Goal: Task Accomplishment & Management: Manage account settings

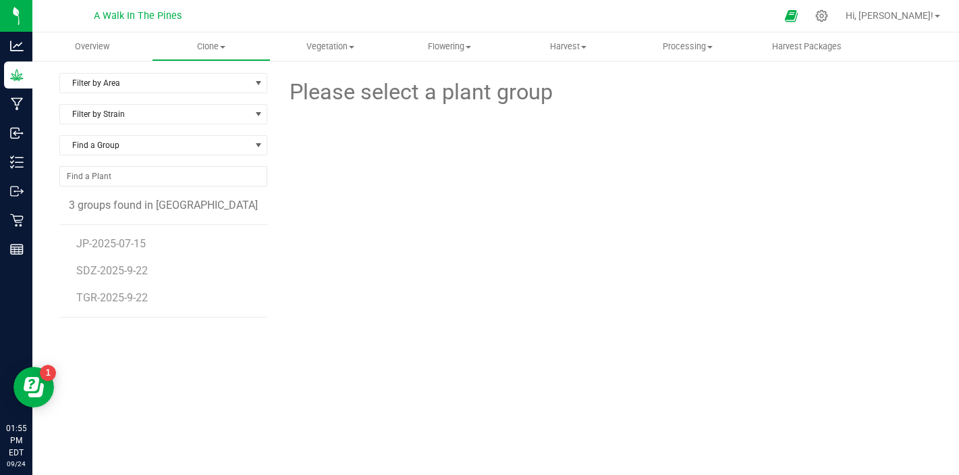
scroll to position [17, 0]
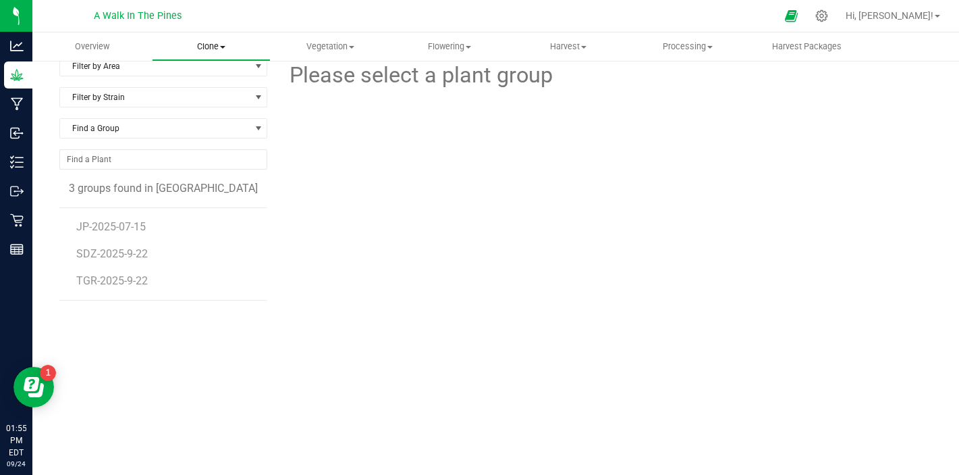
click at [203, 45] on span "Clone" at bounding box center [212, 47] width 118 height 12
click at [215, 84] on span "Create plants" at bounding box center [199, 81] width 95 height 11
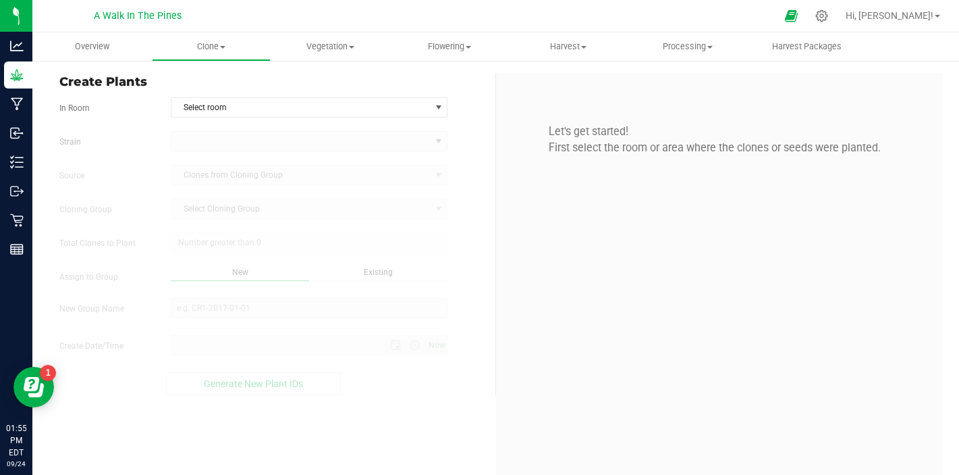
type input "0"
type input "[DATE] 1:55 PM"
click at [261, 106] on span "Select room" at bounding box center [300, 107] width 259 height 19
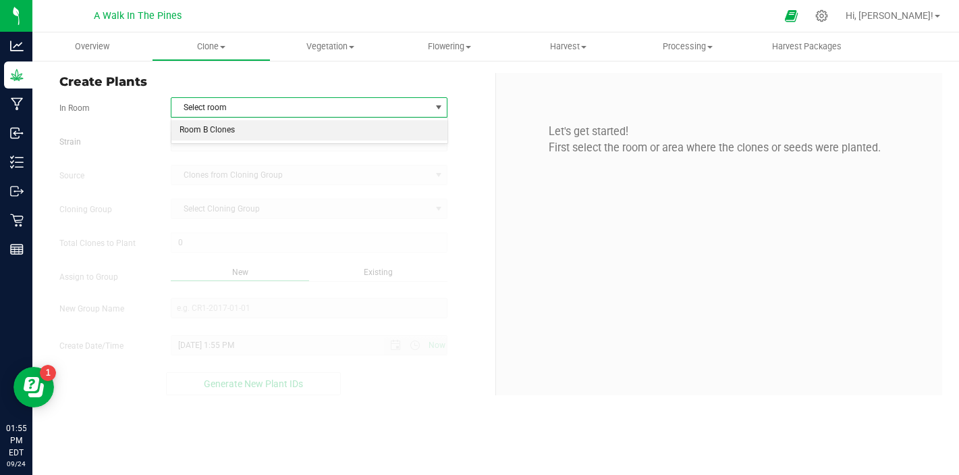
click at [257, 136] on li "Room B Clones" at bounding box center [309, 130] width 276 height 20
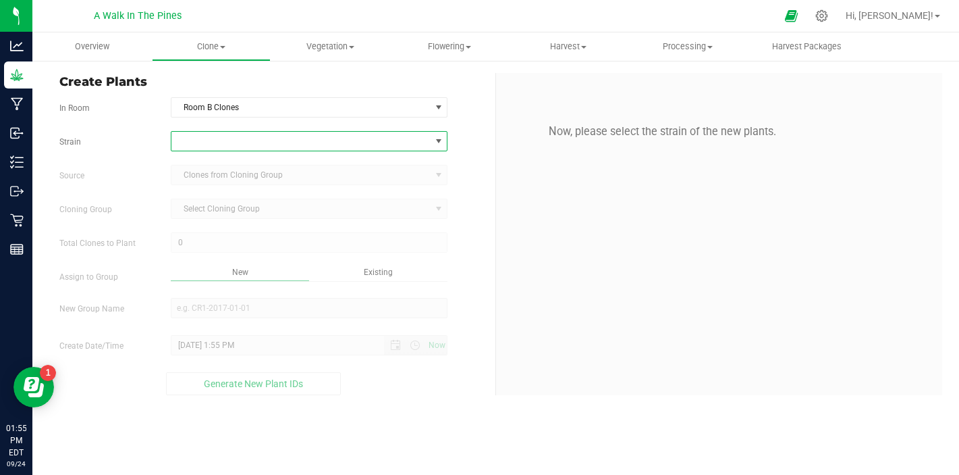
click at [254, 145] on span at bounding box center [300, 141] width 259 height 19
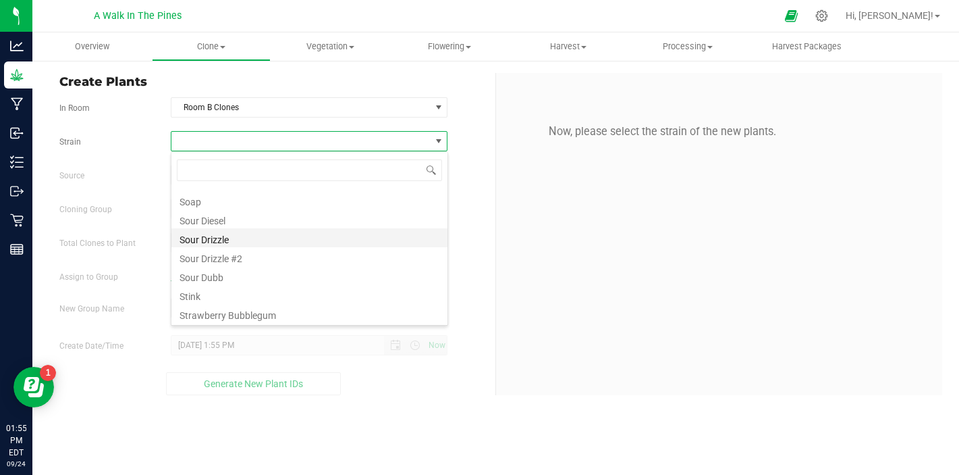
click at [264, 242] on li "Sour Drizzle" at bounding box center [309, 237] width 276 height 19
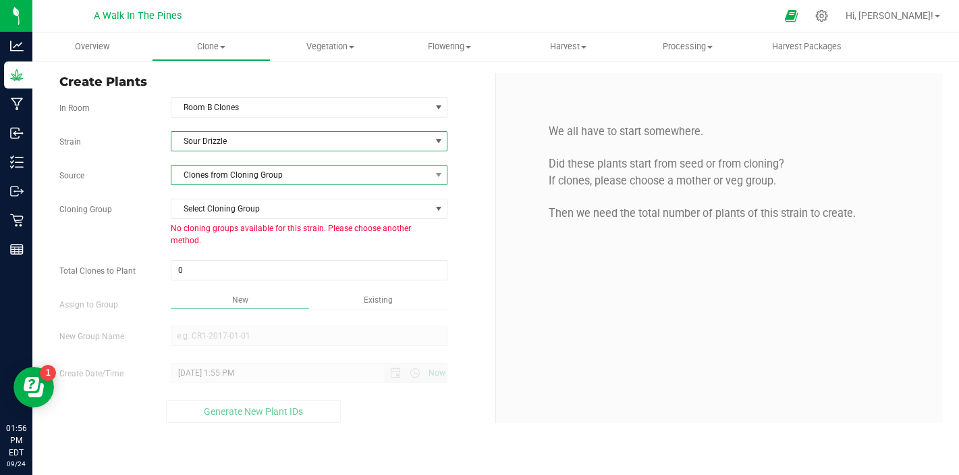
click at [296, 179] on span "Clones from Cloning Group" at bounding box center [300, 174] width 259 height 19
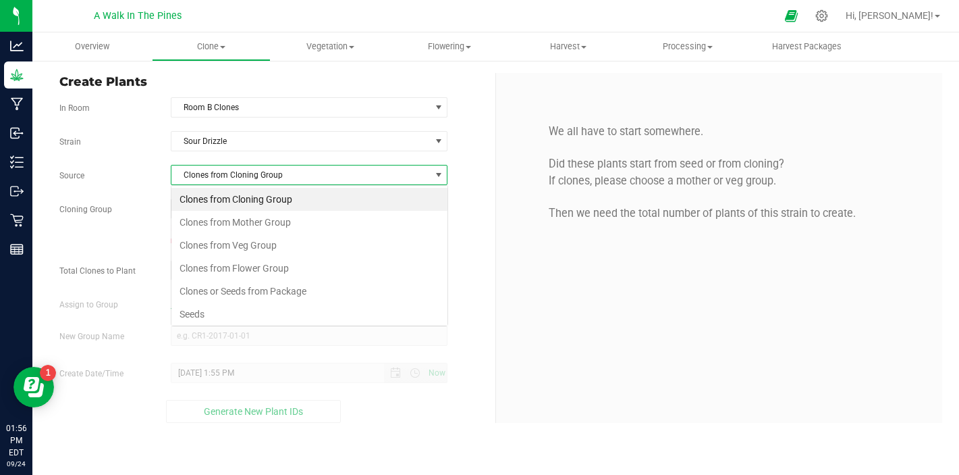
scroll to position [20, 277]
click at [270, 234] on li "Clones from Veg Group" at bounding box center [309, 245] width 276 height 23
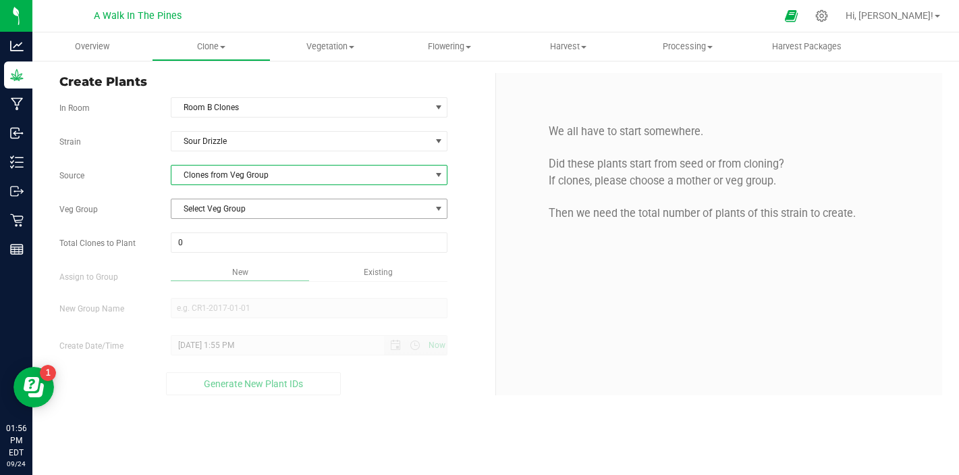
click at [281, 210] on span "Select Veg Group" at bounding box center [300, 208] width 259 height 19
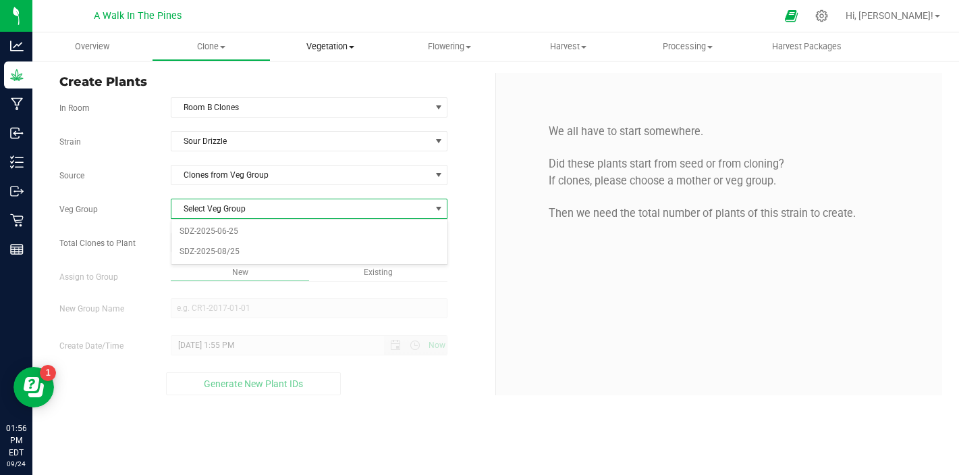
click at [341, 42] on span "Vegetation" at bounding box center [330, 47] width 118 height 12
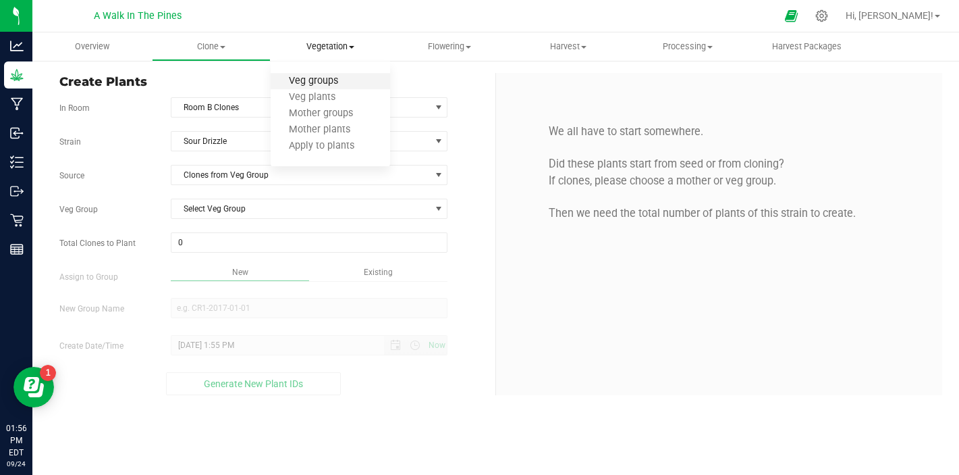
click at [321, 80] on span "Veg groups" at bounding box center [314, 81] width 86 height 11
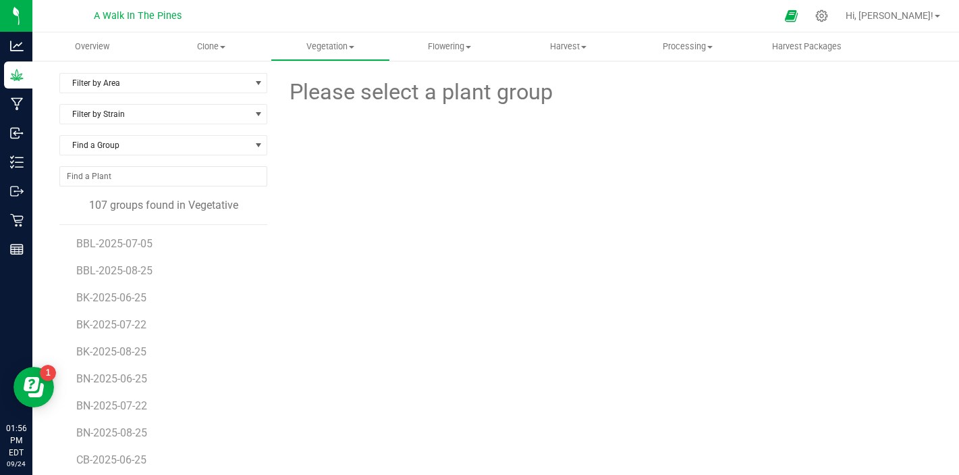
click at [168, 188] on div at bounding box center [163, 181] width 208 height 31
click at [182, 173] on input "NO DATA FOUND" at bounding box center [163, 176] width 207 height 19
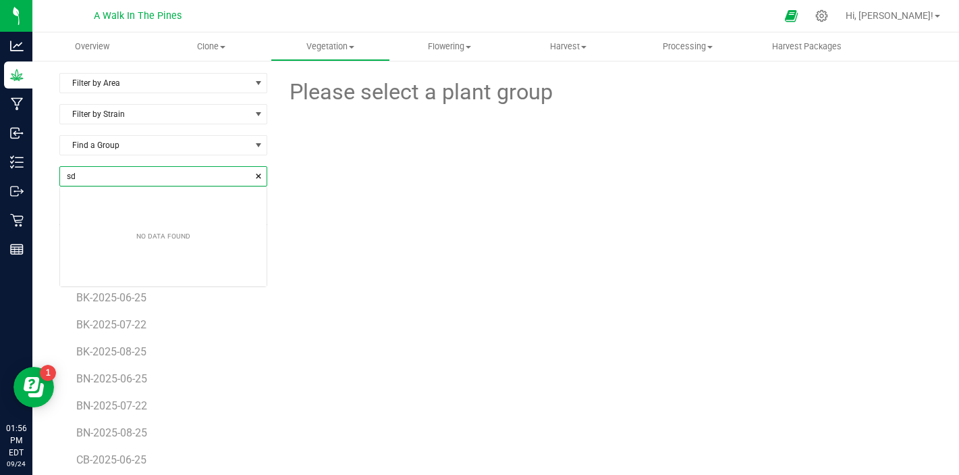
scroll to position [19, 207]
type input "s"
type input "S"
type input "sour dr"
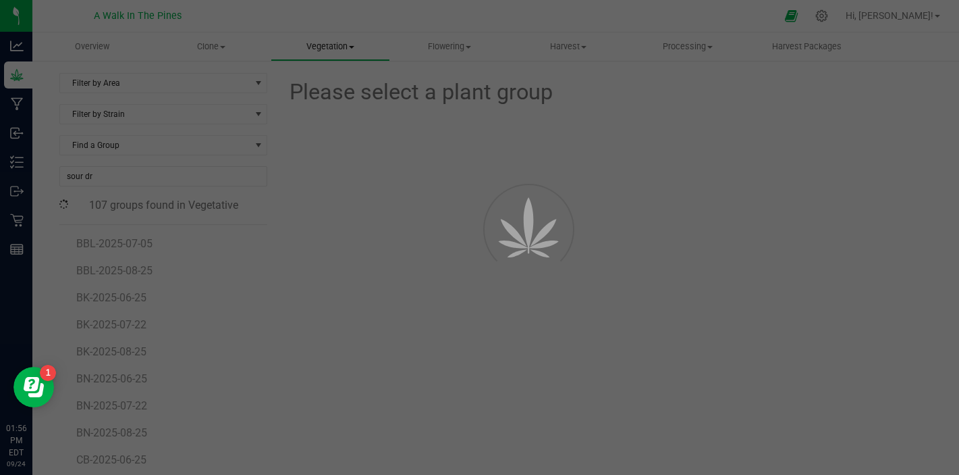
click at [315, 55] on div "Overview Clone Create plants Cloning groups Cloning plants Apply to plants Vege…" at bounding box center [495, 253] width 927 height 442
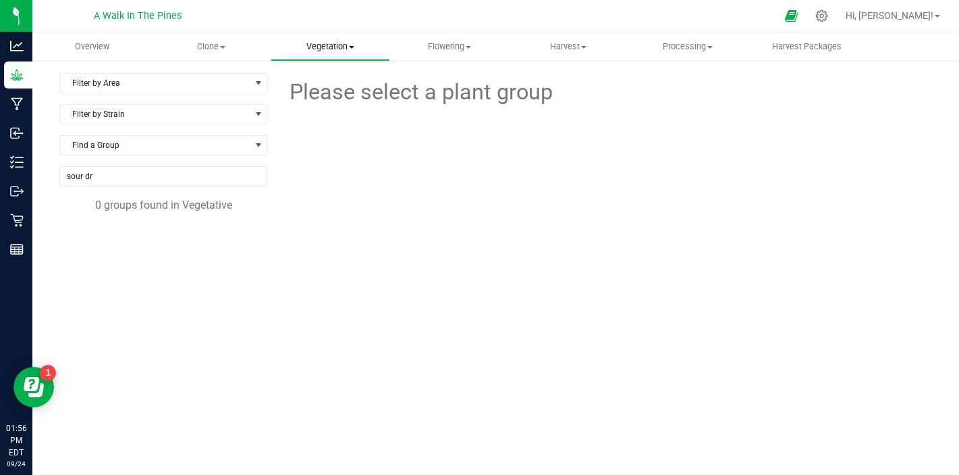
click at [315, 55] on uib-tab-heading "Vegetation Veg groups Veg plants Mother groups Mother plants Apply to plants" at bounding box center [330, 46] width 118 height 27
click at [310, 96] on span "Veg plants" at bounding box center [312, 97] width 83 height 11
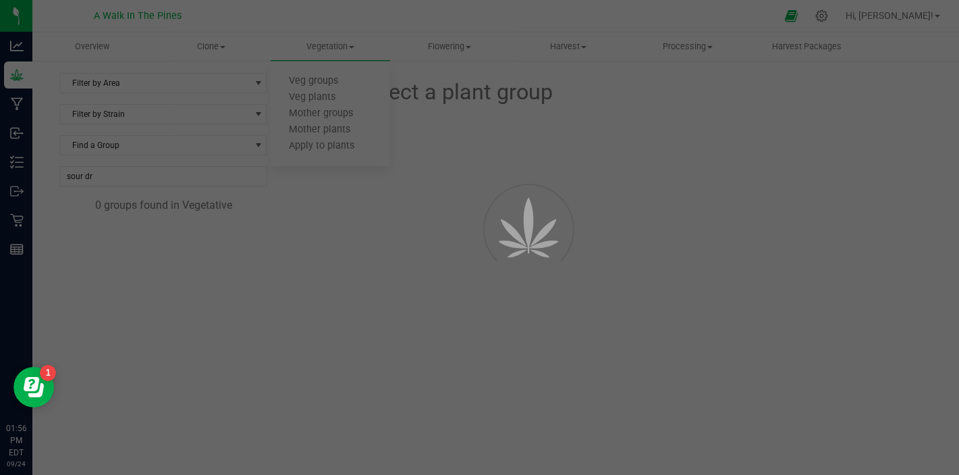
drag, startPoint x: 310, startPoint y: 96, endPoint x: 267, endPoint y: 103, distance: 43.7
click at [277, 100] on div at bounding box center [479, 237] width 959 height 475
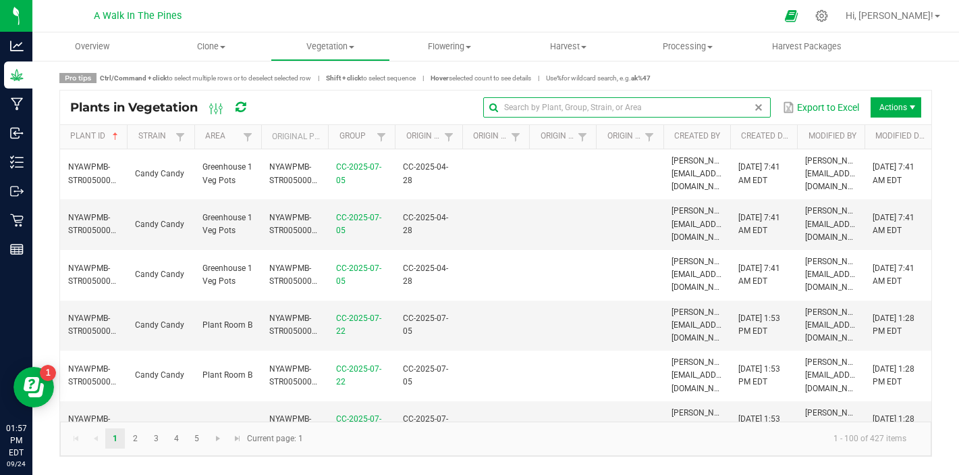
click at [732, 97] on input "text" at bounding box center [627, 107] width 288 height 20
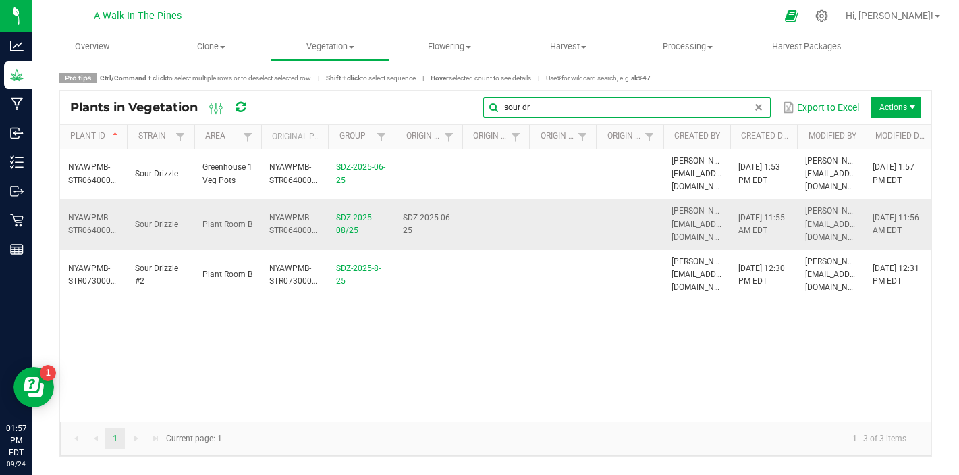
type input "sour dr"
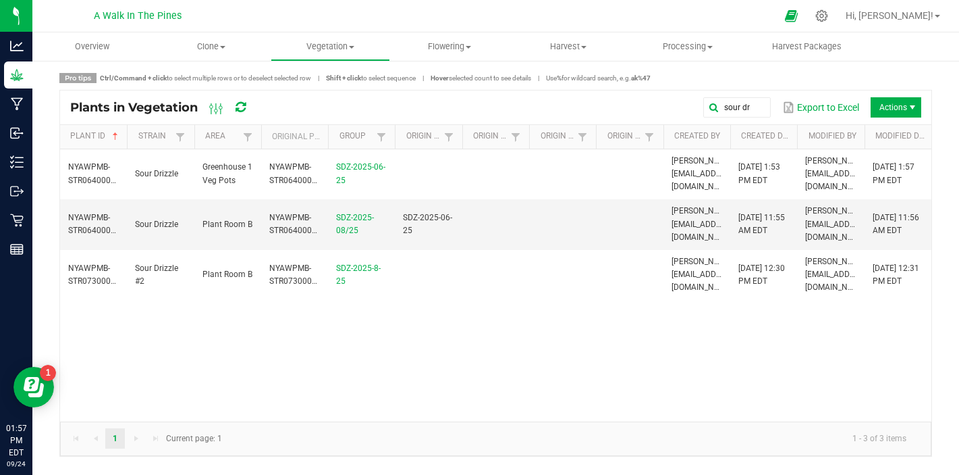
click at [900, 111] on span "Actions" at bounding box center [896, 107] width 51 height 20
click at [914, 103] on span "Actions" at bounding box center [912, 107] width 11 height 11
click at [595, 207] on td at bounding box center [562, 224] width 67 height 51
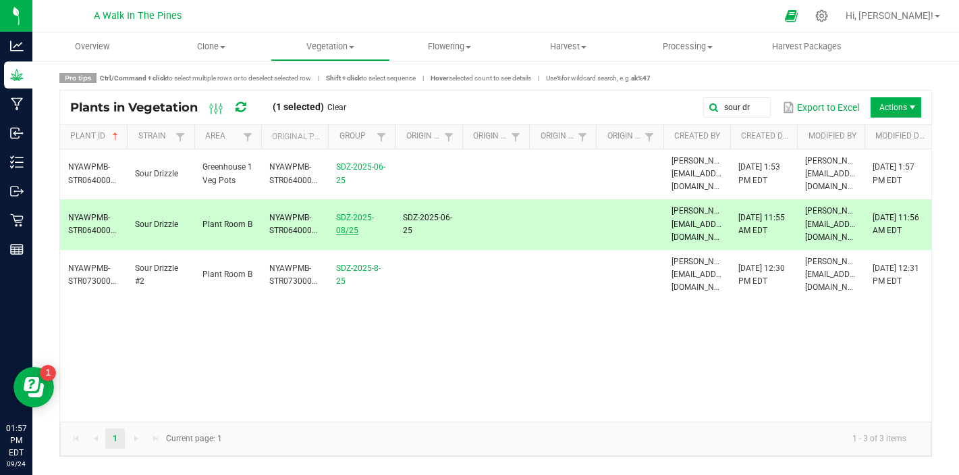
click at [353, 213] on link "SDZ-2025-08/25" at bounding box center [355, 224] width 38 height 22
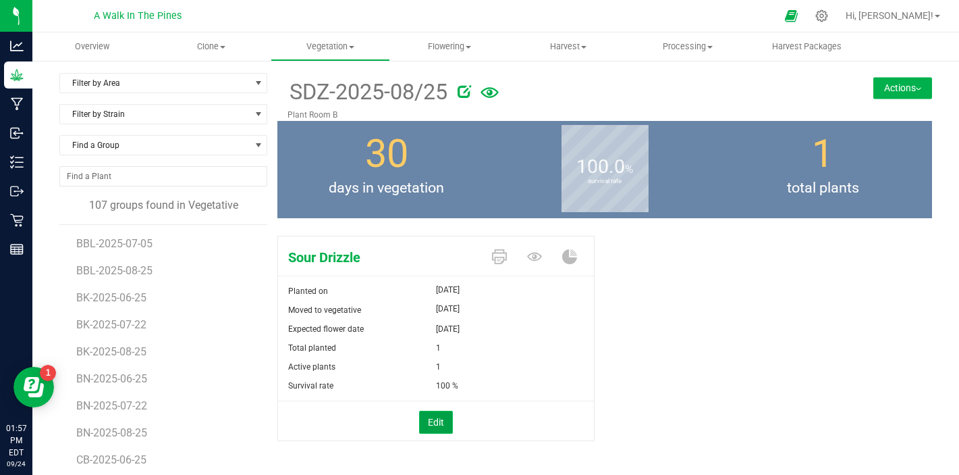
click at [446, 425] on button "Edit" at bounding box center [436, 421] width 34 height 23
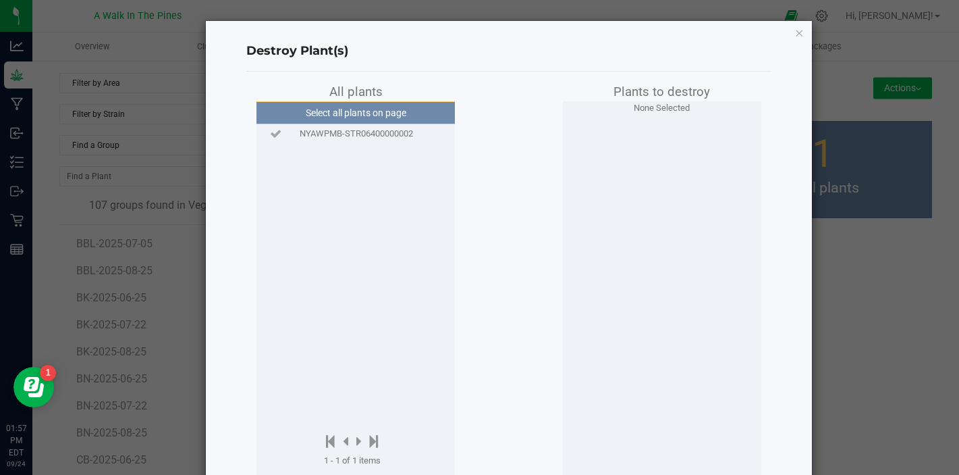
click at [395, 133] on span "NYAWPMB-STR06400000002" at bounding box center [356, 134] width 113 height 14
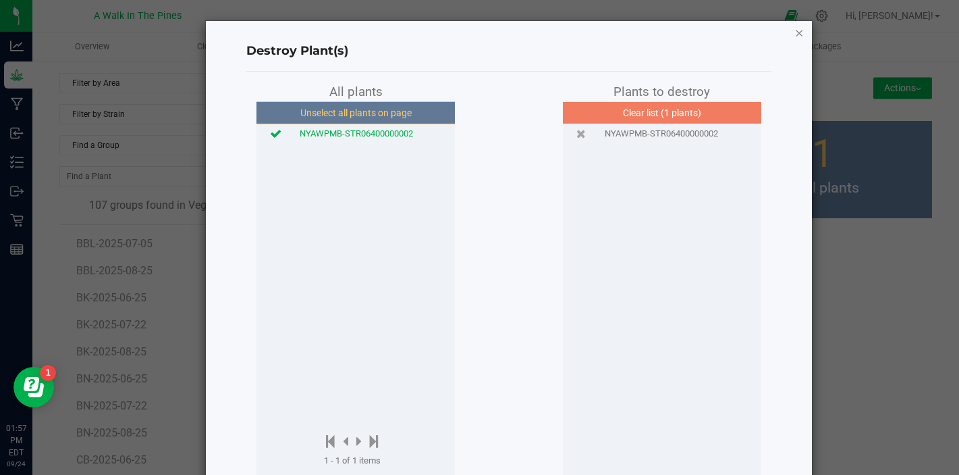
click at [798, 30] on icon "button" at bounding box center [799, 32] width 9 height 16
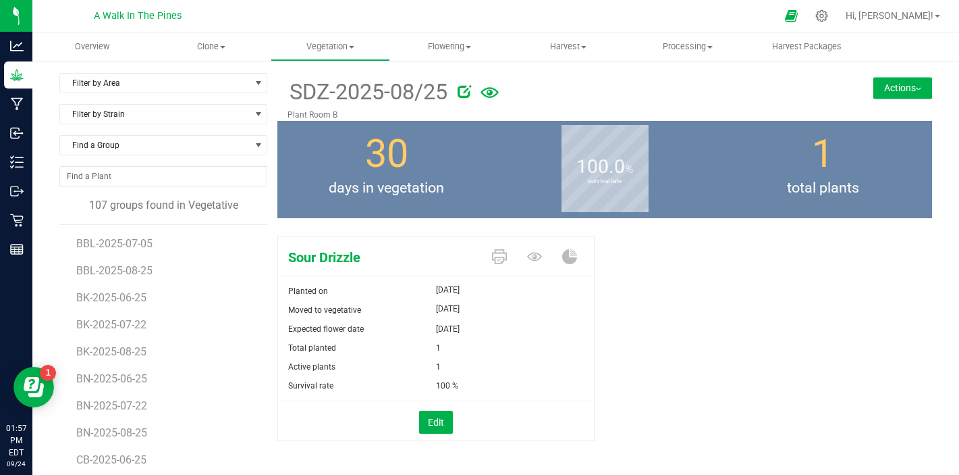
click at [892, 94] on button "Actions" at bounding box center [903, 88] width 59 height 22
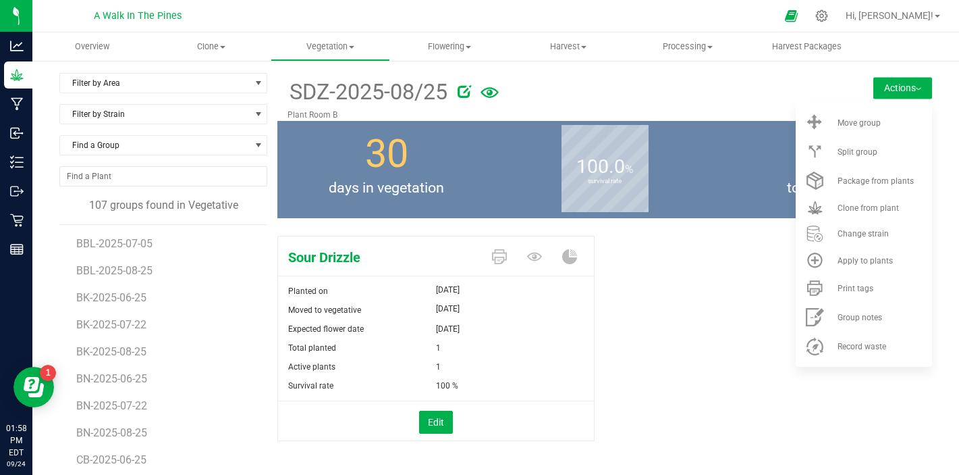
click at [598, 90] on div at bounding box center [640, 89] width 365 height 27
click at [462, 90] on icon at bounding box center [465, 91] width 14 height 14
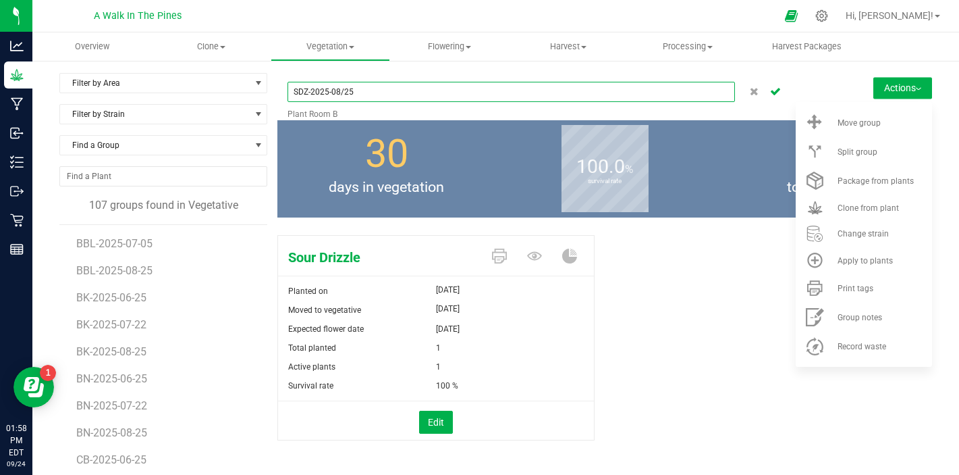
click at [345, 91] on input "SDZ-2025-08/25" at bounding box center [512, 92] width 448 height 20
type input "SDZ-2025-08-25"
click at [780, 97] on button "Cancel button" at bounding box center [775, 92] width 19 height 20
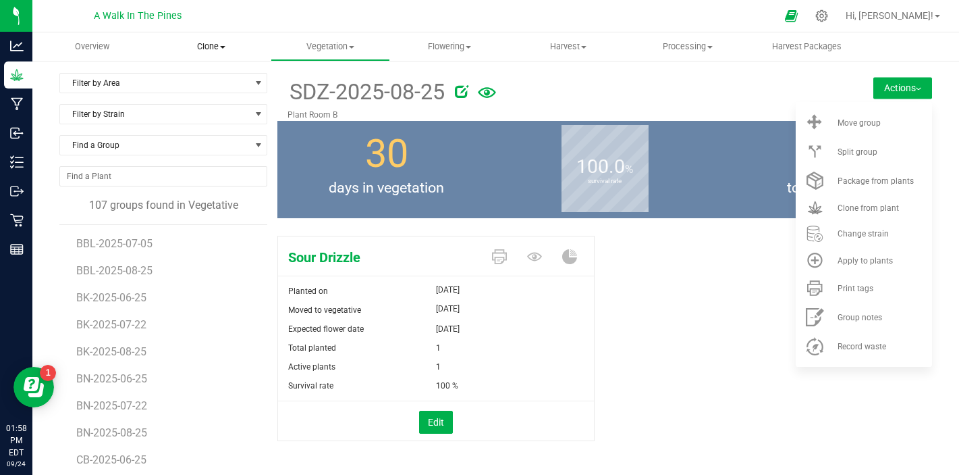
click at [207, 47] on span "Clone" at bounding box center [212, 47] width 118 height 12
click at [203, 80] on span "Create plants" at bounding box center [199, 81] width 95 height 11
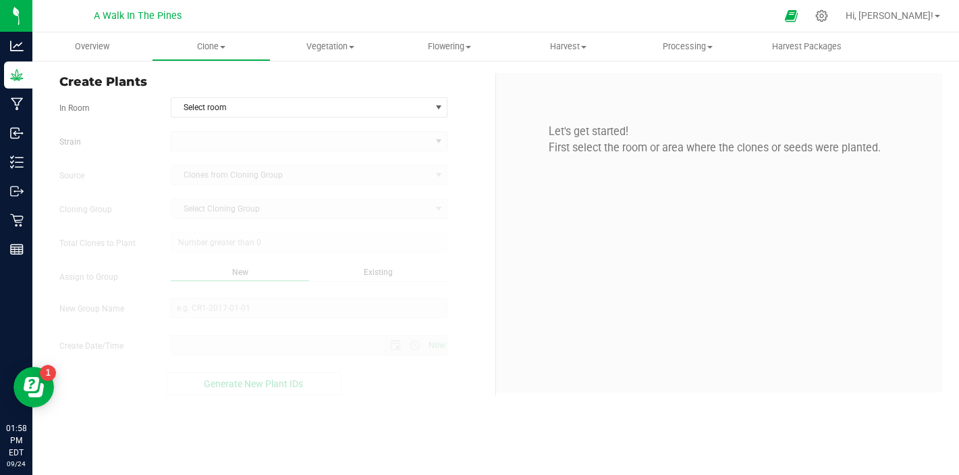
type input "[DATE] 1:58 PM"
click at [221, 107] on span "Select room" at bounding box center [300, 107] width 259 height 19
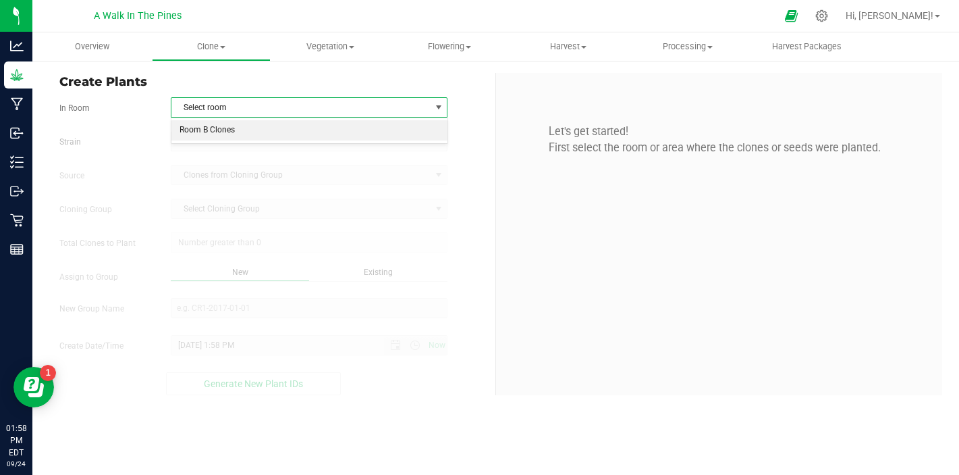
click at [222, 136] on li "Room B Clones" at bounding box center [309, 130] width 276 height 20
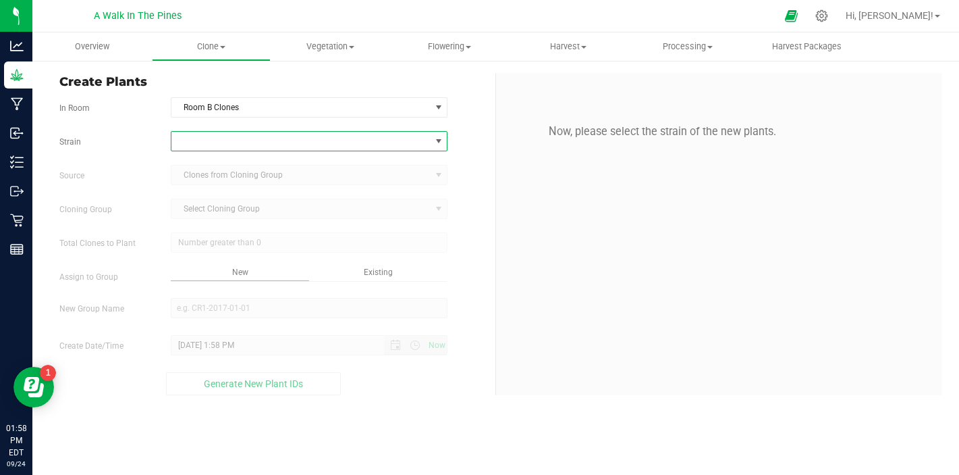
click at [228, 144] on span at bounding box center [300, 141] width 259 height 19
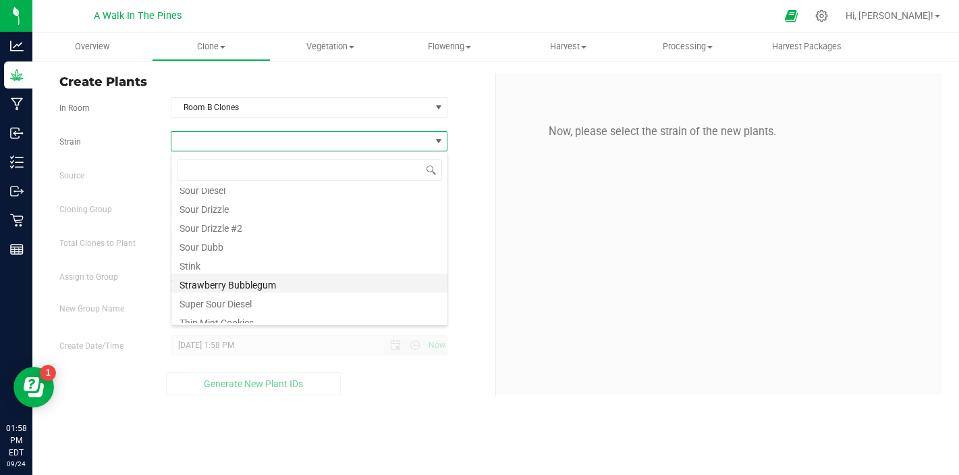
scroll to position [1048, 0]
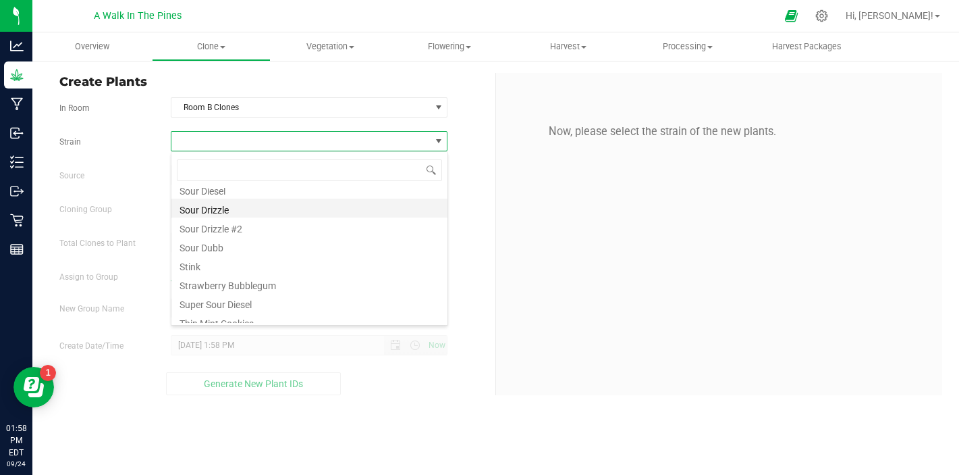
click at [227, 207] on li "Sour Drizzle" at bounding box center [309, 207] width 276 height 19
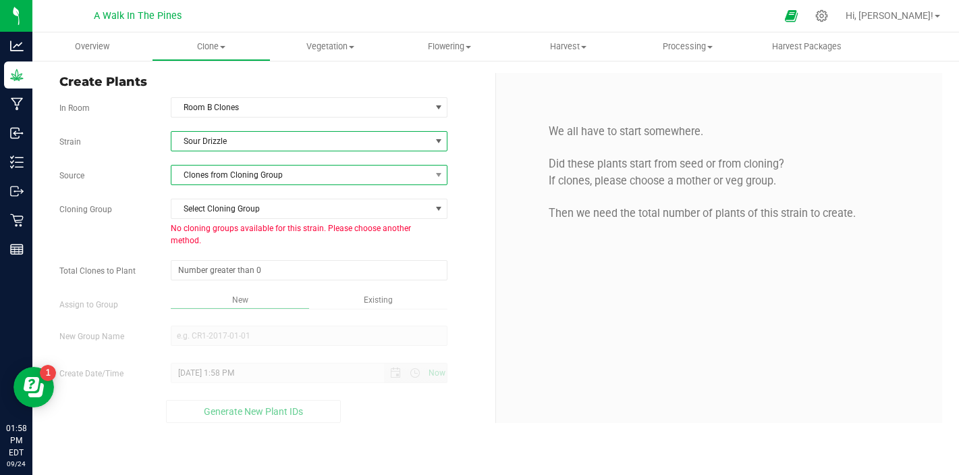
click at [244, 174] on span "Clones from Cloning Group" at bounding box center [300, 174] width 259 height 19
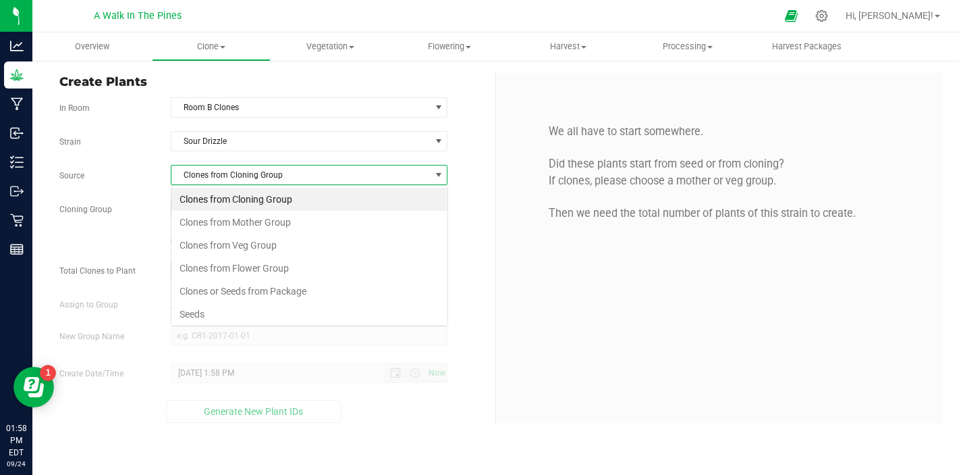
scroll to position [20, 277]
click at [241, 247] on li "Clones from Veg Group" at bounding box center [309, 245] width 276 height 23
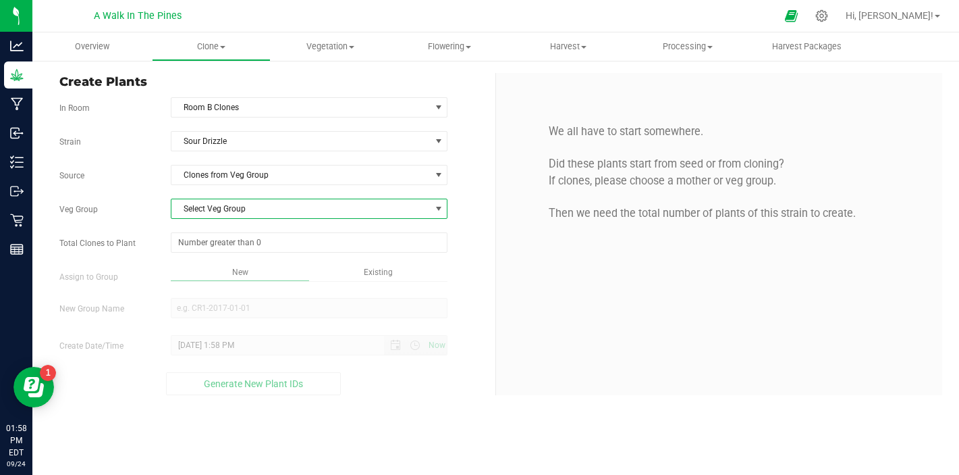
click at [251, 217] on span "Select Veg Group" at bounding box center [300, 208] width 259 height 19
click at [232, 252] on li "SDZ-2025-08-25" at bounding box center [309, 252] width 276 height 20
click at [237, 245] on span at bounding box center [309, 242] width 277 height 20
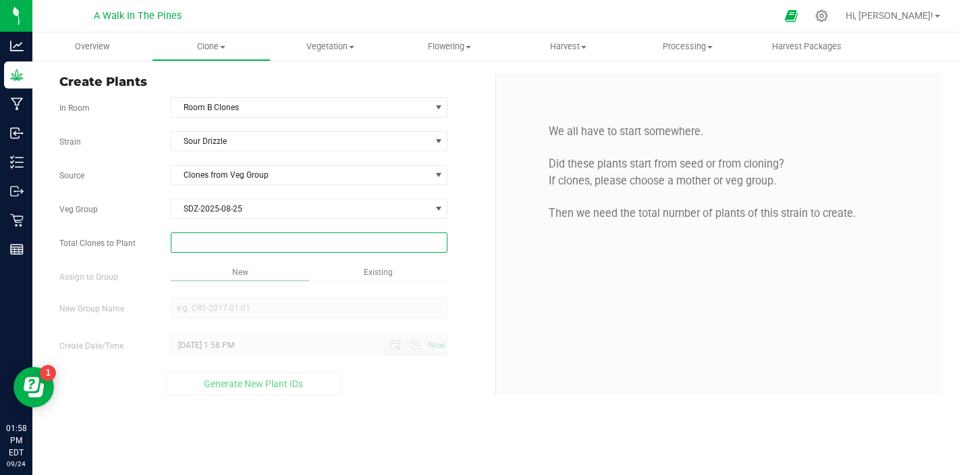
type input "2"
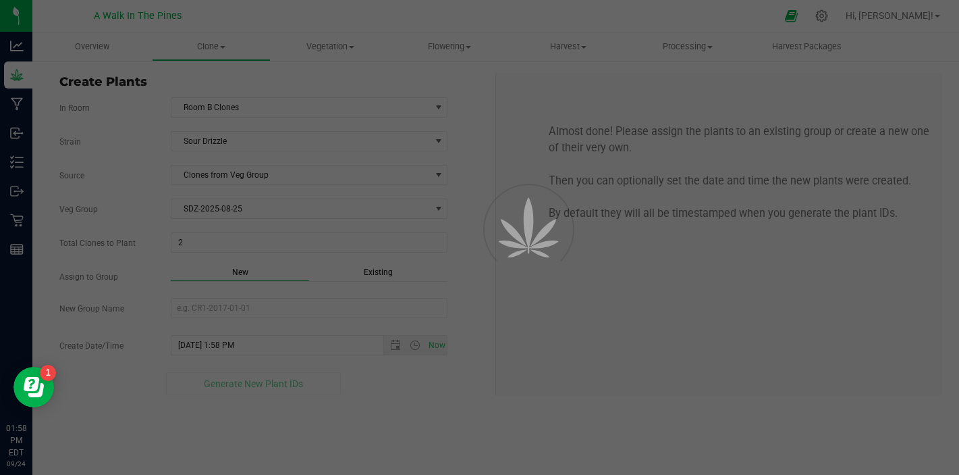
click at [305, 259] on div "Overview Clone Create plants Cloning groups Cloning plants Apply to plants Vege…" at bounding box center [495, 253] width 927 height 442
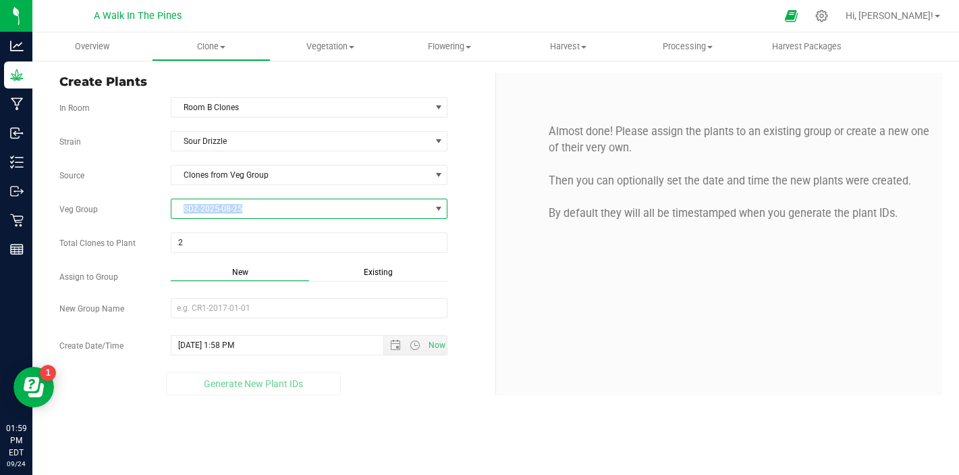
drag, startPoint x: 258, startPoint y: 205, endPoint x: 171, endPoint y: 205, distance: 86.4
click at [171, 205] on span "SDZ-2025-08-25" at bounding box center [300, 208] width 259 height 19
copy span "SDZ-2025-08-25"
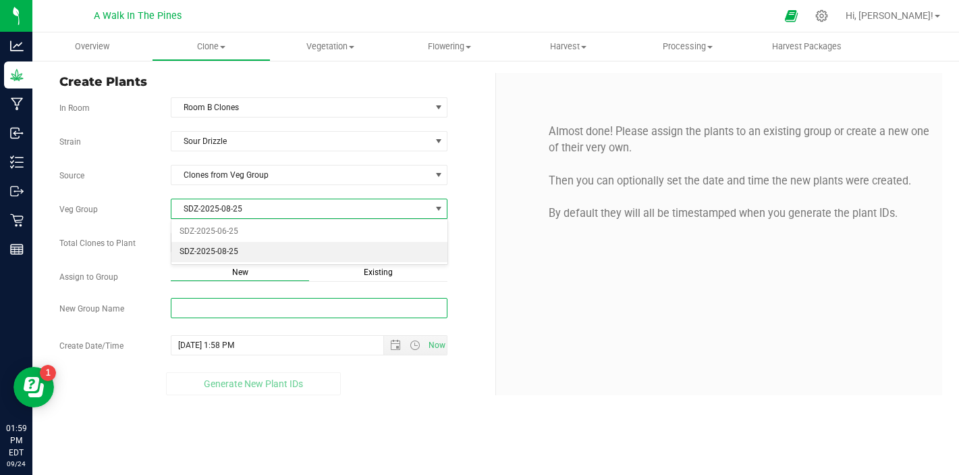
click at [248, 313] on input "New Group Name" at bounding box center [309, 308] width 277 height 20
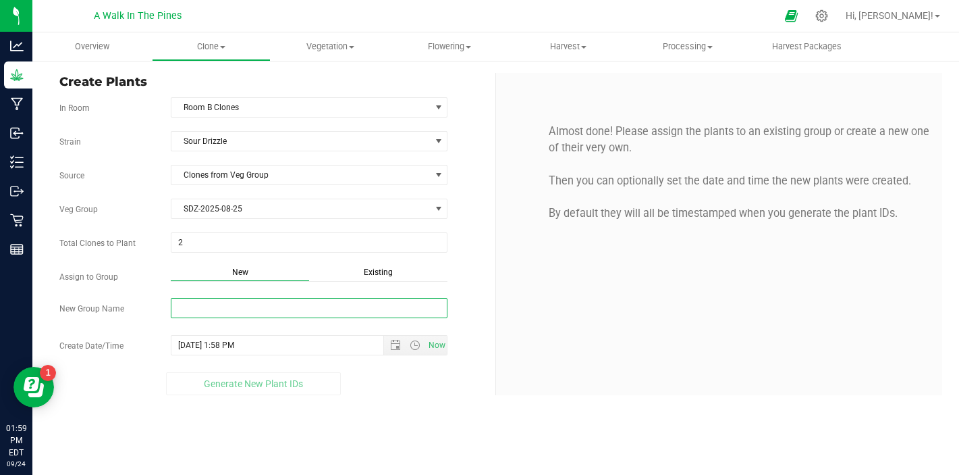
paste input "SDZ-2025-08-25"
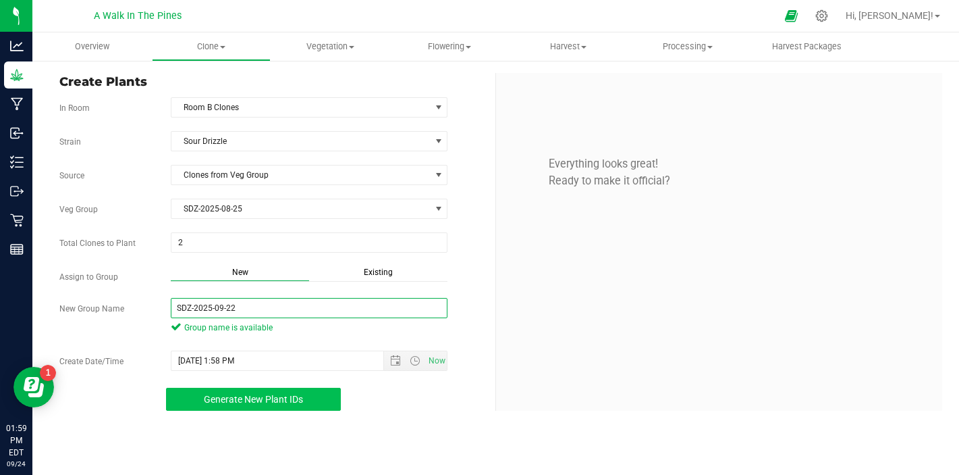
type input "SDZ-2025-09-22"
click at [258, 402] on span "Generate New Plant IDs" at bounding box center [253, 399] width 99 height 11
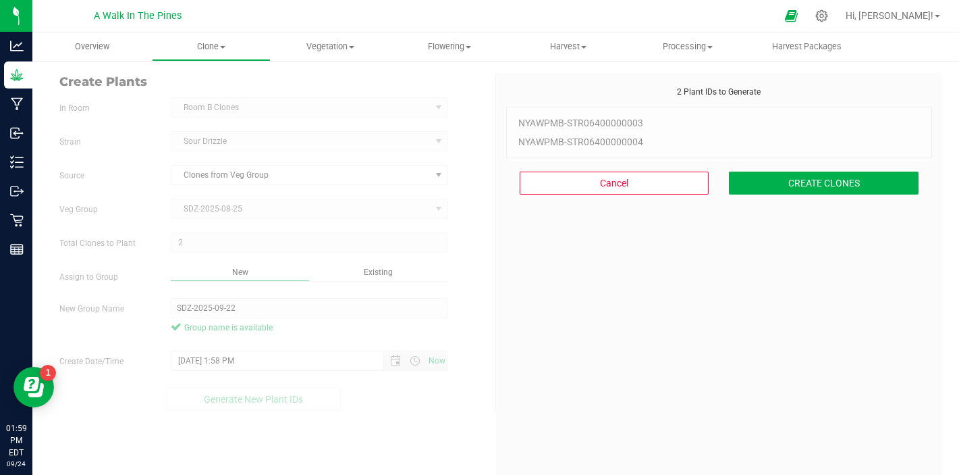
scroll to position [41, 0]
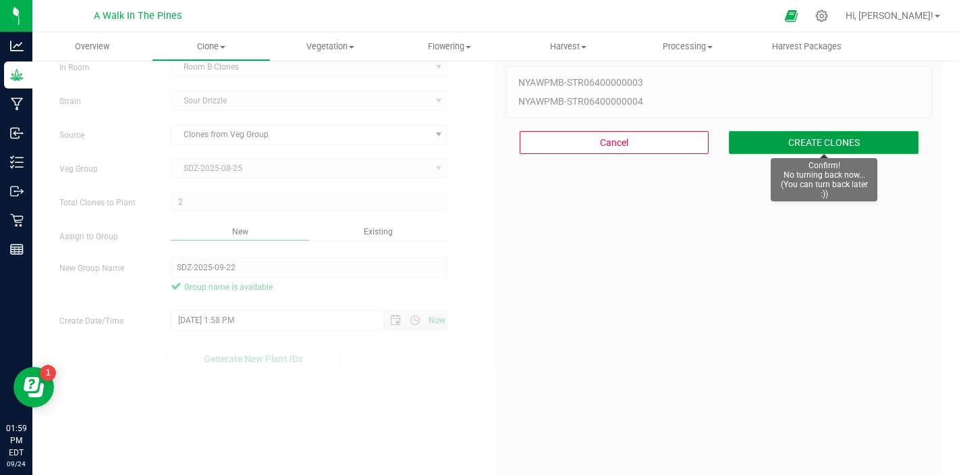
click at [803, 136] on button "CREATE CLONES" at bounding box center [824, 142] width 190 height 23
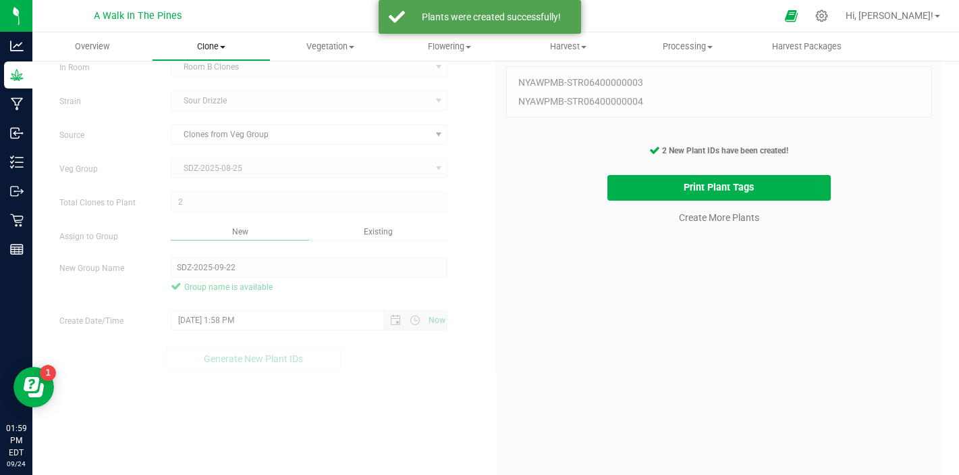
click at [205, 51] on span "Clone" at bounding box center [212, 47] width 118 height 12
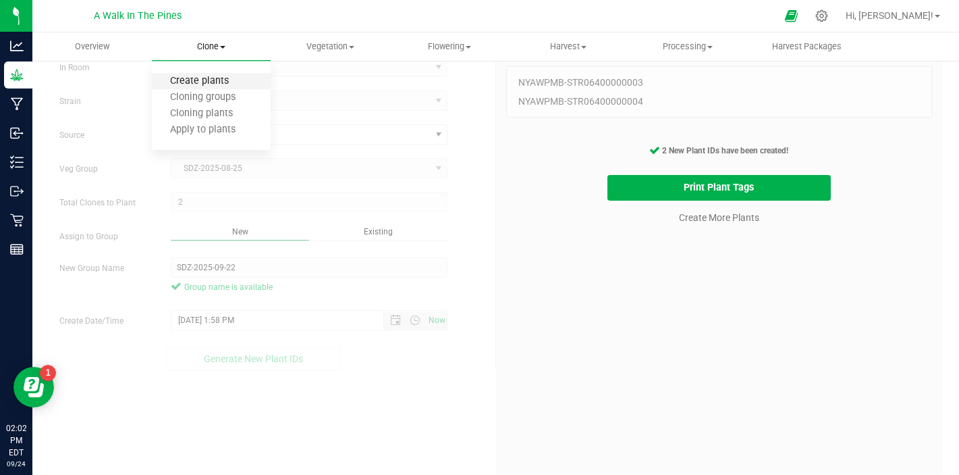
click at [223, 78] on span "Create plants" at bounding box center [199, 81] width 95 height 11
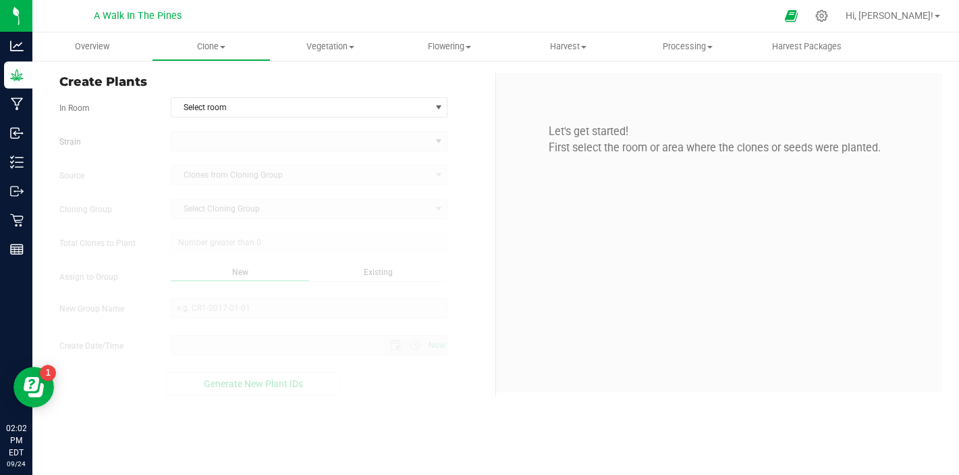
type input "[DATE] 2:02 PM"
click at [228, 112] on span "Select room" at bounding box center [300, 107] width 259 height 19
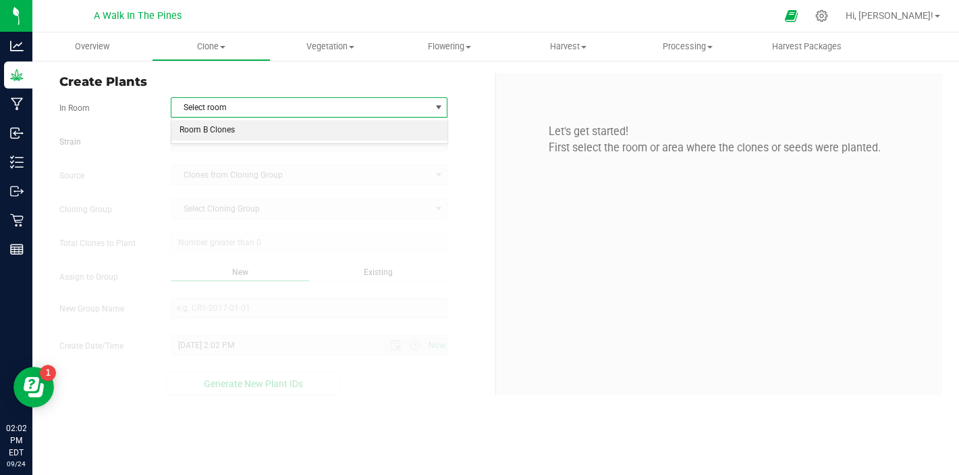
click at [230, 130] on li "Room B Clones" at bounding box center [309, 130] width 276 height 20
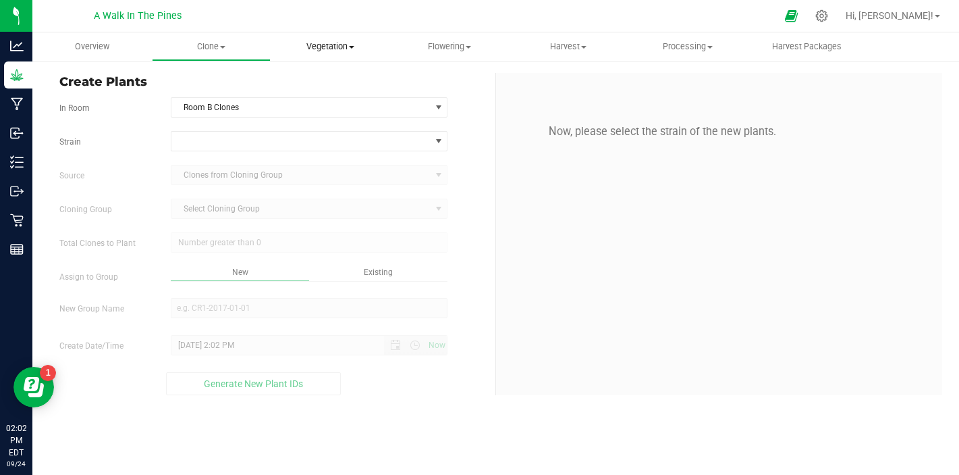
click at [318, 41] on span "Vegetation" at bounding box center [330, 47] width 118 height 12
click at [313, 94] on span "Veg plants" at bounding box center [312, 97] width 83 height 11
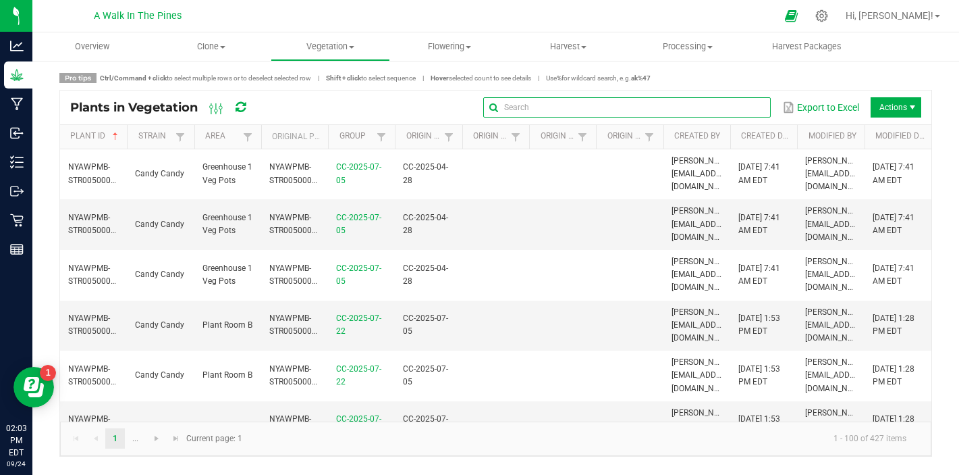
click at [725, 107] on input "text" at bounding box center [627, 107] width 288 height 20
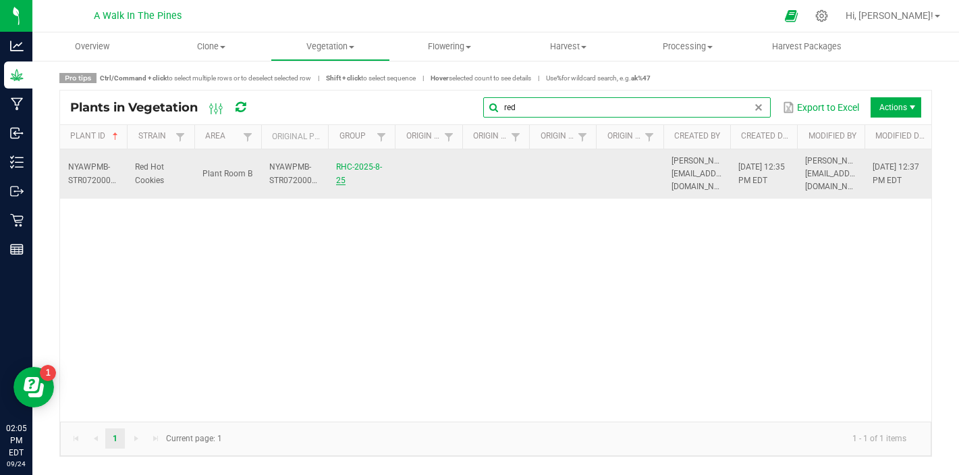
type input "red"
click at [354, 164] on link "RHC-2025-8-25" at bounding box center [359, 173] width 46 height 22
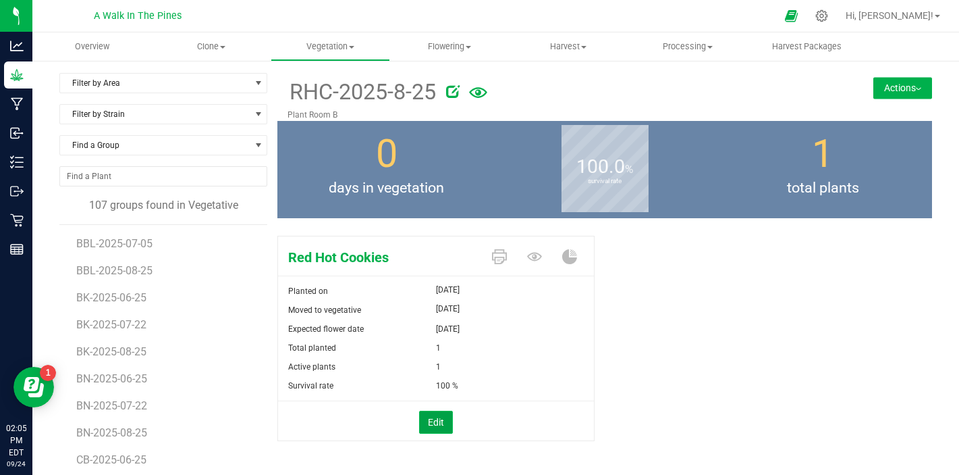
click at [429, 414] on button "Edit" at bounding box center [436, 421] width 34 height 23
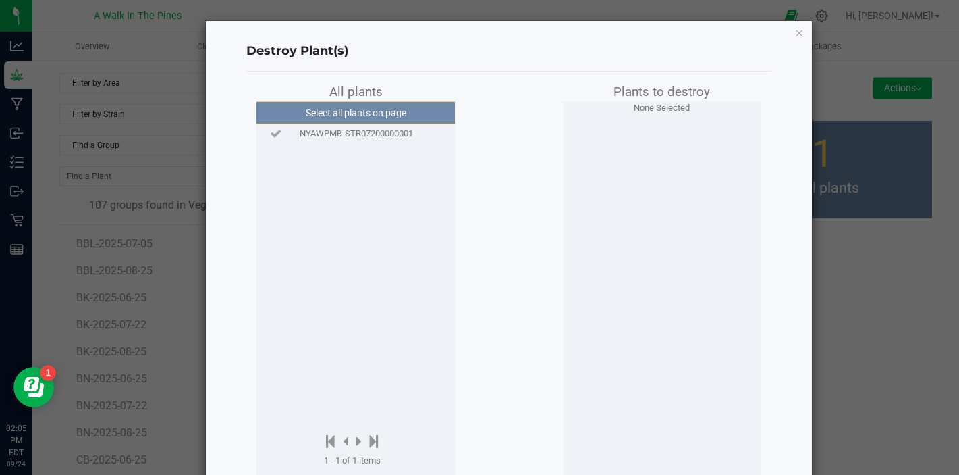
click at [371, 138] on span "NYAWPMB-STR07200000001" at bounding box center [356, 134] width 113 height 14
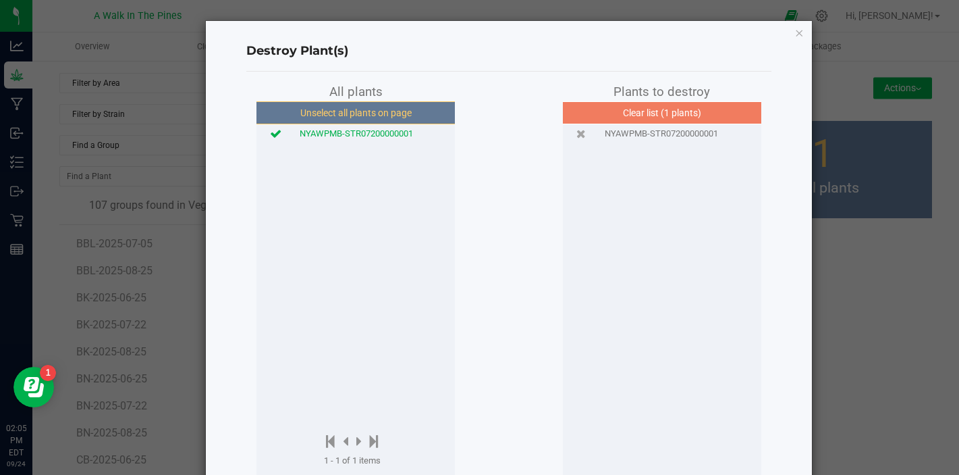
click at [371, 138] on span "NYAWPMB-STR07200000001" at bounding box center [356, 134] width 113 height 14
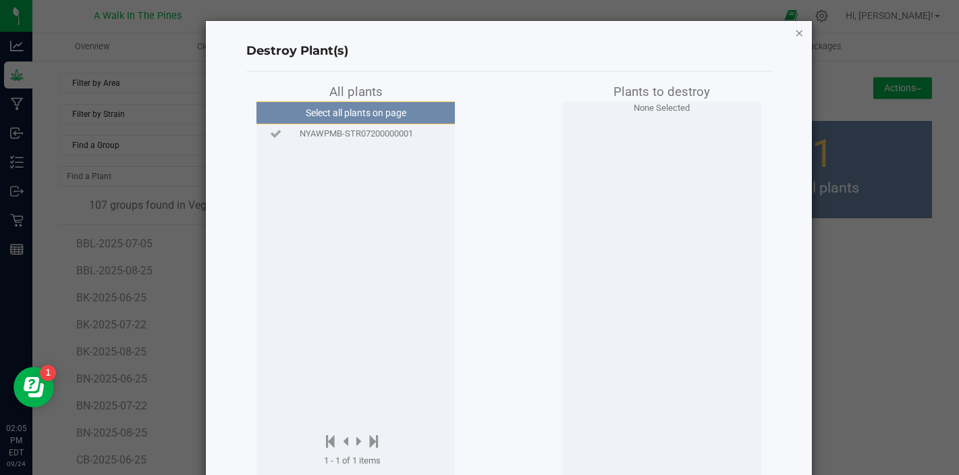
click at [799, 35] on icon "button" at bounding box center [799, 32] width 9 height 16
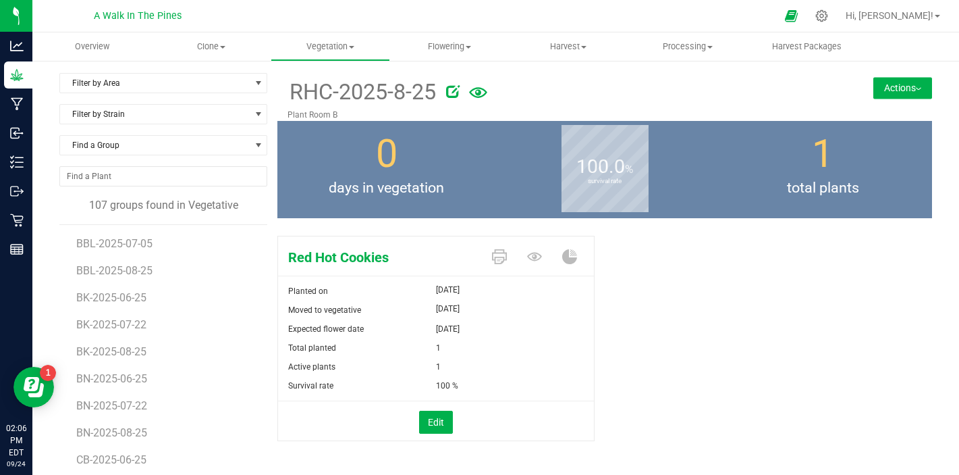
click at [902, 80] on button "Actions" at bounding box center [903, 88] width 59 height 22
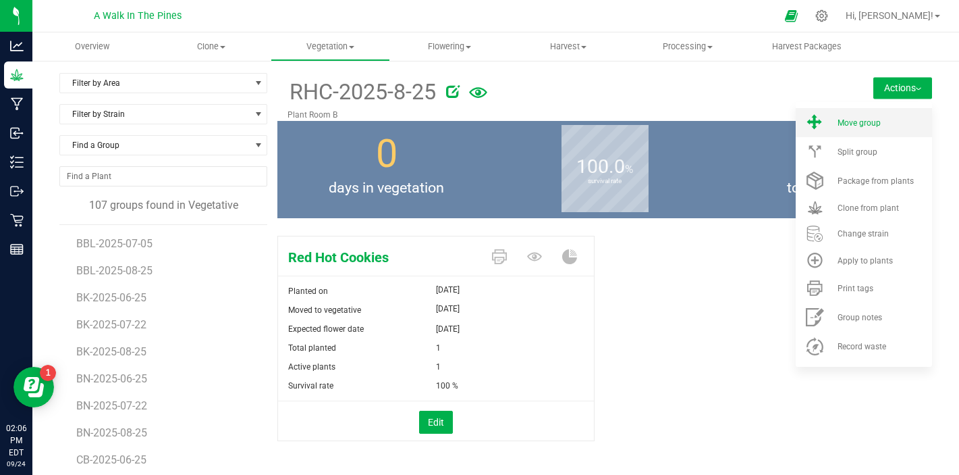
click at [851, 122] on span "Move group" at bounding box center [859, 122] width 43 height 9
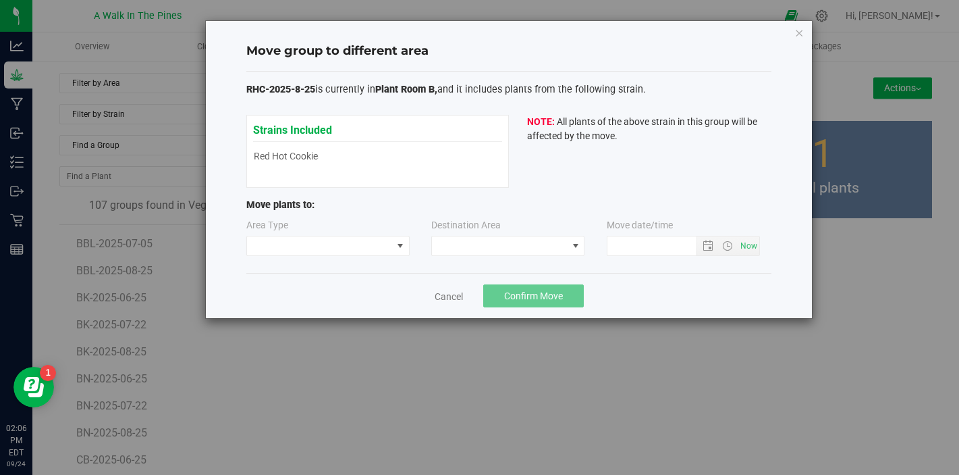
type input "[DATE] 2:06 PM"
click at [361, 249] on span at bounding box center [319, 245] width 145 height 19
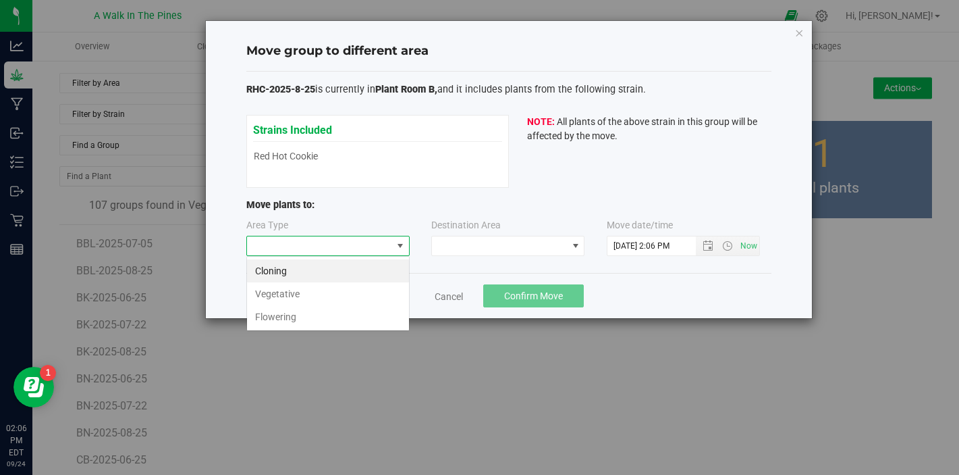
scroll to position [20, 163]
click at [335, 273] on li "Cloning" at bounding box center [328, 270] width 162 height 23
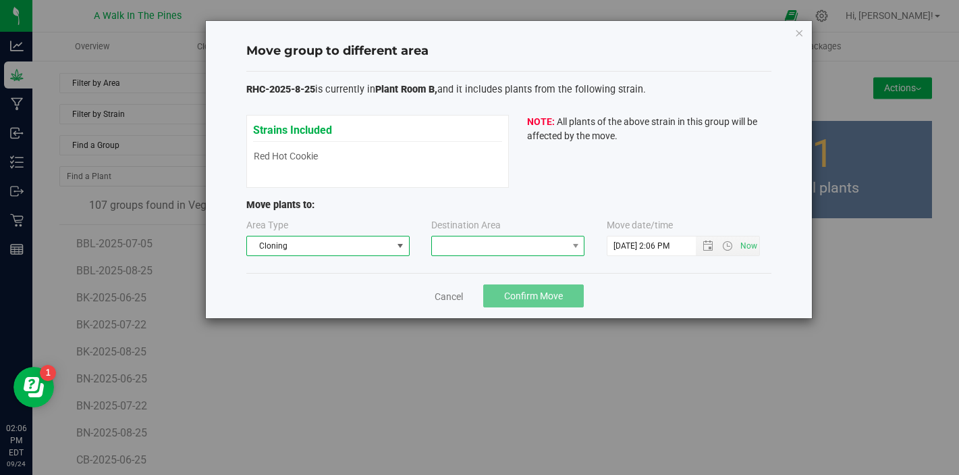
click at [449, 236] on span at bounding box center [499, 245] width 135 height 19
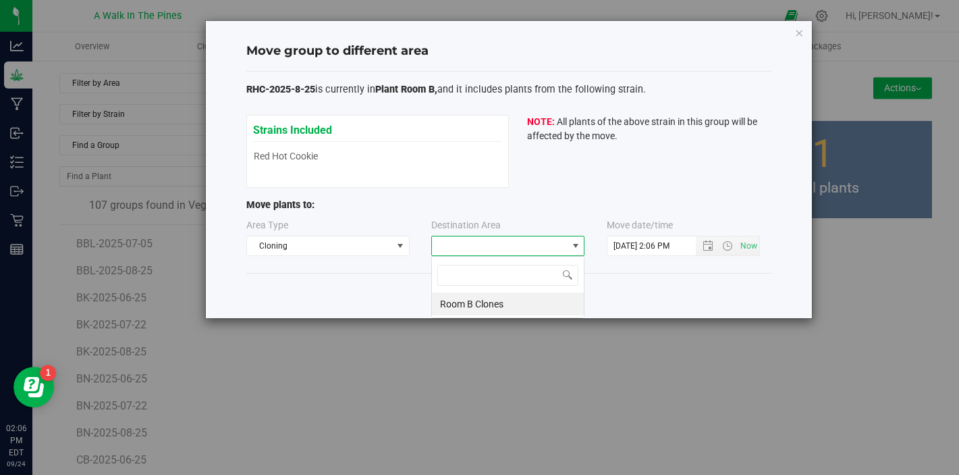
scroll to position [20, 153]
click at [448, 298] on li "Room B Clones" at bounding box center [508, 303] width 152 height 23
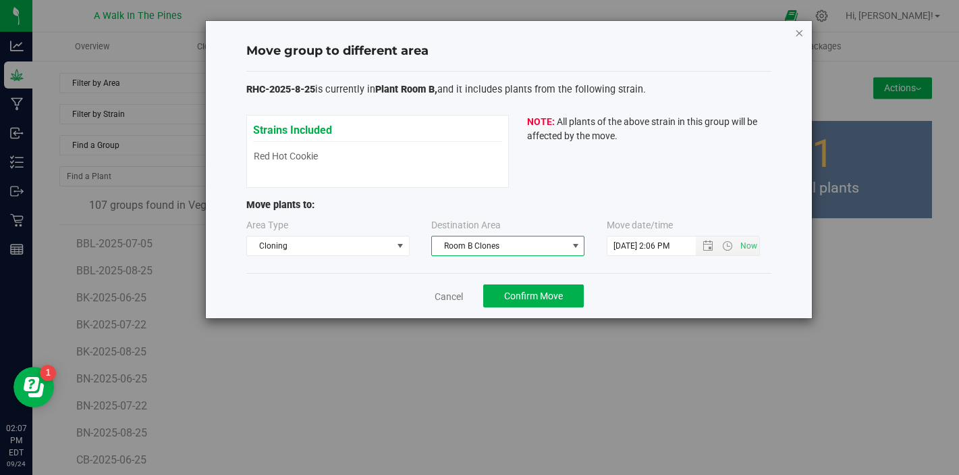
click at [802, 28] on icon "button" at bounding box center [799, 32] width 9 height 16
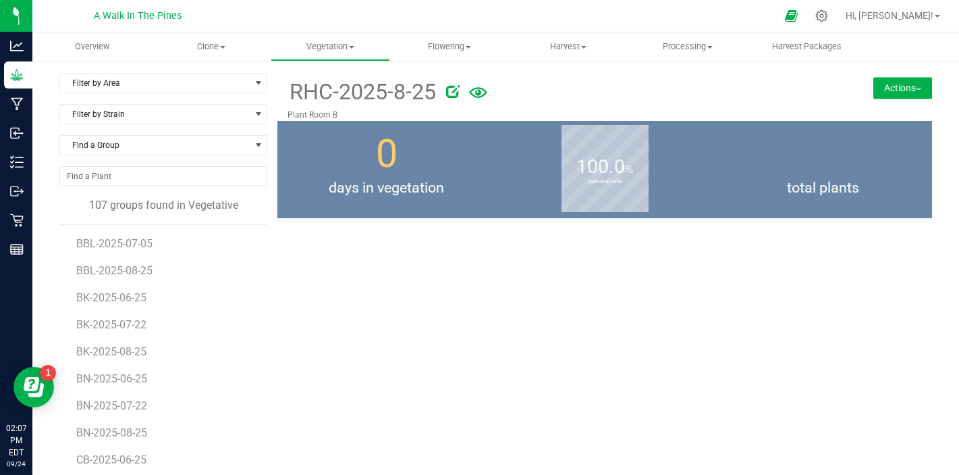
click at [451, 93] on icon at bounding box center [453, 91] width 14 height 14
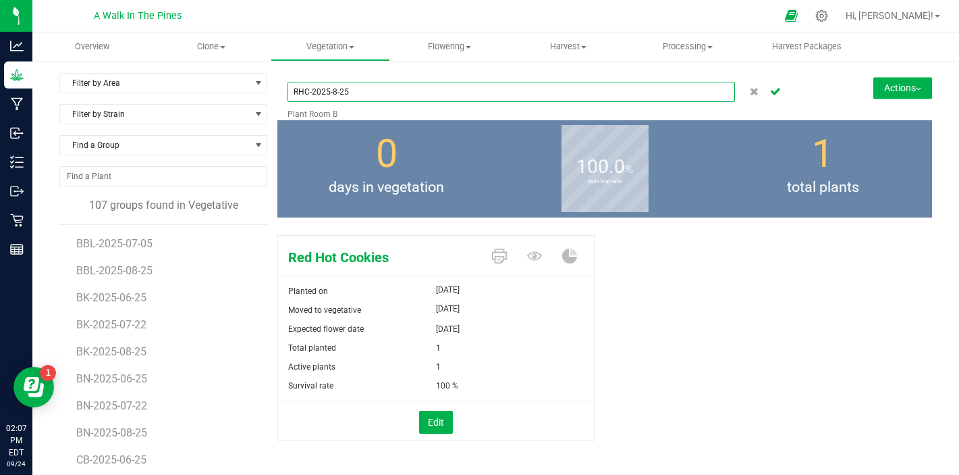
click at [333, 93] on input "RHC-2025-8-25" at bounding box center [512, 92] width 448 height 20
type input "RHC-2025-08-25"
click at [392, 137] on span "0" at bounding box center [387, 153] width 22 height 45
click at [780, 94] on icon "Cancel button" at bounding box center [775, 90] width 11 height 8
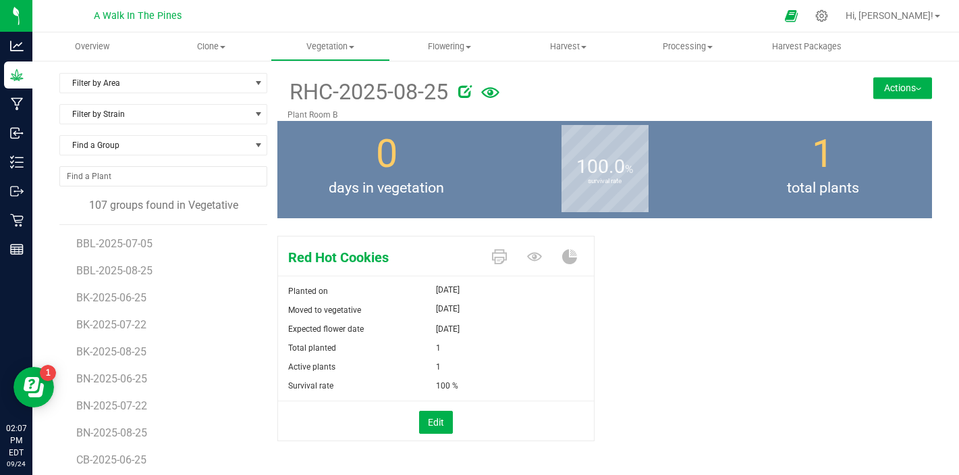
click at [907, 89] on button "Actions" at bounding box center [903, 88] width 59 height 22
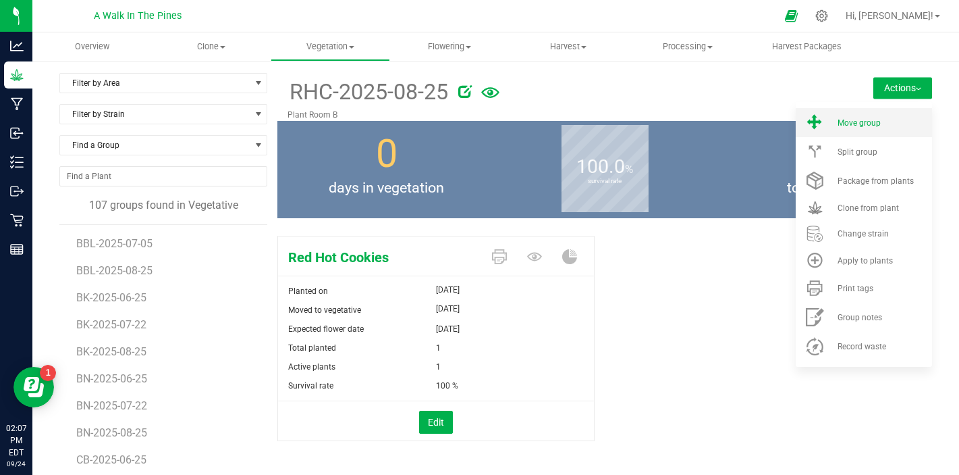
click at [877, 124] on span "Move group" at bounding box center [859, 122] width 43 height 9
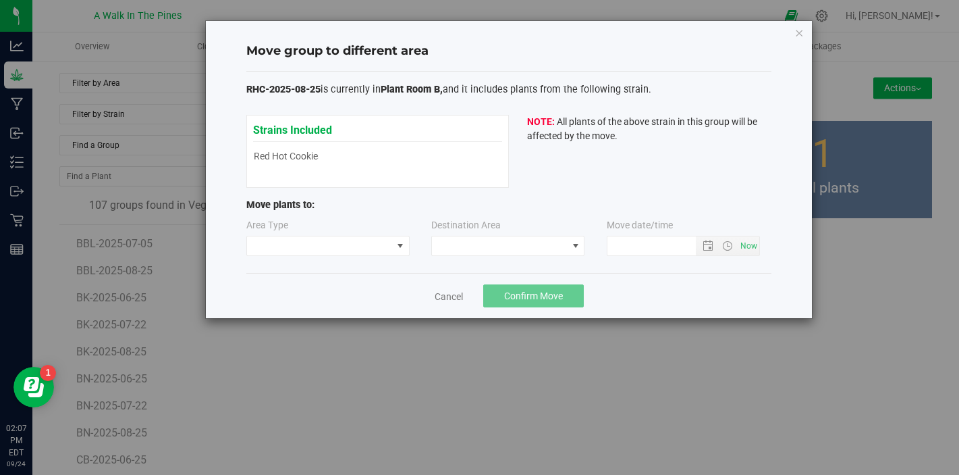
type input "[DATE] 2:07 PM"
click at [385, 246] on span at bounding box center [319, 245] width 145 height 19
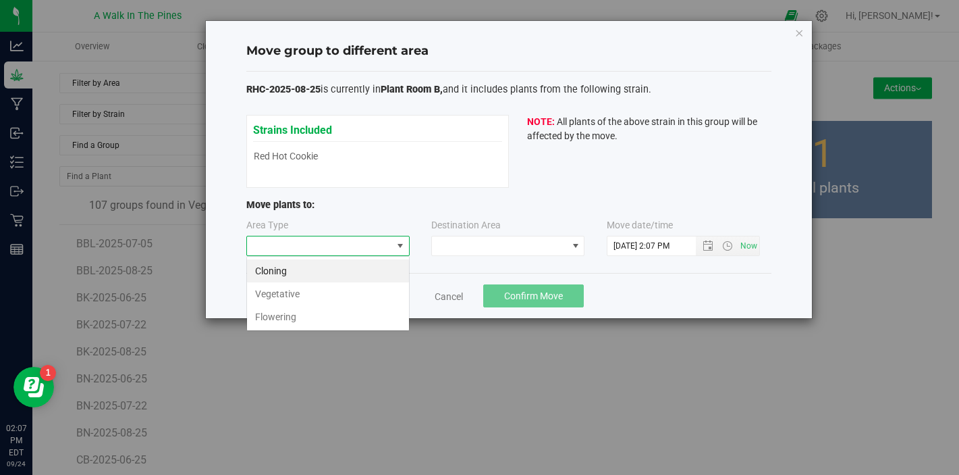
scroll to position [20, 163]
click at [304, 296] on li "Vegetative" at bounding box center [328, 293] width 162 height 23
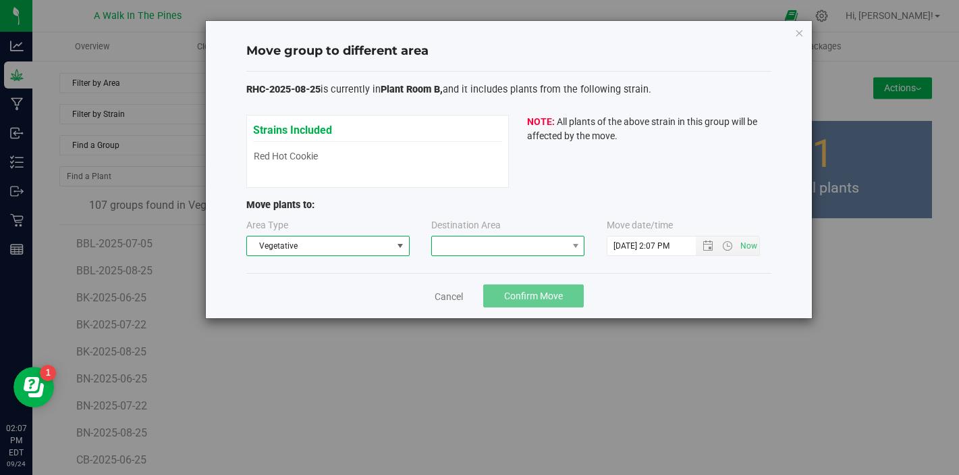
click at [468, 243] on span at bounding box center [499, 245] width 135 height 19
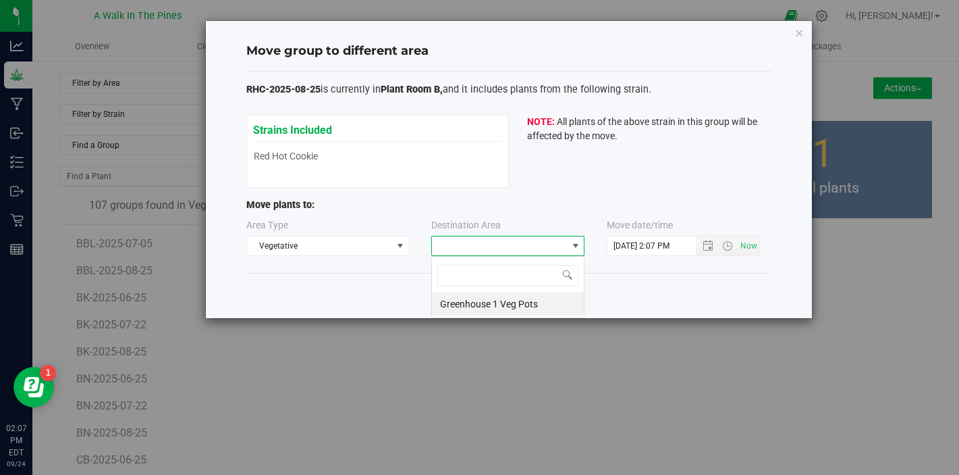
scroll to position [20, 153]
click at [520, 277] on input at bounding box center [507, 275] width 141 height 21
click at [601, 294] on div "Cancel Confirm Move" at bounding box center [508, 295] width 525 height 45
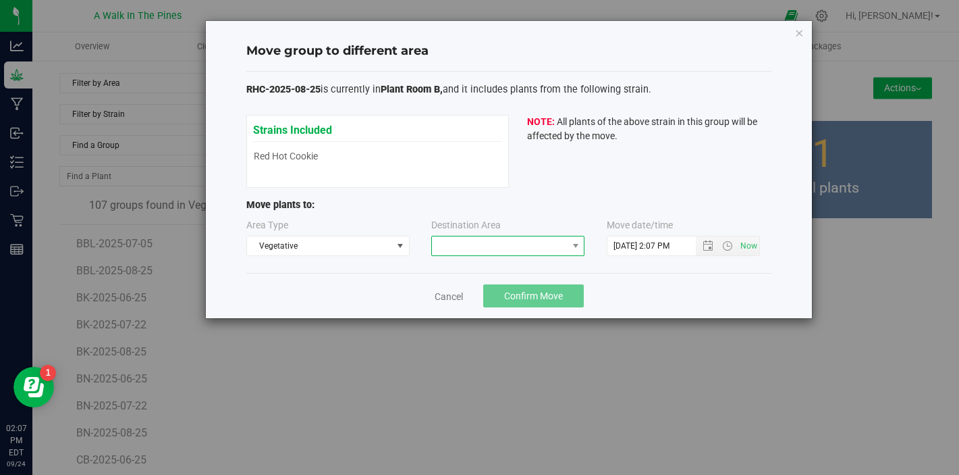
click at [564, 247] on span at bounding box center [499, 245] width 135 height 19
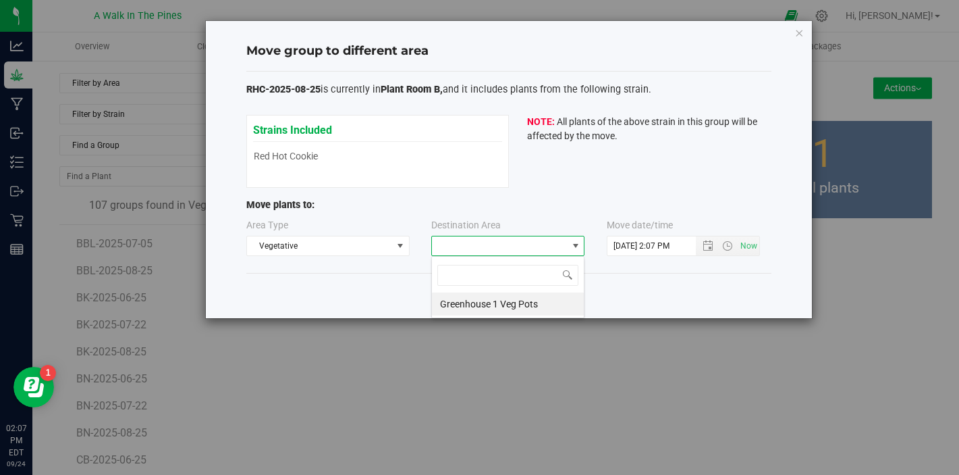
click at [525, 241] on span at bounding box center [499, 245] width 135 height 19
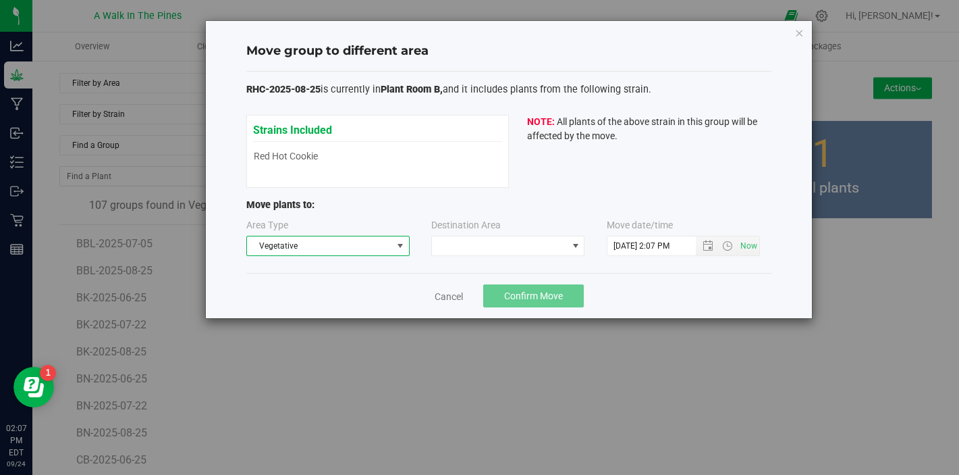
click at [371, 247] on span "Vegetative" at bounding box center [319, 245] width 145 height 19
click at [339, 270] on li "Cloning" at bounding box center [328, 270] width 162 height 23
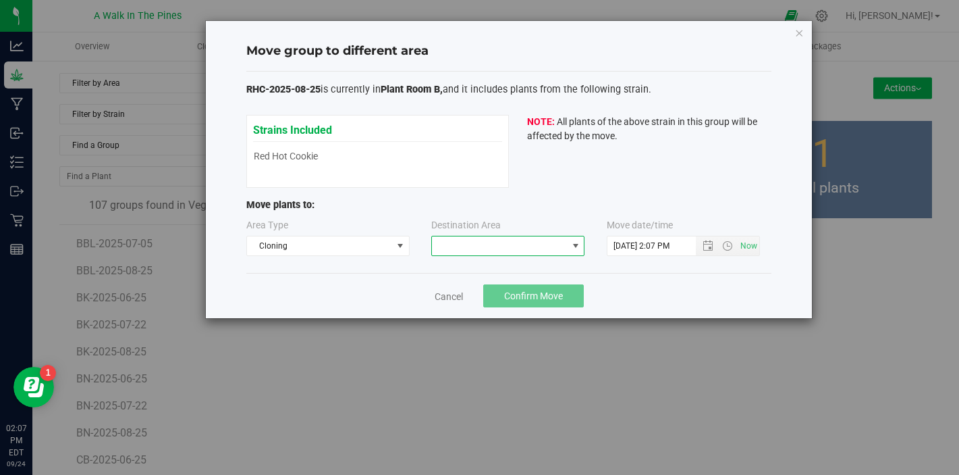
click at [498, 242] on span at bounding box center [499, 245] width 135 height 19
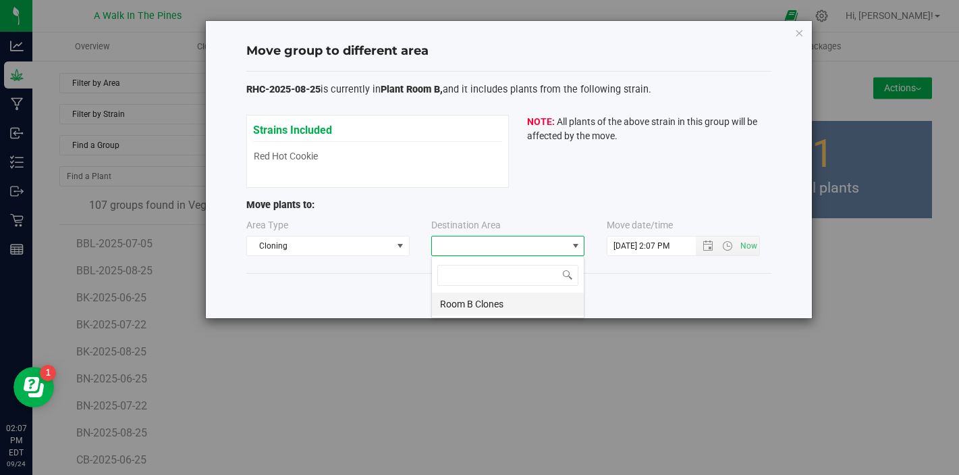
click at [489, 305] on li "Room B Clones" at bounding box center [508, 303] width 152 height 23
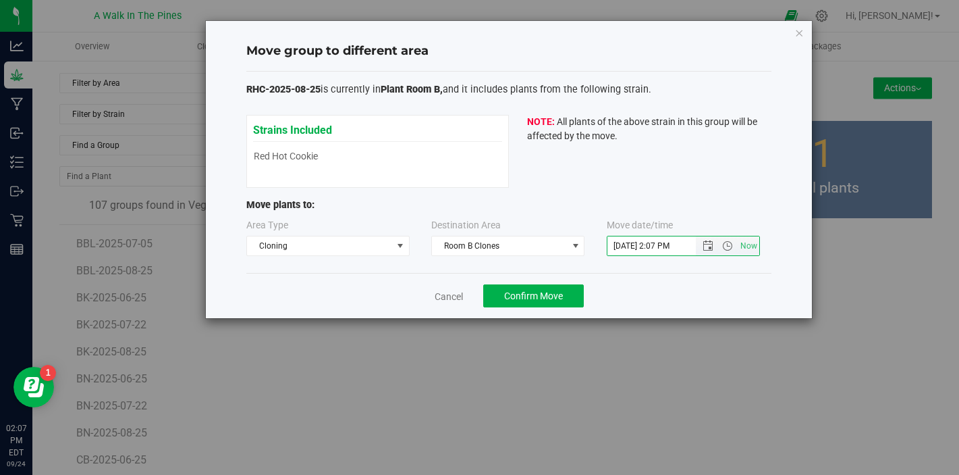
click at [633, 246] on input "[DATE] 2:07 PM" at bounding box center [663, 245] width 111 height 19
click at [456, 290] on link "Cancel" at bounding box center [449, 297] width 28 height 14
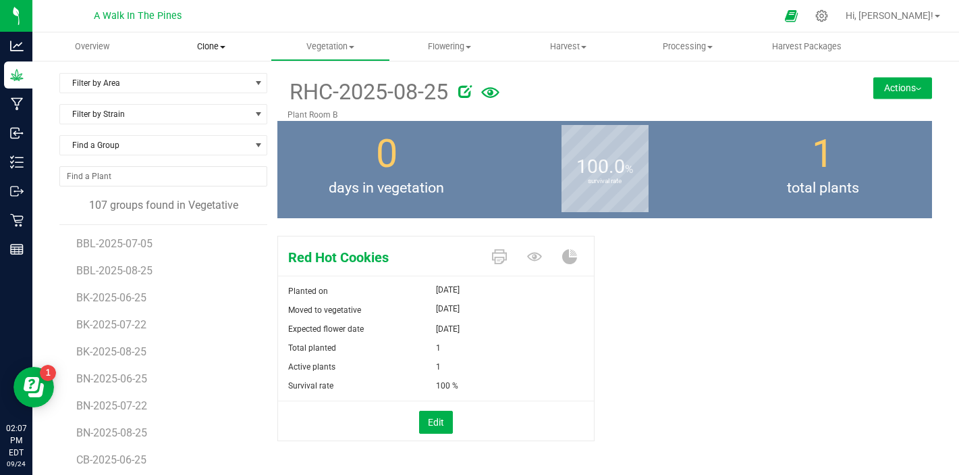
click at [220, 41] on span "Clone" at bounding box center [212, 47] width 118 height 12
click at [229, 75] on li "Create plants" at bounding box center [211, 82] width 119 height 16
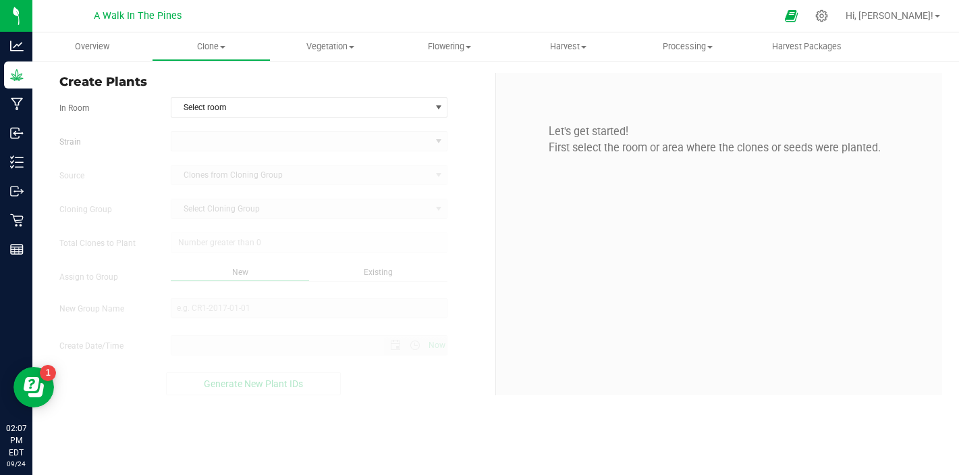
type input "[DATE] 2:07 PM"
click at [229, 103] on span "Select room" at bounding box center [300, 107] width 259 height 19
click at [309, 151] on kendo-dropdownlist at bounding box center [309, 141] width 277 height 20
click at [327, 56] on uib-tab-heading "Vegetation Veg groups Veg plants Mother groups Mother plants Apply to plants" at bounding box center [330, 46] width 118 height 27
click at [322, 95] on span "Veg plants" at bounding box center [312, 97] width 83 height 11
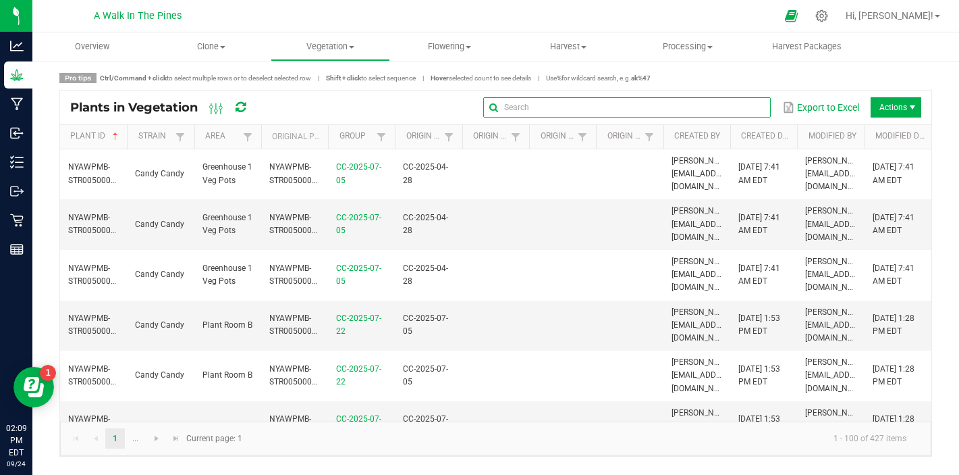
click at [733, 104] on input "text" at bounding box center [627, 107] width 288 height 20
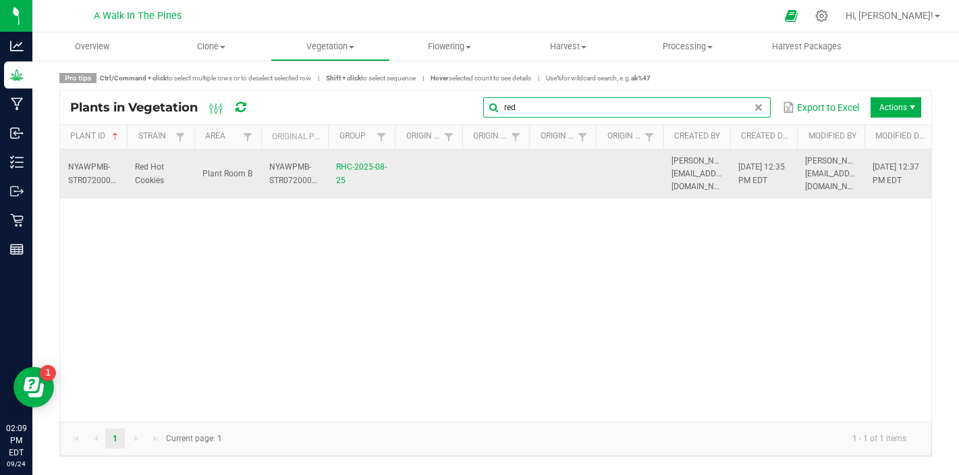
type input "red"
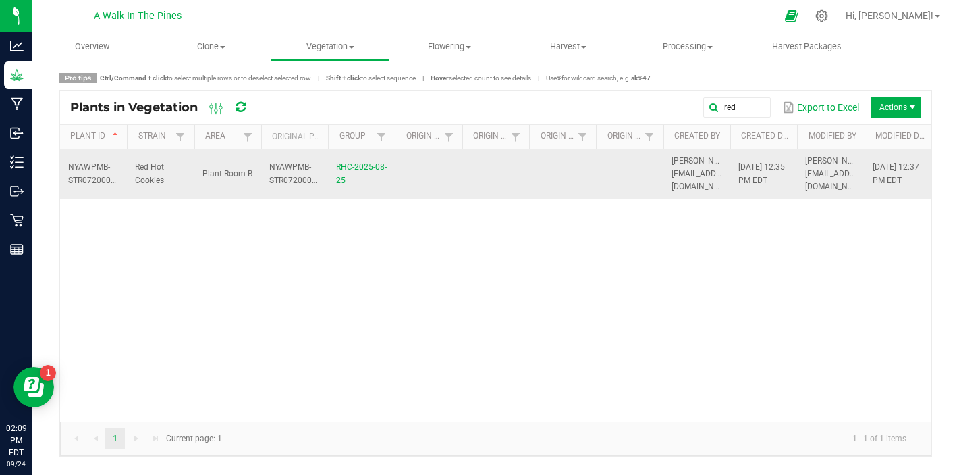
click at [354, 172] on td "RHC-2025-08-25" at bounding box center [361, 174] width 67 height 50
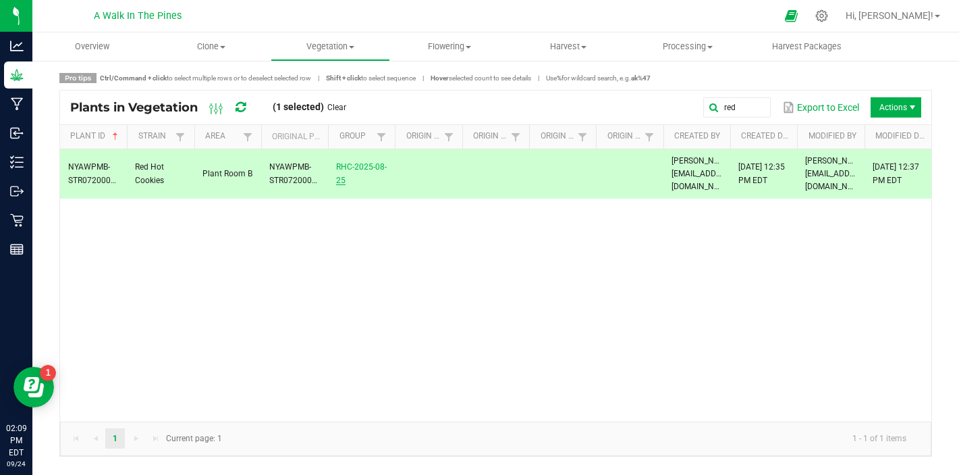
click at [360, 168] on link "RHC-2025-08-25" at bounding box center [361, 173] width 51 height 22
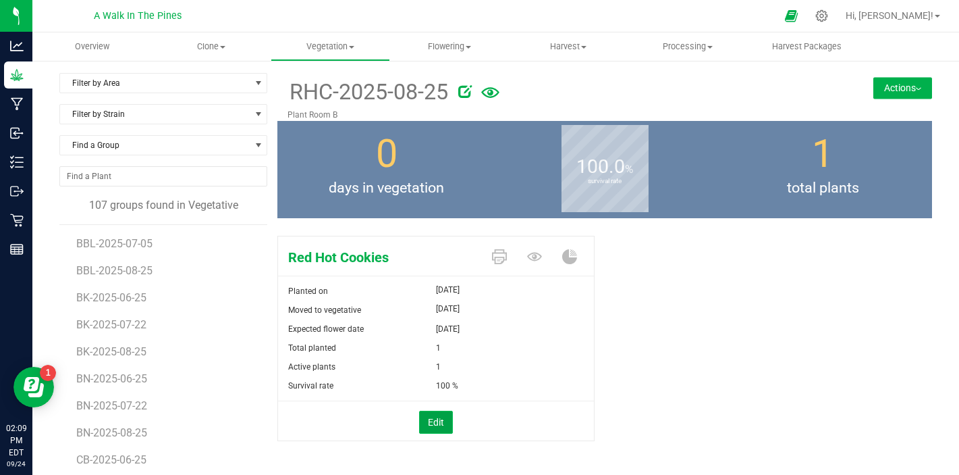
click at [429, 419] on button "Edit" at bounding box center [436, 421] width 34 height 23
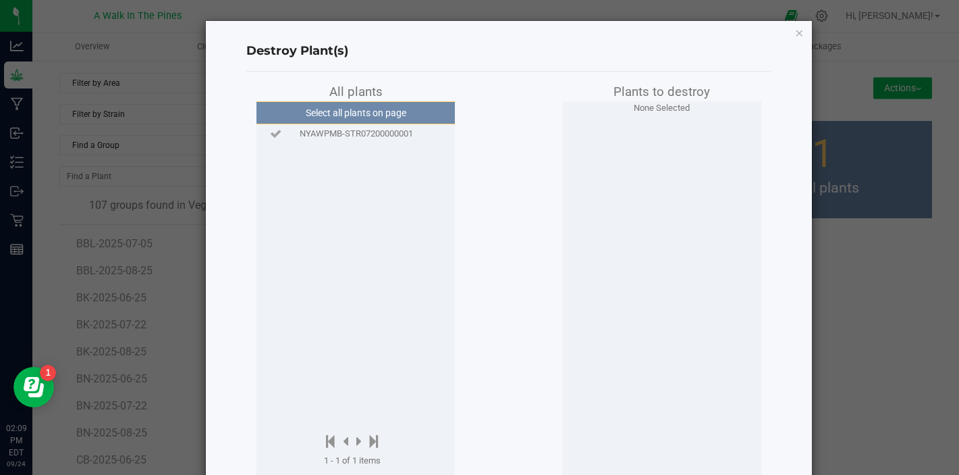
click at [805, 27] on div "Destroy Plant(s) All plants Select all plants on page NYAWPMB-STR07200000001 1 …" at bounding box center [509, 280] width 606 height 519
click at [803, 29] on icon "button" at bounding box center [799, 32] width 9 height 16
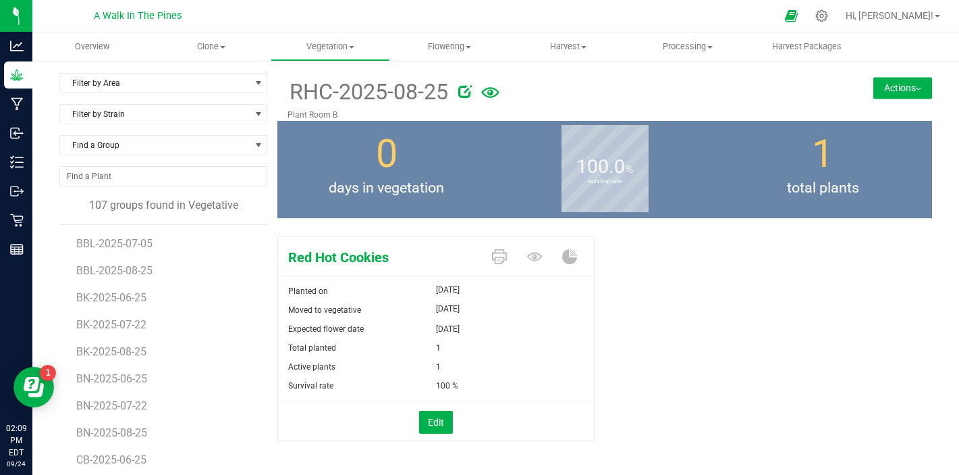
click at [871, 74] on div "RHC-2025-08-25 Plant Room B Actions Move group Split group" at bounding box center [604, 97] width 655 height 48
click at [886, 94] on button "Actions" at bounding box center [903, 88] width 59 height 22
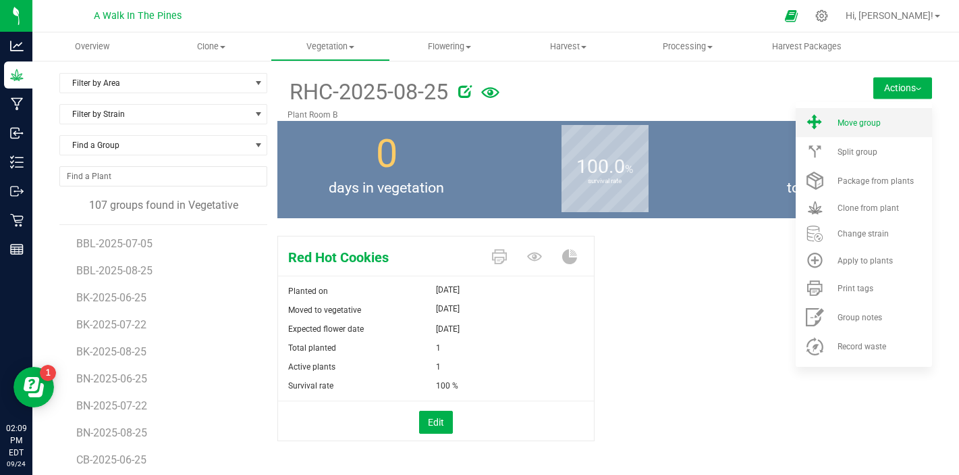
click at [871, 131] on li "Move group" at bounding box center [864, 122] width 136 height 29
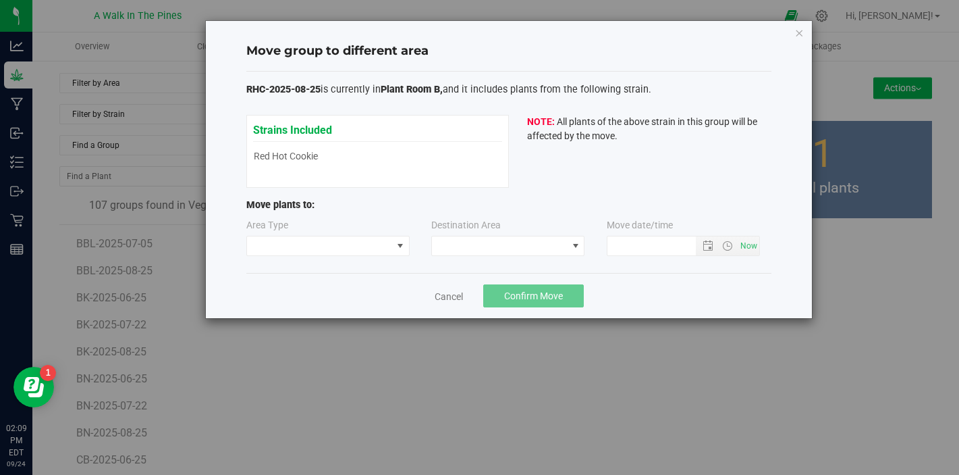
type input "[DATE] 2:09 PM"
click at [384, 240] on span at bounding box center [319, 245] width 145 height 19
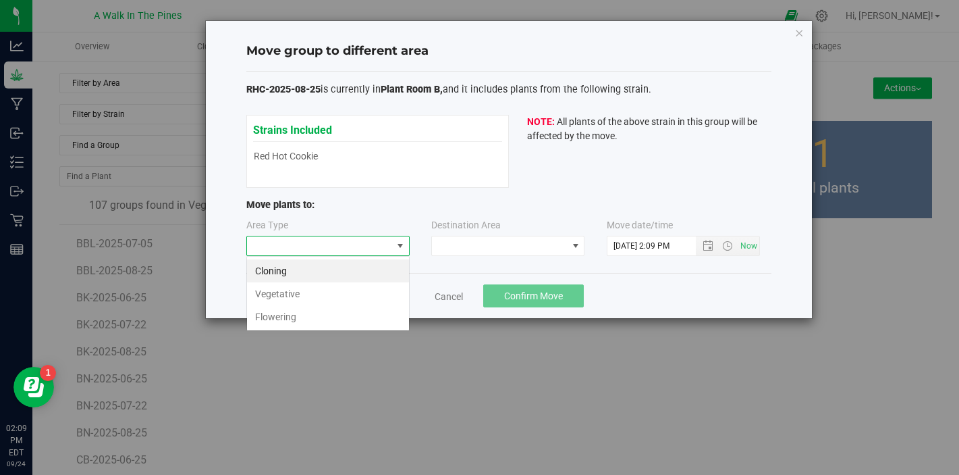
scroll to position [20, 163]
click at [327, 274] on li "Cloning" at bounding box center [328, 270] width 162 height 23
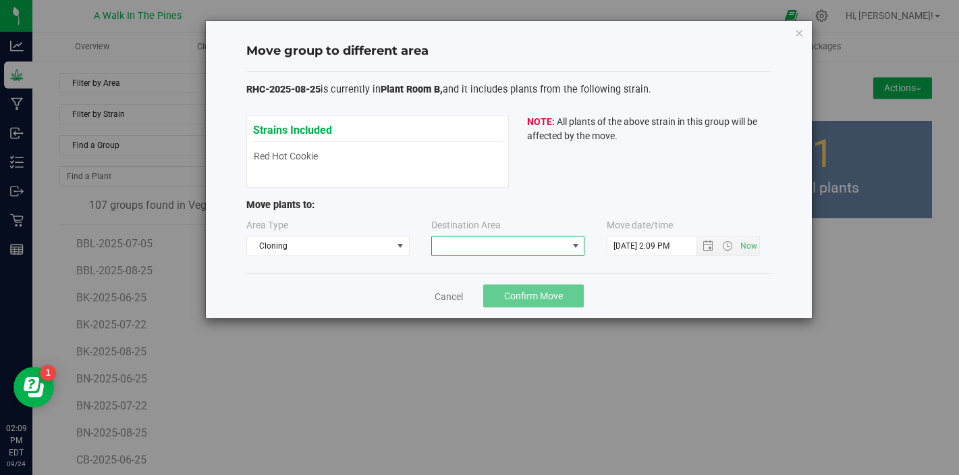
click at [455, 252] on span at bounding box center [499, 245] width 135 height 19
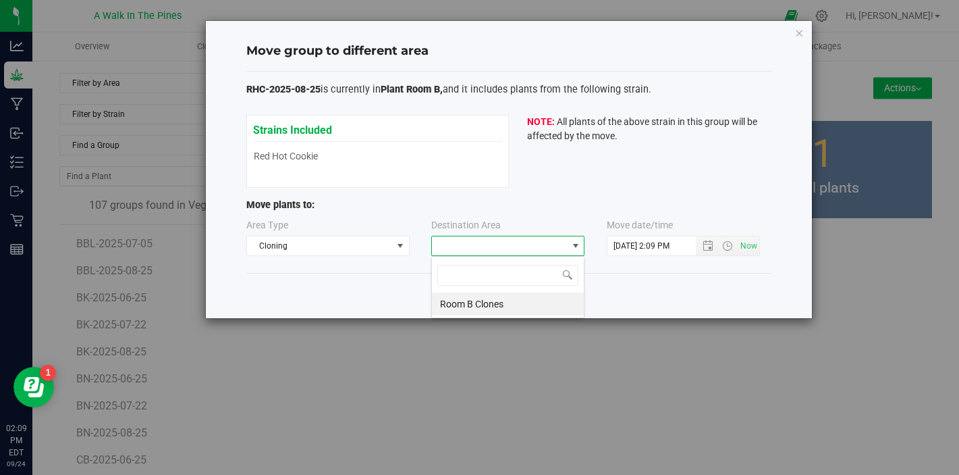
scroll to position [20, 153]
click at [455, 298] on li "Room B Clones" at bounding box center [508, 303] width 152 height 23
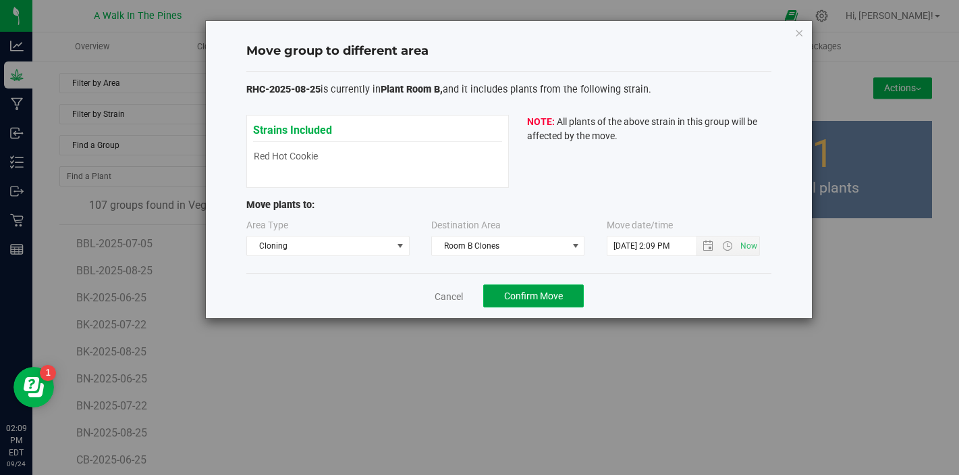
click at [547, 296] on span "Confirm Move" at bounding box center [533, 295] width 59 height 11
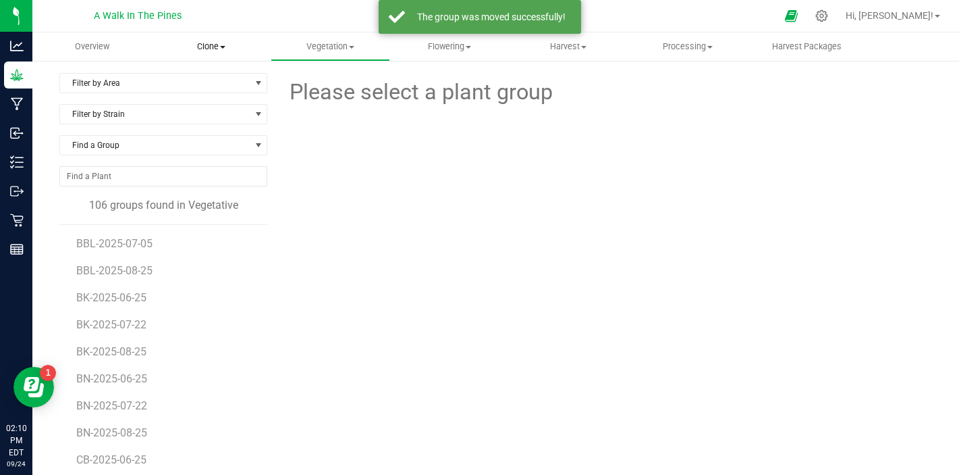
click at [213, 45] on span "Clone" at bounding box center [212, 47] width 118 height 12
click at [211, 97] on span "Cloning groups" at bounding box center [203, 97] width 102 height 11
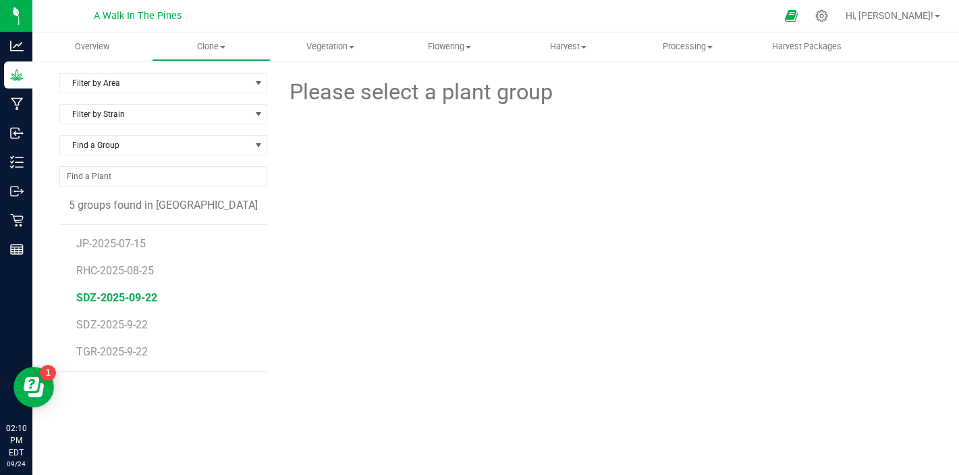
click at [127, 298] on span "SDZ-2025-09-22" at bounding box center [116, 297] width 81 height 13
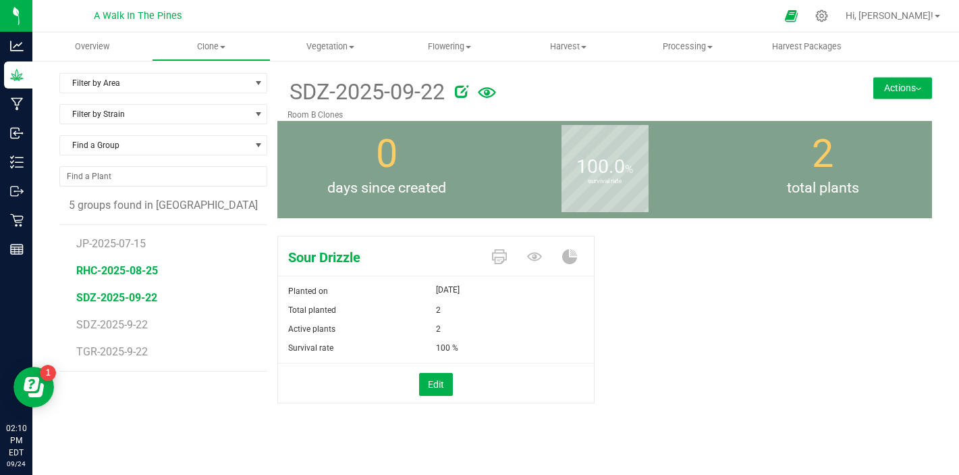
click at [136, 272] on span "RHC-2025-08-25" at bounding box center [117, 270] width 82 height 13
click at [898, 86] on button "Actions" at bounding box center [903, 88] width 59 height 22
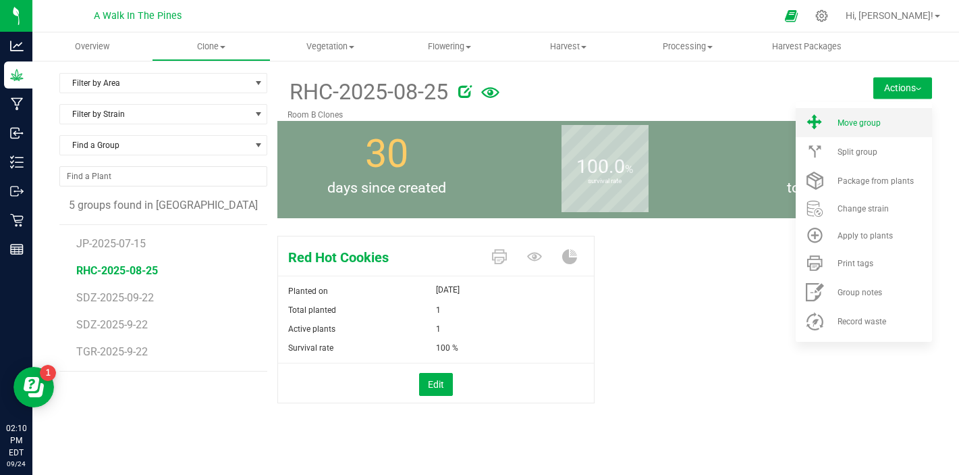
click at [862, 128] on li "Move group" at bounding box center [864, 122] width 136 height 29
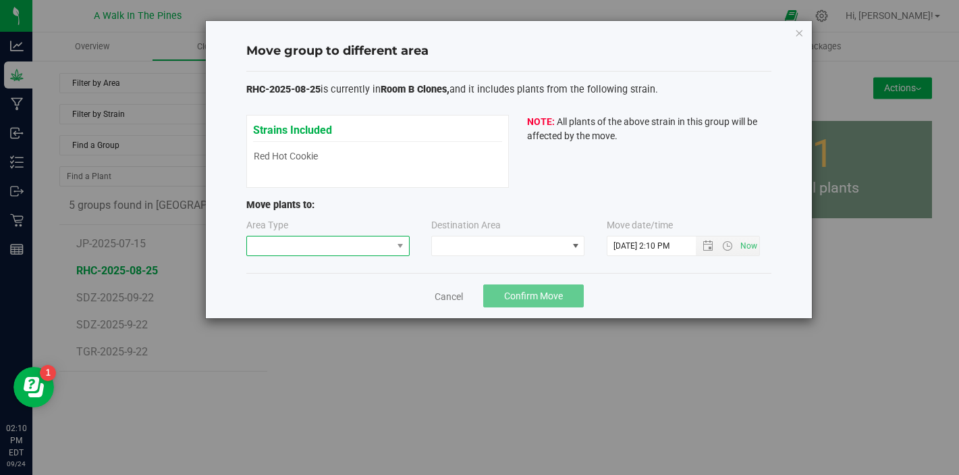
click at [319, 248] on span at bounding box center [319, 245] width 145 height 19
click at [308, 274] on li "Vegetative" at bounding box center [328, 270] width 162 height 23
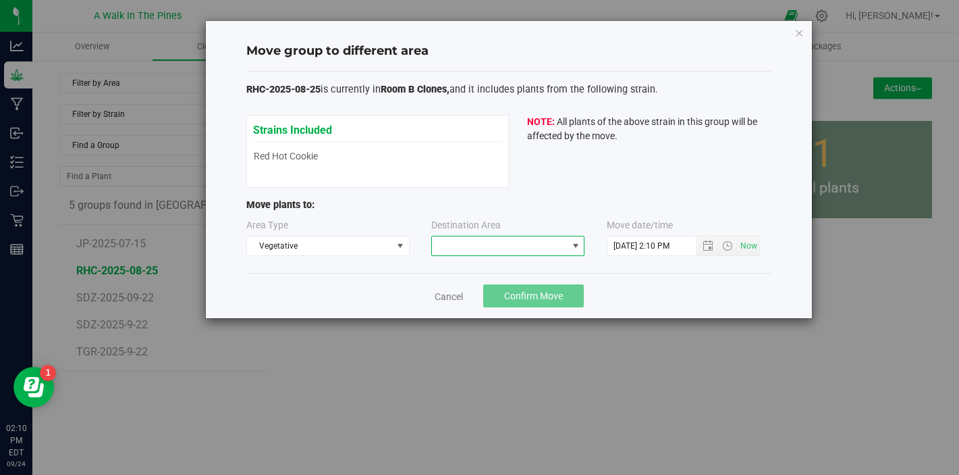
click at [437, 244] on span at bounding box center [499, 245] width 135 height 19
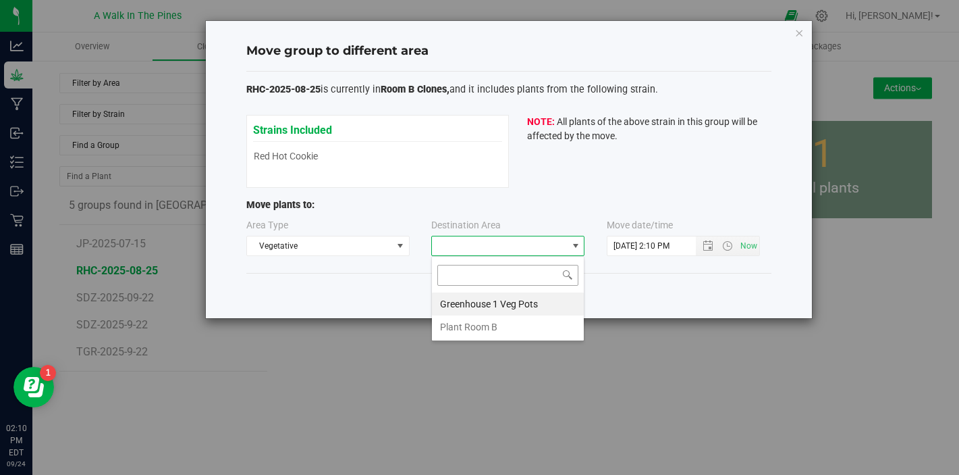
scroll to position [20, 153]
click at [477, 321] on li "Plant Room B" at bounding box center [508, 326] width 152 height 23
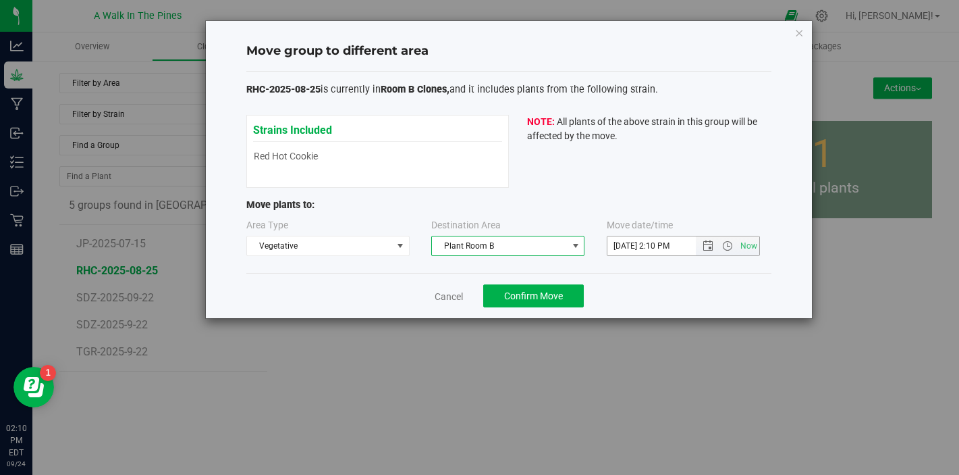
click at [632, 246] on input "[DATE] 2:10 PM" at bounding box center [663, 245] width 111 height 19
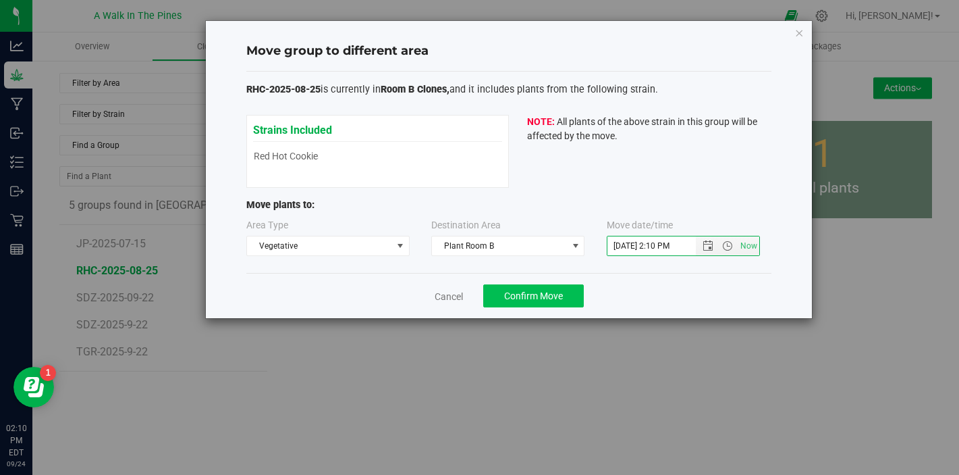
type input "[DATE] 2:10 PM"
click at [569, 292] on button "Confirm Move" at bounding box center [533, 295] width 101 height 23
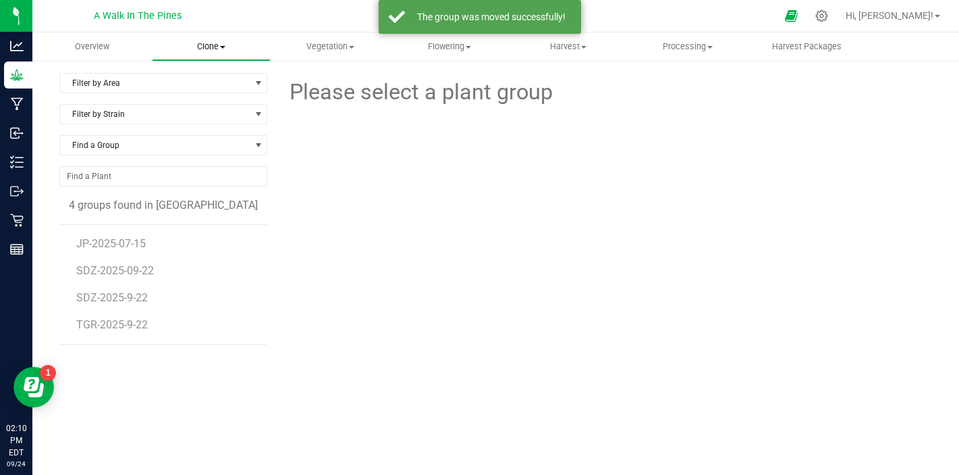
click at [217, 52] on span "Clone" at bounding box center [212, 47] width 118 height 12
click at [209, 76] on span "Create plants" at bounding box center [199, 81] width 95 height 11
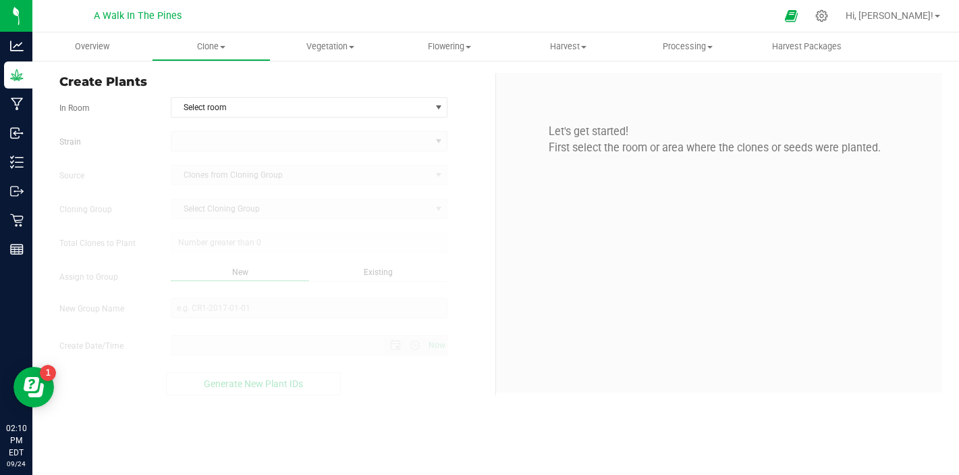
type input "[DATE] 2:10 PM"
click at [227, 117] on form "In Room Select room Select room Room B Clones [GEOGRAPHIC_DATA] Source Clones f…" at bounding box center [272, 246] width 426 height 298
click at [246, 107] on span "Select room" at bounding box center [300, 107] width 259 height 19
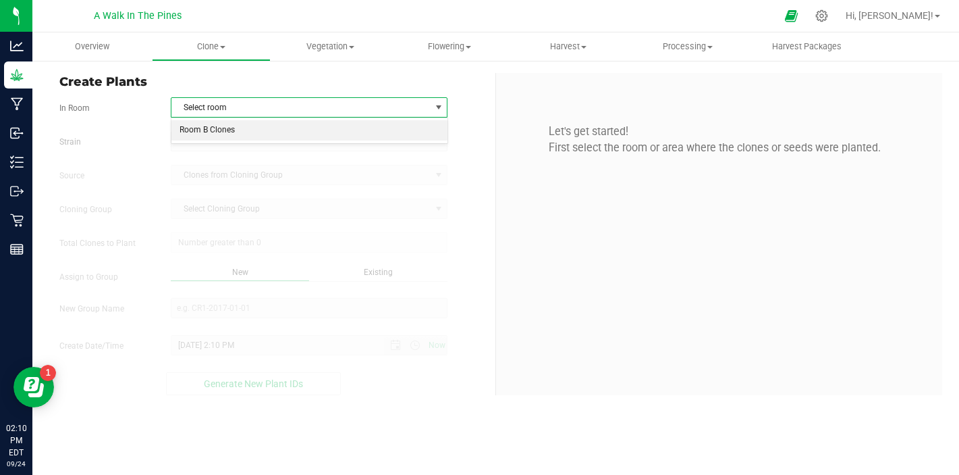
click at [234, 126] on li "Room B Clones" at bounding box center [309, 130] width 276 height 20
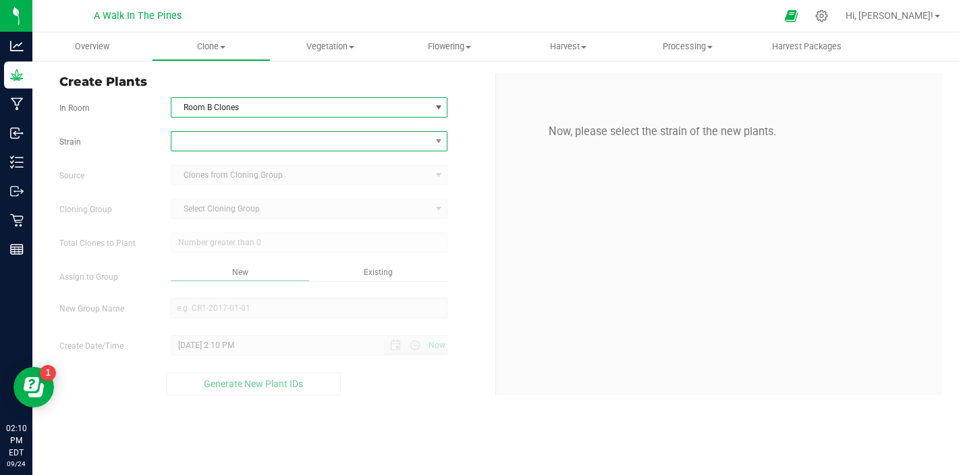
click at [233, 132] on span at bounding box center [300, 141] width 259 height 19
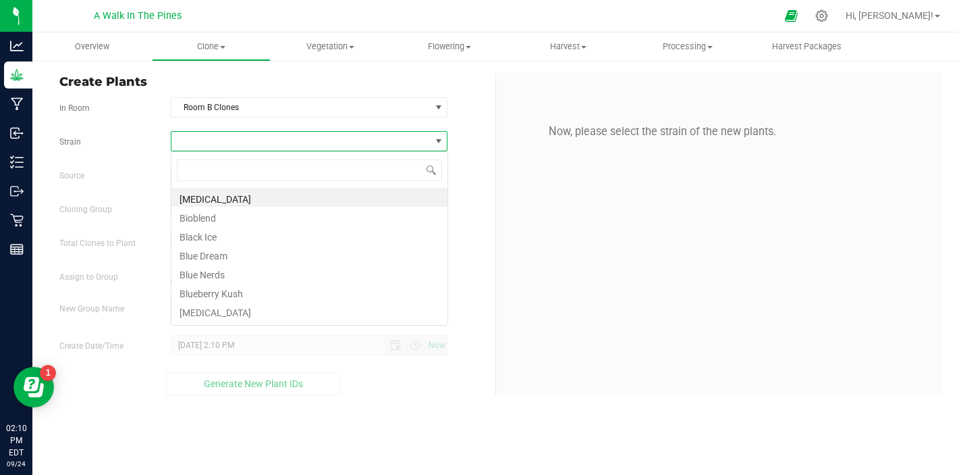
scroll to position [20, 277]
type input "red"
click at [236, 201] on li "Red Hot Cookies" at bounding box center [309, 197] width 276 height 19
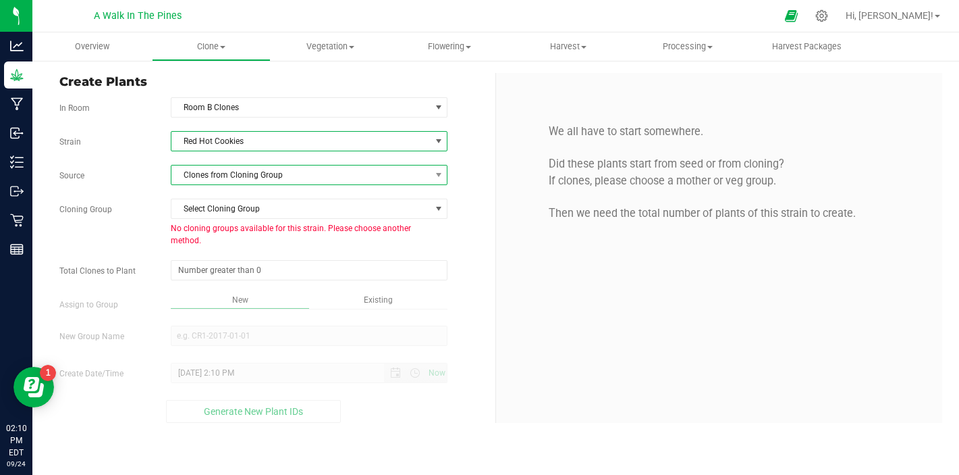
click at [251, 179] on span "Clones from Cloning Group" at bounding box center [300, 174] width 259 height 19
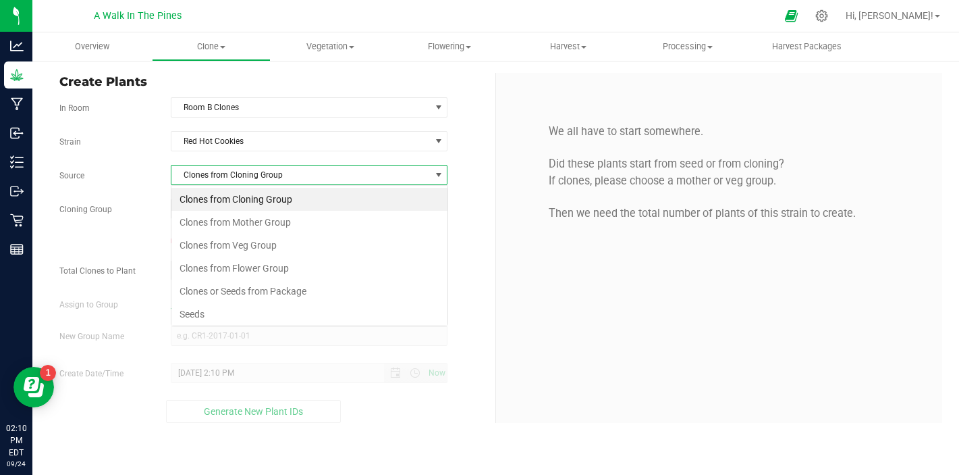
scroll to position [20, 277]
click at [233, 238] on li "Clones from Veg Group" at bounding box center [309, 245] width 276 height 23
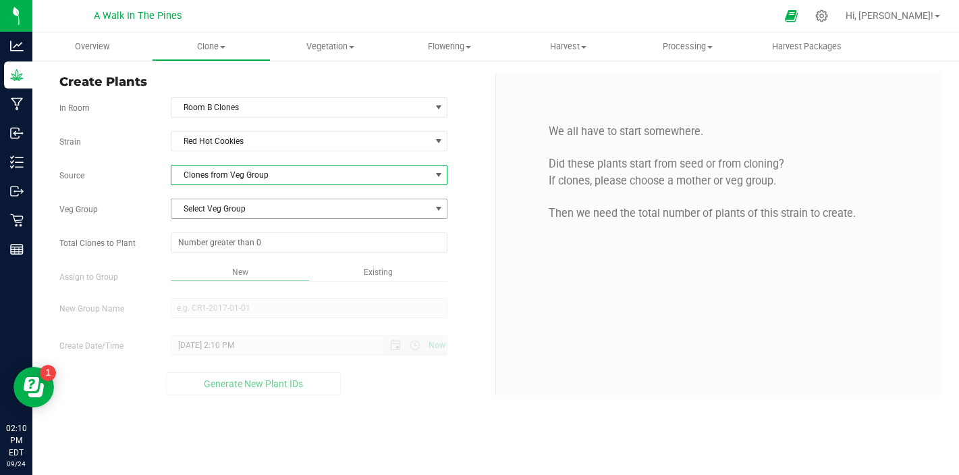
click at [257, 201] on span "Select Veg Group" at bounding box center [300, 208] width 259 height 19
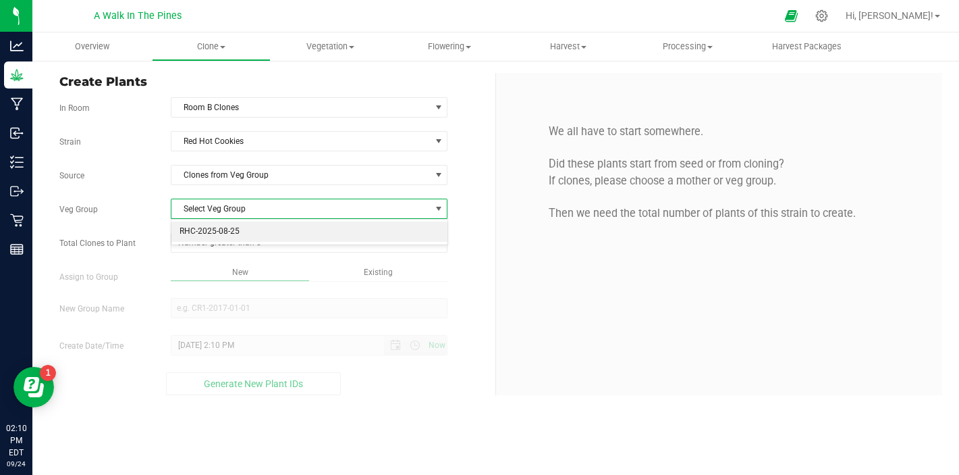
click at [244, 225] on li "RHC-2025-08-25" at bounding box center [309, 231] width 276 height 20
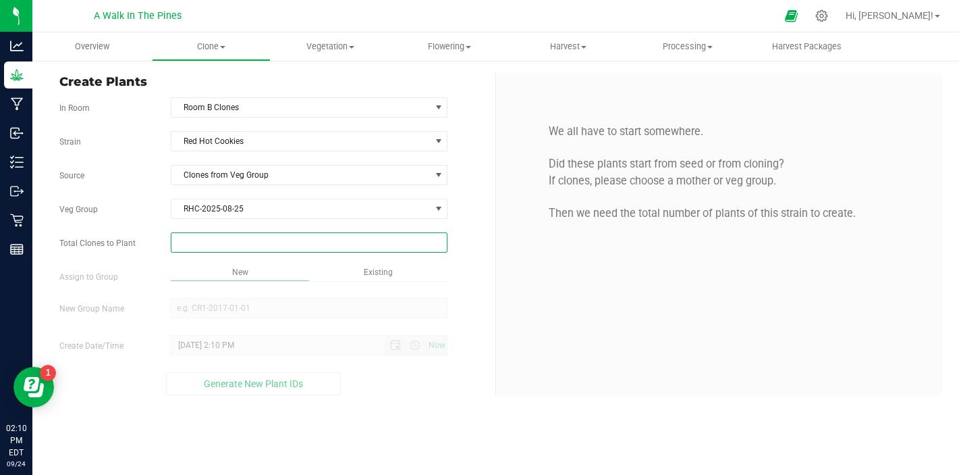
click at [243, 236] on span at bounding box center [309, 242] width 277 height 20
type input "2"
click at [243, 236] on input "2" at bounding box center [308, 242] width 275 height 19
type input "2"
click at [222, 265] on div "Overview Clone Create plants Cloning groups Cloning plants Apply to plants Vege…" at bounding box center [495, 253] width 927 height 442
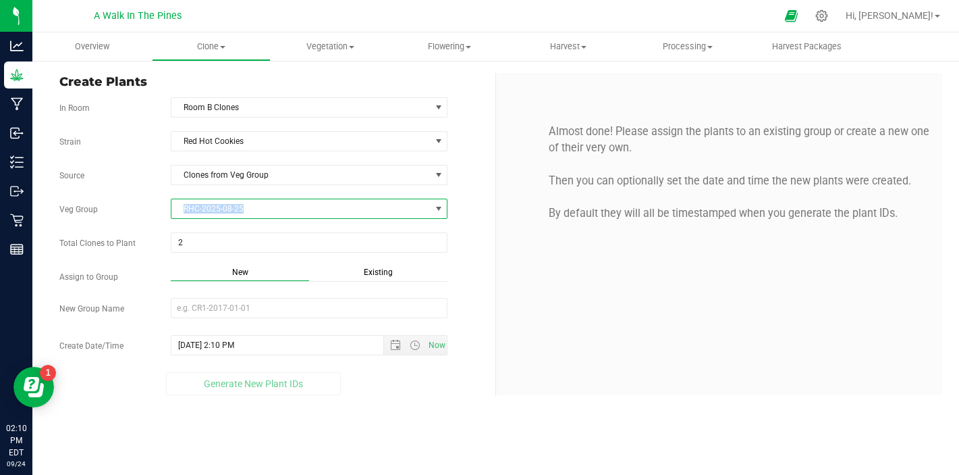
drag, startPoint x: 261, startPoint y: 210, endPoint x: 170, endPoint y: 212, distance: 91.2
click at [170, 212] on div "RHC-2025-08-25 Select Veg Group RHC-2025-08-25" at bounding box center [309, 208] width 297 height 20
copy span "RHC-2025-08-25"
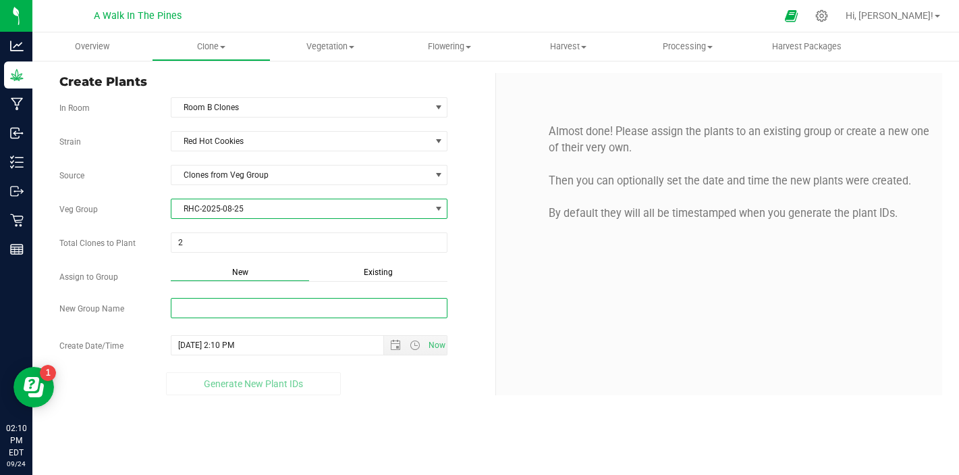
click at [201, 300] on input "New Group Name" at bounding box center [309, 308] width 277 height 20
paste input "RHC-2025-08-25"
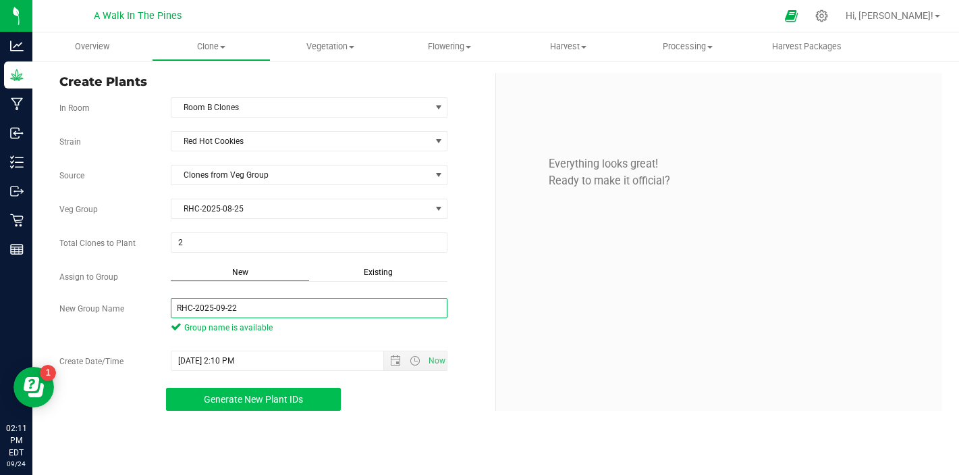
type input "RHC-2025-09-22"
click at [249, 404] on button "Generate New Plant IDs" at bounding box center [253, 398] width 175 height 23
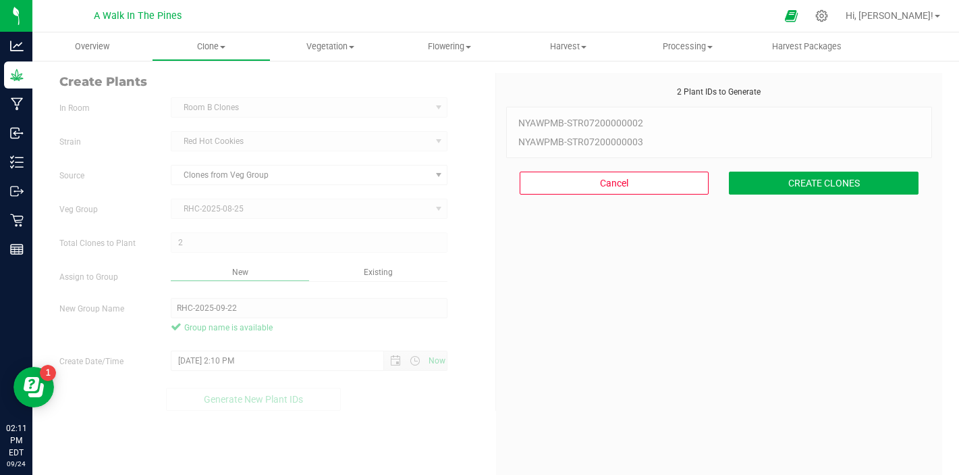
scroll to position [41, 0]
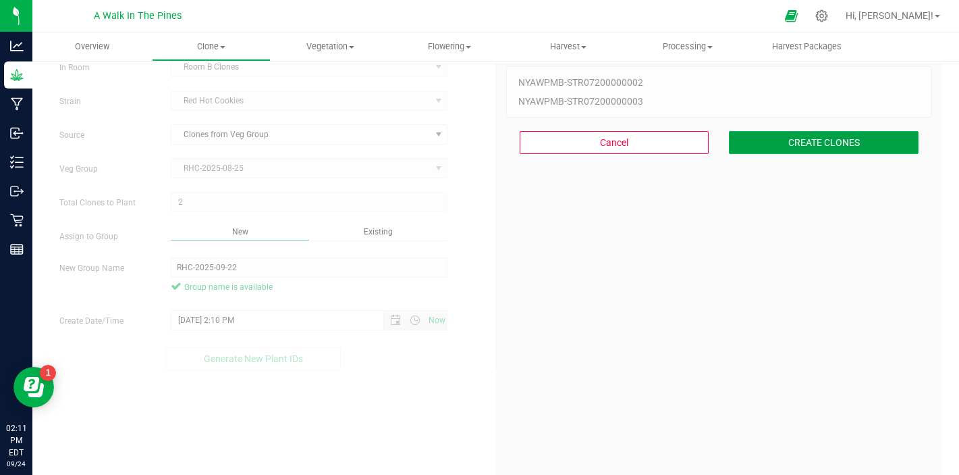
click at [807, 140] on button "CREATE CLONES" at bounding box center [824, 142] width 190 height 23
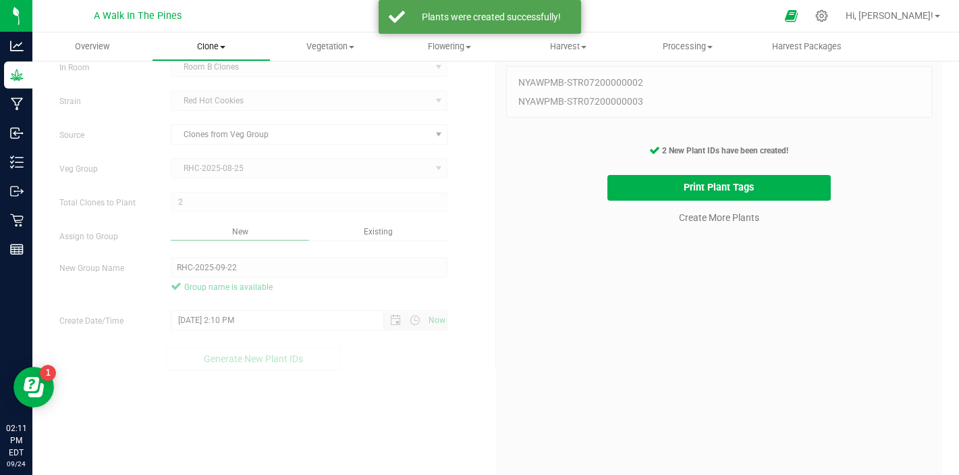
click at [217, 41] on span "Clone" at bounding box center [212, 47] width 118 height 12
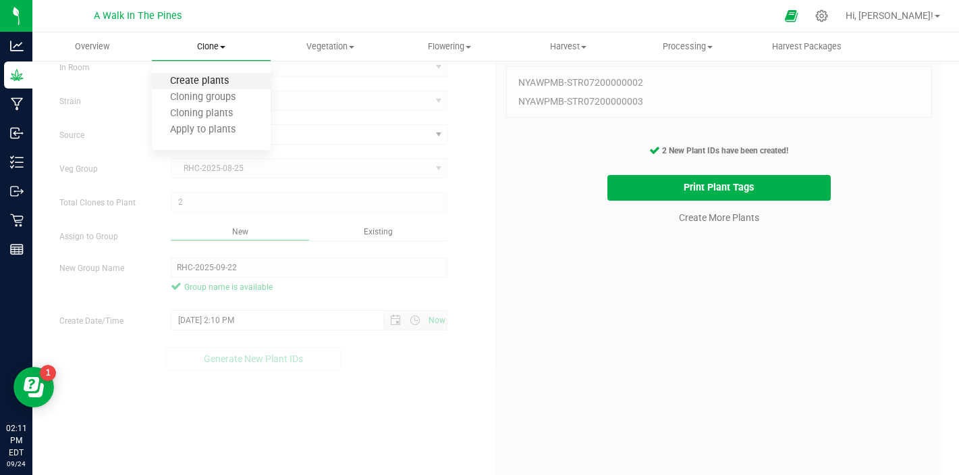
click at [193, 78] on span "Create plants" at bounding box center [199, 81] width 95 height 11
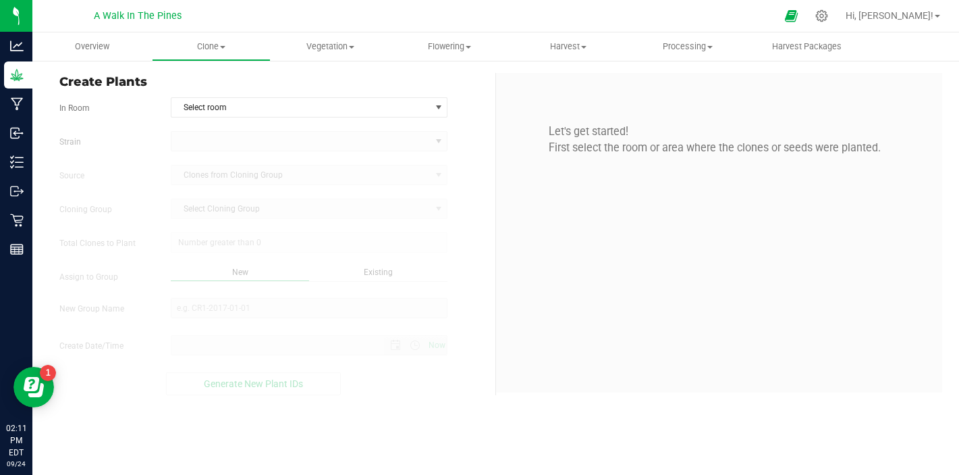
type input "[DATE] 2:11 PM"
click at [245, 111] on span "Select room" at bounding box center [300, 107] width 259 height 19
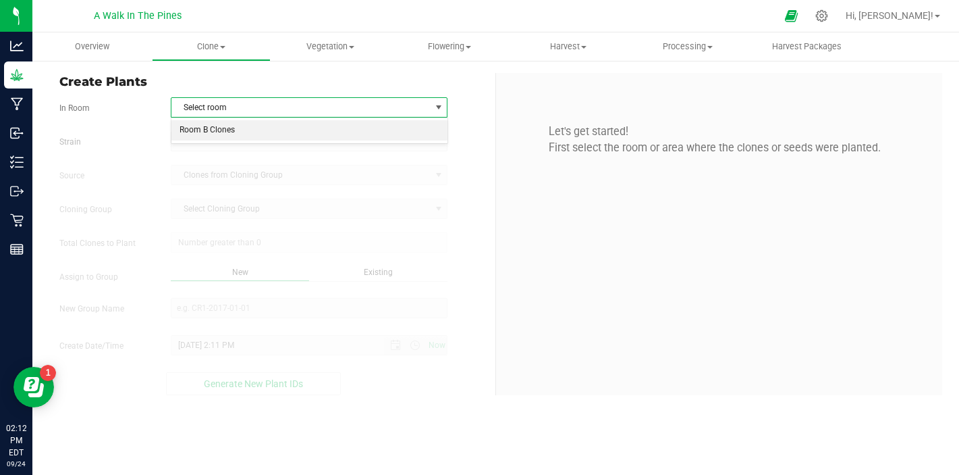
click at [232, 128] on li "Room B Clones" at bounding box center [309, 130] width 276 height 20
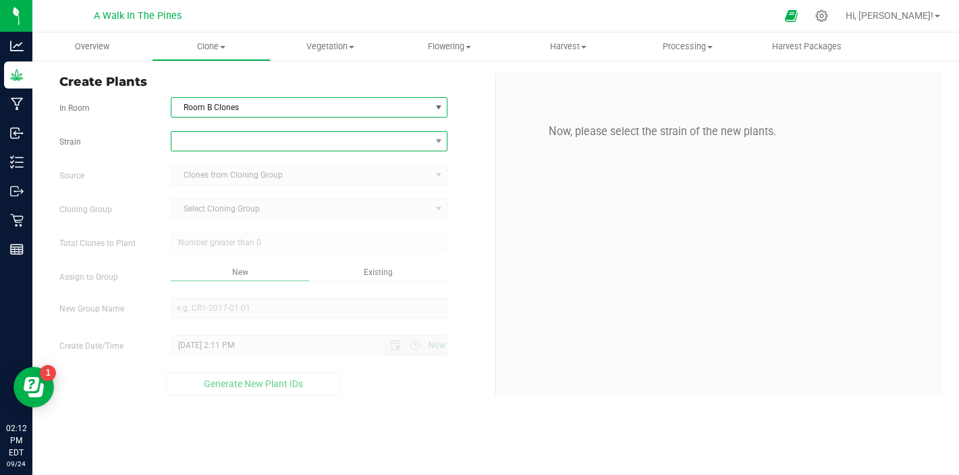
click at [232, 142] on span at bounding box center [300, 141] width 259 height 19
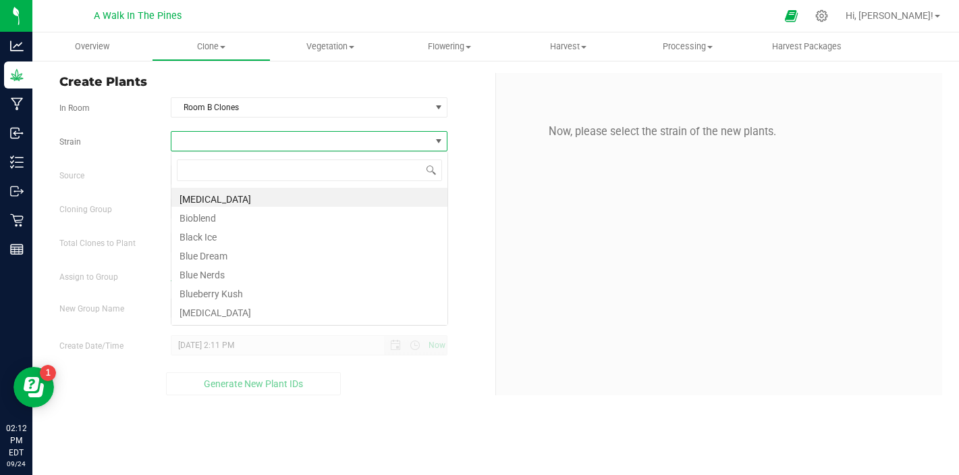
scroll to position [20, 277]
type input "ho"
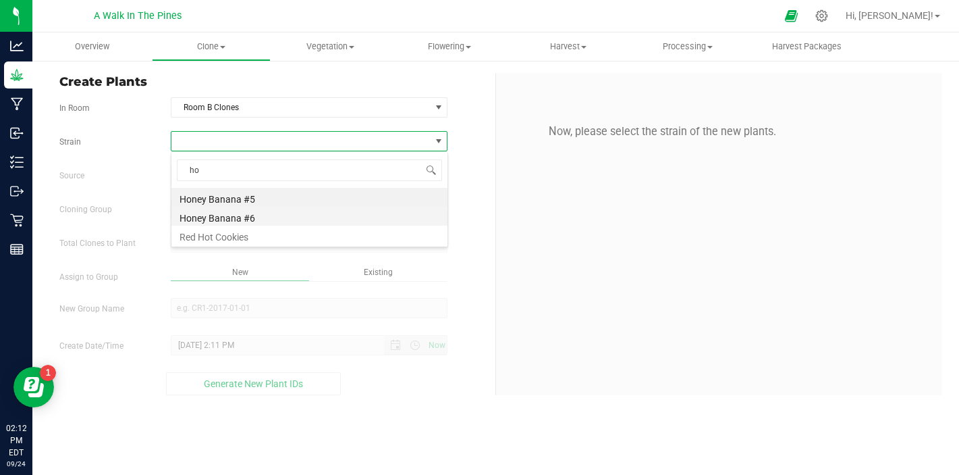
click at [221, 211] on li "Honey Banana #6" at bounding box center [309, 216] width 276 height 19
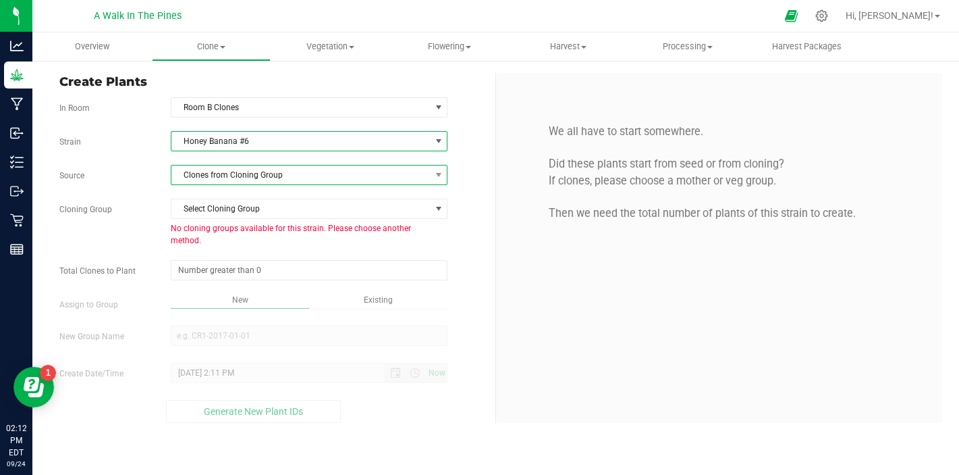
click at [248, 182] on span "Clones from Cloning Group" at bounding box center [300, 174] width 259 height 19
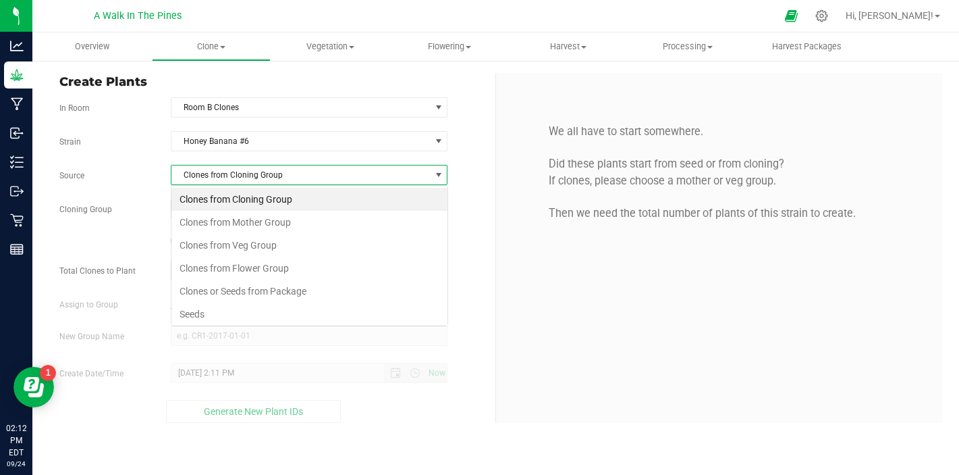
scroll to position [20, 277]
click at [232, 240] on li "Clones from Veg Group" at bounding box center [309, 245] width 276 height 23
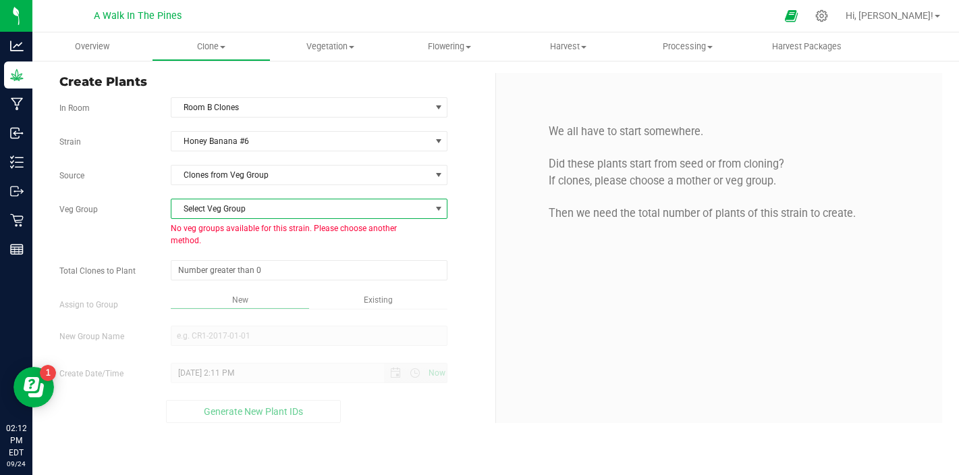
click at [245, 211] on span "Select Veg Group" at bounding box center [300, 208] width 259 height 19
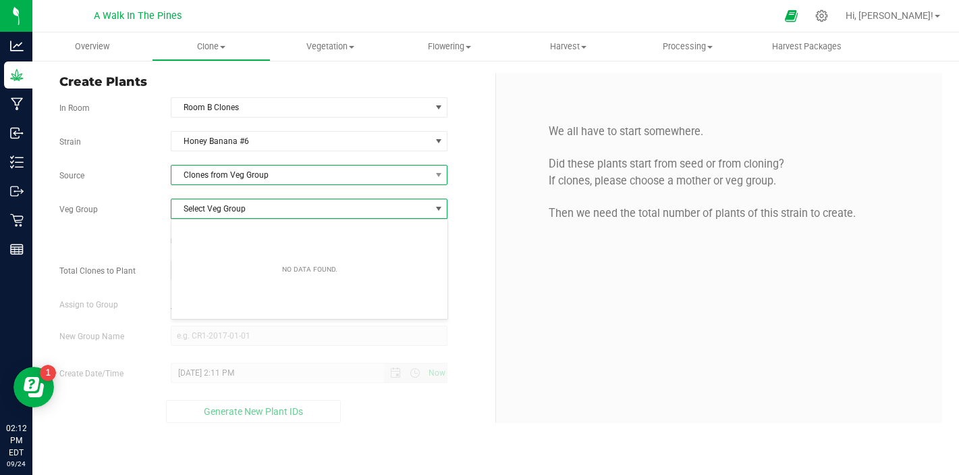
click at [272, 179] on span "Clones from Veg Group" at bounding box center [300, 174] width 259 height 19
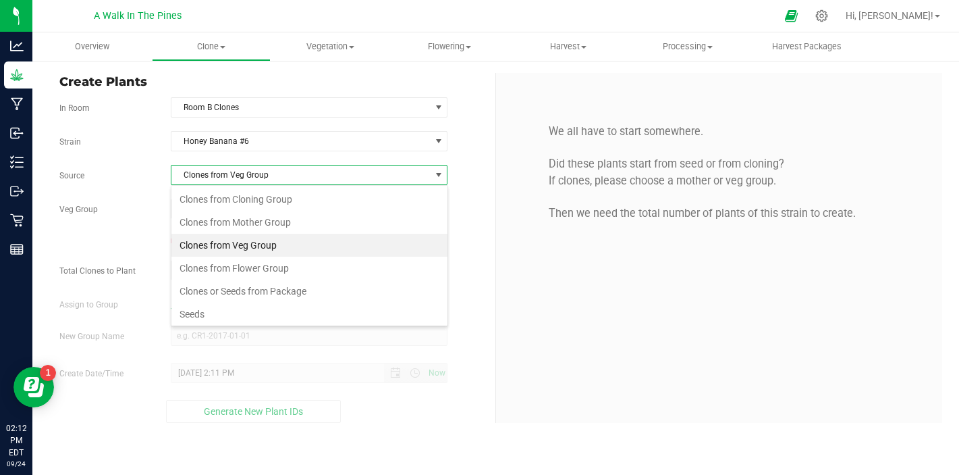
scroll to position [20, 277]
click at [209, 315] on li "Seeds" at bounding box center [309, 313] width 276 height 23
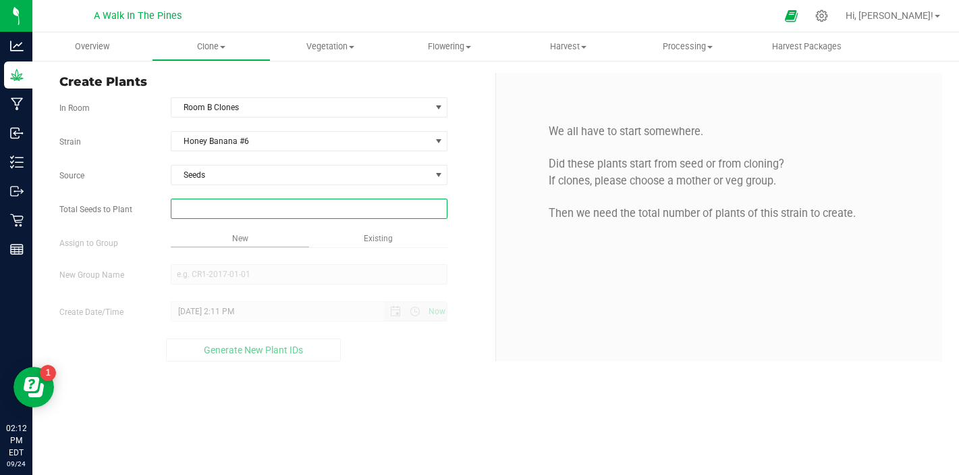
click at [266, 209] on span at bounding box center [309, 208] width 277 height 20
type input "1"
click at [273, 223] on div "Overview Clone Create plants Cloning groups Cloning plants Apply to plants Vege…" at bounding box center [495, 253] width 927 height 442
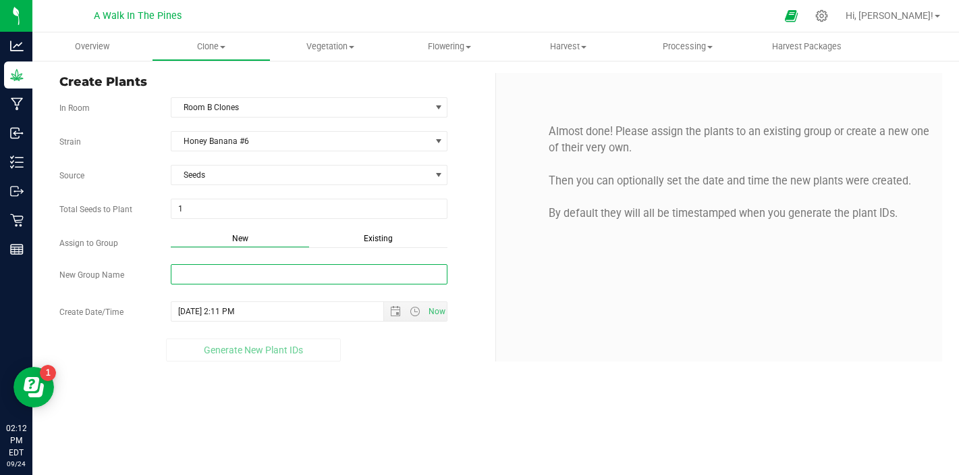
click at [232, 273] on input "New Group Name" at bounding box center [309, 274] width 277 height 20
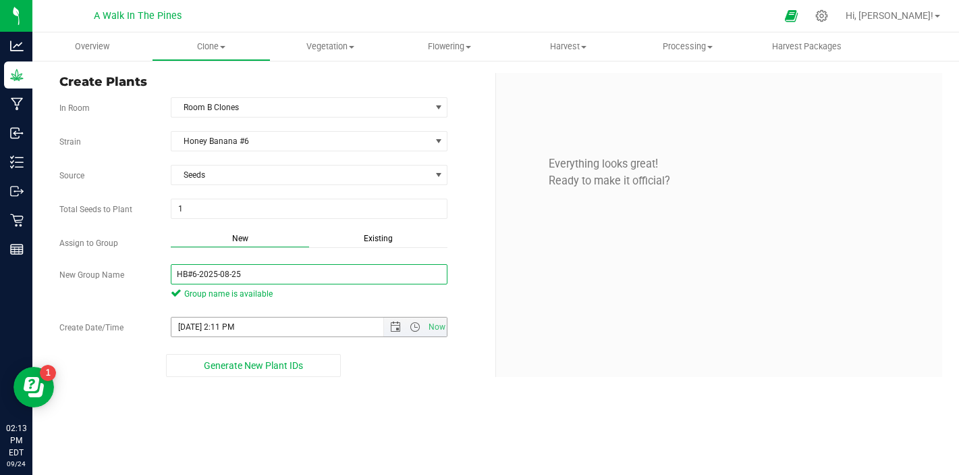
type input "HB#6-2025-08-25"
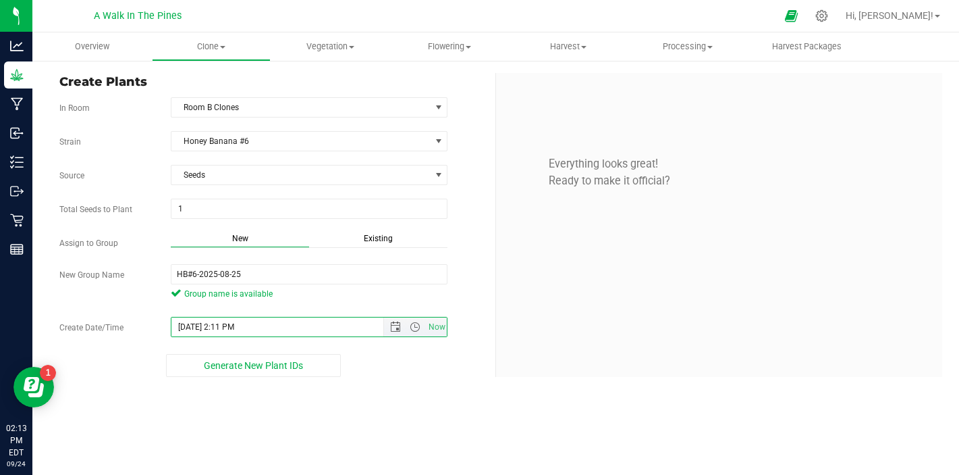
click at [194, 329] on input "[DATE] 2:11 PM" at bounding box center [288, 326] width 235 height 19
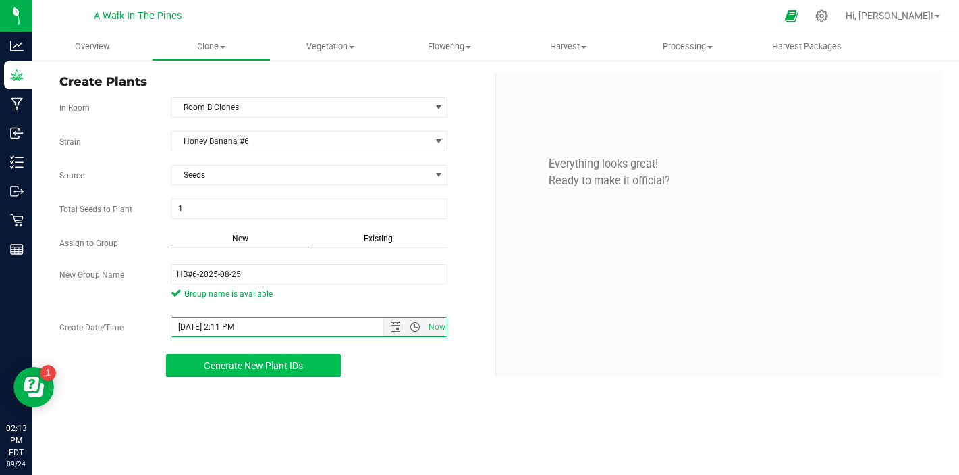
type input "[DATE] 2:11 PM"
click at [232, 358] on button "Generate New Plant IDs" at bounding box center [253, 365] width 175 height 23
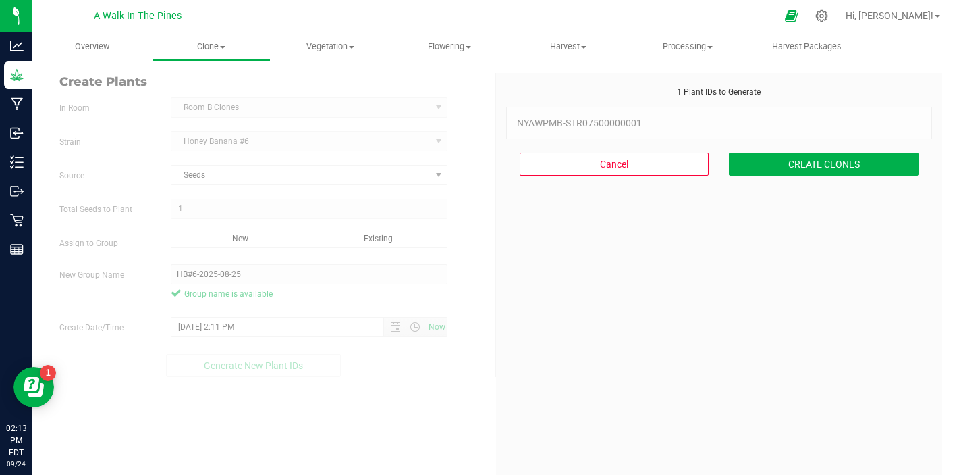
scroll to position [41, 0]
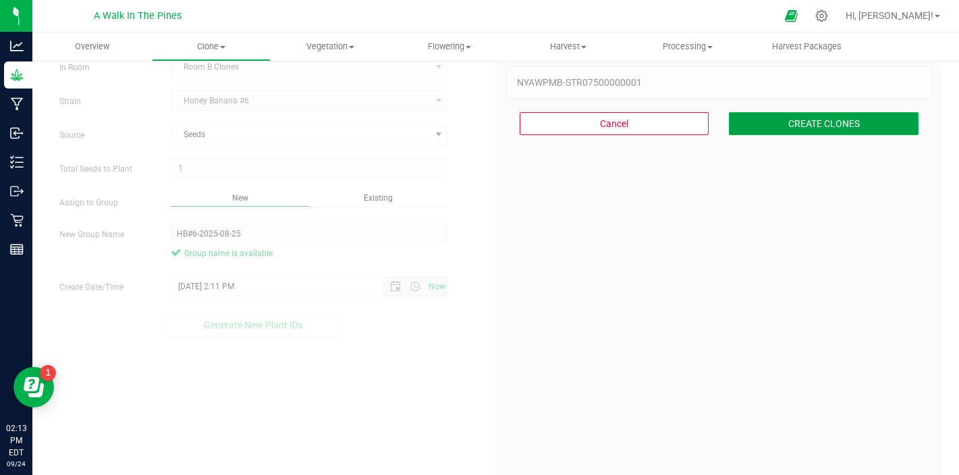
click at [788, 115] on button "CREATE CLONES" at bounding box center [824, 123] width 190 height 23
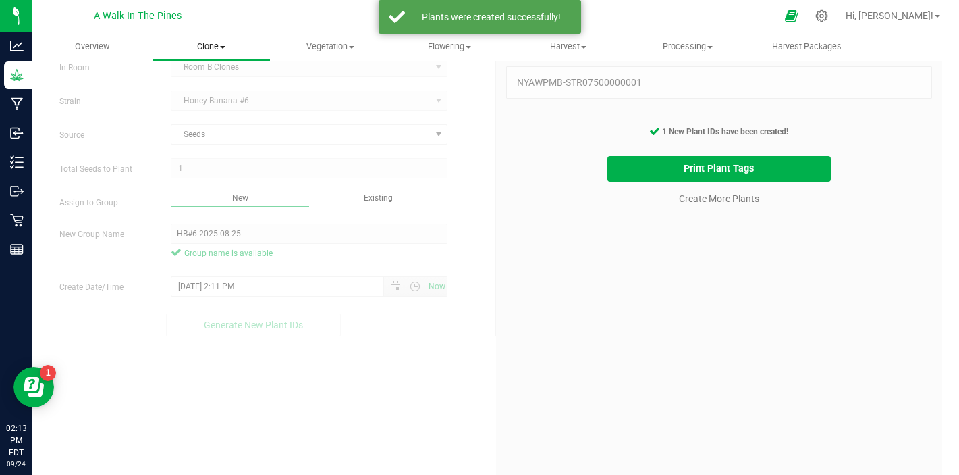
click at [211, 45] on span "Clone" at bounding box center [212, 47] width 118 height 12
click at [196, 97] on span "Cloning groups" at bounding box center [203, 97] width 102 height 11
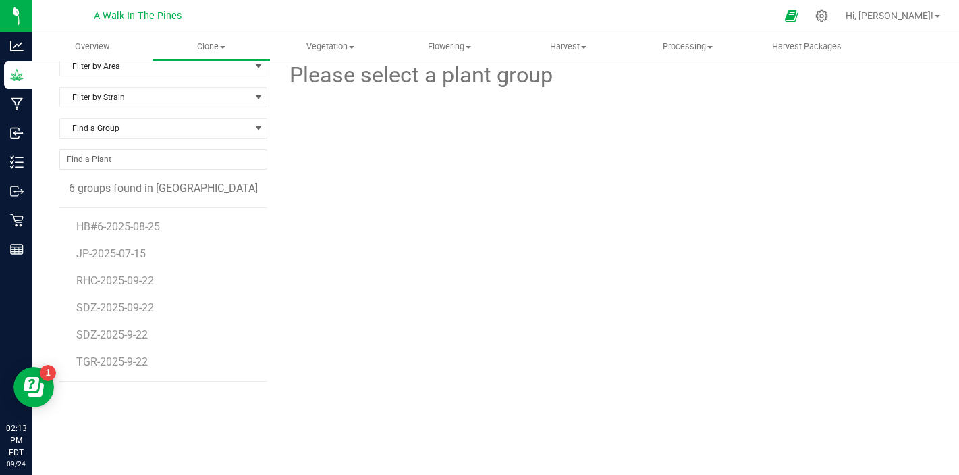
scroll to position [17, 0]
click at [132, 225] on span "HB#6-2025-08-25" at bounding box center [119, 226] width 87 height 13
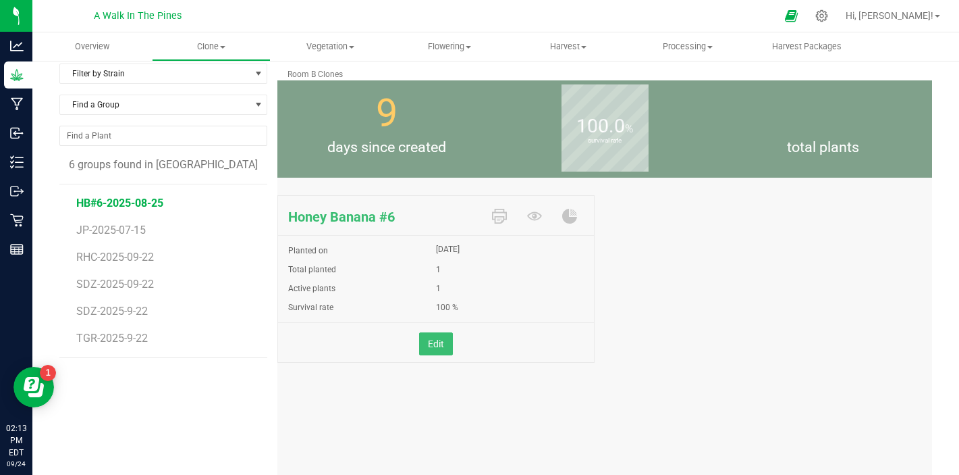
scroll to position [17, 0]
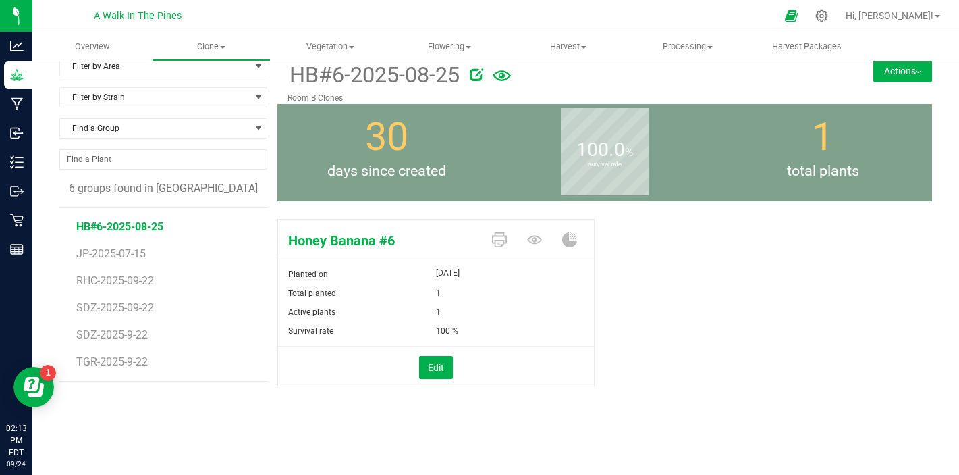
click at [898, 74] on button "Actions" at bounding box center [903, 71] width 59 height 22
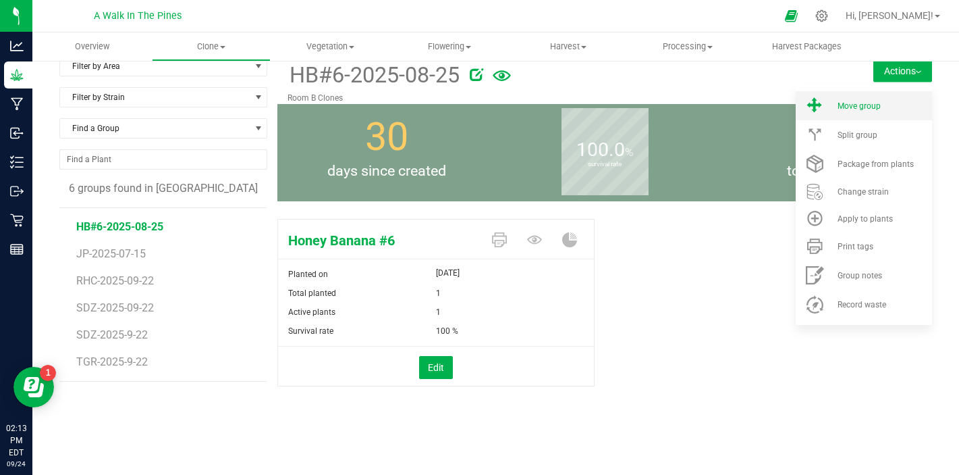
click at [858, 106] on span "Move group" at bounding box center [859, 105] width 43 height 9
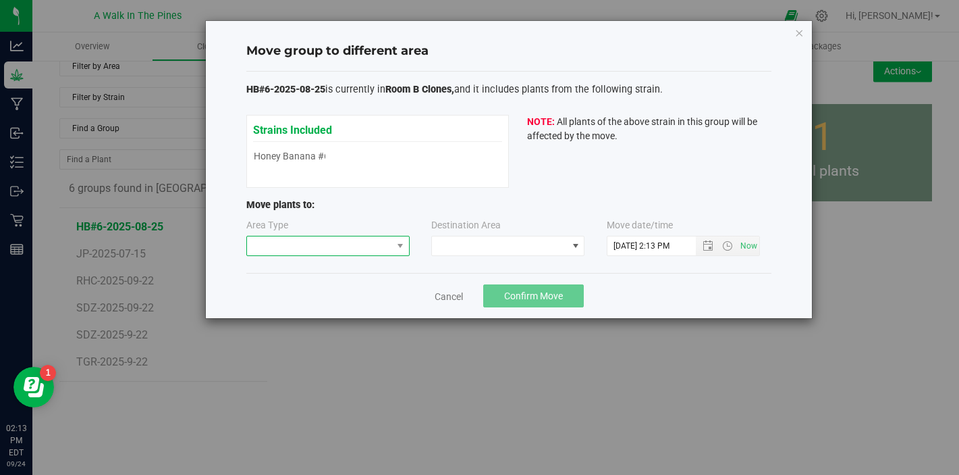
click at [300, 244] on span at bounding box center [319, 245] width 145 height 19
click at [289, 275] on li "Vegetative" at bounding box center [328, 270] width 162 height 23
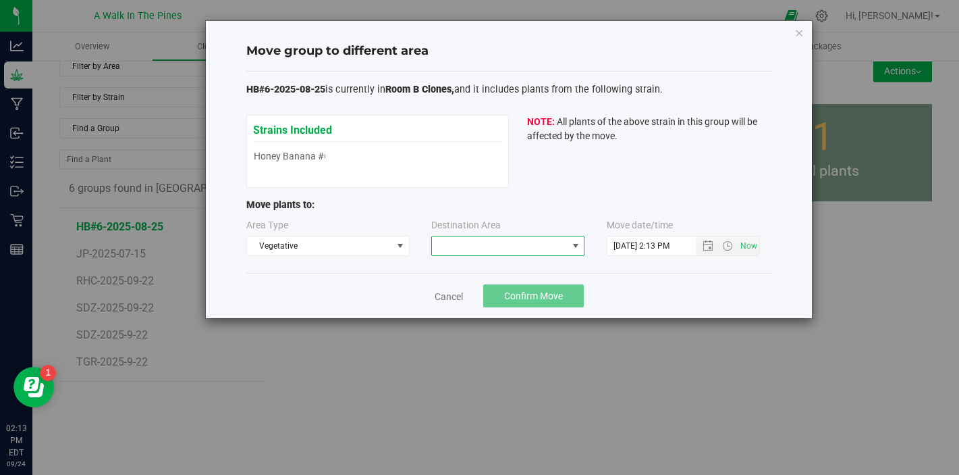
click at [450, 240] on span at bounding box center [499, 245] width 135 height 19
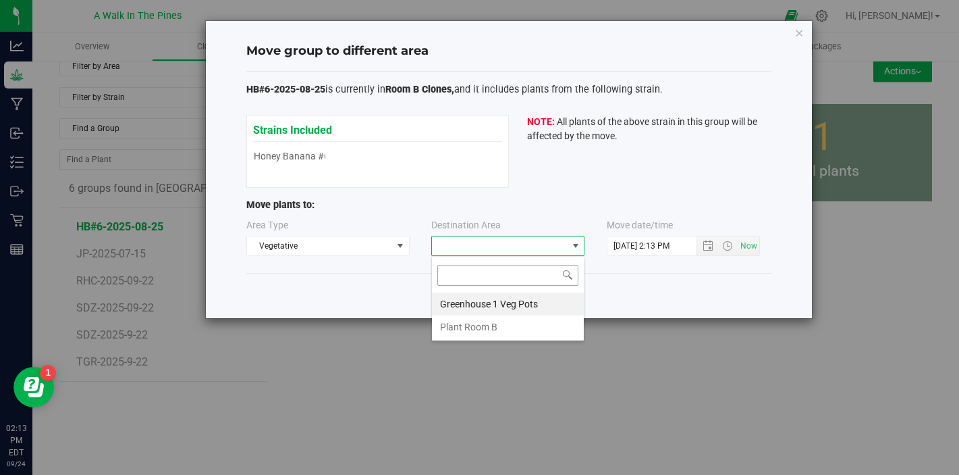
scroll to position [20, 153]
click at [466, 323] on li "Plant Room B" at bounding box center [508, 326] width 152 height 23
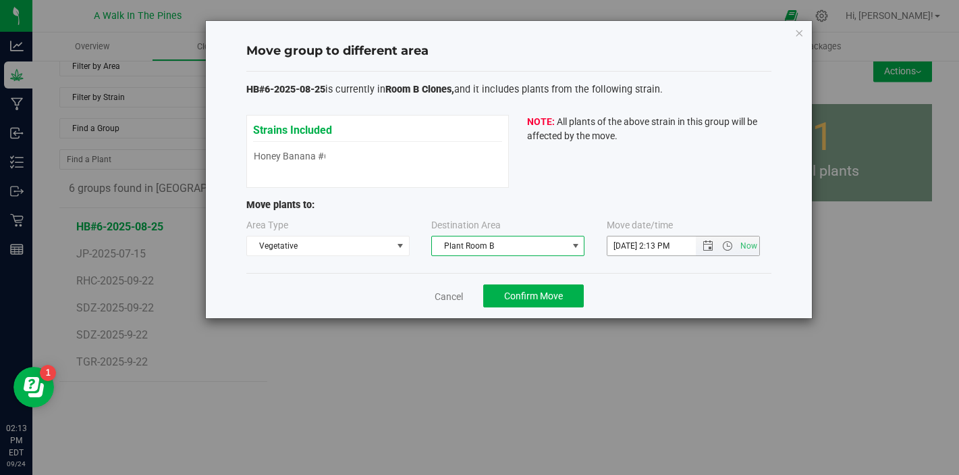
click at [631, 246] on input "[DATE] 2:13 PM" at bounding box center [663, 245] width 111 height 19
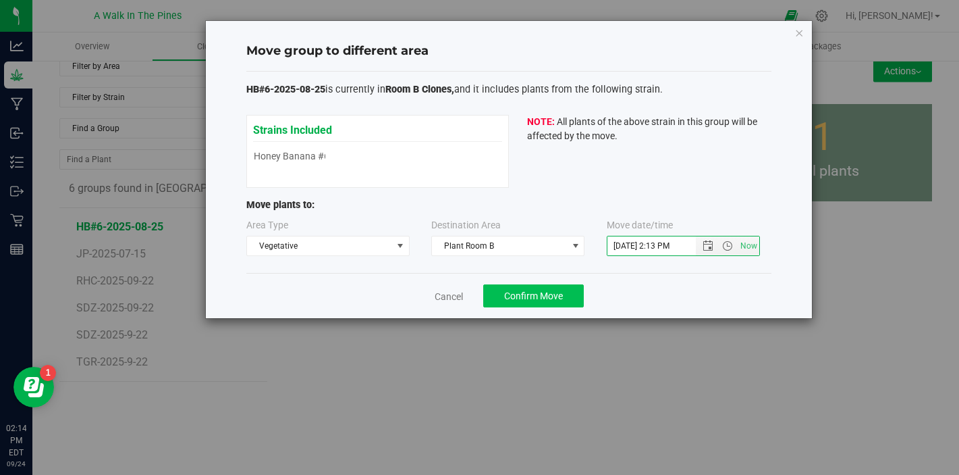
type input "[DATE] 2:13 PM"
click at [514, 292] on span "Confirm Move" at bounding box center [533, 295] width 59 height 11
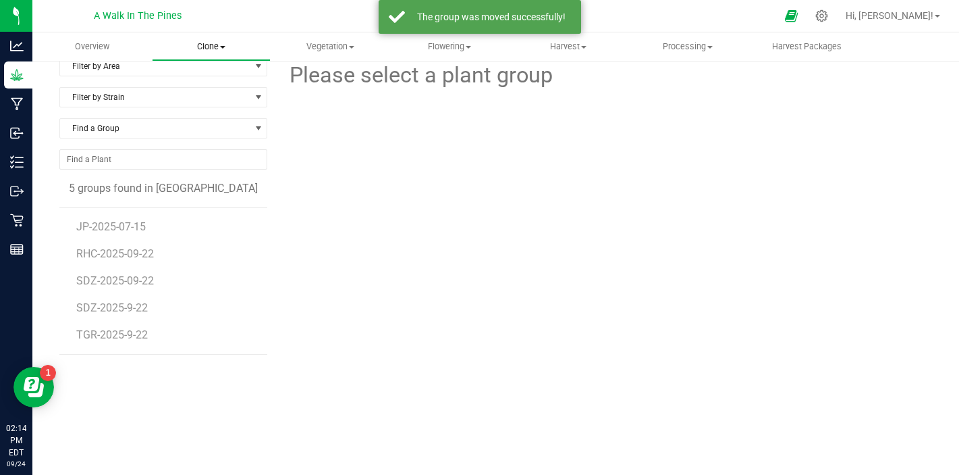
click at [196, 50] on span "Clone" at bounding box center [212, 47] width 118 height 12
click at [189, 84] on span "Create plants" at bounding box center [199, 81] width 95 height 11
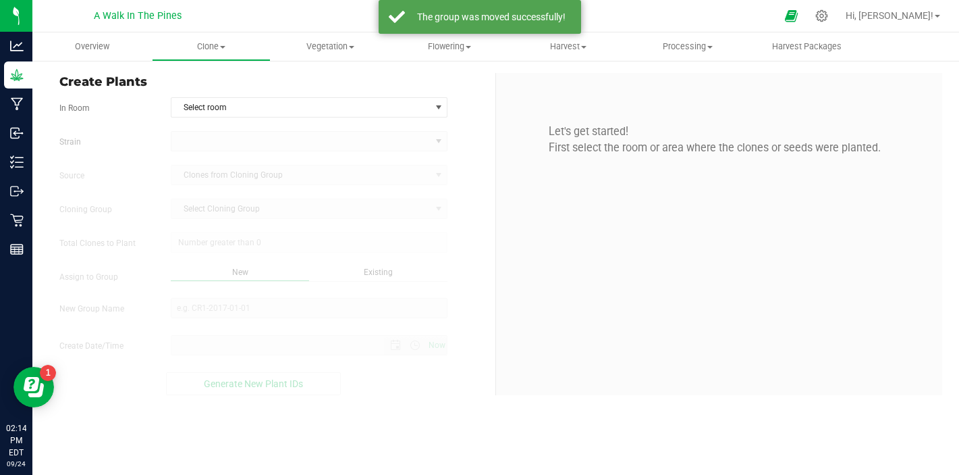
type input "[DATE] 2:14 PM"
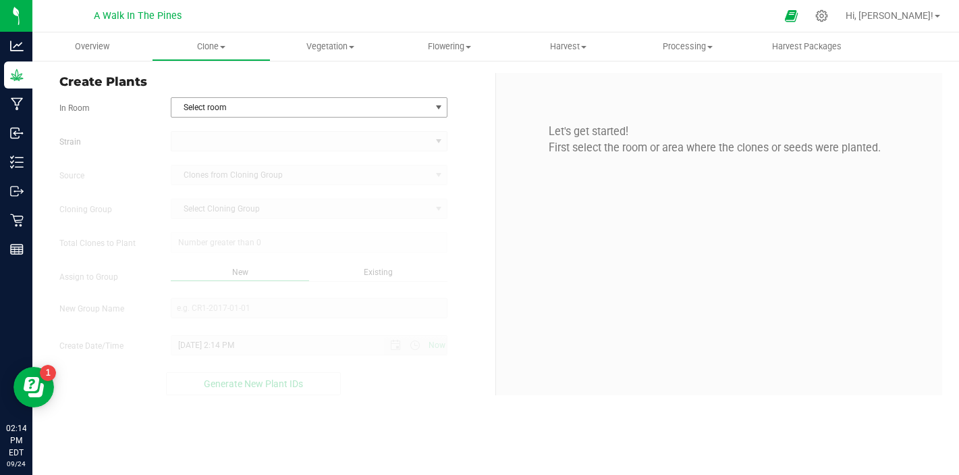
click at [208, 104] on span "Select room" at bounding box center [300, 107] width 259 height 19
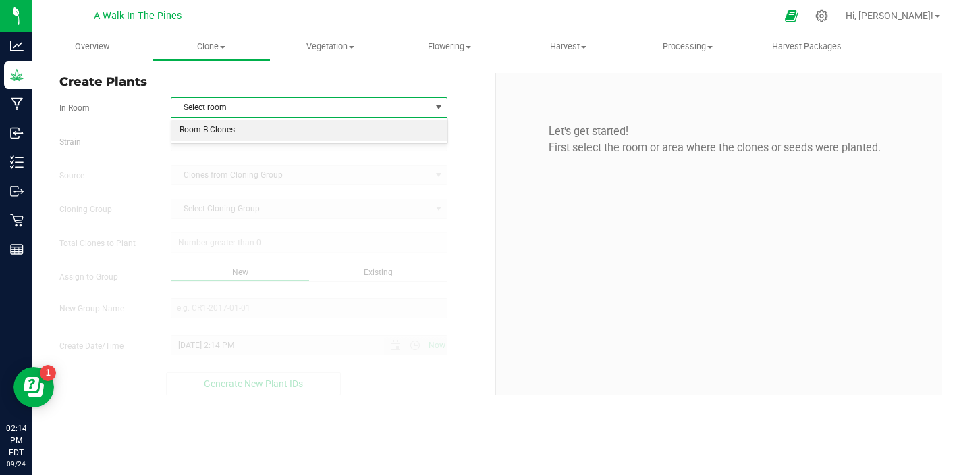
click at [216, 131] on li "Room B Clones" at bounding box center [309, 130] width 276 height 20
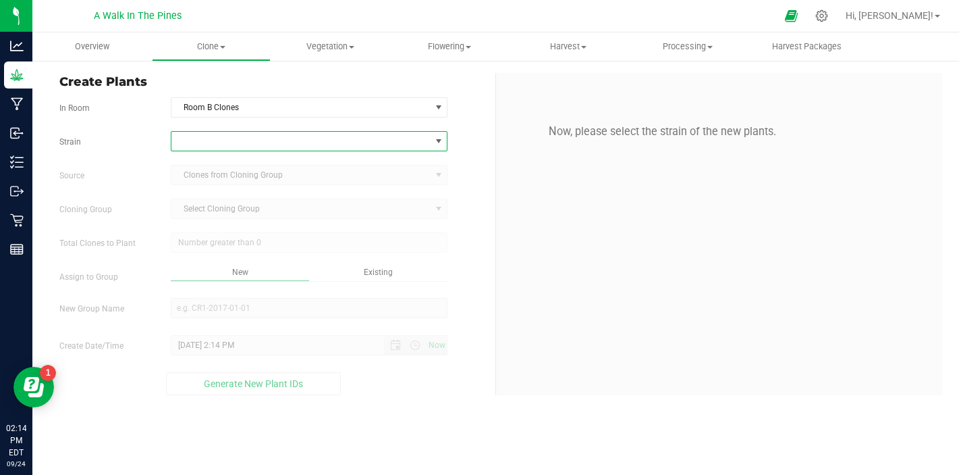
click at [216, 135] on span at bounding box center [300, 141] width 259 height 19
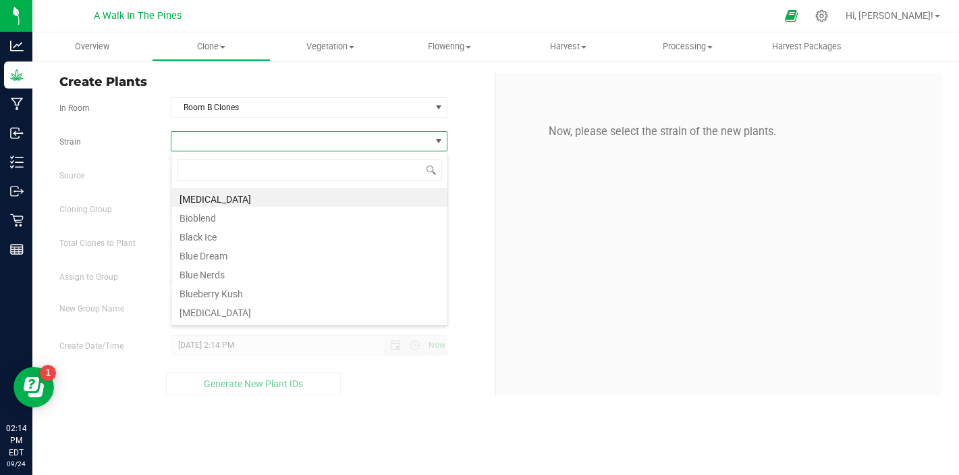
scroll to position [20, 277]
type input "hon"
click at [217, 198] on li "Honey Banana #5" at bounding box center [309, 197] width 276 height 19
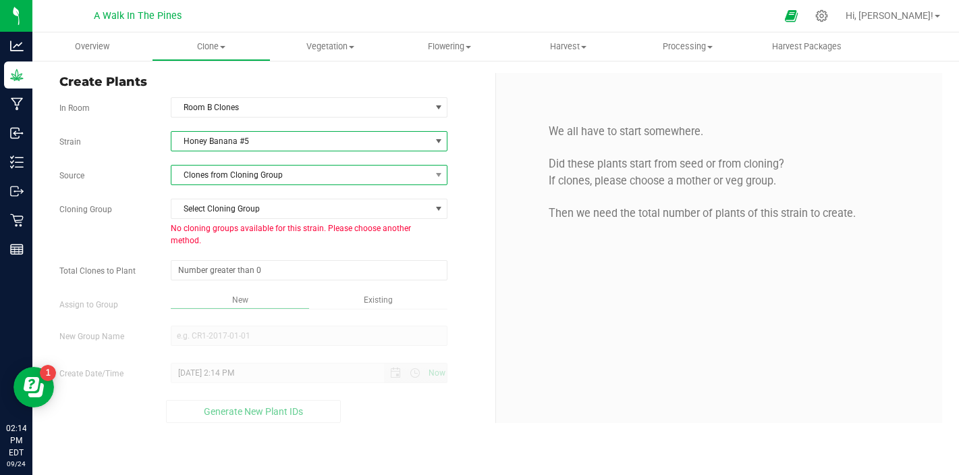
click at [260, 168] on span "Clones from Cloning Group" at bounding box center [300, 174] width 259 height 19
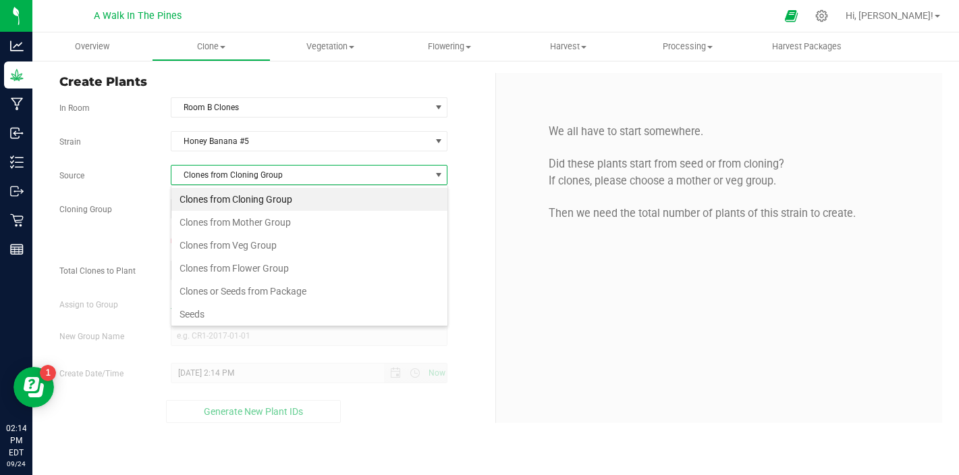
scroll to position [20, 277]
click at [208, 314] on li "Seeds" at bounding box center [309, 313] width 276 height 23
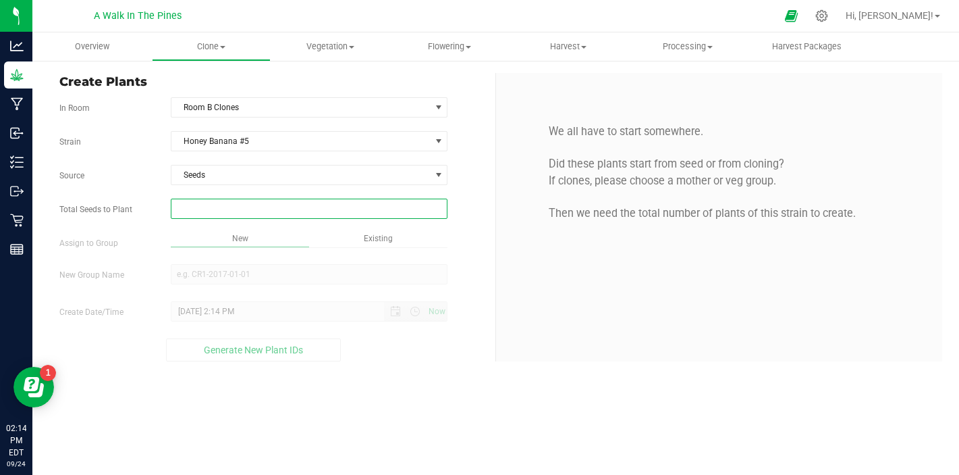
click at [242, 208] on span at bounding box center [309, 208] width 277 height 20
type input "1"
click at [267, 244] on div "Overview Clone Create plants Cloning groups Cloning plants Apply to plants Vege…" at bounding box center [495, 253] width 927 height 442
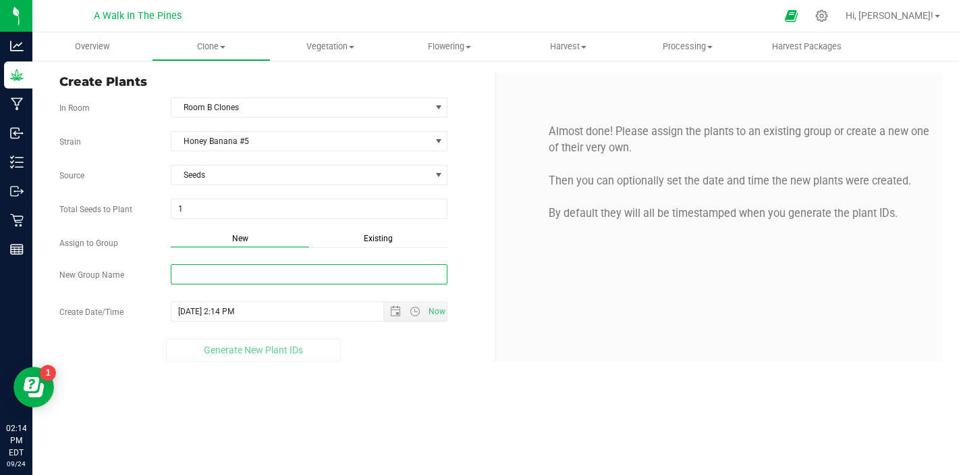
click at [254, 274] on input "New Group Name" at bounding box center [309, 274] width 277 height 20
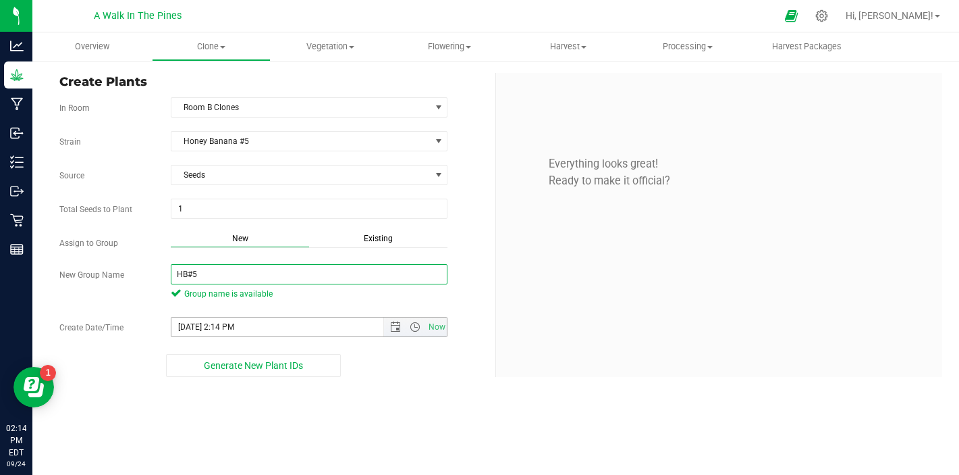
type input "HB#5"
click at [196, 328] on input "[DATE] 2:14 PM" at bounding box center [288, 326] width 235 height 19
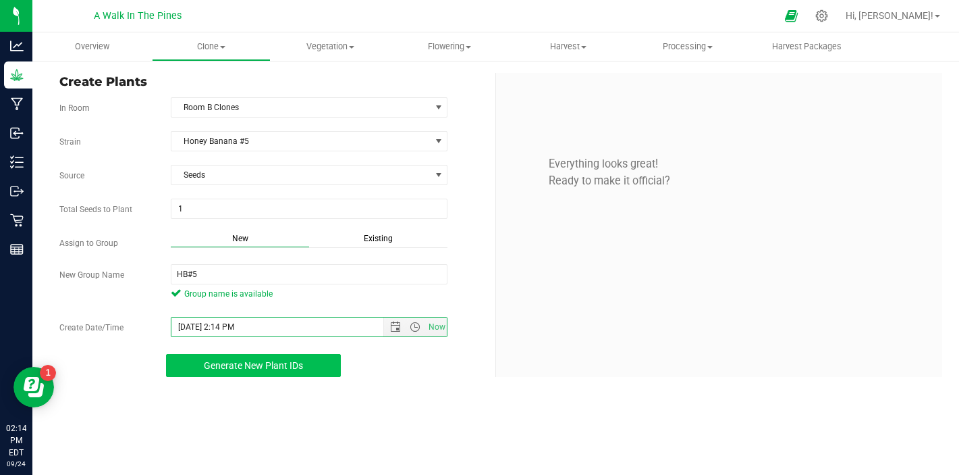
type input "[DATE] 2:14 PM"
click at [234, 368] on span "Generate New Plant IDs" at bounding box center [253, 365] width 99 height 11
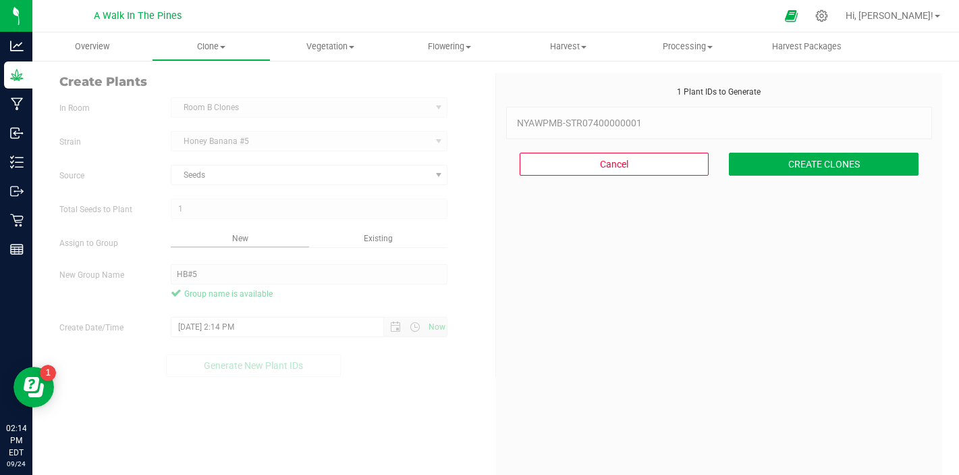
scroll to position [41, 0]
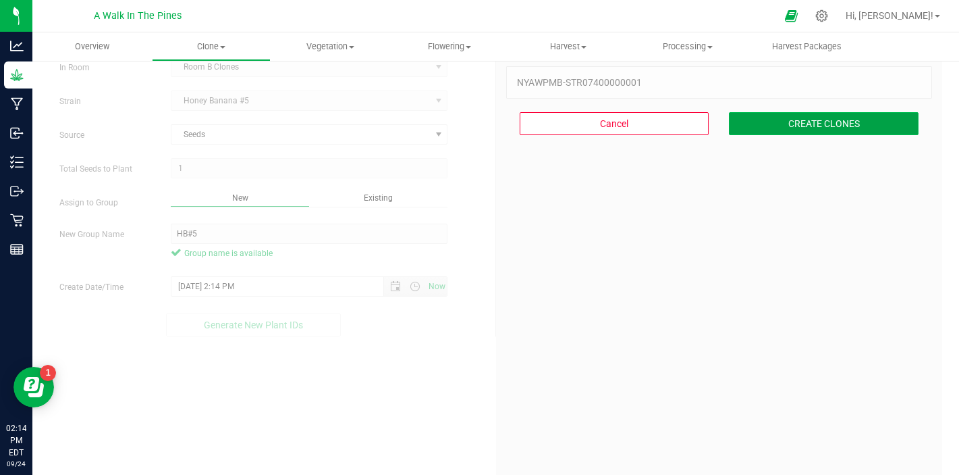
click at [858, 119] on button "CREATE CLONES" at bounding box center [824, 123] width 190 height 23
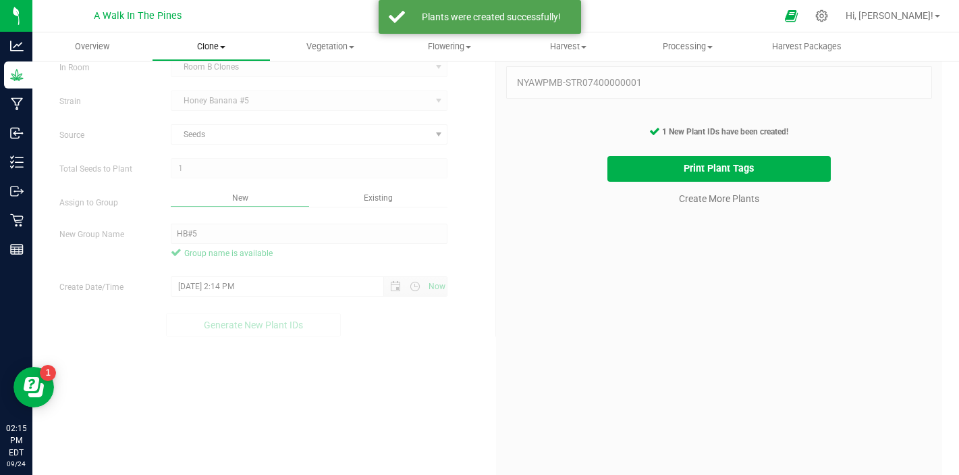
click at [205, 49] on span "Clone" at bounding box center [212, 47] width 118 height 12
click at [207, 101] on span "Cloning groups" at bounding box center [203, 97] width 102 height 11
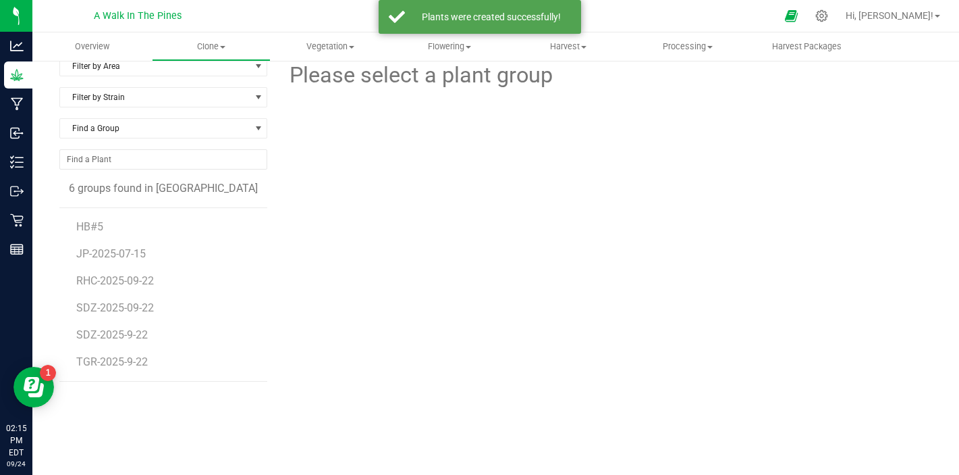
scroll to position [17, 0]
click at [85, 230] on span "HB#5" at bounding box center [89, 226] width 26 height 13
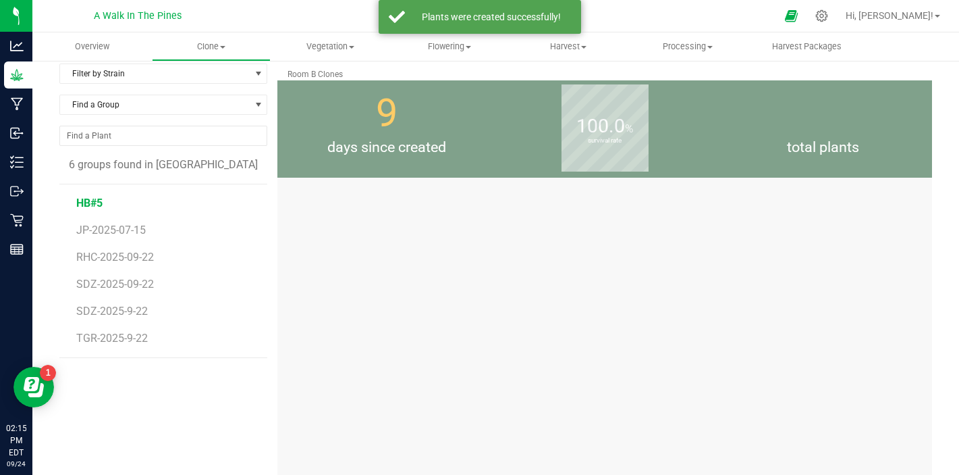
scroll to position [17, 0]
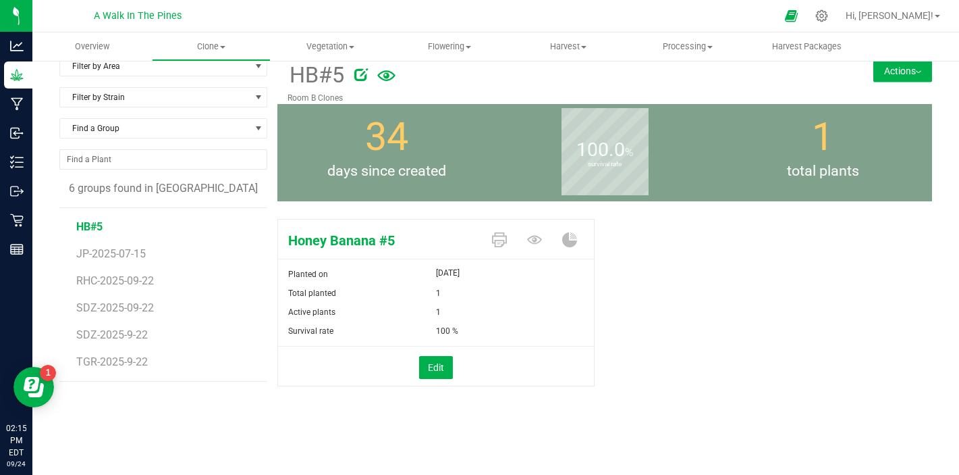
click at [909, 65] on button "Actions" at bounding box center [903, 71] width 59 height 22
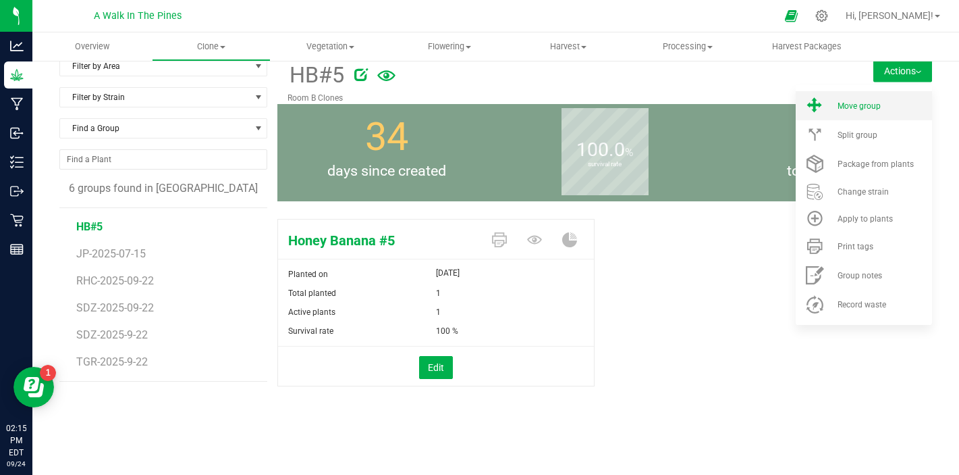
click at [867, 106] on span "Move group" at bounding box center [859, 105] width 43 height 9
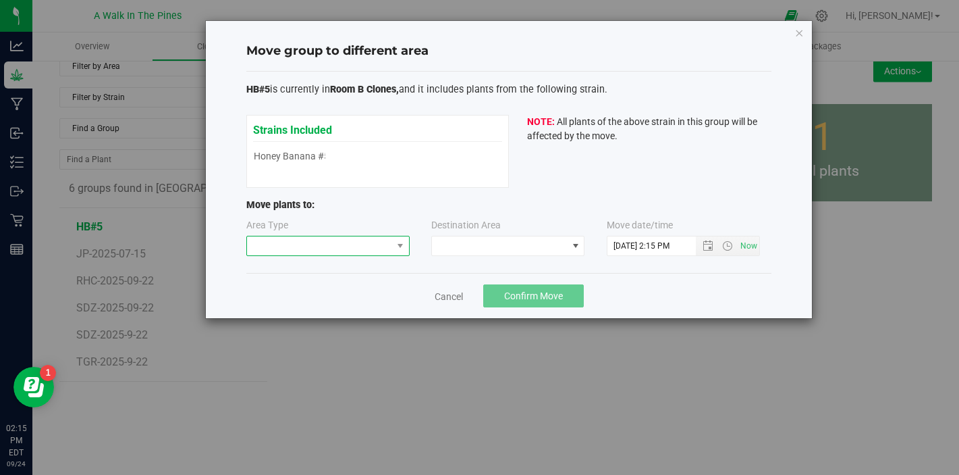
click at [392, 254] on span at bounding box center [400, 245] width 17 height 19
click at [354, 274] on li "Vegetative" at bounding box center [328, 270] width 162 height 23
click at [462, 237] on span at bounding box center [499, 245] width 135 height 19
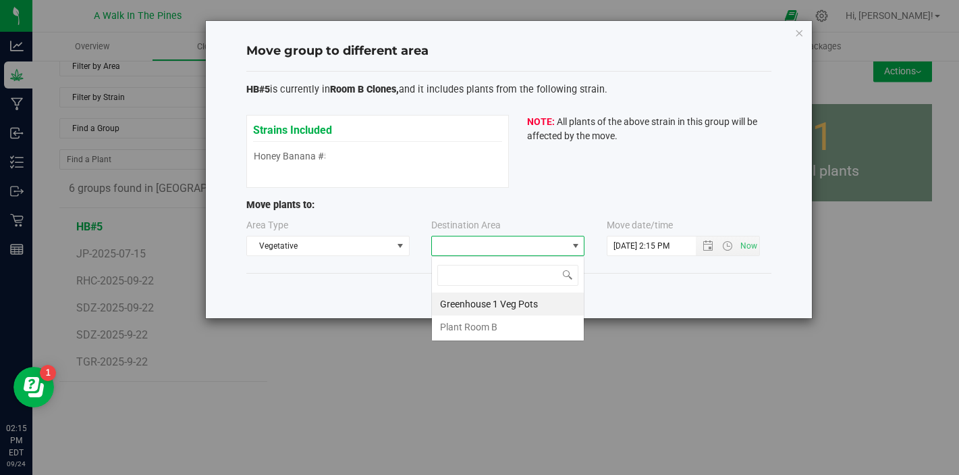
scroll to position [20, 153]
click at [466, 327] on li "Plant Room B" at bounding box center [508, 326] width 152 height 23
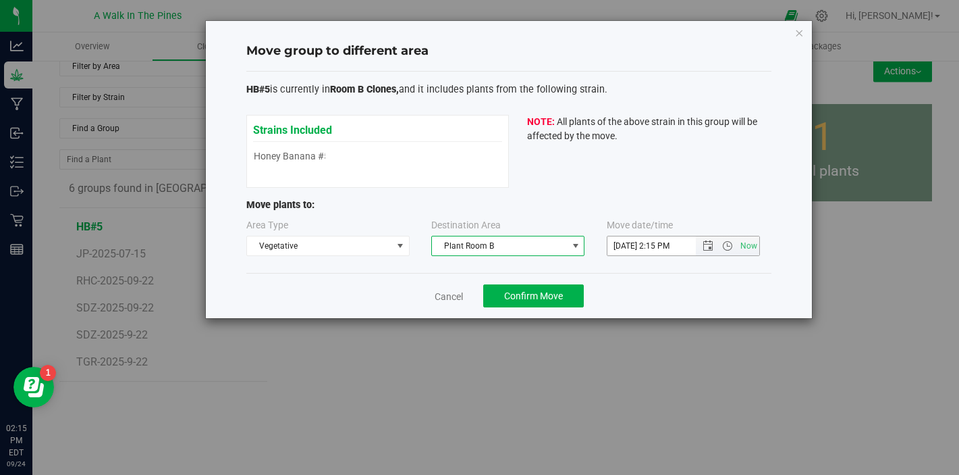
click at [616, 248] on input "[DATE] 2:15 PM" at bounding box center [663, 245] width 111 height 19
click at [620, 246] on input "[DATE] 2:15 PM" at bounding box center [663, 245] width 111 height 19
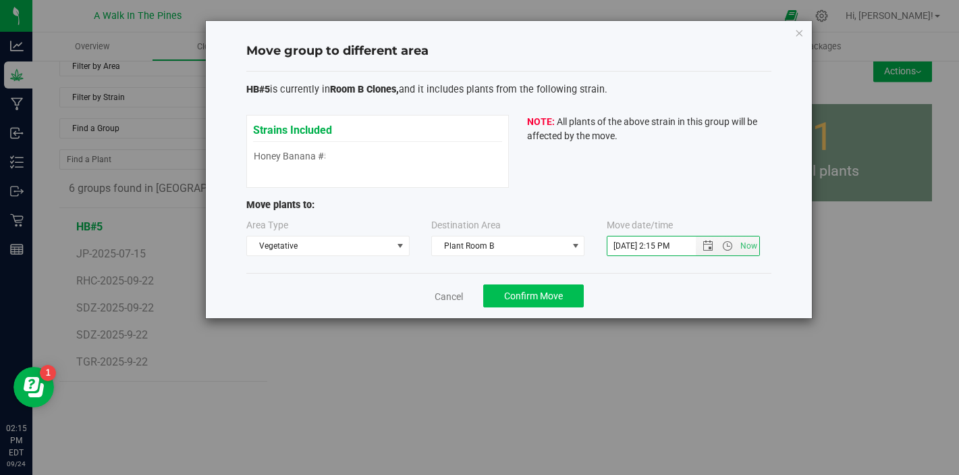
type input "[DATE] 2:15 PM"
click at [512, 289] on button "Confirm Move" at bounding box center [533, 295] width 101 height 23
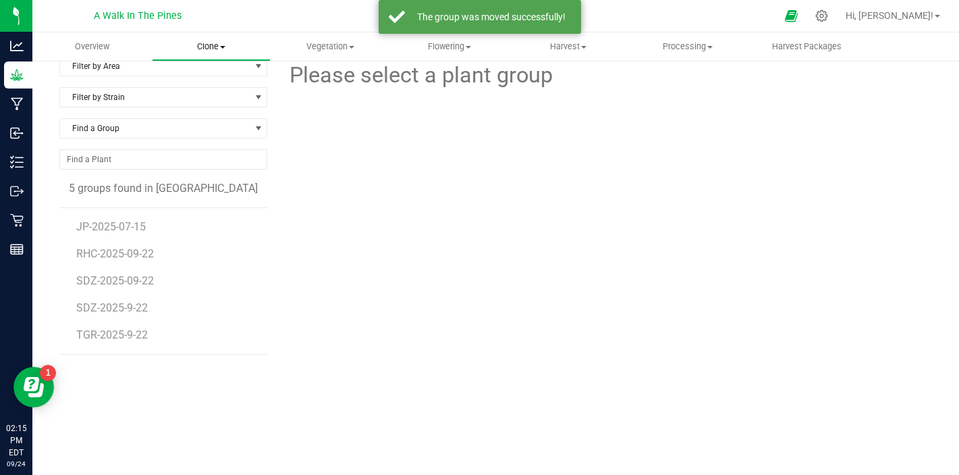
click at [209, 51] on span "Clone" at bounding box center [212, 47] width 118 height 12
click at [208, 78] on span "Create plants" at bounding box center [199, 81] width 95 height 11
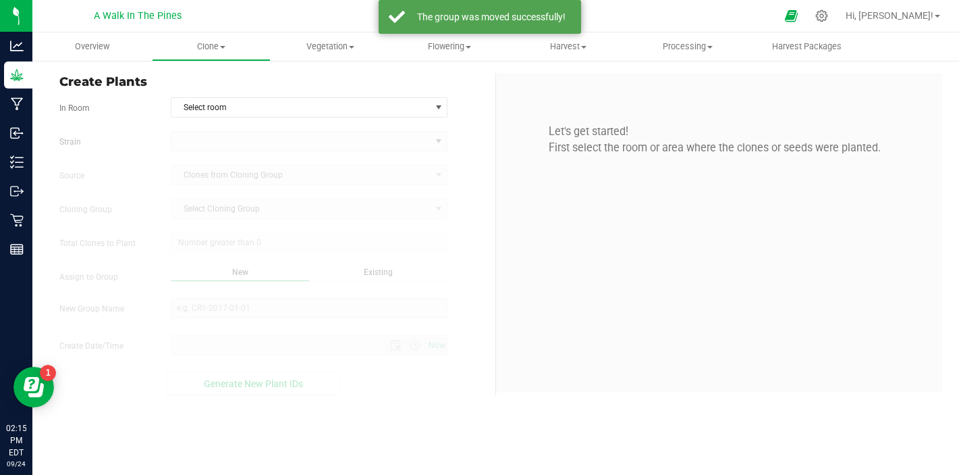
type input "[DATE] 2:15 PM"
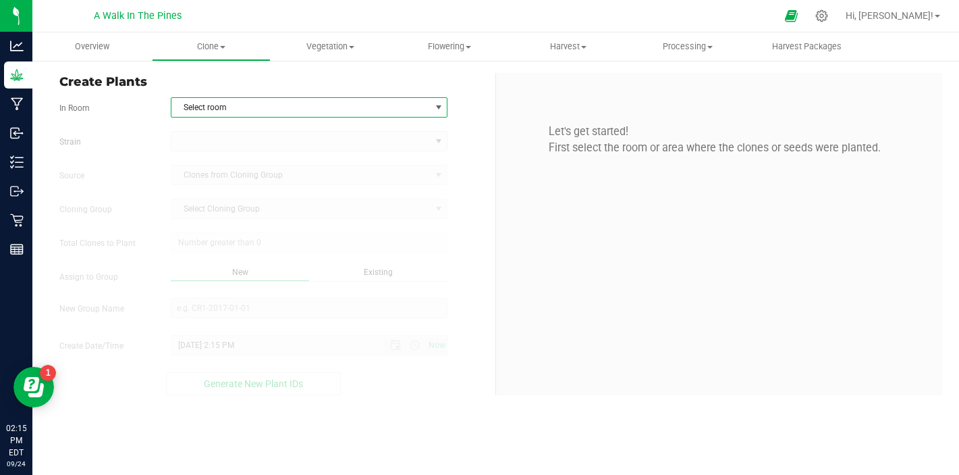
click at [222, 115] on span "Select room" at bounding box center [300, 107] width 259 height 19
click at [219, 130] on li "Room B Clones" at bounding box center [309, 130] width 276 height 20
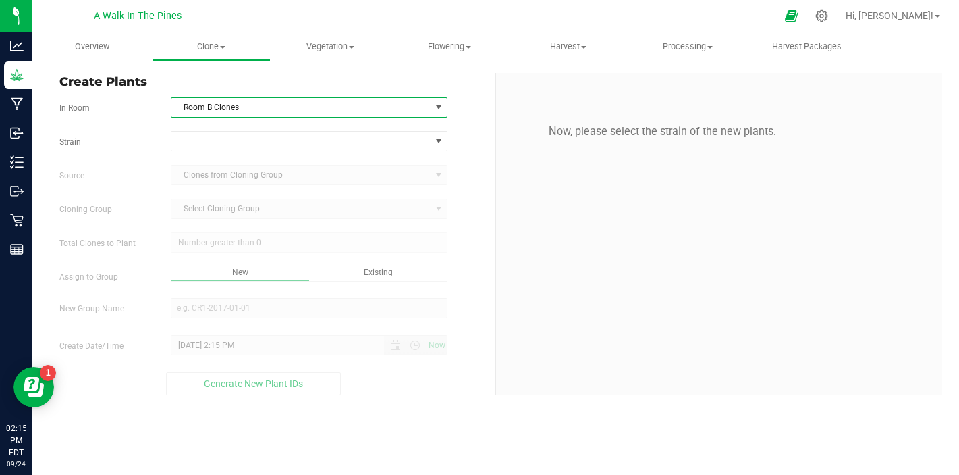
click at [219, 130] on form "In Room Room B Clones Select room Room B Clones [GEOGRAPHIC_DATA] Source Clones…" at bounding box center [272, 246] width 426 height 298
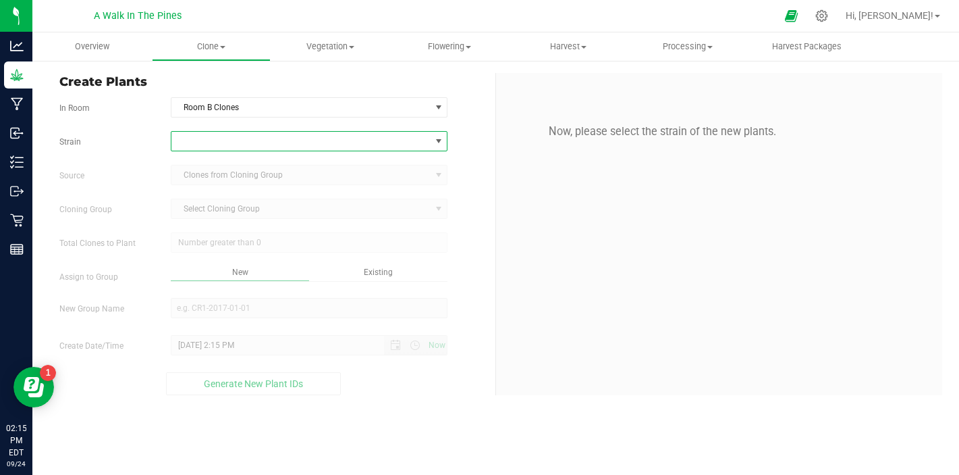
click at [218, 136] on span at bounding box center [300, 141] width 259 height 19
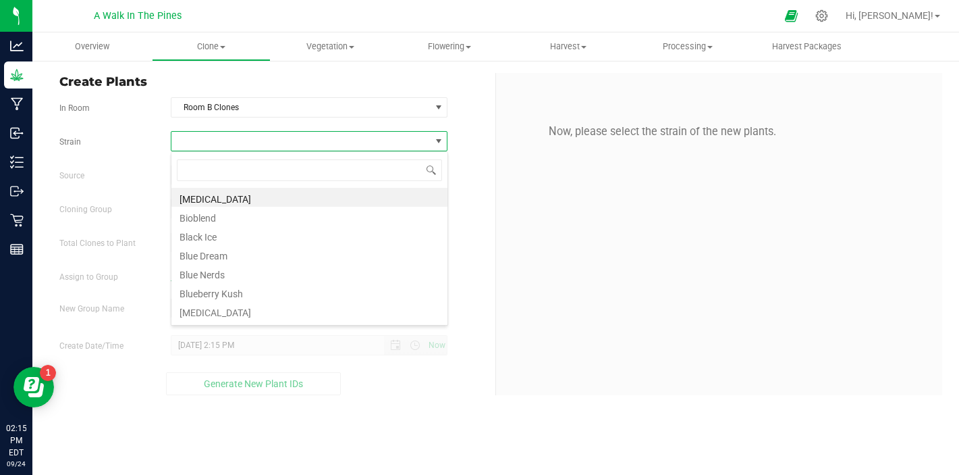
scroll to position [20, 277]
type input "hon"
click at [258, 202] on li "Honey Banana #5" at bounding box center [309, 197] width 276 height 19
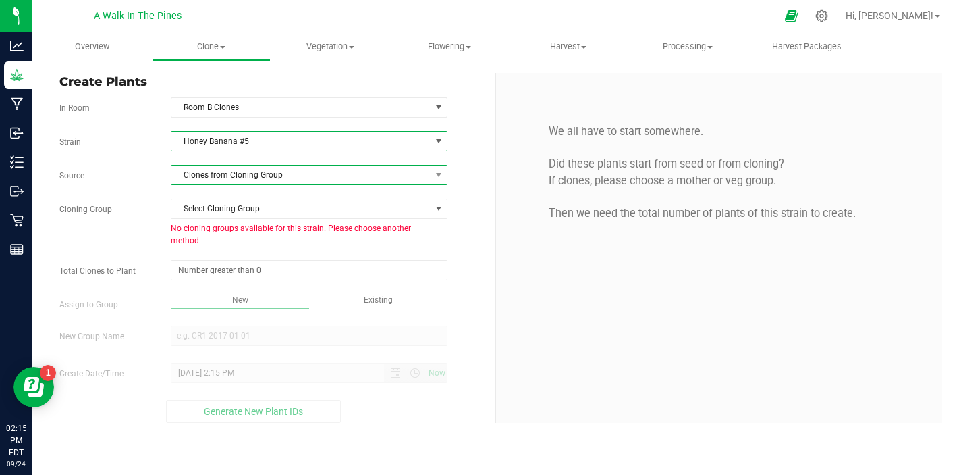
click at [271, 178] on span "Clones from Cloning Group" at bounding box center [300, 174] width 259 height 19
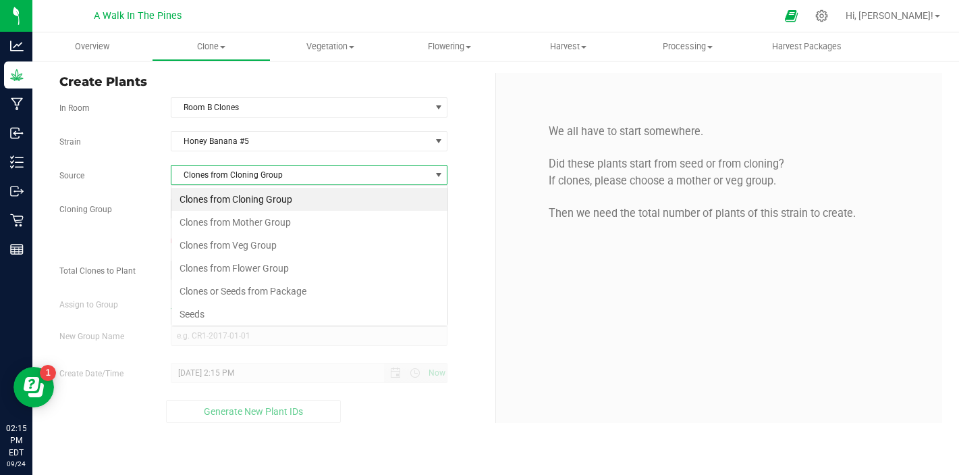
scroll to position [20, 277]
click at [250, 244] on li "Clones from Veg Group" at bounding box center [309, 245] width 276 height 23
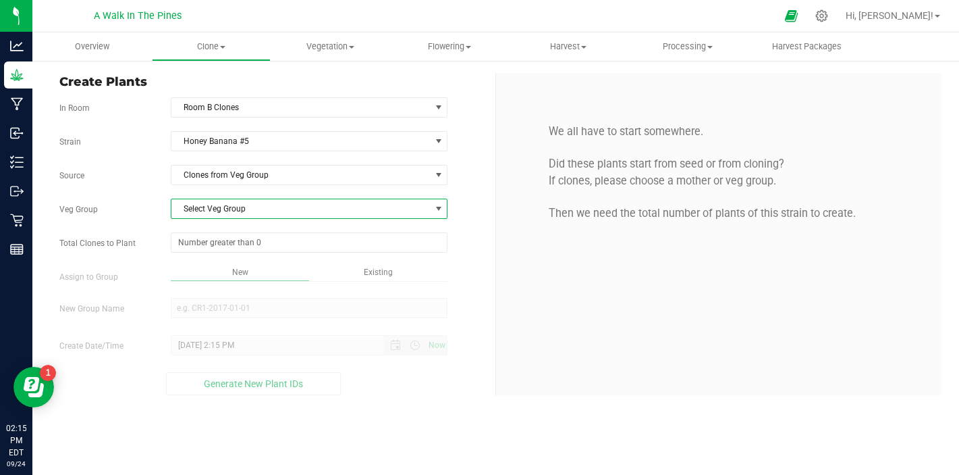
click at [269, 217] on span "Select Veg Group" at bounding box center [300, 208] width 259 height 19
click at [254, 227] on li "HB#5" at bounding box center [309, 231] width 276 height 20
click at [335, 42] on span "Vegetation" at bounding box center [330, 47] width 118 height 12
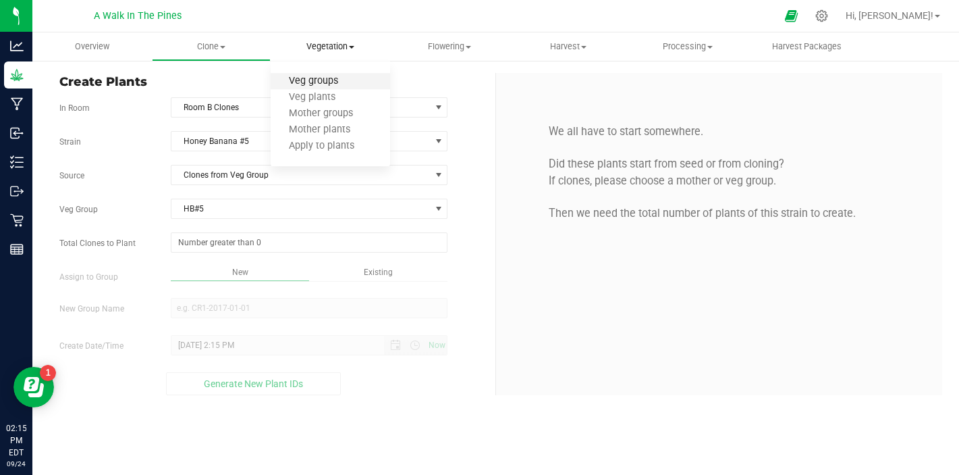
click at [316, 78] on span "Veg groups" at bounding box center [314, 81] width 86 height 11
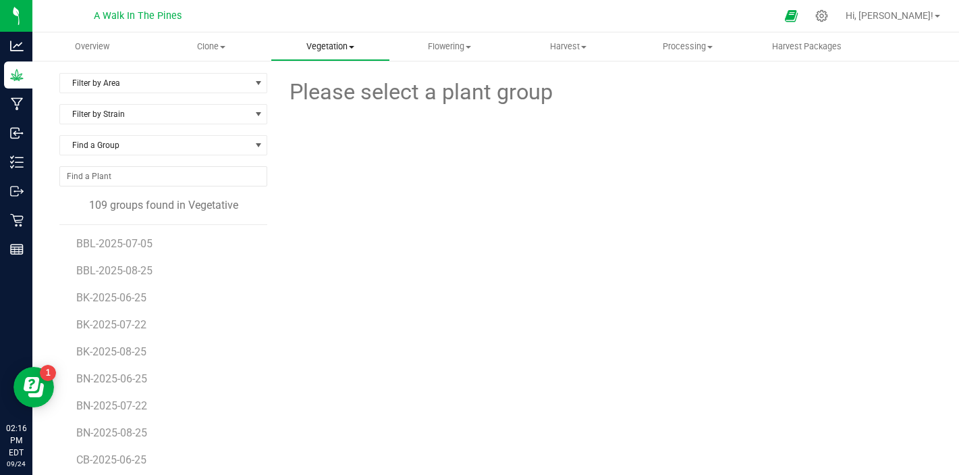
click at [331, 43] on span "Vegetation" at bounding box center [330, 47] width 118 height 12
click at [311, 91] on li "Veg plants" at bounding box center [330, 98] width 119 height 16
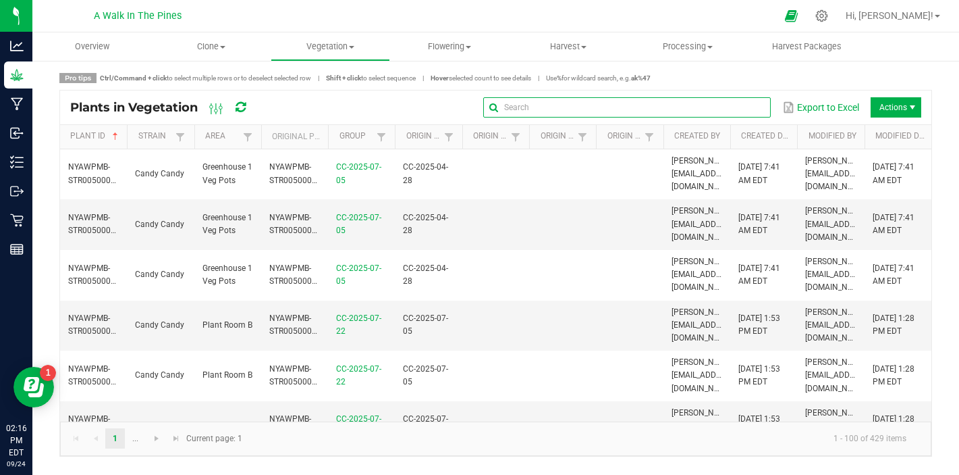
click at [736, 105] on input "text" at bounding box center [627, 107] width 288 height 20
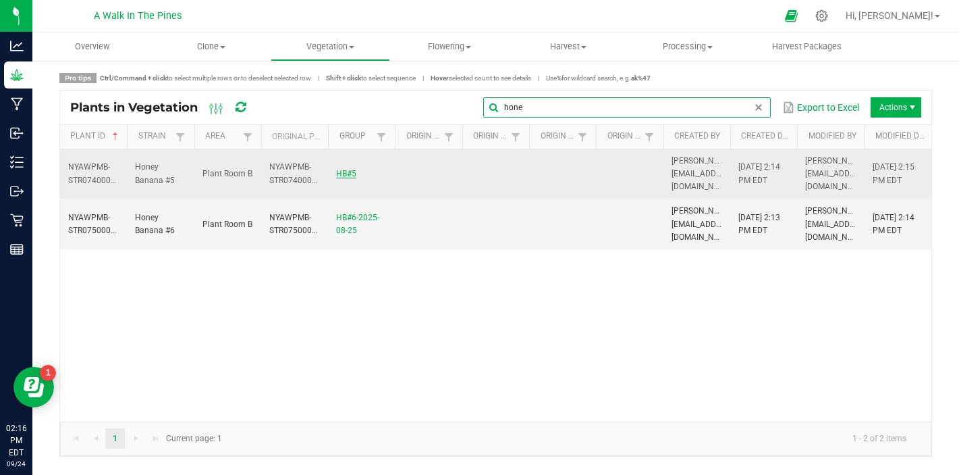
type input "hone"
click at [343, 169] on link "HB#5" at bounding box center [346, 173] width 20 height 9
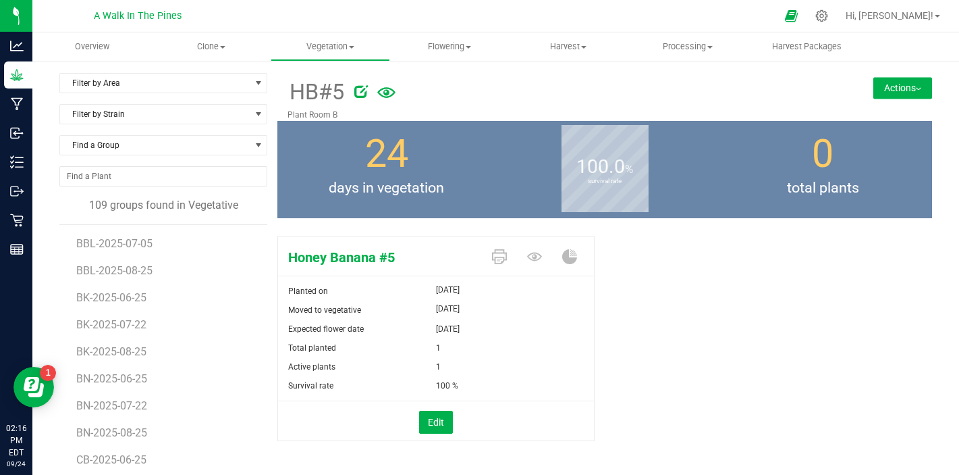
click at [354, 95] on icon at bounding box center [361, 91] width 14 height 14
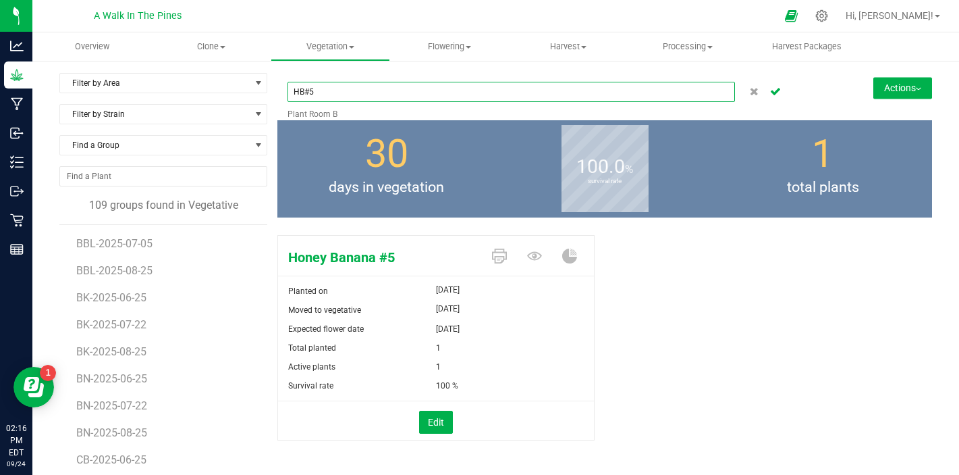
click at [338, 100] on input "HB#5" at bounding box center [512, 92] width 448 height 20
type input "HB#5-2025-08-22"
click at [774, 91] on icon "Cancel button" at bounding box center [775, 90] width 11 height 8
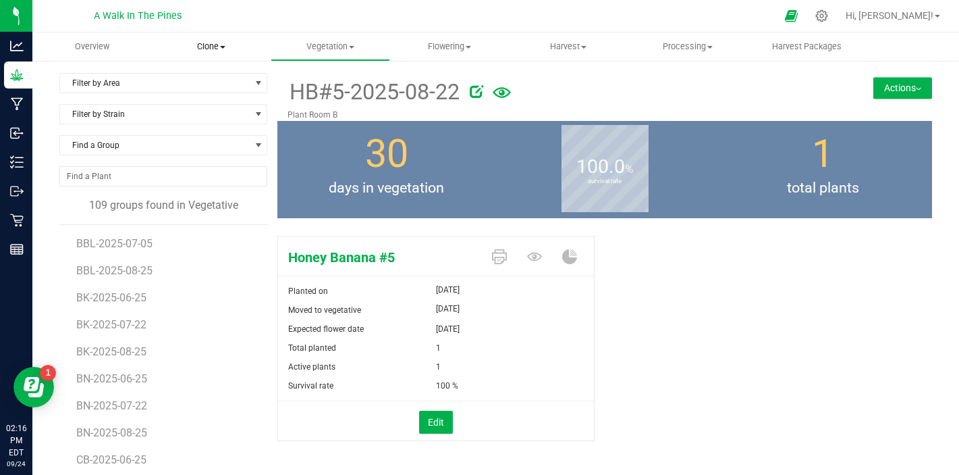
click at [213, 45] on span "Clone" at bounding box center [212, 47] width 118 height 12
click at [201, 81] on span "Create plants" at bounding box center [199, 81] width 95 height 11
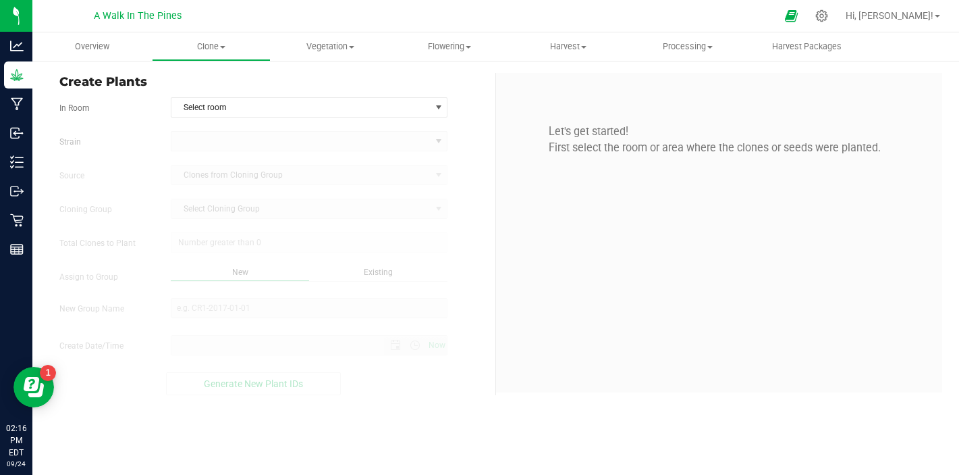
type input "[DATE] 2:16 PM"
click at [314, 108] on span "Select room" at bounding box center [300, 107] width 259 height 19
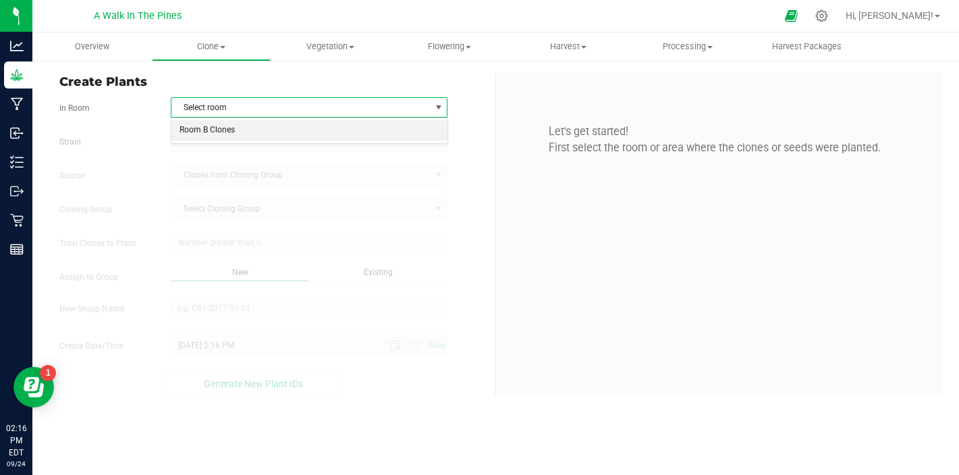
click at [282, 138] on li "Room B Clones" at bounding box center [309, 130] width 276 height 20
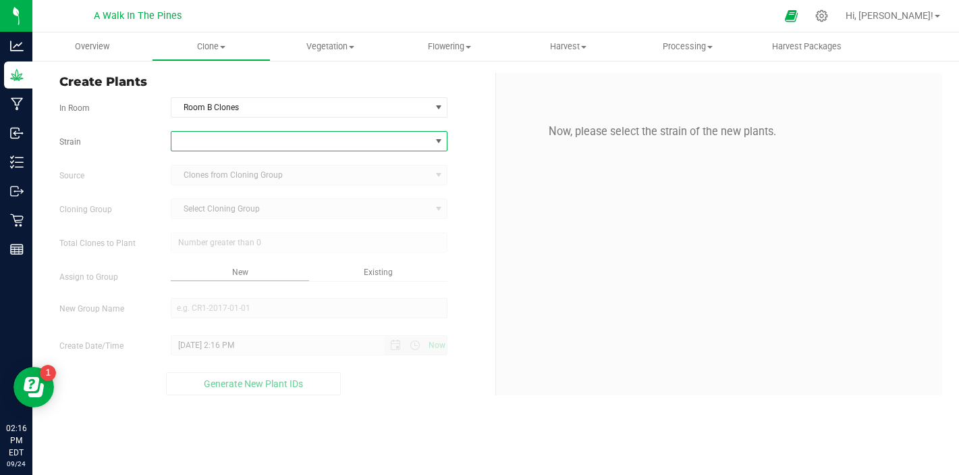
click at [279, 138] on span at bounding box center [300, 141] width 259 height 19
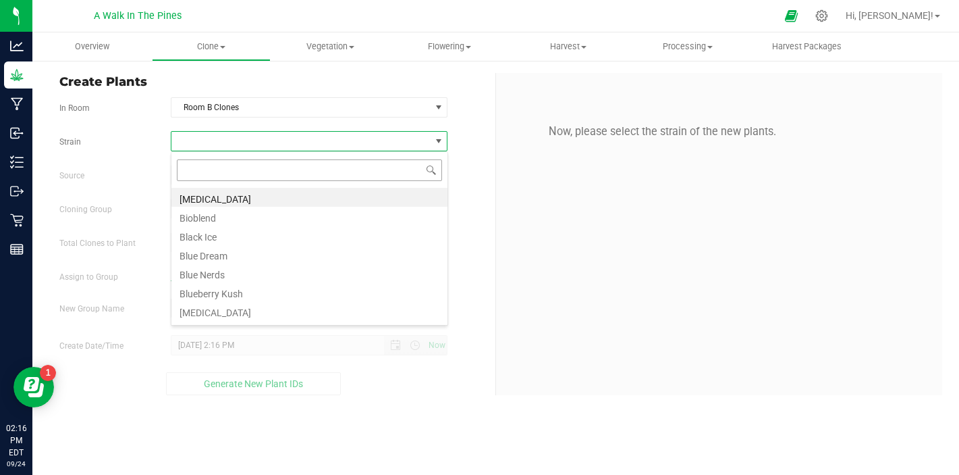
scroll to position [20, 277]
type input "hone"
click at [245, 195] on li "Honey Banana #5" at bounding box center [309, 197] width 276 height 19
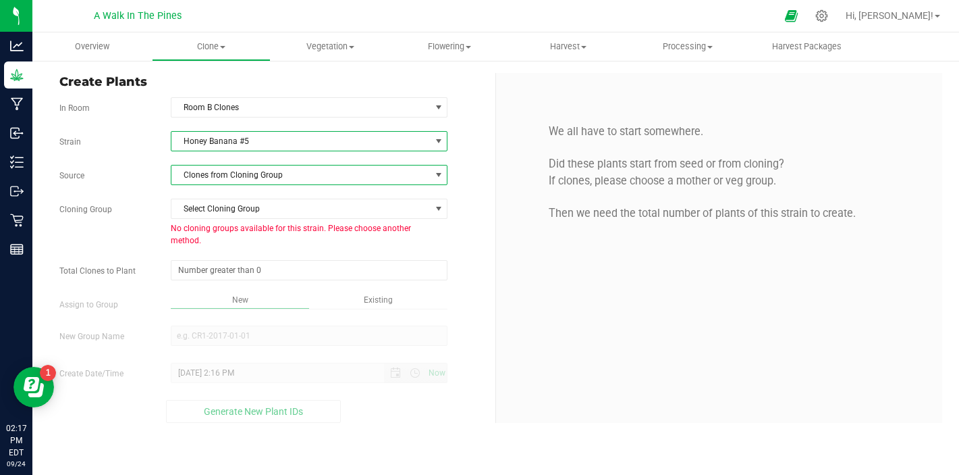
click at [252, 182] on span "Clones from Cloning Group" at bounding box center [300, 174] width 259 height 19
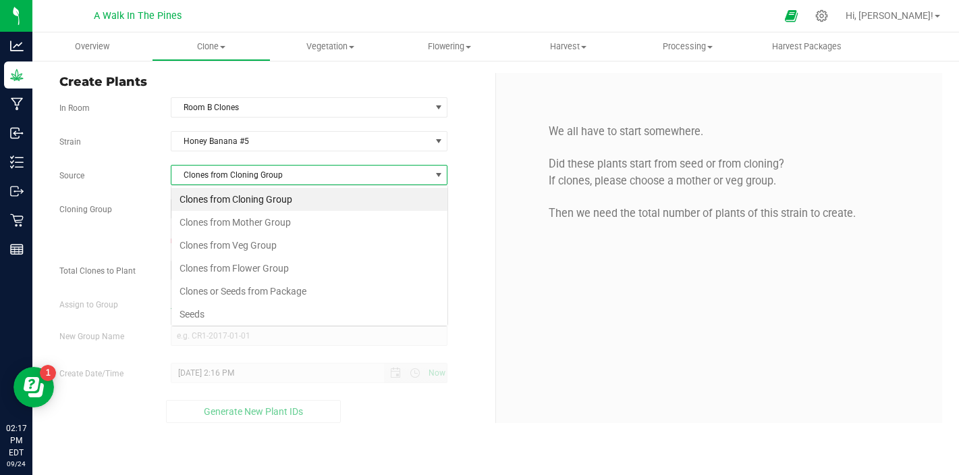
scroll to position [20, 277]
click at [236, 248] on li "Clones from Veg Group" at bounding box center [309, 245] width 276 height 23
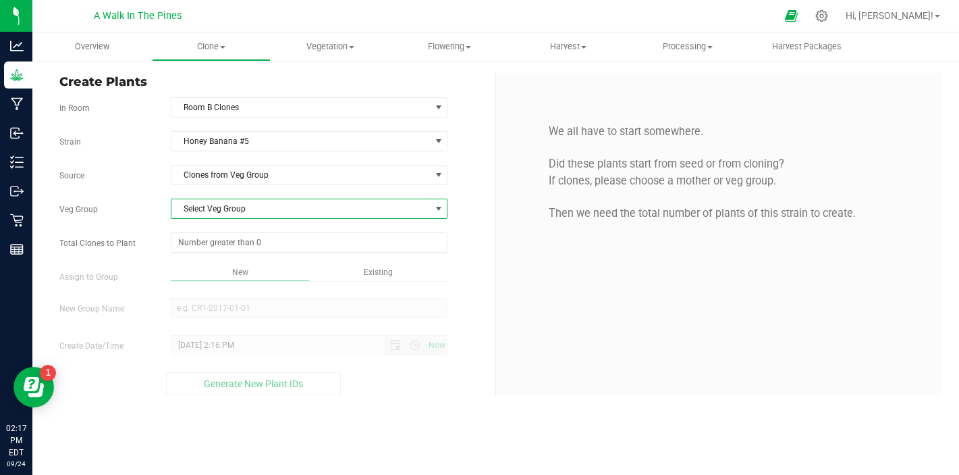
click at [254, 203] on span "Select Veg Group" at bounding box center [300, 208] width 259 height 19
click at [248, 225] on li "HB#5-2025-08-22" at bounding box center [309, 231] width 276 height 20
drag, startPoint x: 254, startPoint y: 208, endPoint x: 161, endPoint y: 200, distance: 93.5
click at [161, 200] on div "HB#5-2025-08-22 Select Veg Group HB#5-2025-08-22" at bounding box center [309, 208] width 297 height 20
copy span "HB#5-2025-08-22"
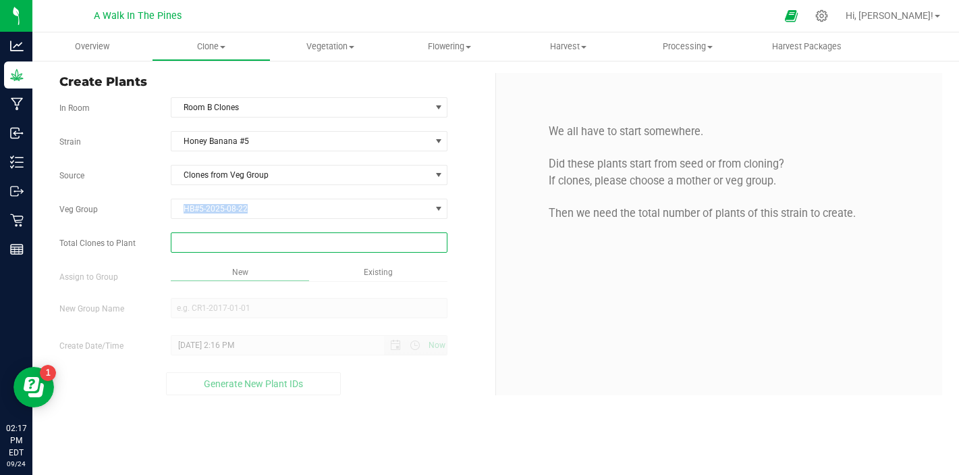
click at [272, 243] on span at bounding box center [309, 242] width 277 height 20
type input "2"
click at [245, 290] on div "Overview Clone Create plants Cloning groups Cloning plants Apply to plants Vege…" at bounding box center [495, 253] width 927 height 442
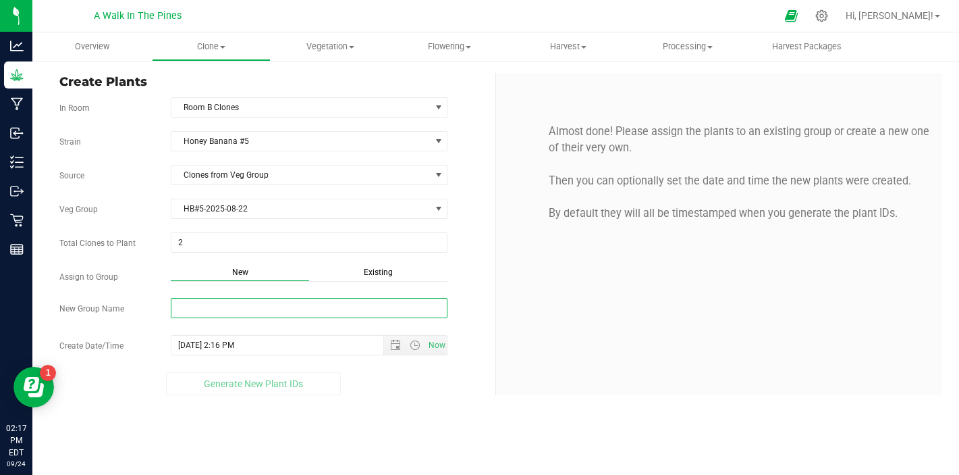
click at [236, 309] on input "New Group Name" at bounding box center [309, 308] width 277 height 20
paste input "HB#5-2025-08-22"
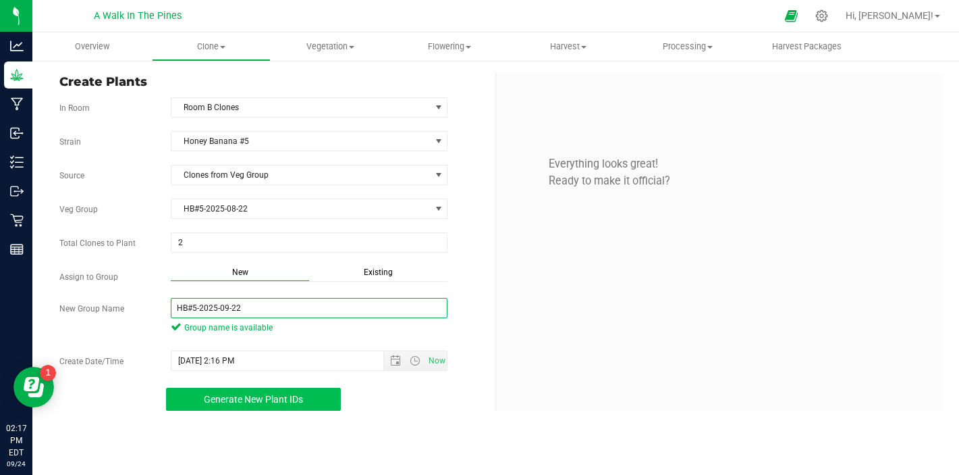
type input "HB#5-2025-09-22"
click at [236, 398] on span "Generate New Plant IDs" at bounding box center [253, 399] width 99 height 11
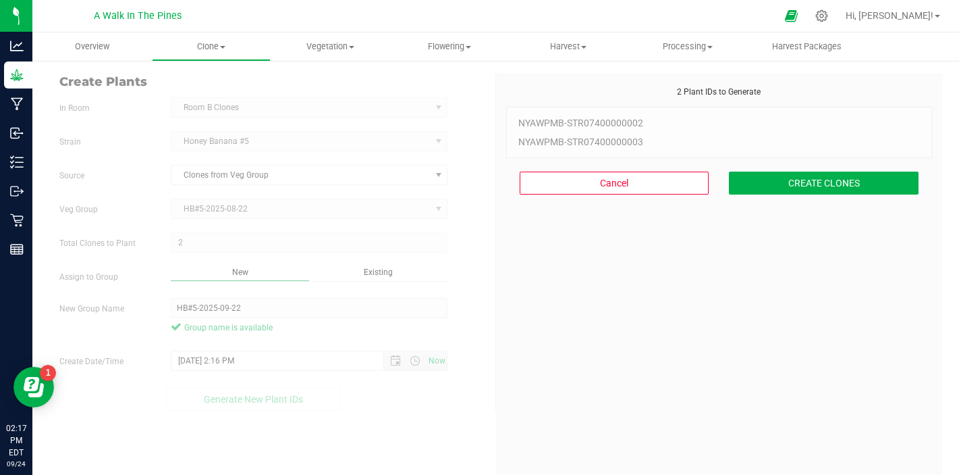
scroll to position [41, 0]
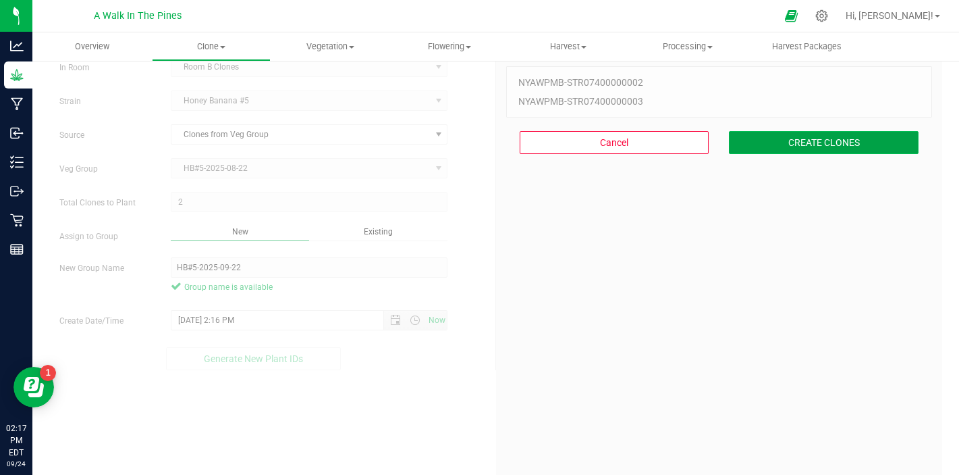
click at [806, 141] on button "CREATE CLONES" at bounding box center [824, 142] width 190 height 23
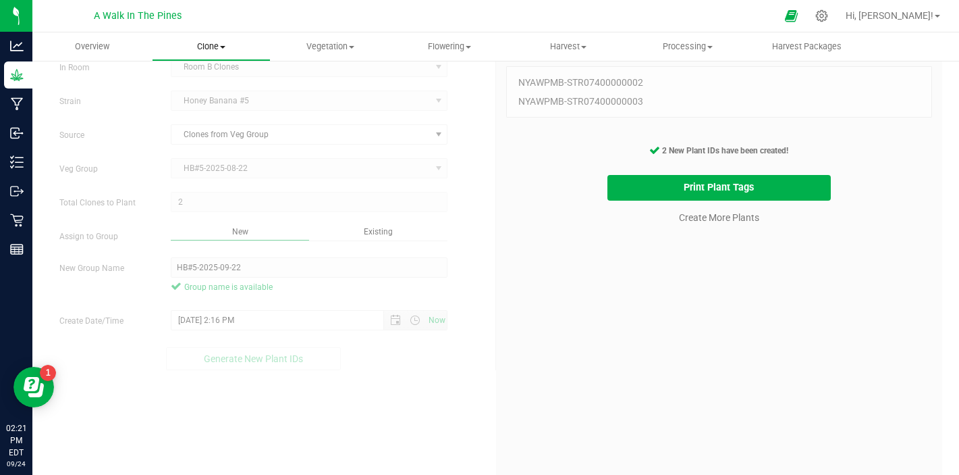
click at [198, 47] on span "Clone" at bounding box center [212, 47] width 118 height 12
click at [205, 82] on span "Create plants" at bounding box center [199, 81] width 95 height 11
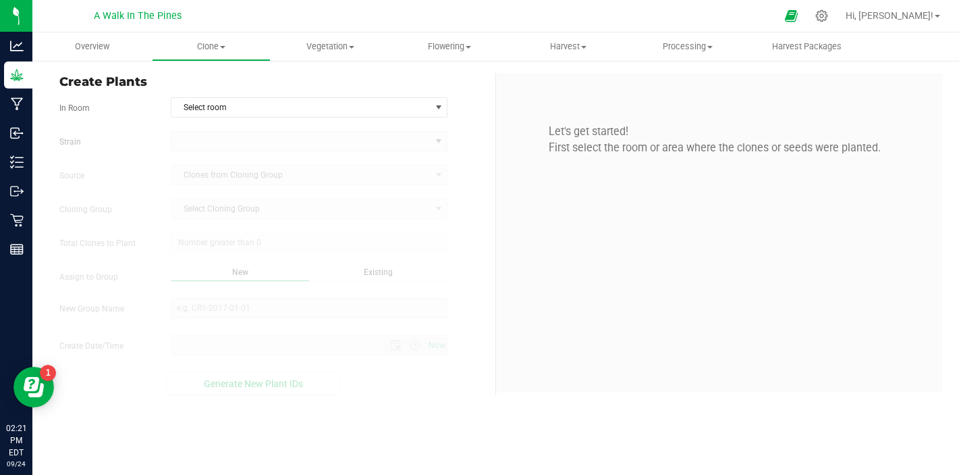
type input "[DATE] 2:21 PM"
click at [252, 108] on span "Select room" at bounding box center [300, 107] width 259 height 19
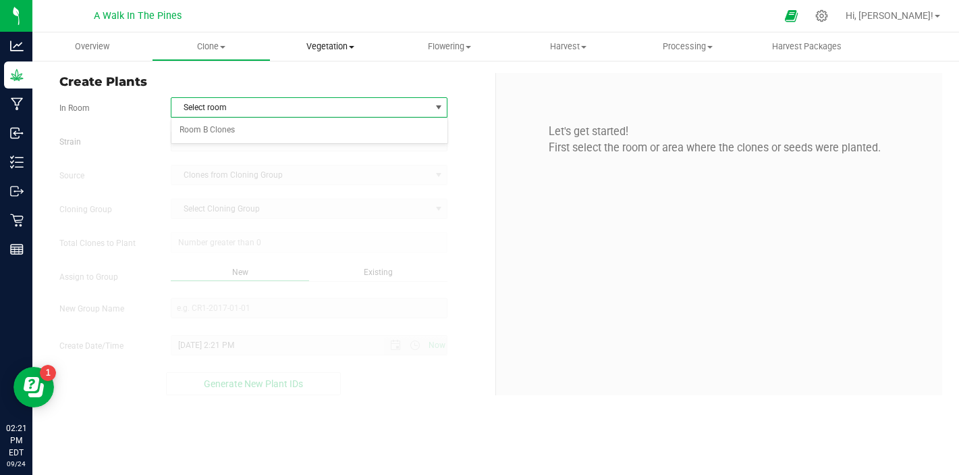
click at [319, 44] on span "Vegetation" at bounding box center [330, 47] width 118 height 12
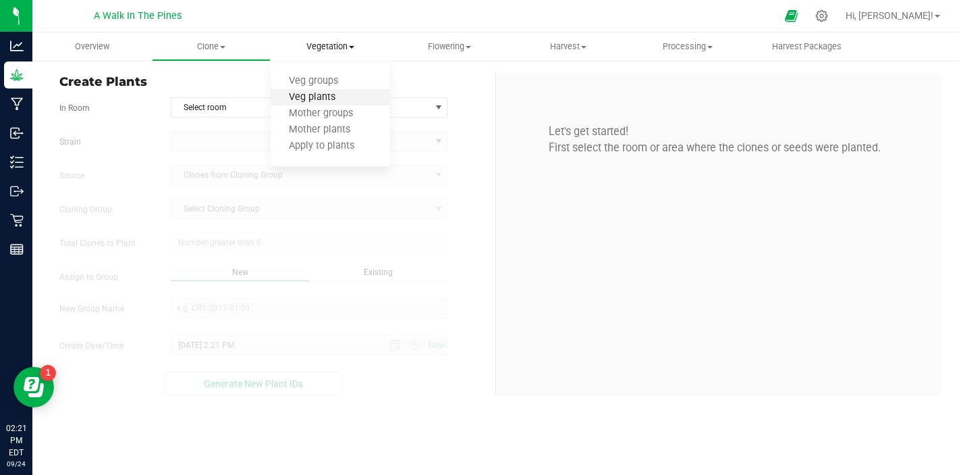
click at [314, 99] on span "Veg plants" at bounding box center [312, 97] width 83 height 11
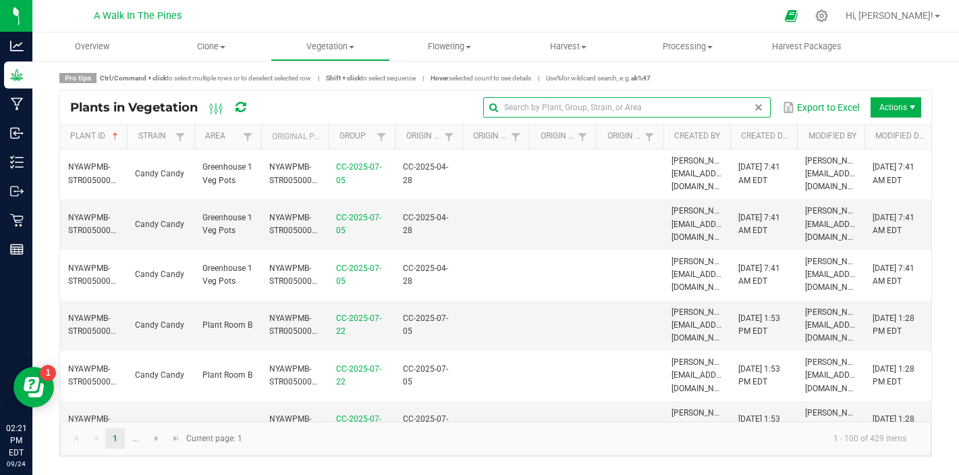
click at [732, 101] on input "text" at bounding box center [627, 107] width 288 height 20
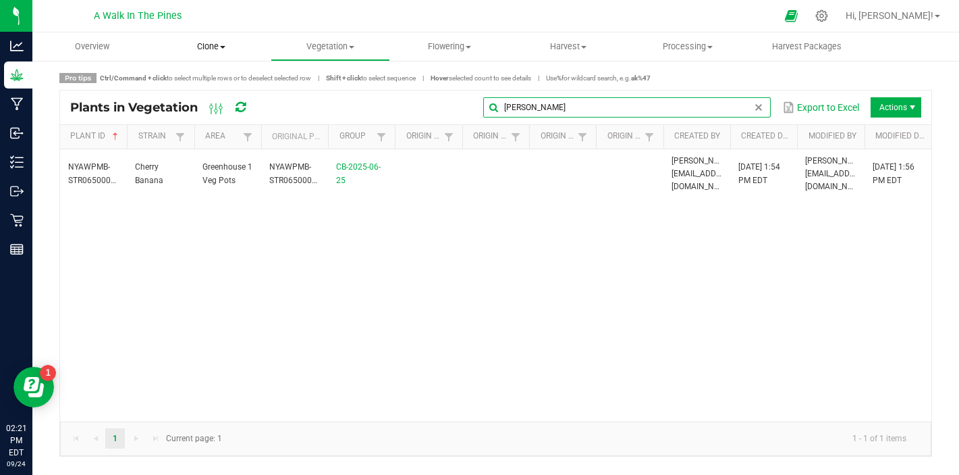
type input "[PERSON_NAME]"
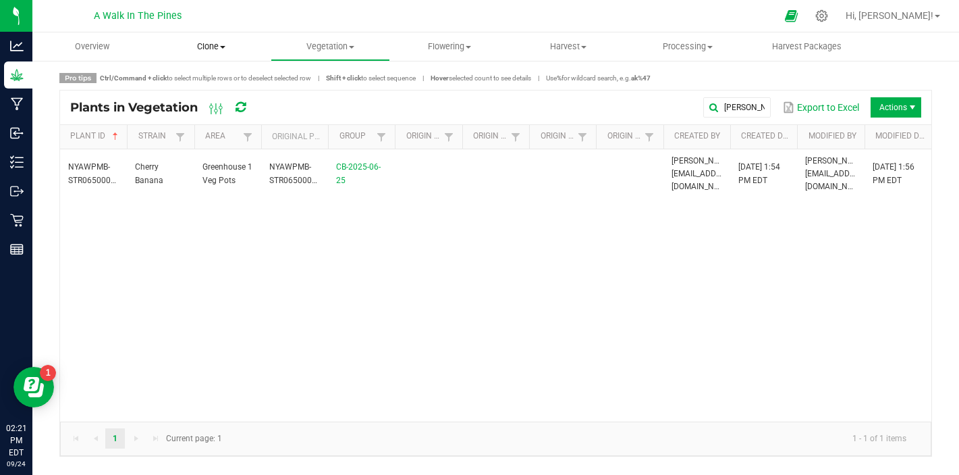
click at [200, 39] on uib-tab-heading "Clone Create plants Cloning groups Cloning plants Apply to plants" at bounding box center [212, 46] width 118 height 27
click at [202, 86] on span "Create plants" at bounding box center [199, 81] width 95 height 11
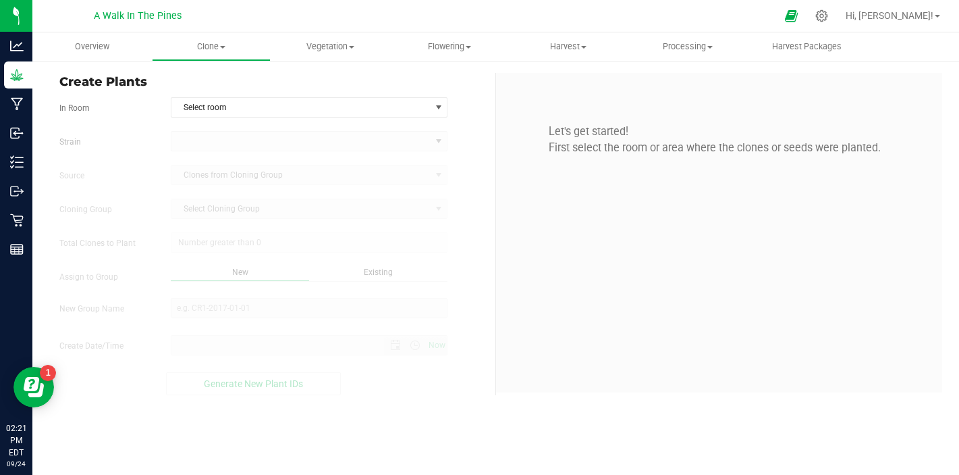
type input "[DATE] 2:21 PM"
click at [207, 103] on span "Select room" at bounding box center [300, 107] width 259 height 19
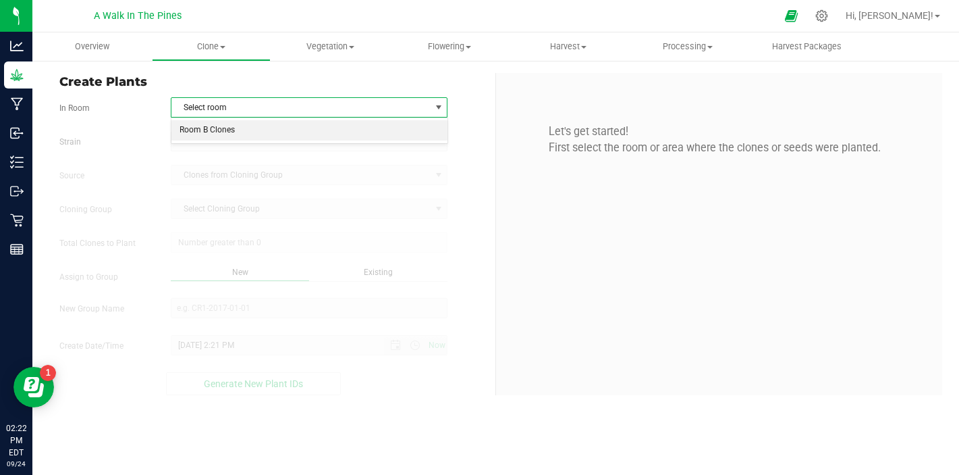
click at [210, 136] on li "Room B Clones" at bounding box center [309, 130] width 276 height 20
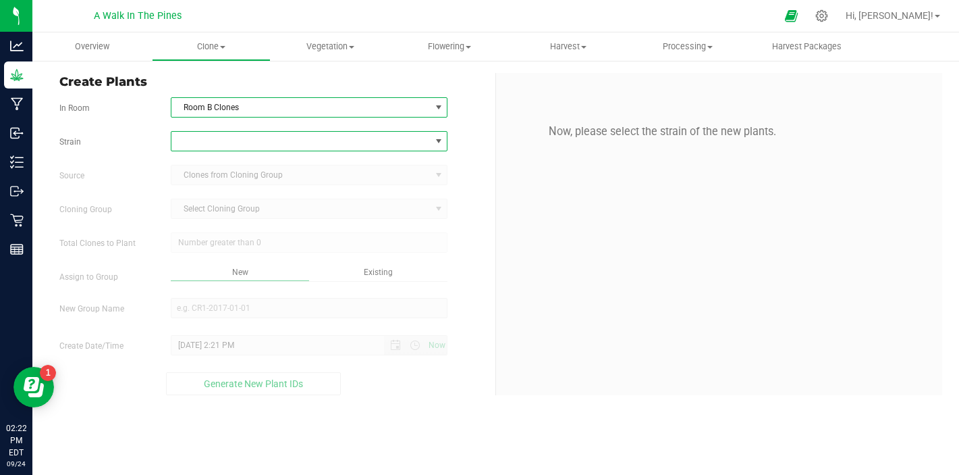
click at [210, 135] on span at bounding box center [300, 141] width 259 height 19
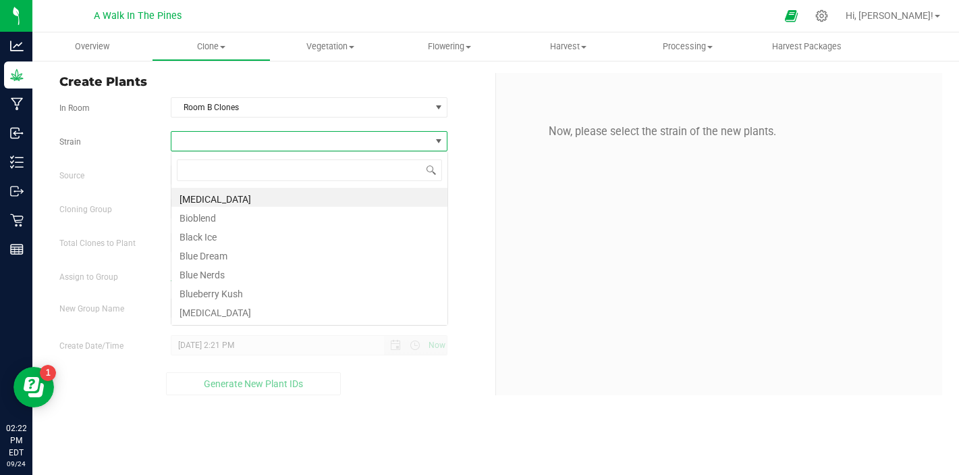
scroll to position [20, 277]
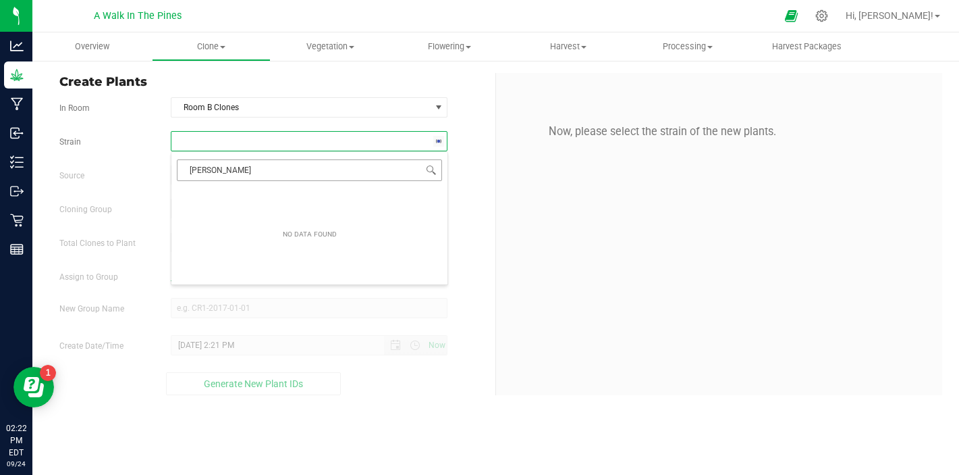
type input "cherr"
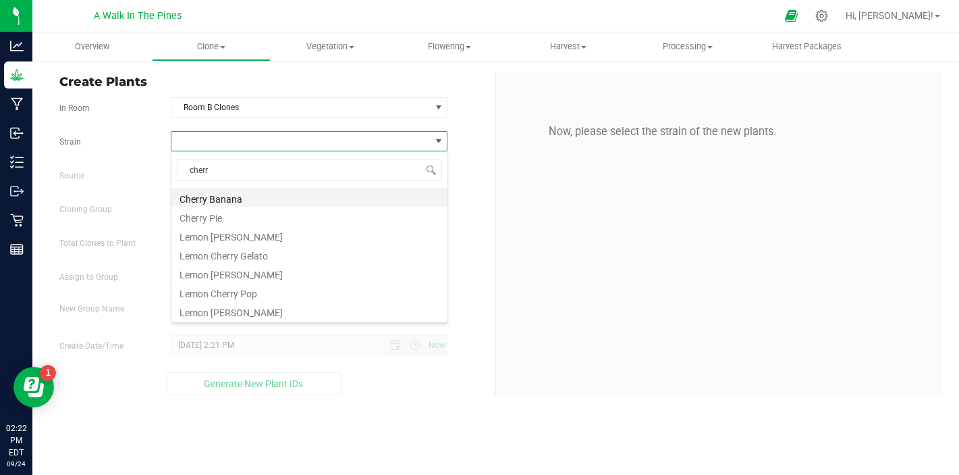
click at [258, 195] on li "Cherry Banana" at bounding box center [309, 197] width 276 height 19
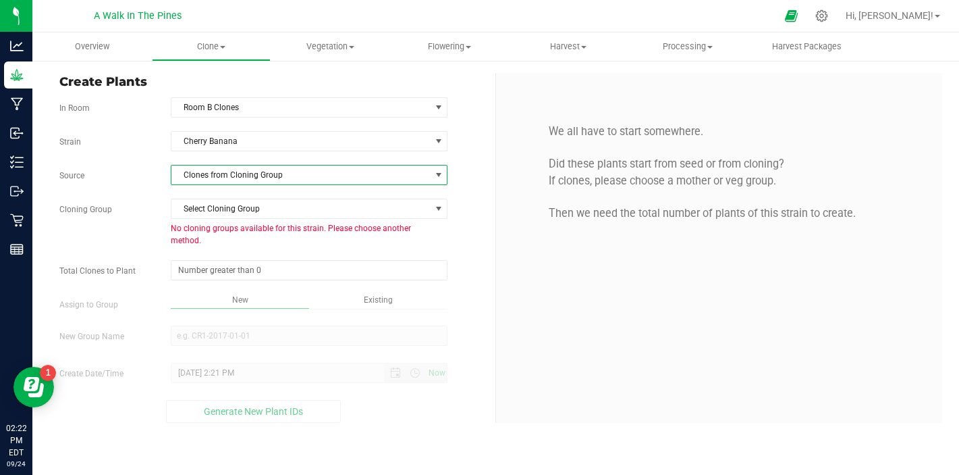
click at [254, 182] on span "Clones from Cloning Group" at bounding box center [300, 174] width 259 height 19
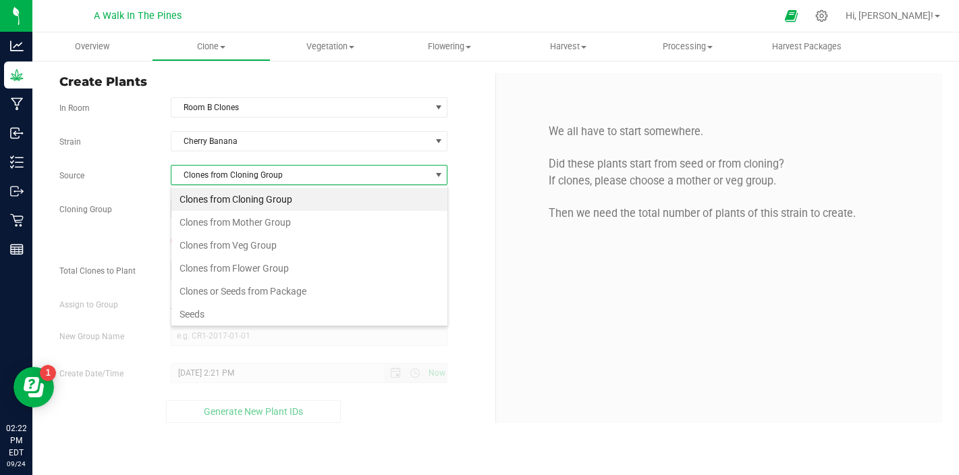
scroll to position [20, 277]
click at [237, 240] on li "Clones from Veg Group" at bounding box center [309, 245] width 276 height 23
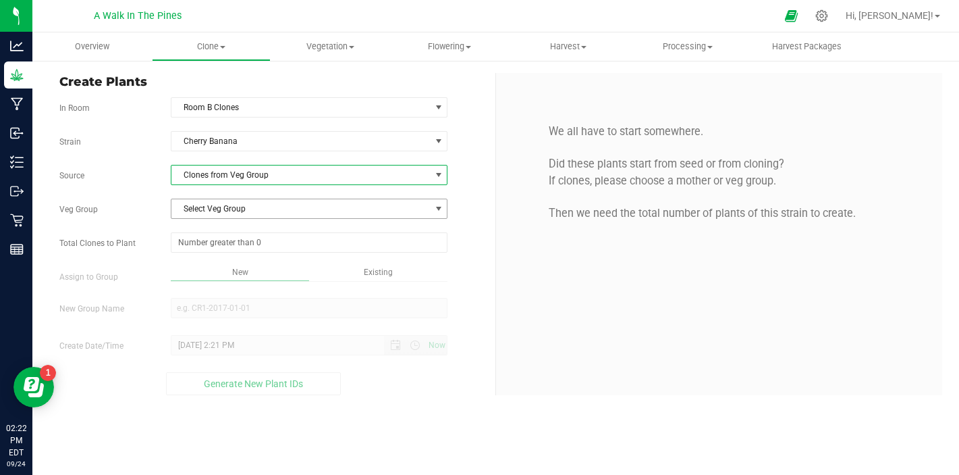
click at [237, 207] on span "Select Veg Group" at bounding box center [300, 208] width 259 height 19
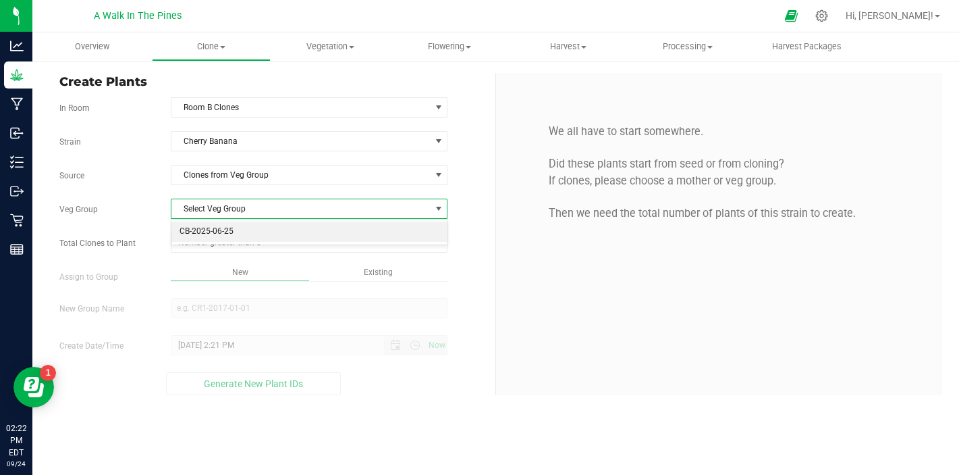
click at [230, 229] on li "CB-2025-06-25" at bounding box center [309, 231] width 276 height 20
click at [230, 244] on span at bounding box center [309, 242] width 277 height 20
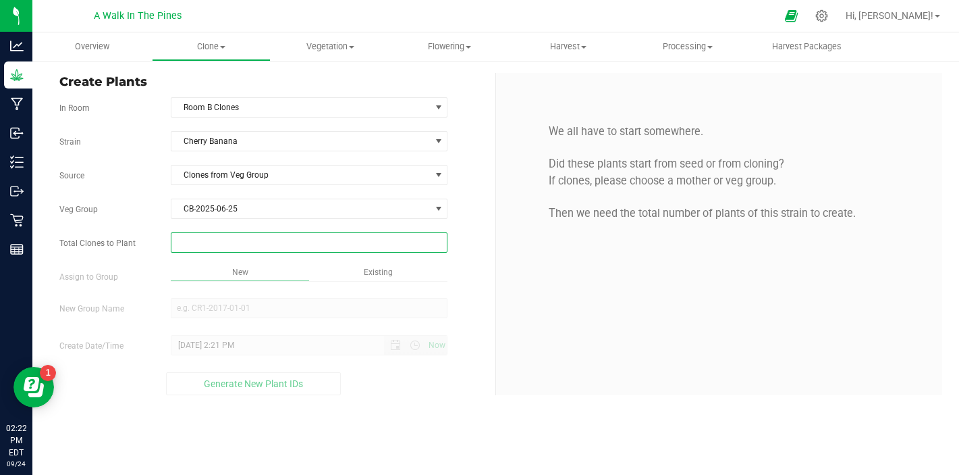
type input "1"
click at [236, 262] on div "Overview Clone Create plants Cloning groups Cloning plants Apply to plants Vege…" at bounding box center [495, 253] width 927 height 442
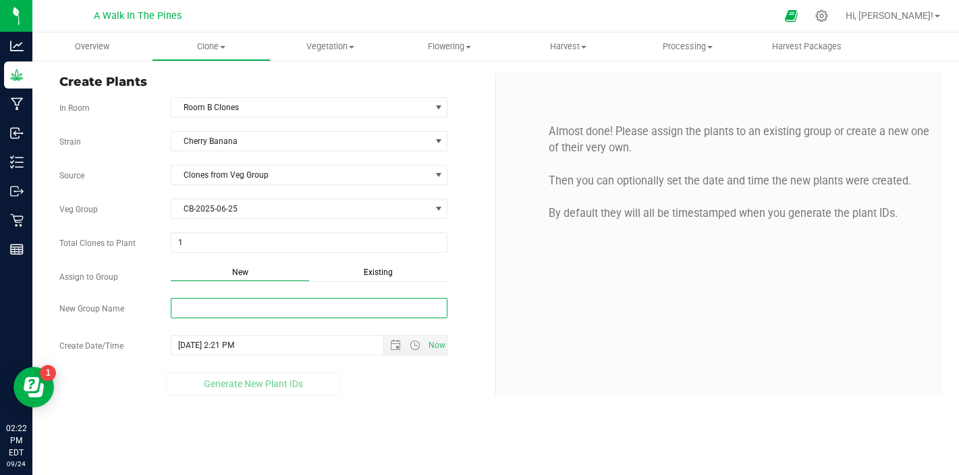
click at [242, 309] on input "New Group Name" at bounding box center [309, 308] width 277 height 20
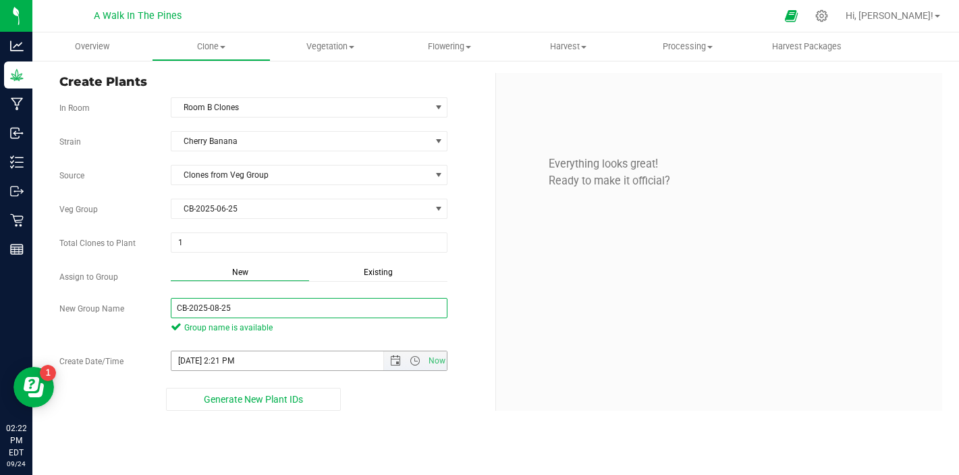
type input "CB-2025-08-25"
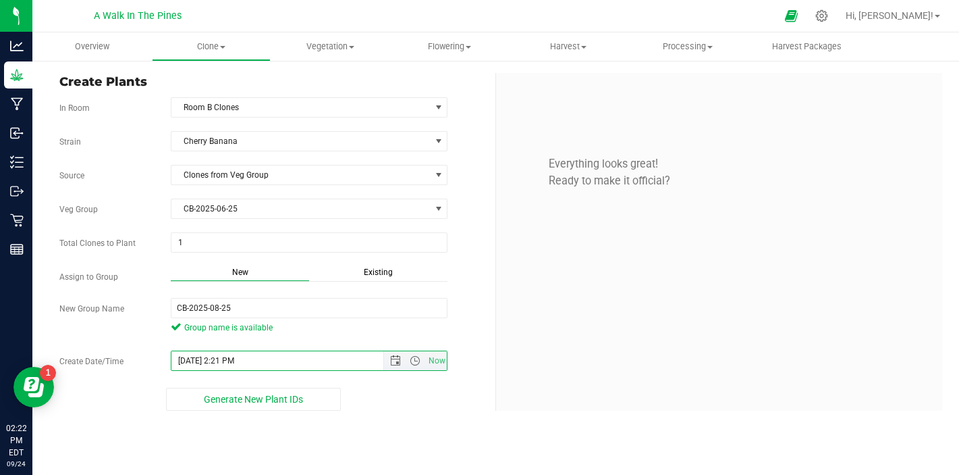
click at [192, 362] on input "[DATE] 2:21 PM" at bounding box center [288, 360] width 235 height 19
click at [233, 308] on input "CB-2025-08-25" at bounding box center [309, 308] width 277 height 20
click at [196, 359] on input "[DATE] 2:21 PM" at bounding box center [288, 360] width 235 height 19
click at [181, 358] on input "[DATE] 2:21 PM" at bounding box center [288, 360] width 235 height 19
type input "[DATE] 2:21 PM"
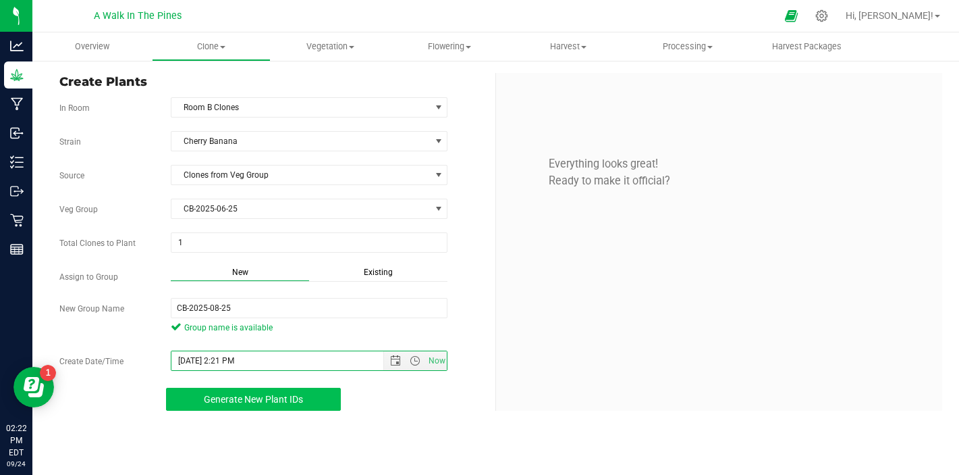
click at [216, 392] on button "Generate New Plant IDs" at bounding box center [253, 398] width 175 height 23
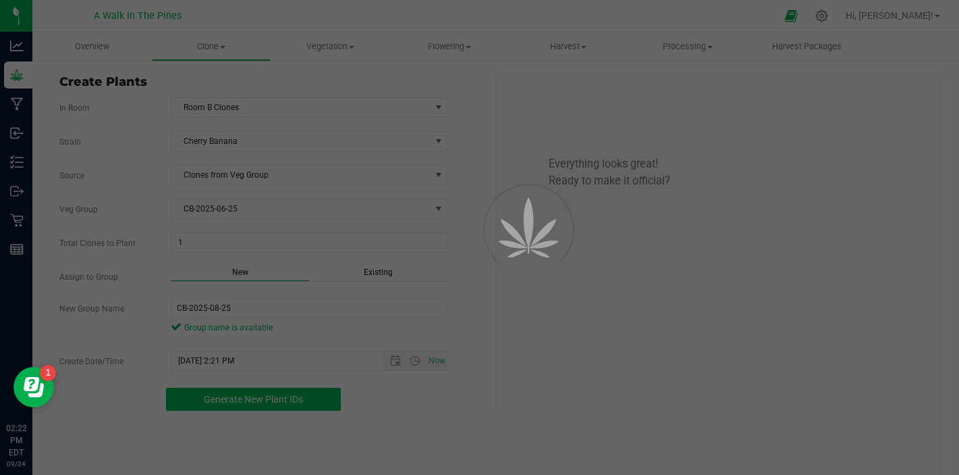
scroll to position [41, 0]
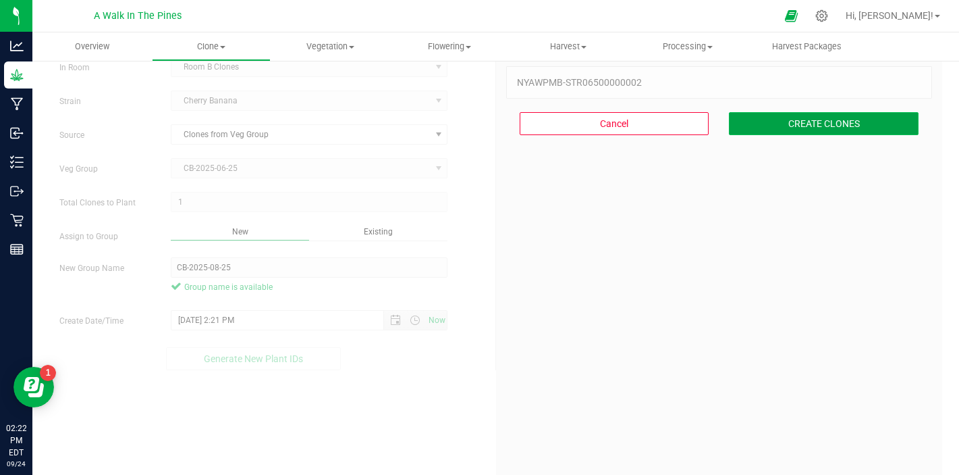
click at [784, 134] on button "CREATE CLONES" at bounding box center [824, 123] width 190 height 23
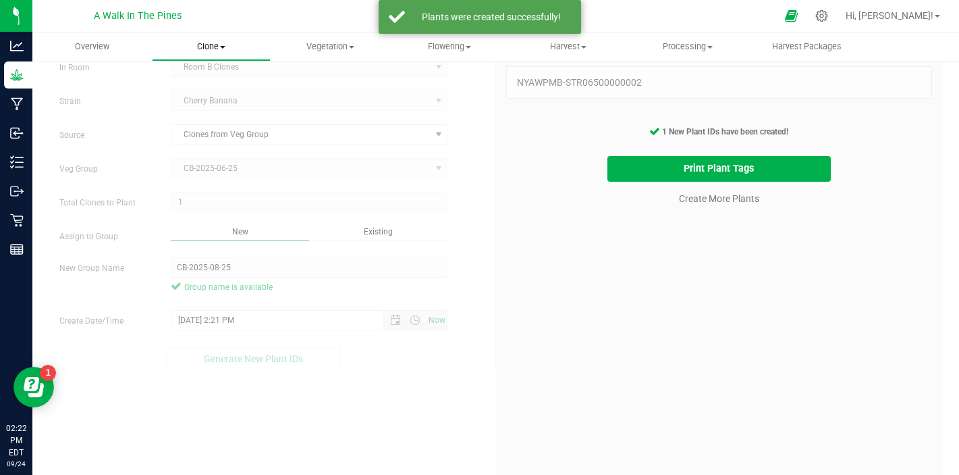
click at [221, 47] on span at bounding box center [222, 47] width 5 height 3
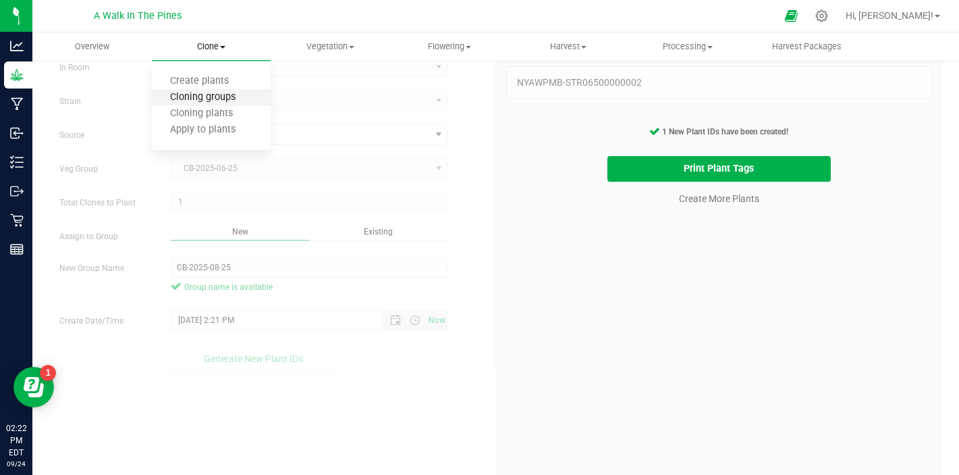
click at [207, 95] on span "Cloning groups" at bounding box center [203, 97] width 102 height 11
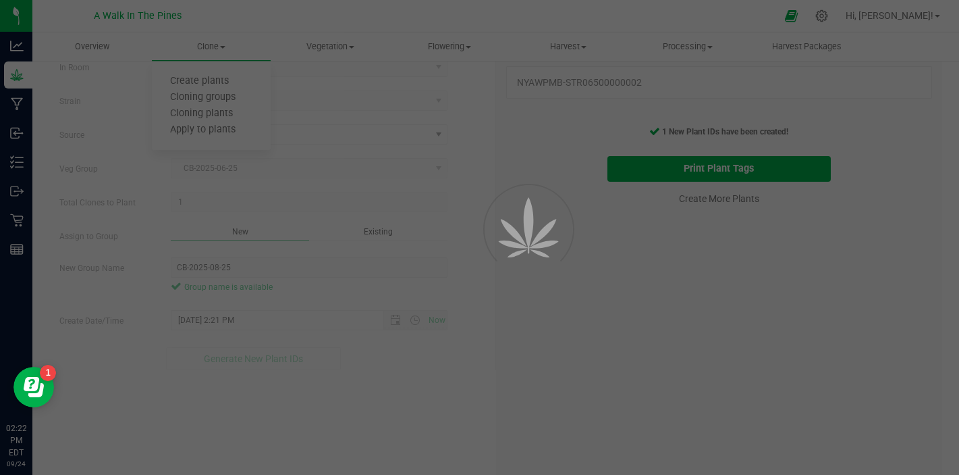
scroll to position [17, 0]
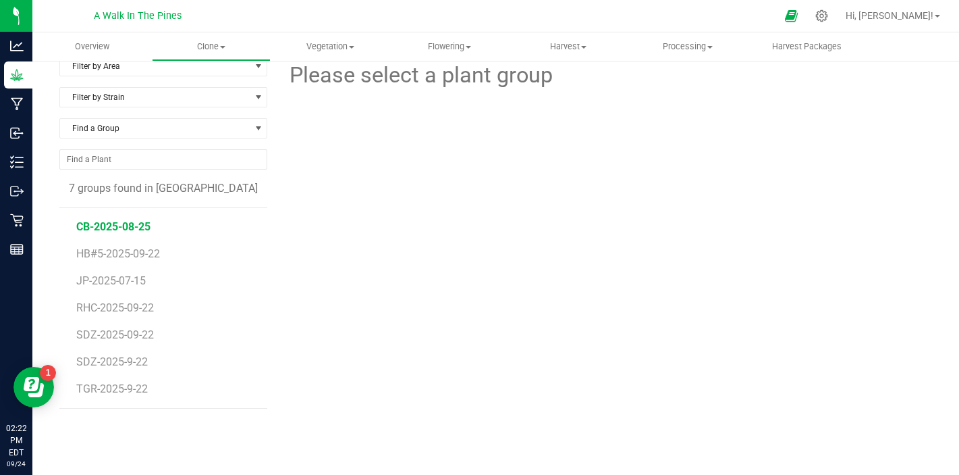
click at [140, 227] on span "CB-2025-08-25" at bounding box center [113, 226] width 74 height 13
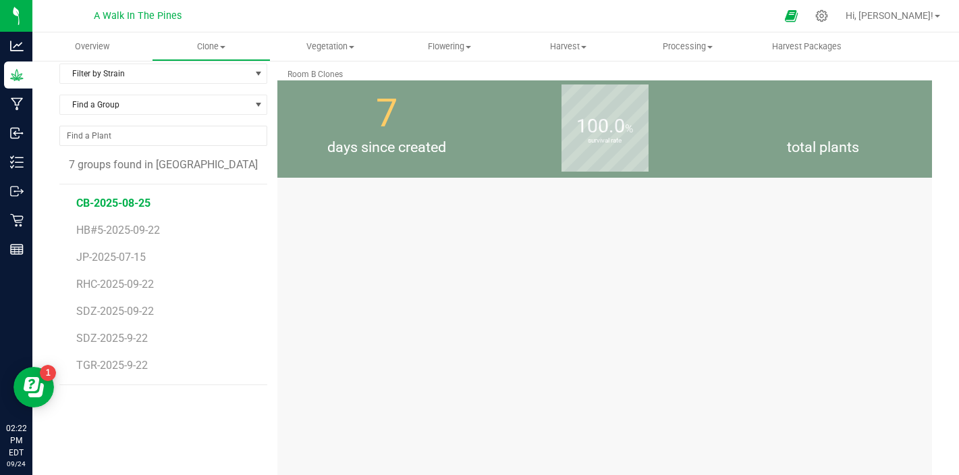
scroll to position [17, 0]
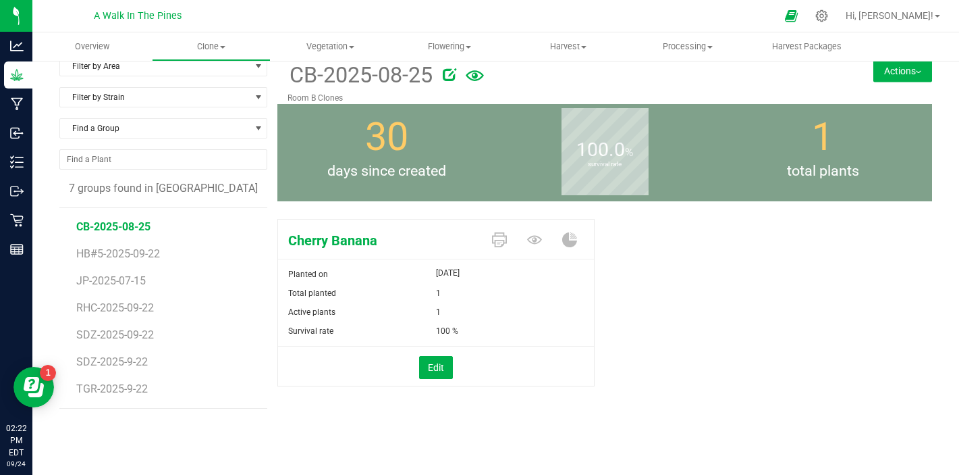
click at [899, 72] on button "Actions" at bounding box center [903, 71] width 59 height 22
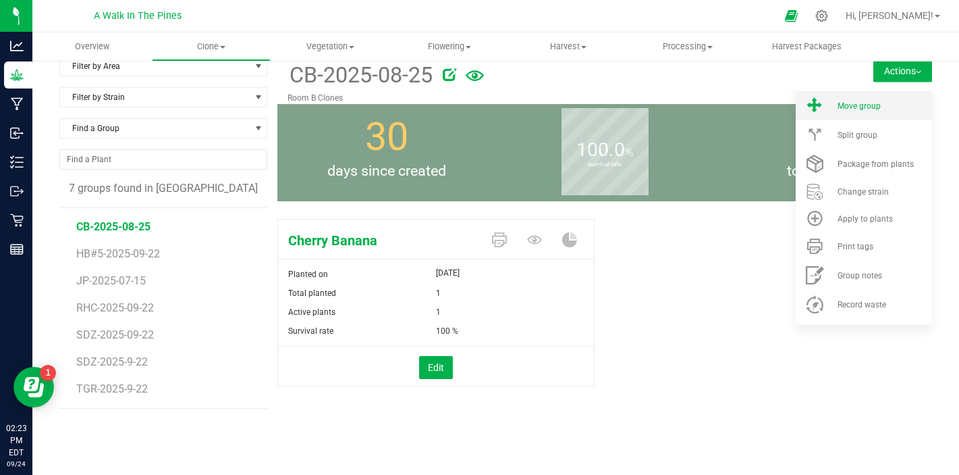
click at [851, 104] on span "Move group" at bounding box center [859, 105] width 43 height 9
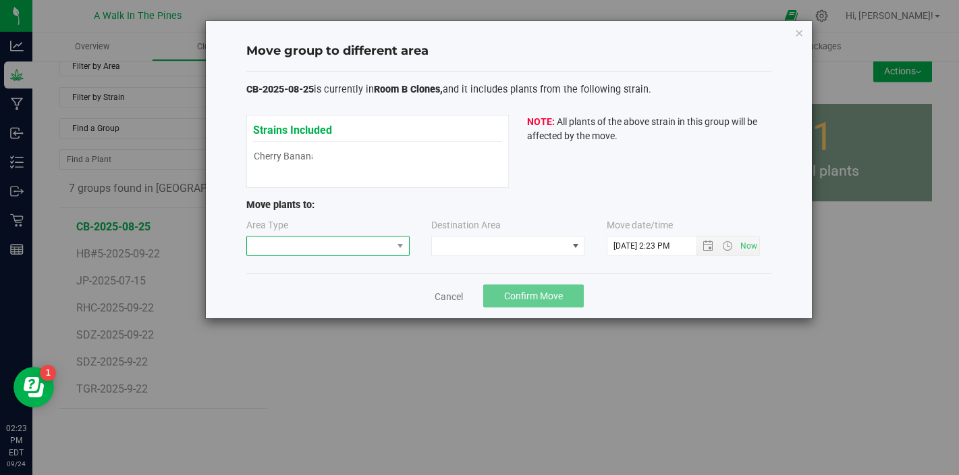
click at [360, 250] on span at bounding box center [319, 245] width 145 height 19
click at [329, 273] on li "Vegetative" at bounding box center [328, 270] width 162 height 23
click at [491, 240] on span at bounding box center [499, 245] width 135 height 19
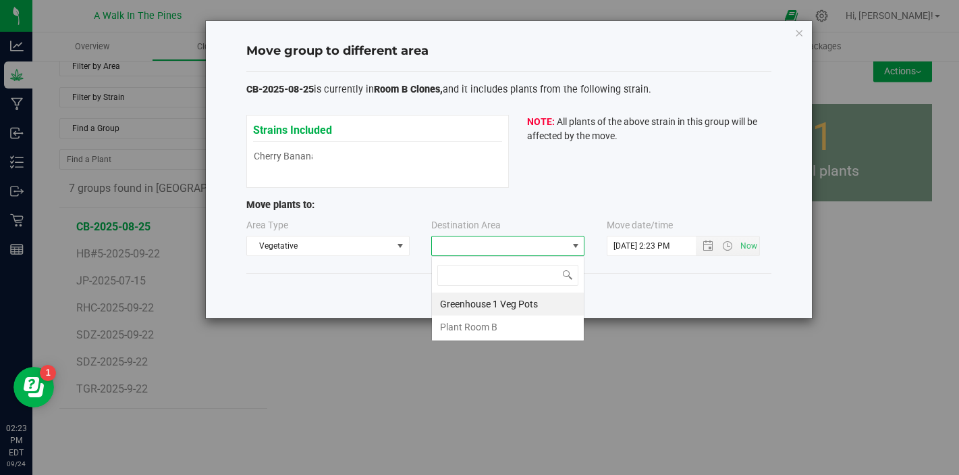
scroll to position [20, 153]
click at [474, 323] on li "Plant Room B" at bounding box center [508, 326] width 152 height 23
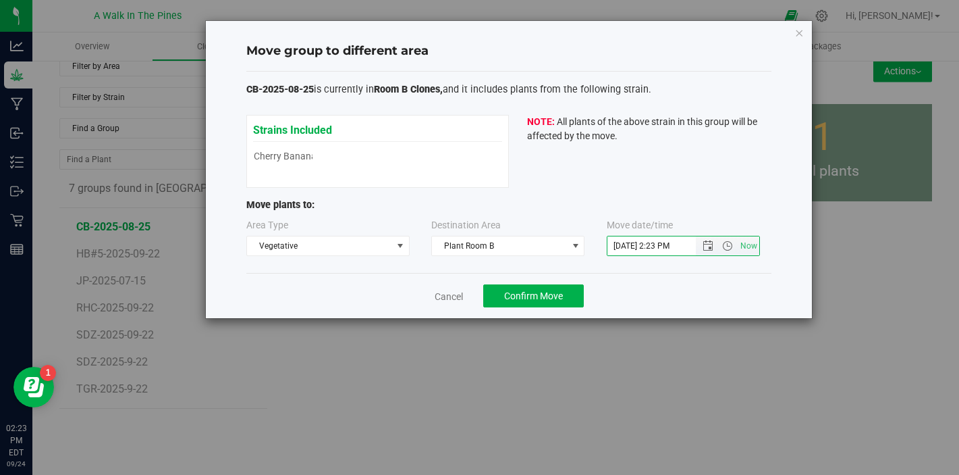
click at [633, 247] on input "[DATE] 2:23 PM" at bounding box center [663, 245] width 111 height 19
click at [620, 246] on input "[DATE] 2:23 PM" at bounding box center [663, 245] width 111 height 19
type input "[DATE] 2:23 PM"
click at [550, 287] on button "Confirm Move" at bounding box center [533, 295] width 101 height 23
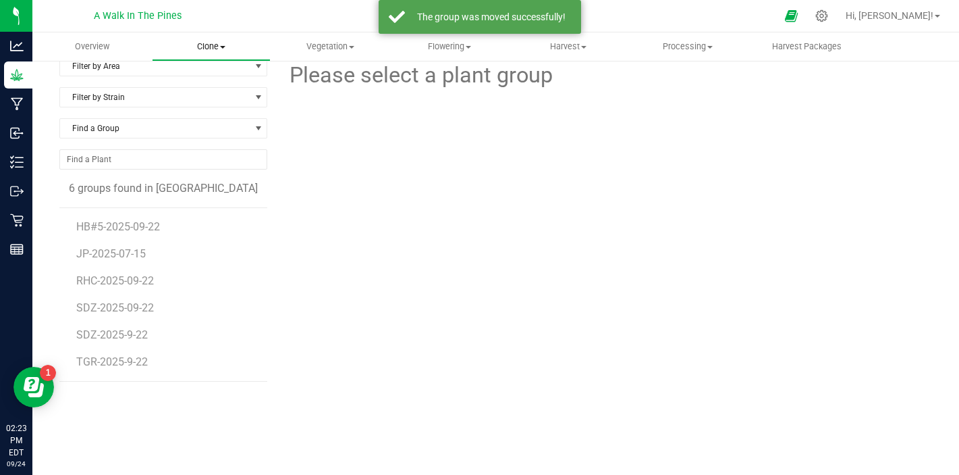
click at [198, 48] on span "Clone" at bounding box center [212, 47] width 118 height 12
click at [194, 76] on span "Create plants" at bounding box center [199, 81] width 95 height 11
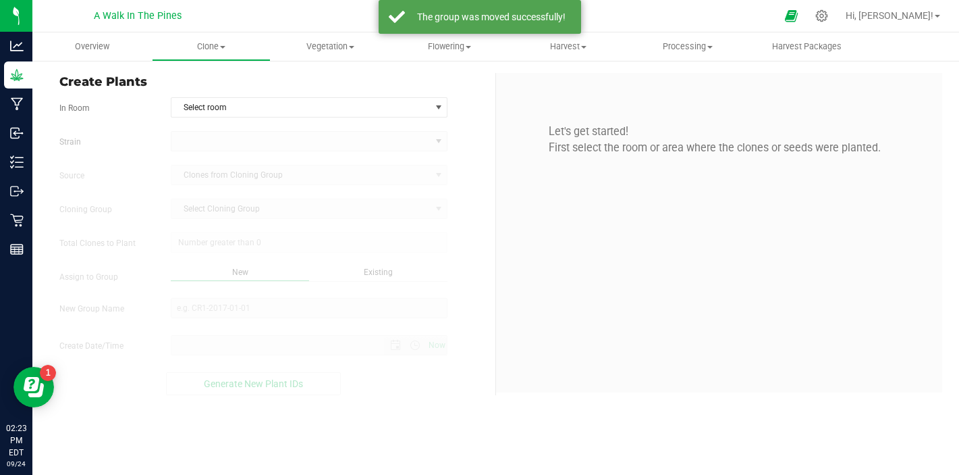
type input "[DATE] 2:23 PM"
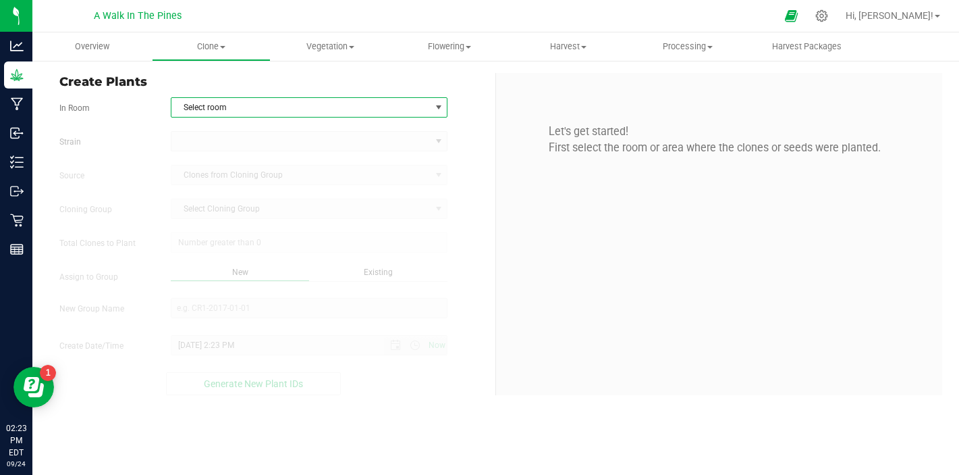
click at [205, 106] on span "Select room" at bounding box center [300, 107] width 259 height 19
click at [215, 128] on li "Room B Clones" at bounding box center [309, 130] width 276 height 20
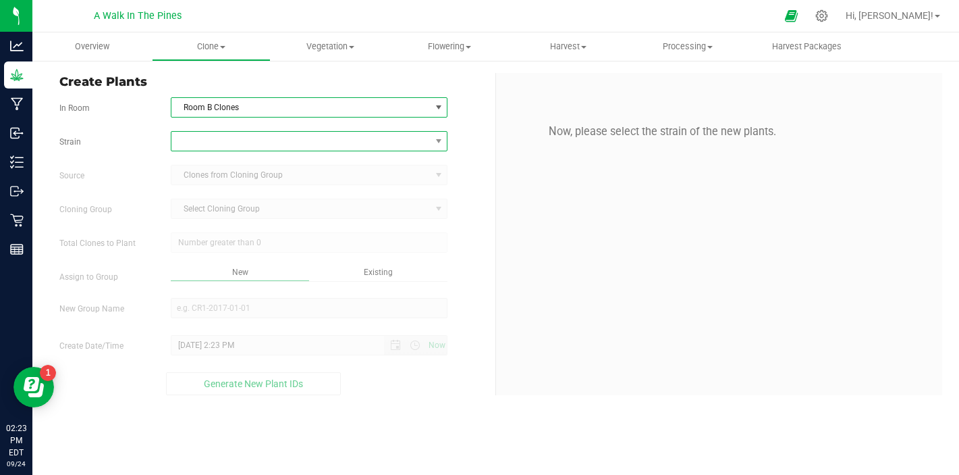
click at [219, 139] on span at bounding box center [300, 141] width 259 height 19
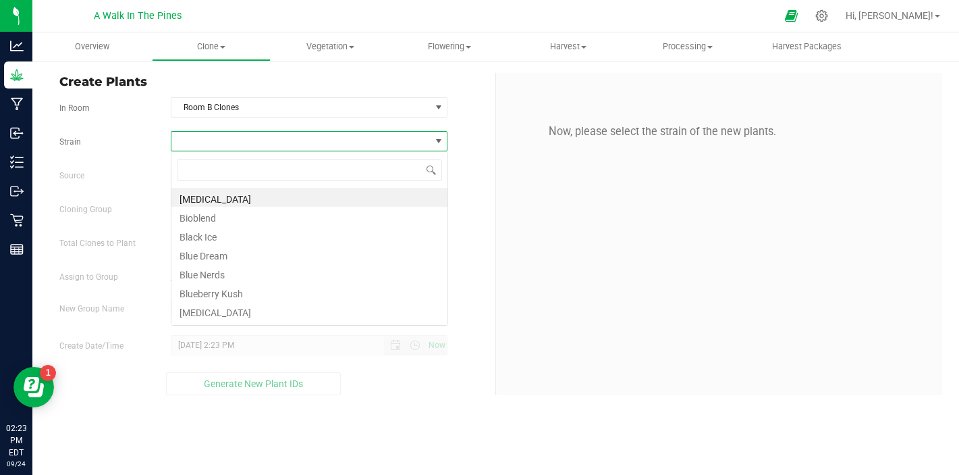
scroll to position [20, 277]
click at [231, 167] on input at bounding box center [309, 169] width 265 height 21
type input "cherr"
click at [226, 196] on li "Cherry Banana" at bounding box center [309, 197] width 276 height 19
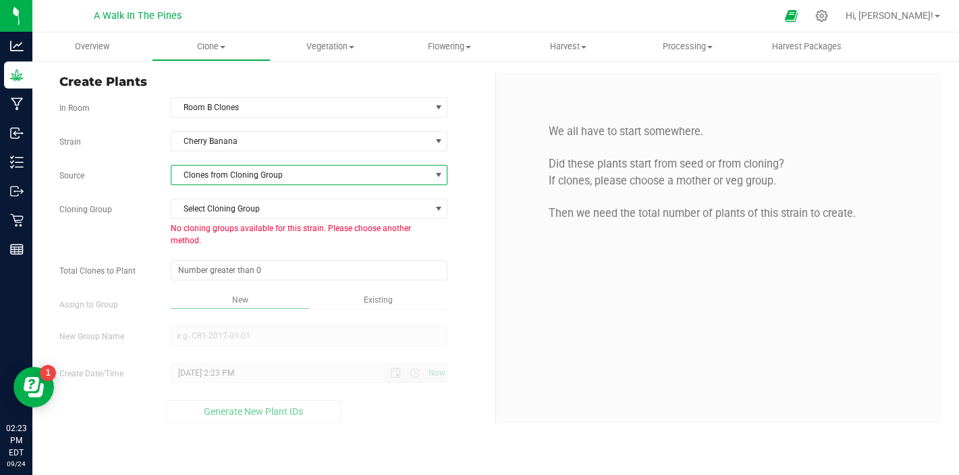
click at [225, 178] on span "Clones from Cloning Group" at bounding box center [300, 174] width 259 height 19
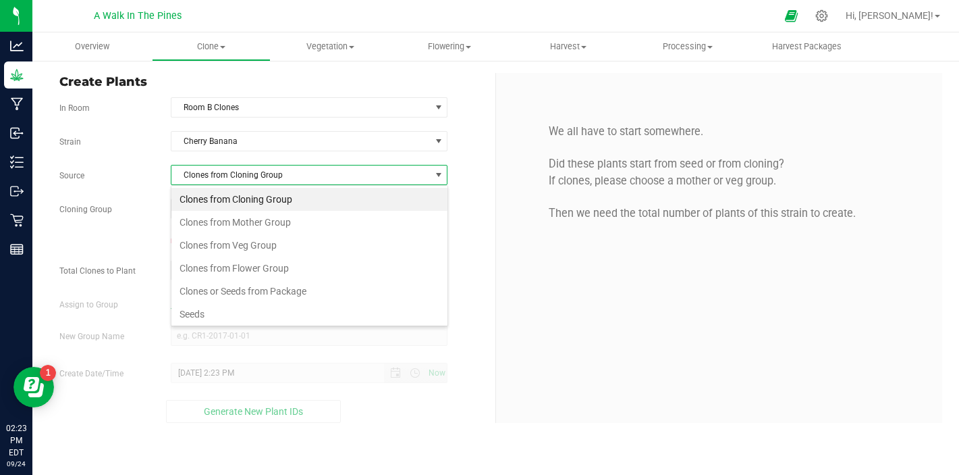
scroll to position [20, 277]
click at [230, 243] on li "Clones from Veg Group" at bounding box center [309, 245] width 276 height 23
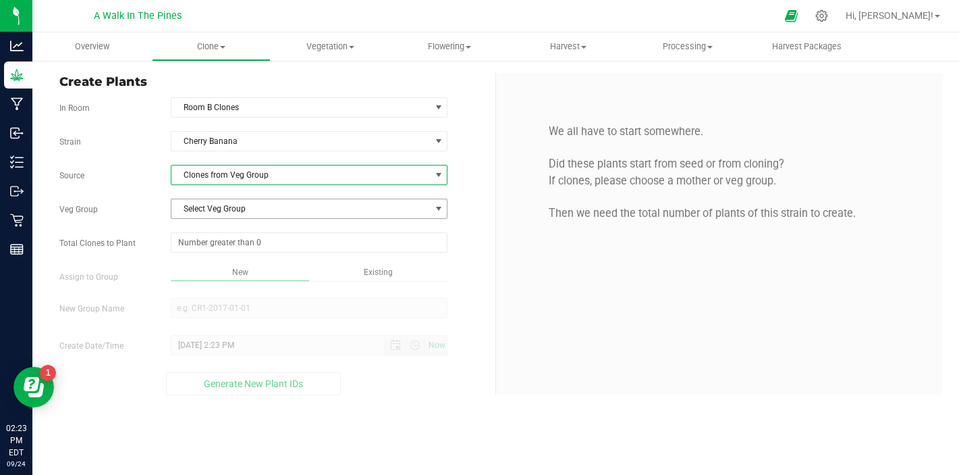
click at [240, 207] on span "Select Veg Group" at bounding box center [300, 208] width 259 height 19
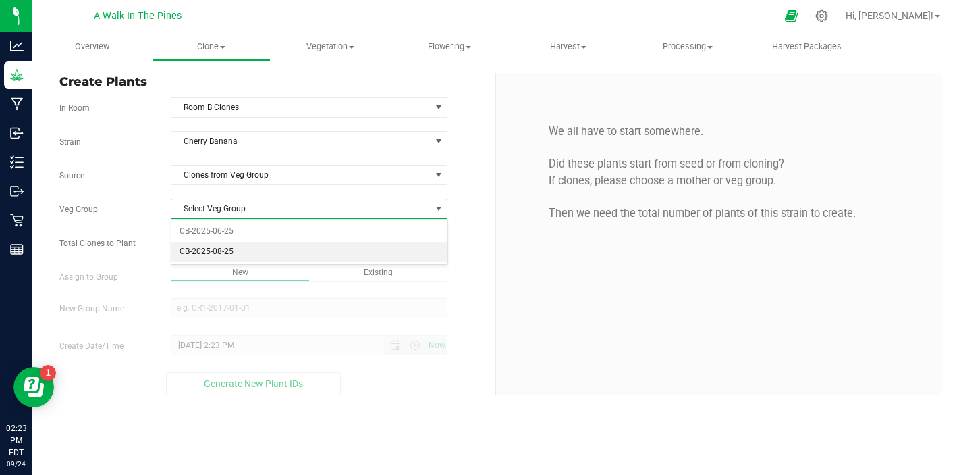
click at [240, 246] on li "CB-2025-08-25" at bounding box center [309, 252] width 276 height 20
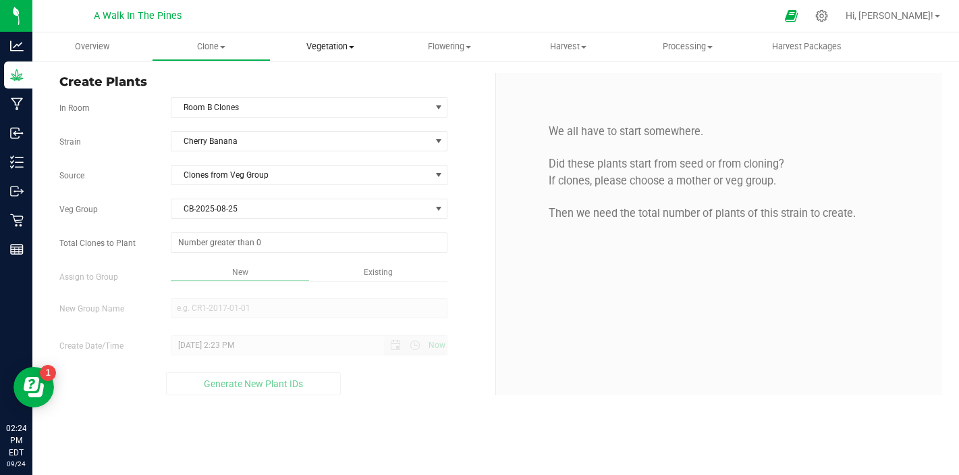
click at [327, 45] on span "Vegetation" at bounding box center [330, 47] width 118 height 12
click at [326, 81] on span "Veg groups" at bounding box center [314, 81] width 86 height 11
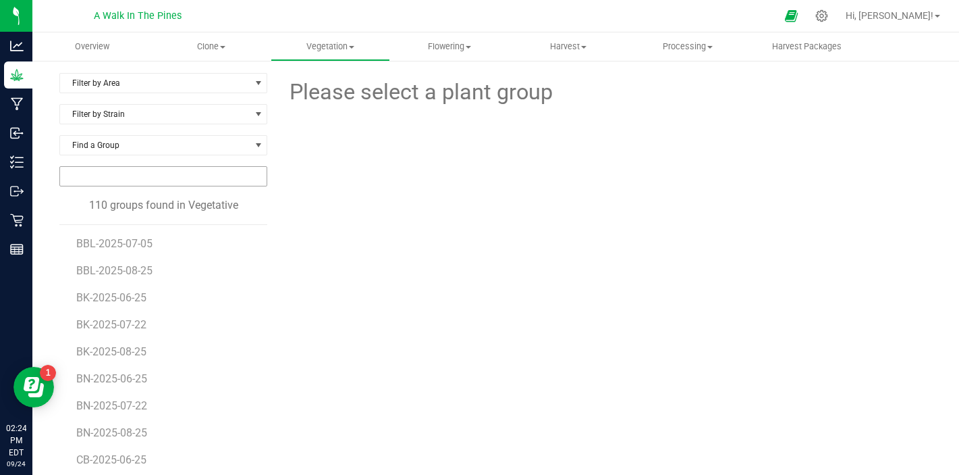
click at [111, 169] on input "NO DATA FOUND" at bounding box center [163, 176] width 207 height 19
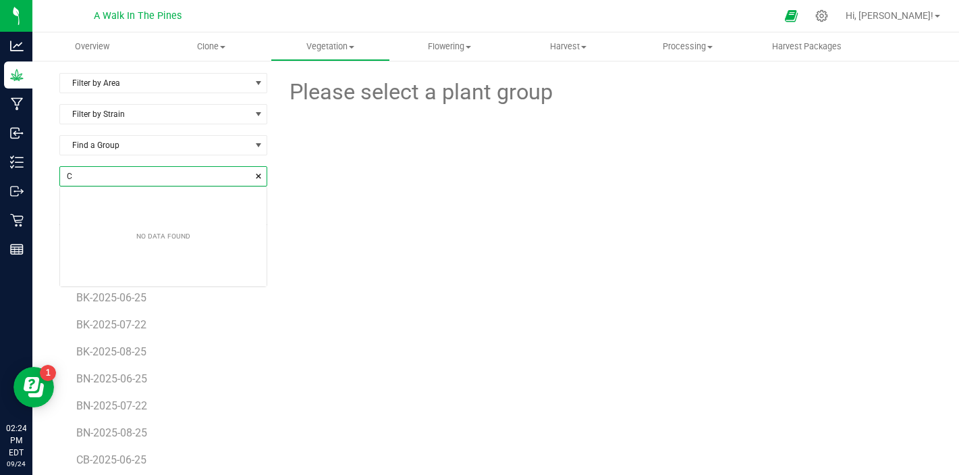
scroll to position [19, 207]
type input "CB"
click at [340, 37] on div "Overview Clone Create plants Cloning groups Cloning plants Apply to plants Vege…" at bounding box center [495, 253] width 927 height 442
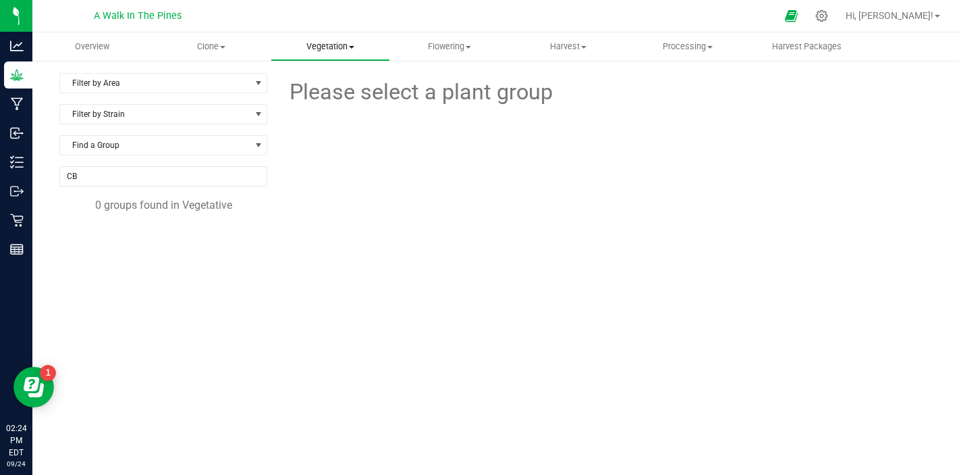
click at [334, 43] on span "Vegetation" at bounding box center [330, 47] width 118 height 12
click at [332, 92] on span "Veg plants" at bounding box center [312, 97] width 83 height 11
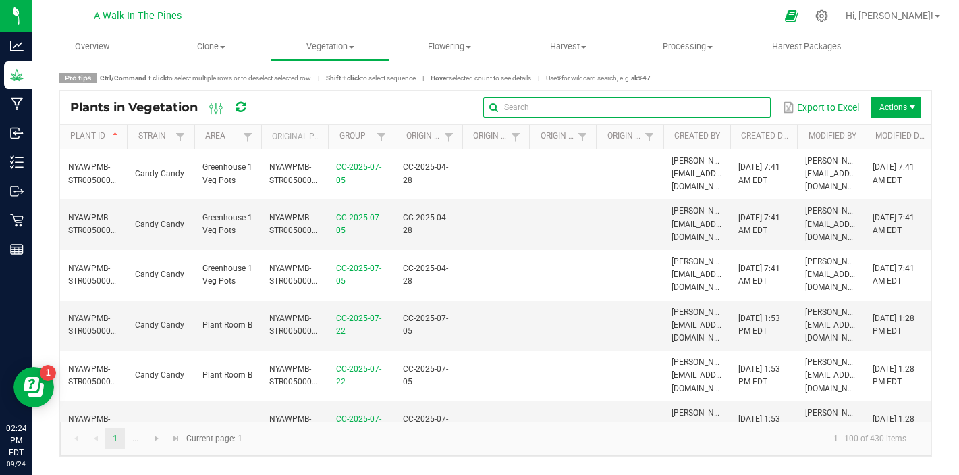
click at [724, 113] on input "text" at bounding box center [627, 107] width 288 height 20
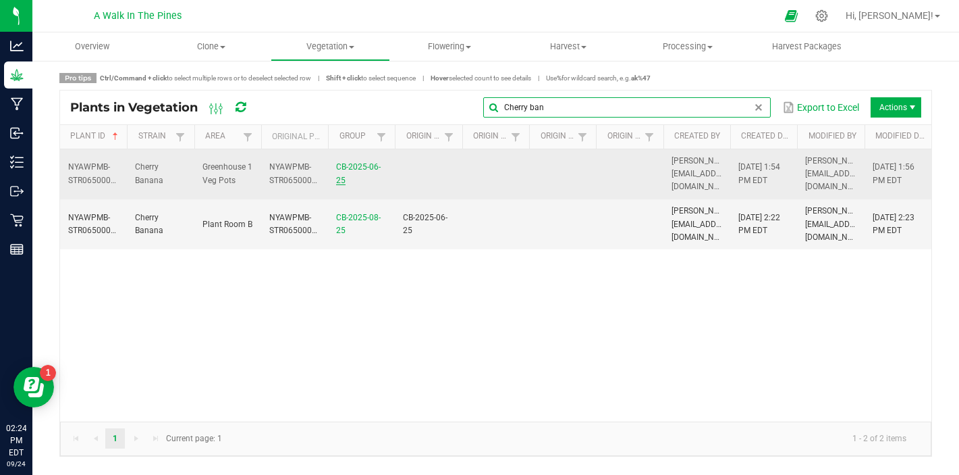
type input "Cherry ban"
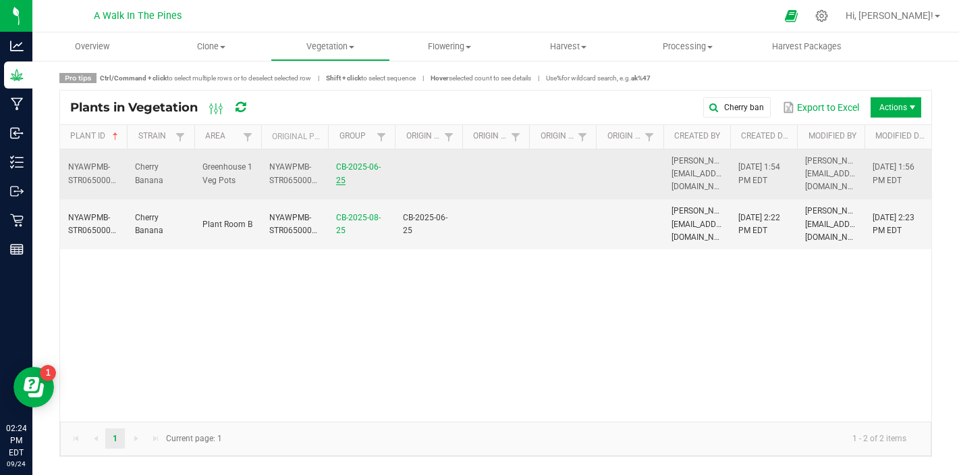
click at [344, 162] on link "CB-2025-06-25" at bounding box center [358, 173] width 45 height 22
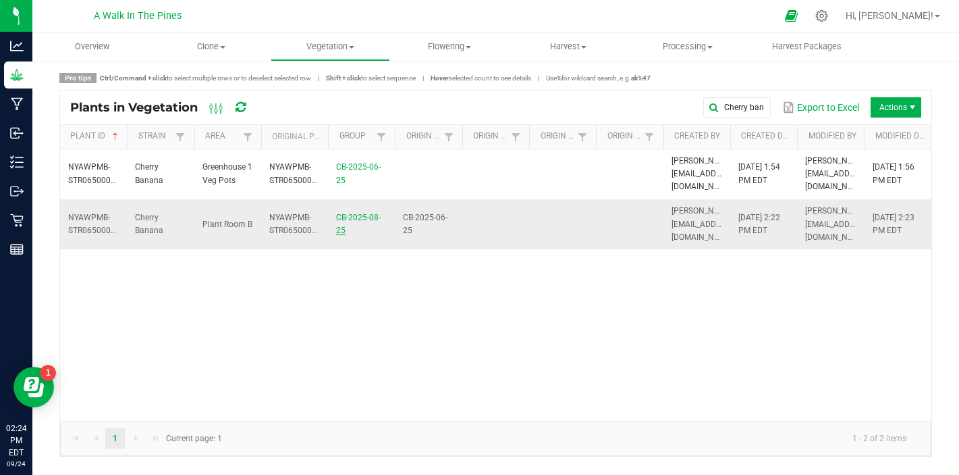
click at [356, 213] on link "CB-2025-08-25" at bounding box center [358, 224] width 45 height 22
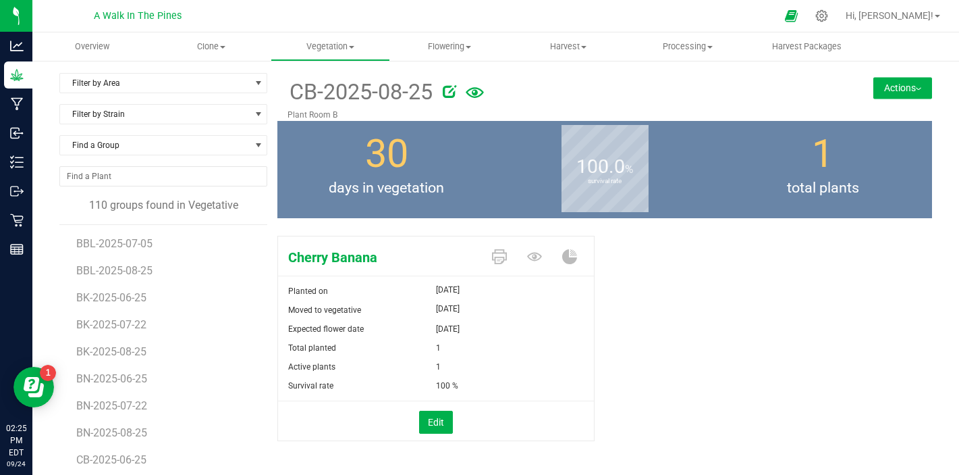
click at [447, 98] on icon at bounding box center [450, 91] width 14 height 14
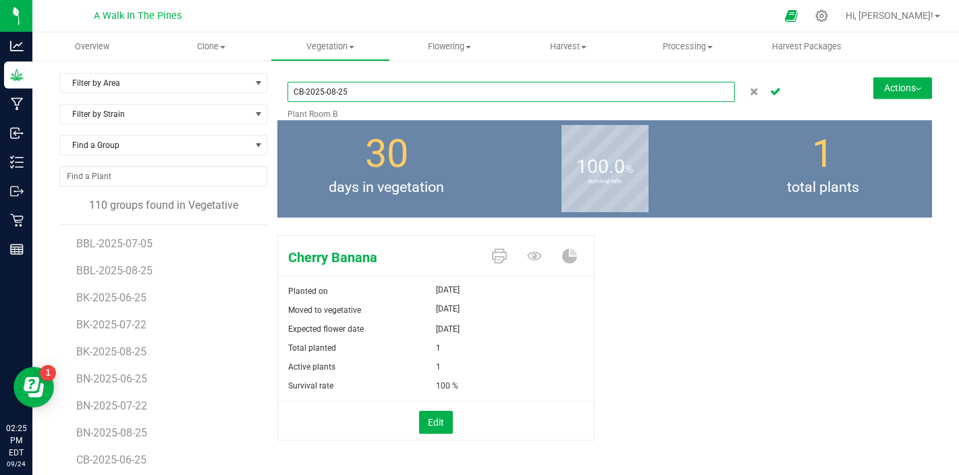
click at [335, 92] on input "CB-2025-08-25" at bounding box center [512, 92] width 448 height 20
click at [354, 92] on input "CB-2025-07-25" at bounding box center [512, 92] width 448 height 20
type input "CB-2025-07-25"
click at [753, 95] on icon "Cancel button" at bounding box center [754, 90] width 9 height 8
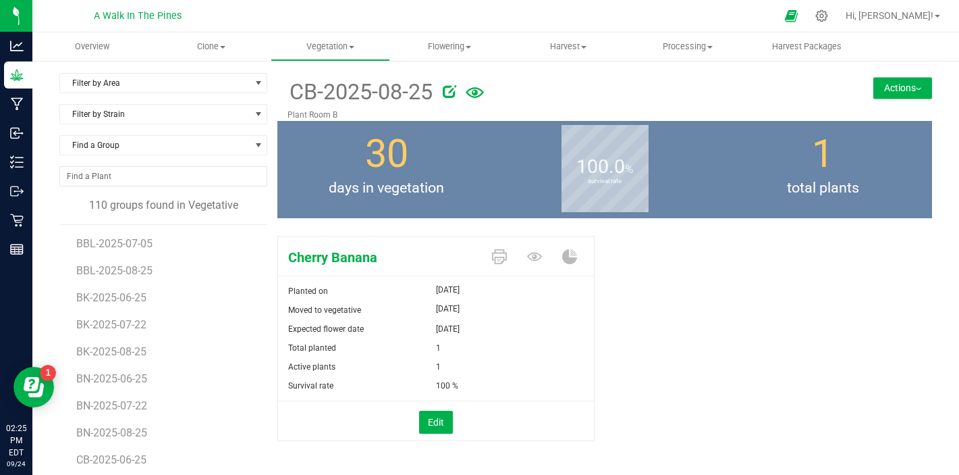
click at [346, 260] on span "Cherry Banana" at bounding box center [380, 257] width 204 height 20
click at [430, 422] on button "Edit" at bounding box center [436, 421] width 34 height 23
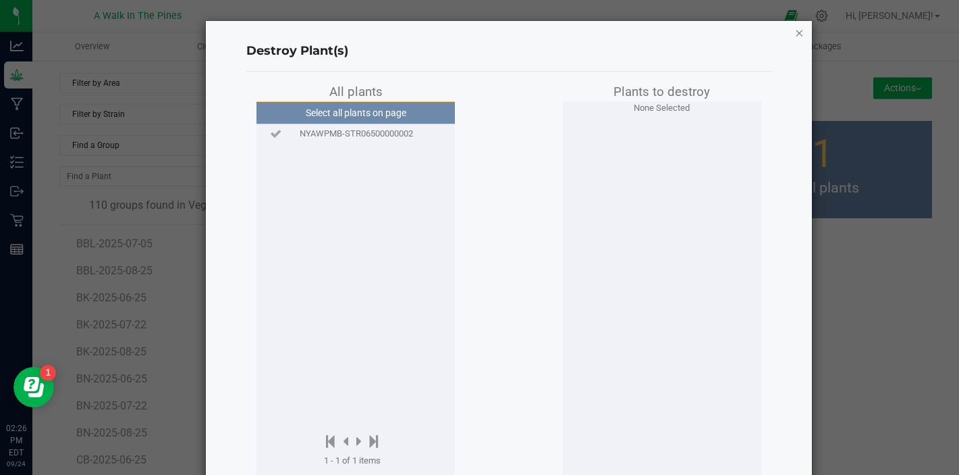
click at [795, 32] on icon "button" at bounding box center [799, 32] width 9 height 16
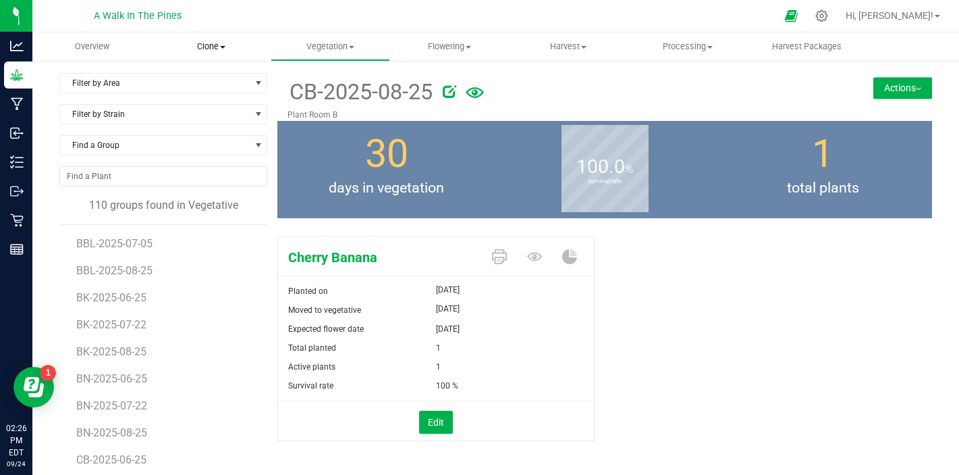
click at [208, 49] on span "Clone" at bounding box center [212, 47] width 118 height 12
click at [216, 79] on span "Create plants" at bounding box center [199, 81] width 95 height 11
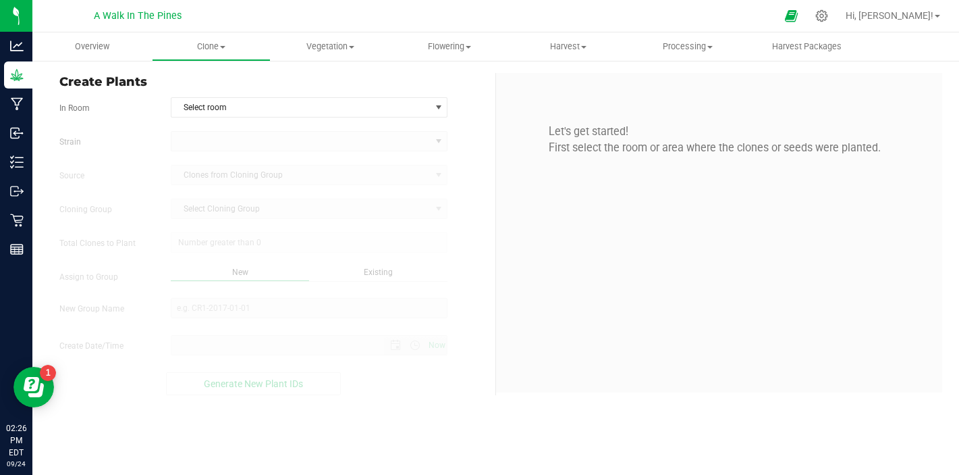
type input "[DATE] 2:26 PM"
click at [213, 102] on span "Select room" at bounding box center [300, 107] width 259 height 19
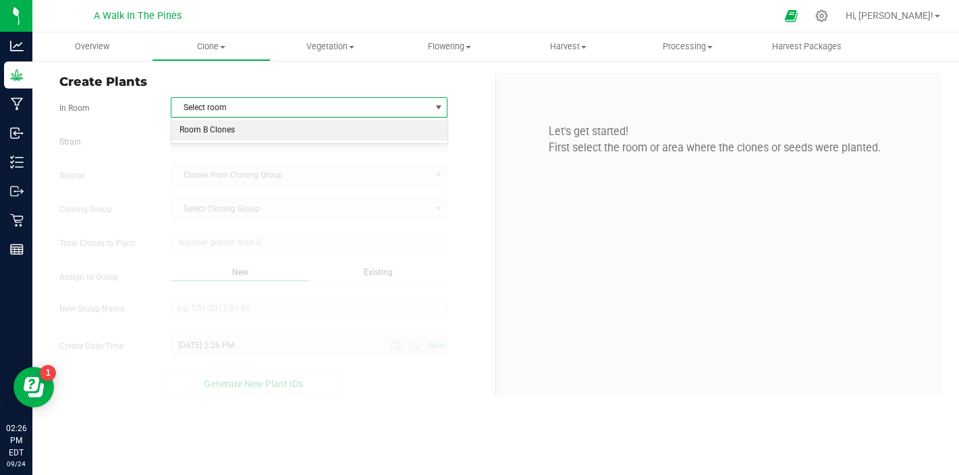
click at [211, 132] on li "Room B Clones" at bounding box center [309, 130] width 276 height 20
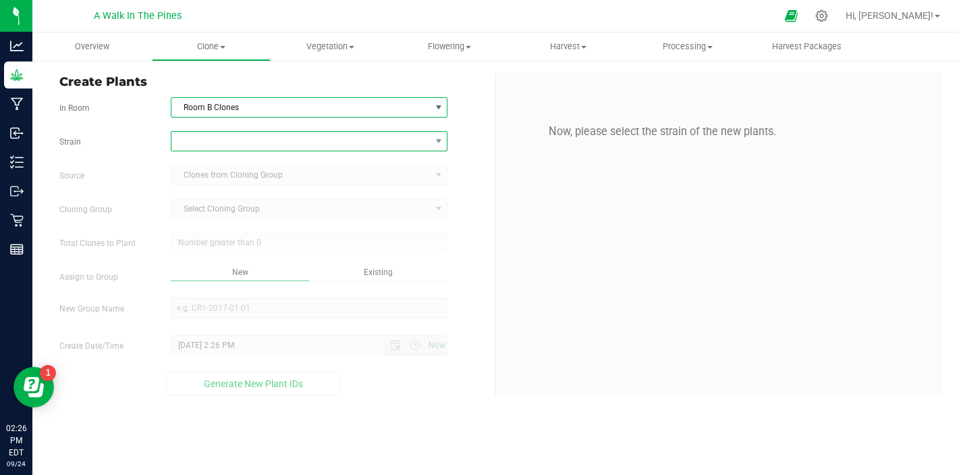
click at [211, 138] on span at bounding box center [300, 141] width 259 height 19
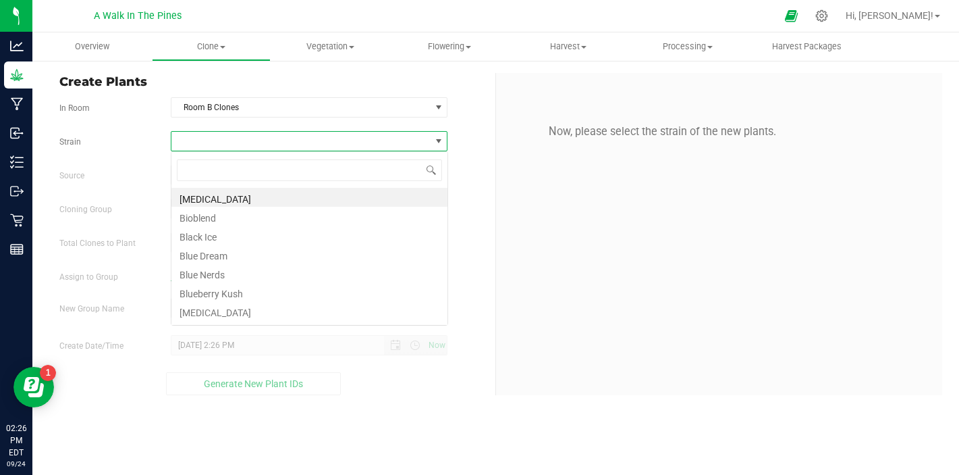
scroll to position [20, 277]
click at [251, 178] on input at bounding box center [309, 169] width 265 height 21
type input "[PERSON_NAME]"
click at [234, 194] on li "Cherry Banana" at bounding box center [309, 197] width 276 height 19
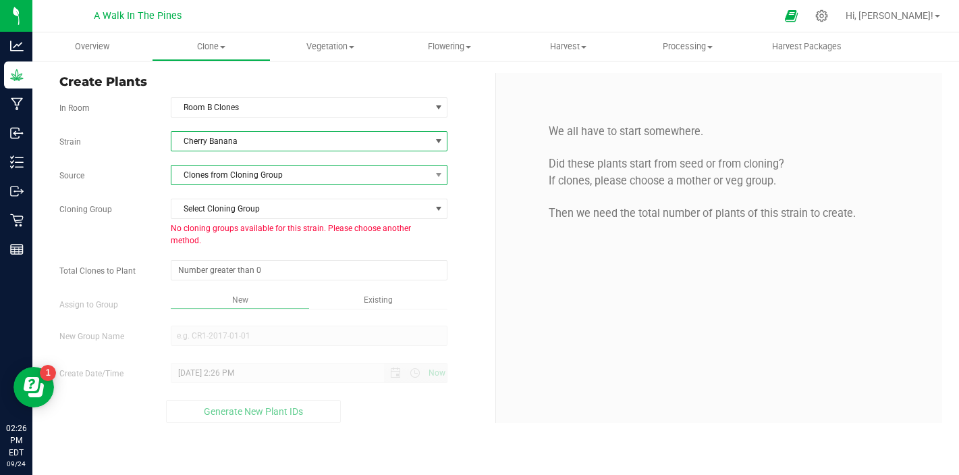
click at [248, 180] on span "Clones from Cloning Group" at bounding box center [300, 174] width 259 height 19
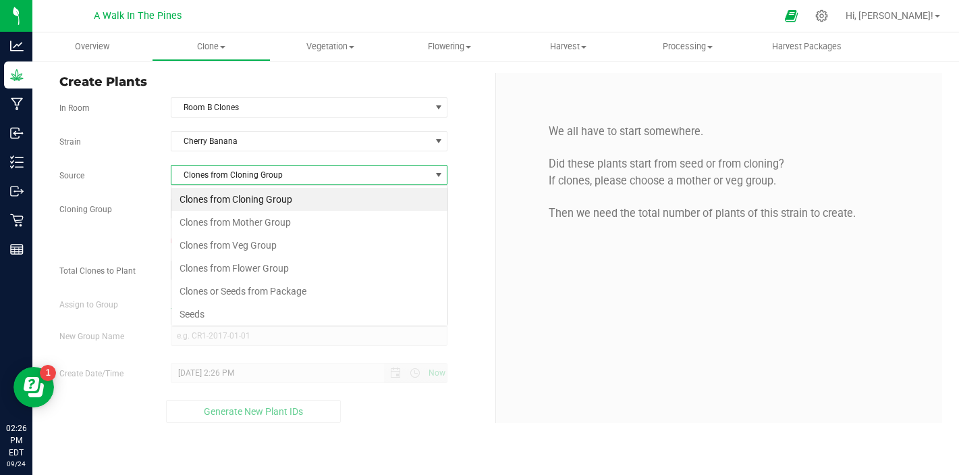
scroll to position [20, 277]
click at [231, 245] on li "Clones from Veg Group" at bounding box center [309, 245] width 276 height 23
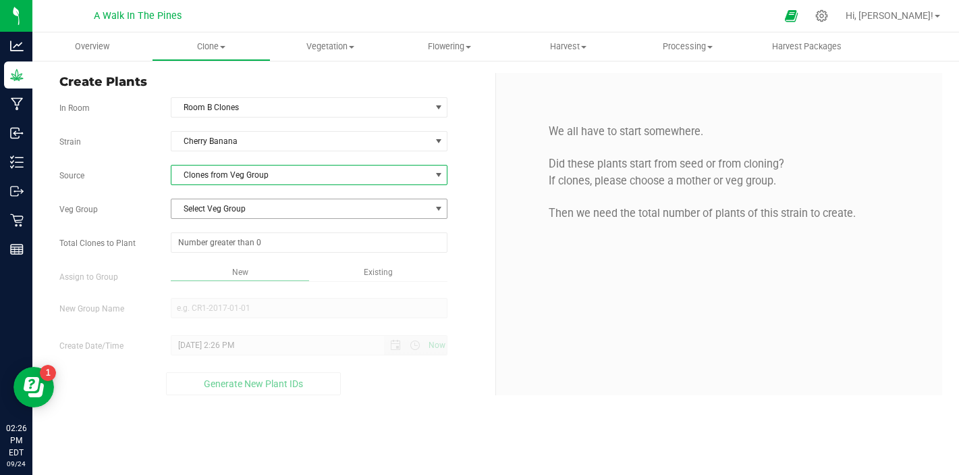
click at [253, 205] on span "Select Veg Group" at bounding box center [300, 208] width 259 height 19
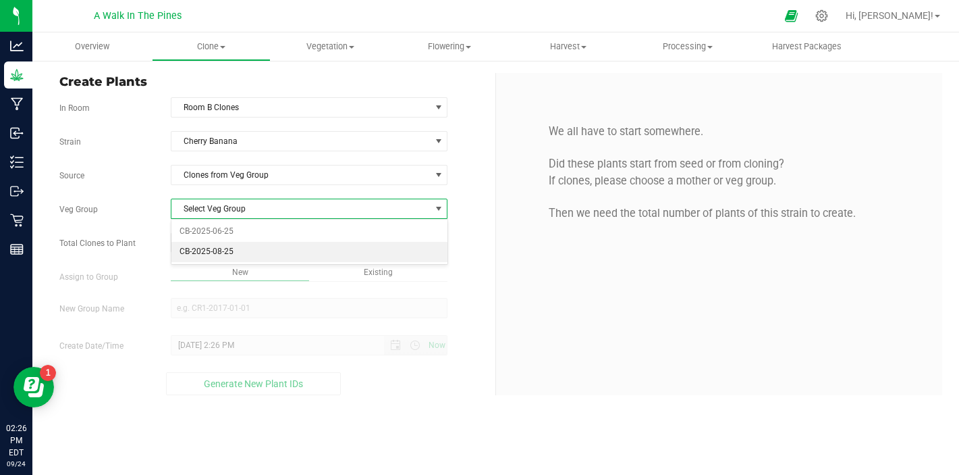
click at [239, 243] on li "CB-2025-08-25" at bounding box center [309, 252] width 276 height 20
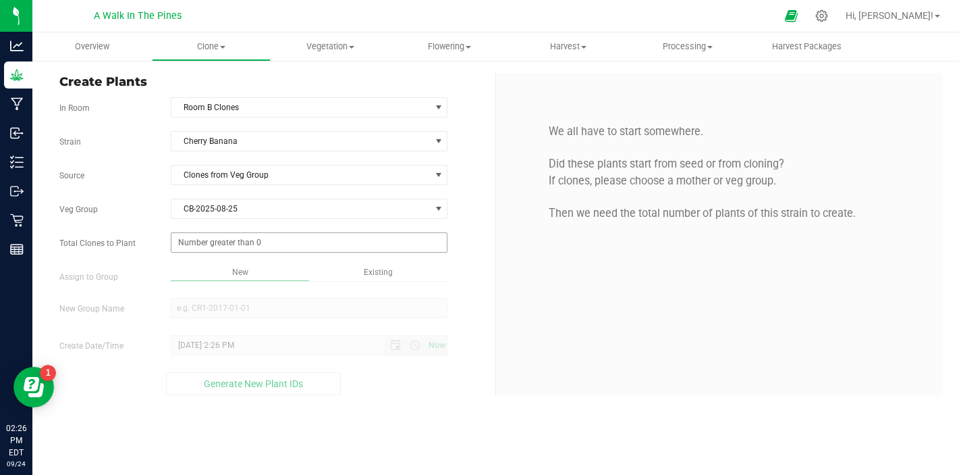
click at [245, 244] on span at bounding box center [309, 242] width 277 height 20
type input "2"
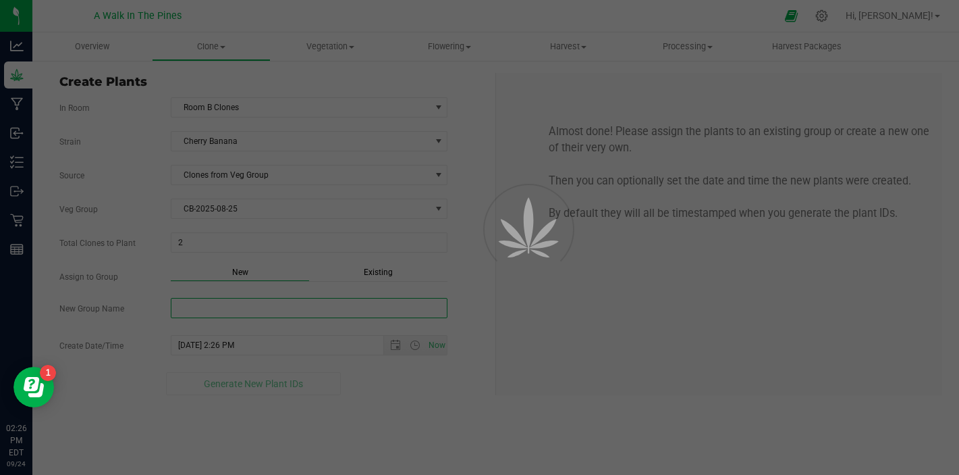
click at [253, 305] on div "Overview Clone Create plants Cloning groups Cloning plants Apply to plants Vege…" at bounding box center [495, 253] width 927 height 442
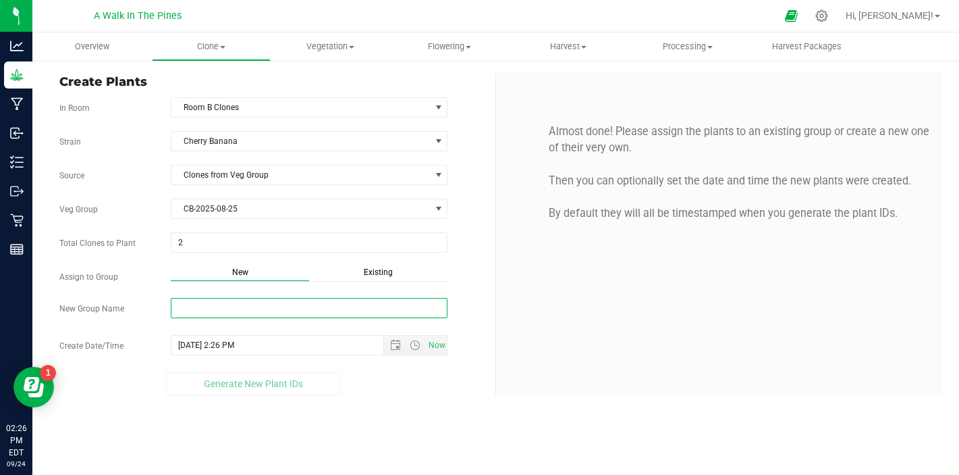
click at [254, 305] on input "New Group Name" at bounding box center [309, 308] width 277 height 20
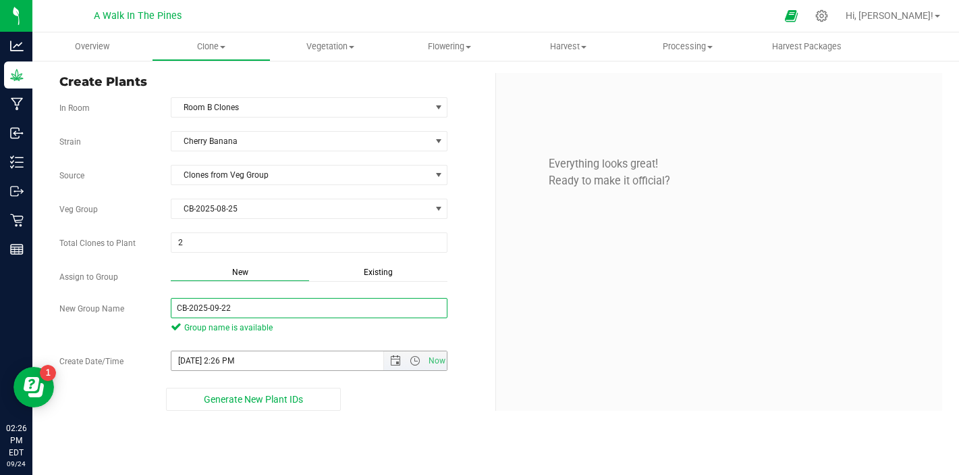
type input "CB-2025-09-22"
click at [298, 363] on input "[DATE] 2:26 PM" at bounding box center [288, 360] width 235 height 19
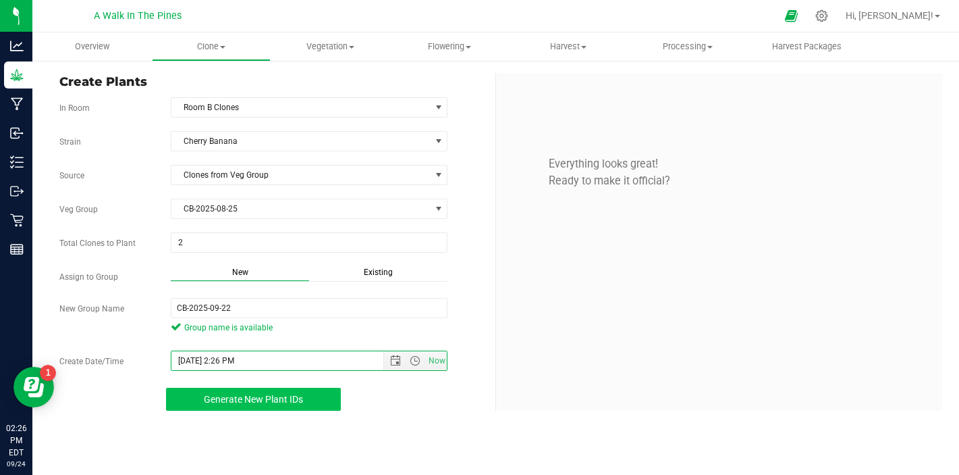
click at [213, 399] on span "Generate New Plant IDs" at bounding box center [253, 399] width 99 height 11
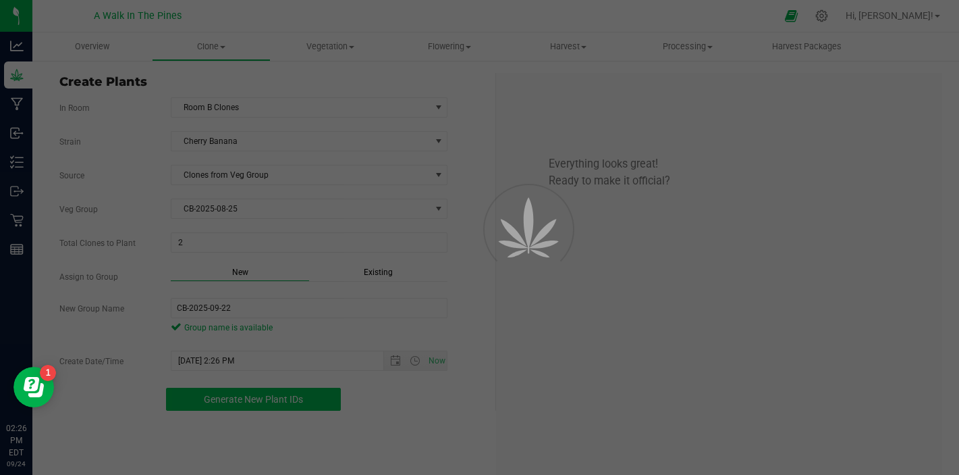
scroll to position [41, 0]
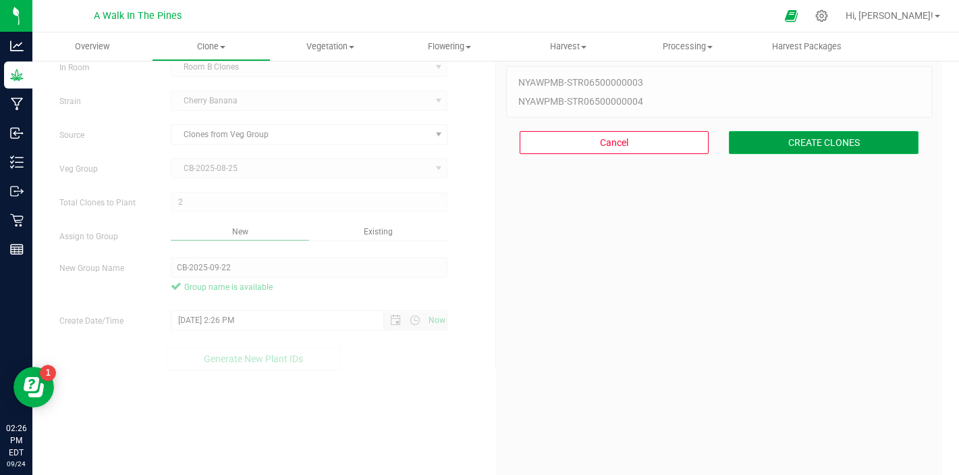
click at [816, 140] on button "CREATE CLONES" at bounding box center [824, 142] width 190 height 23
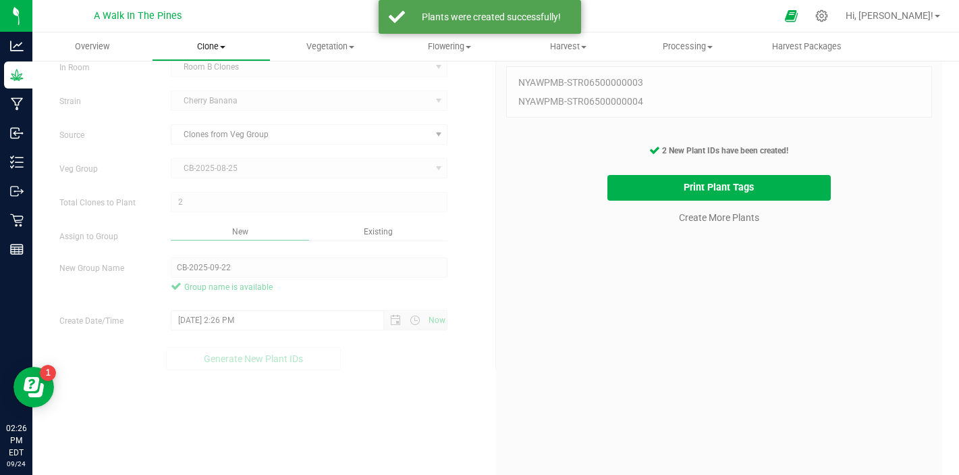
click at [218, 44] on span "Clone" at bounding box center [212, 47] width 118 height 12
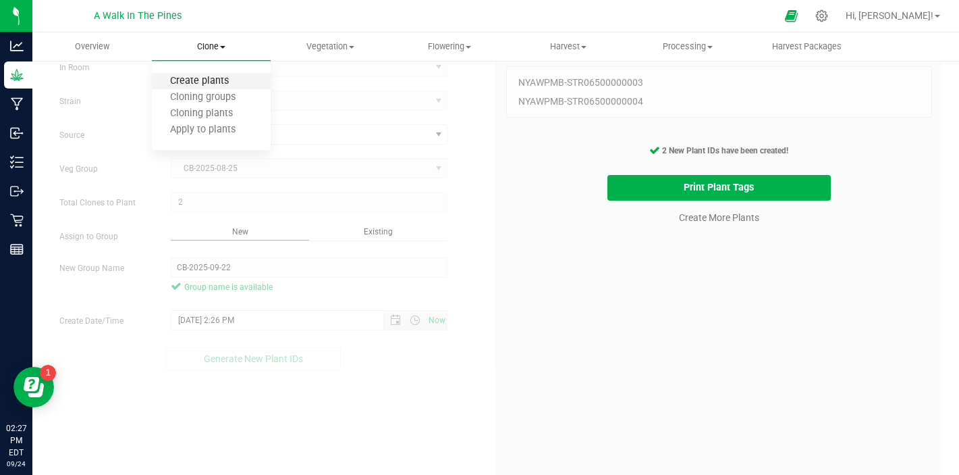
click at [211, 80] on span "Create plants" at bounding box center [199, 81] width 95 height 11
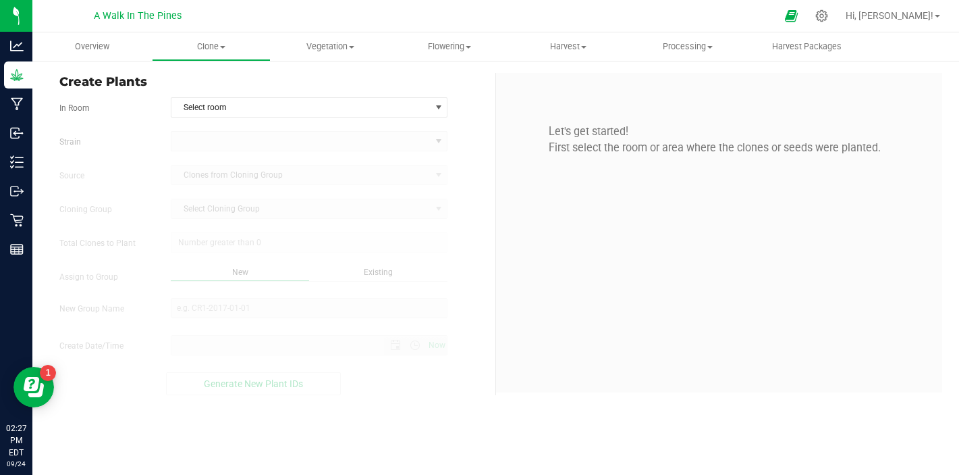
type input "[DATE] 2:27 PM"
click at [257, 105] on span "Select room" at bounding box center [300, 107] width 259 height 19
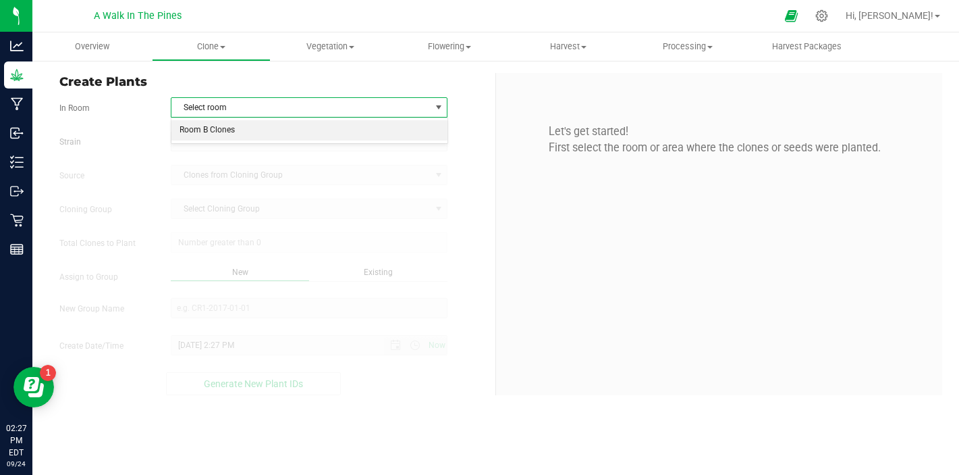
click at [244, 135] on li "Room B Clones" at bounding box center [309, 130] width 276 height 20
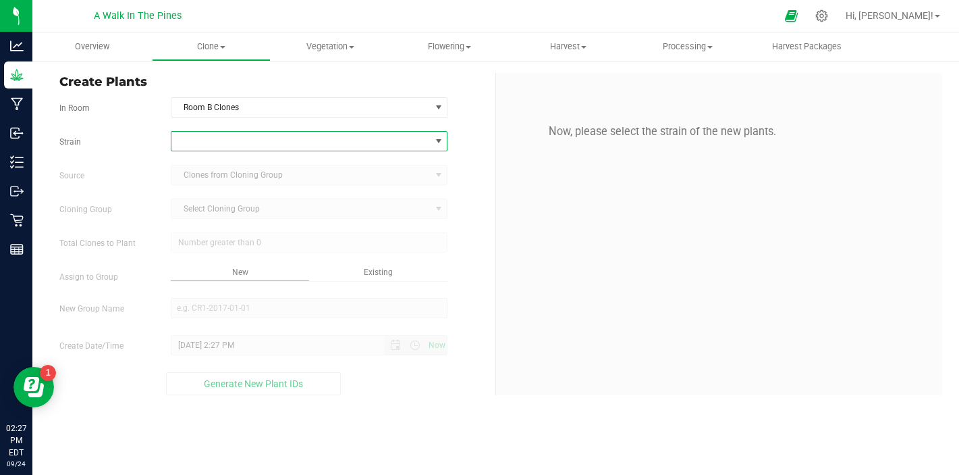
click at [262, 137] on span at bounding box center [300, 141] width 259 height 19
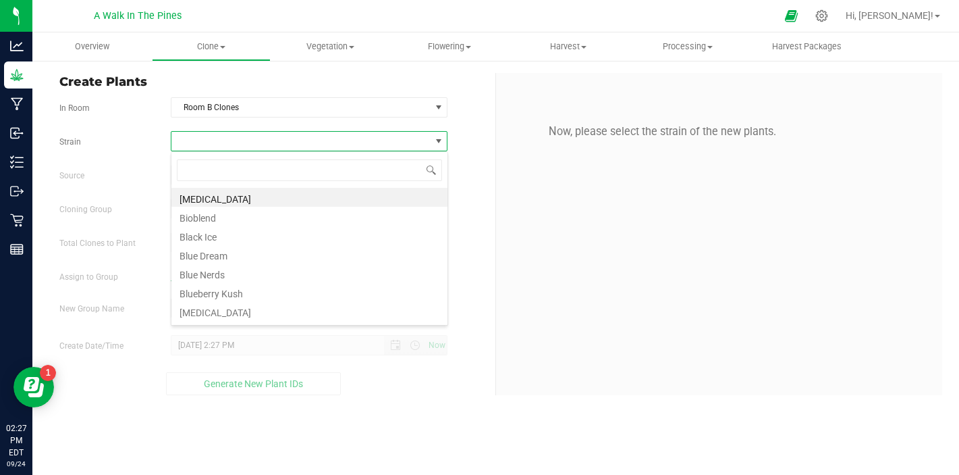
scroll to position [20, 277]
type input "mimo"
click at [230, 198] on li "Mimosa Orange Punch" at bounding box center [309, 197] width 276 height 19
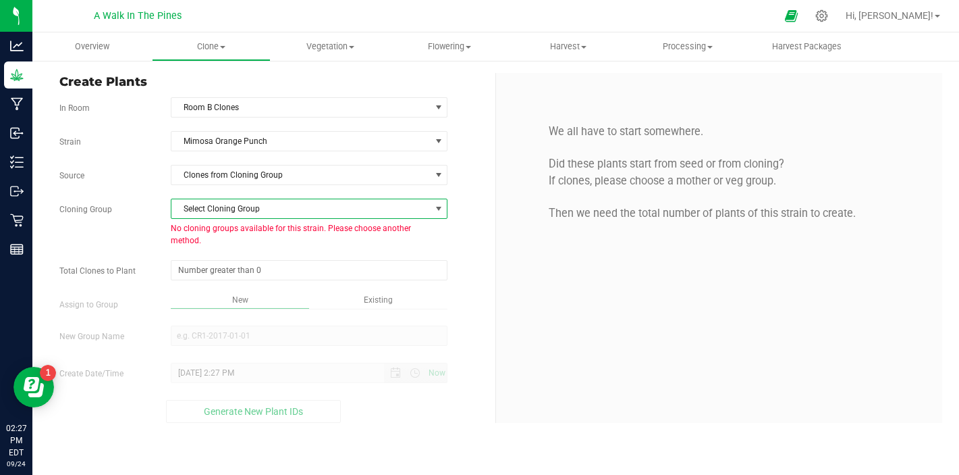
click at [231, 209] on span "Select Cloning Group" at bounding box center [300, 208] width 259 height 19
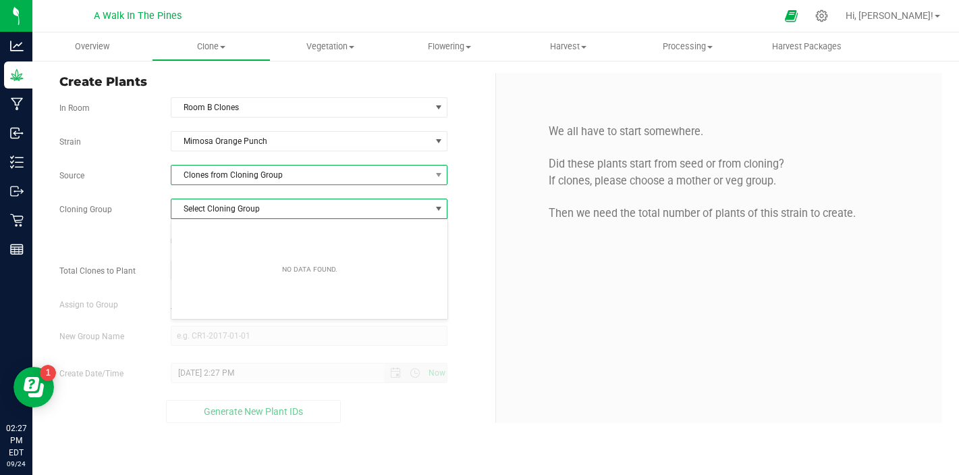
click at [288, 179] on span "Clones from Cloning Group" at bounding box center [300, 174] width 259 height 19
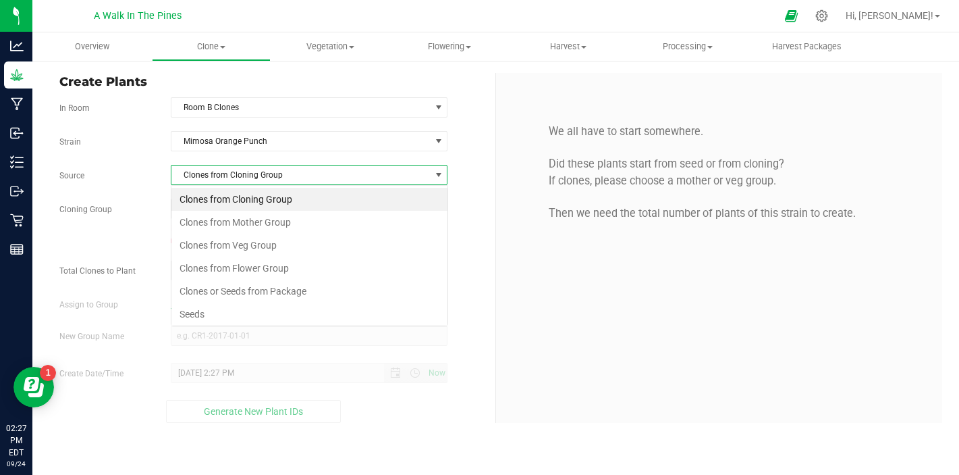
scroll to position [20, 277]
click at [234, 302] on li "Clones or Seeds from Package" at bounding box center [309, 290] width 276 height 23
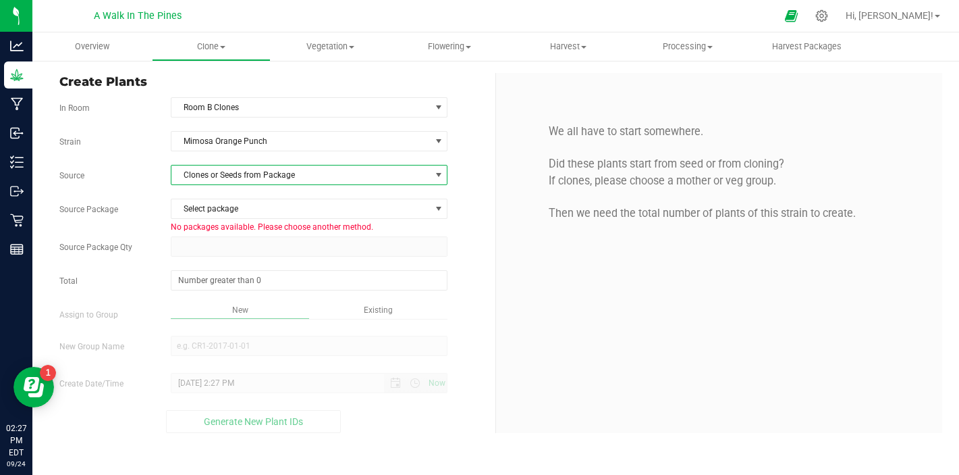
click at [268, 171] on span "Clones or Seeds from Package" at bounding box center [300, 174] width 259 height 19
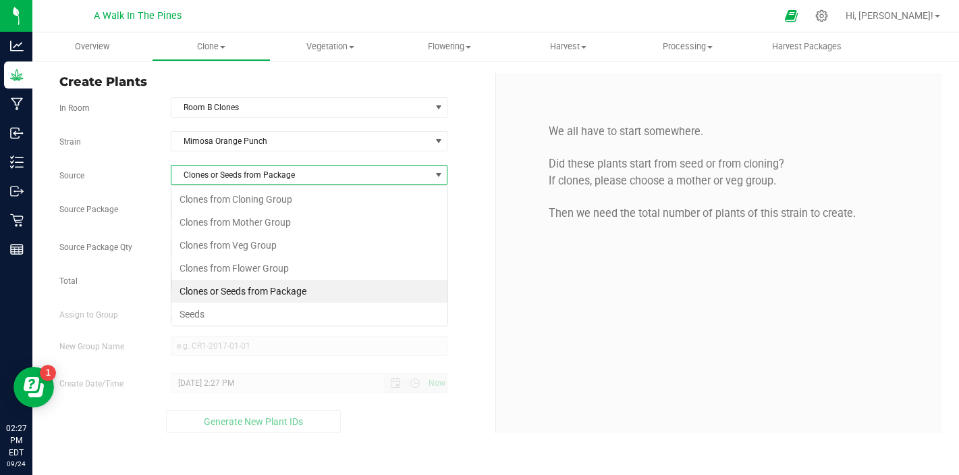
scroll to position [20, 277]
click at [232, 309] on li "Seeds" at bounding box center [309, 313] width 276 height 23
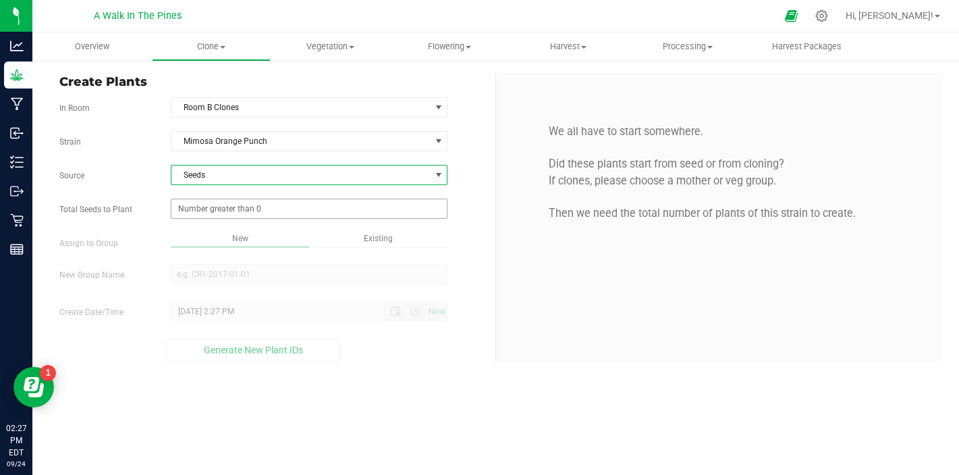
click at [252, 209] on span at bounding box center [309, 208] width 277 height 20
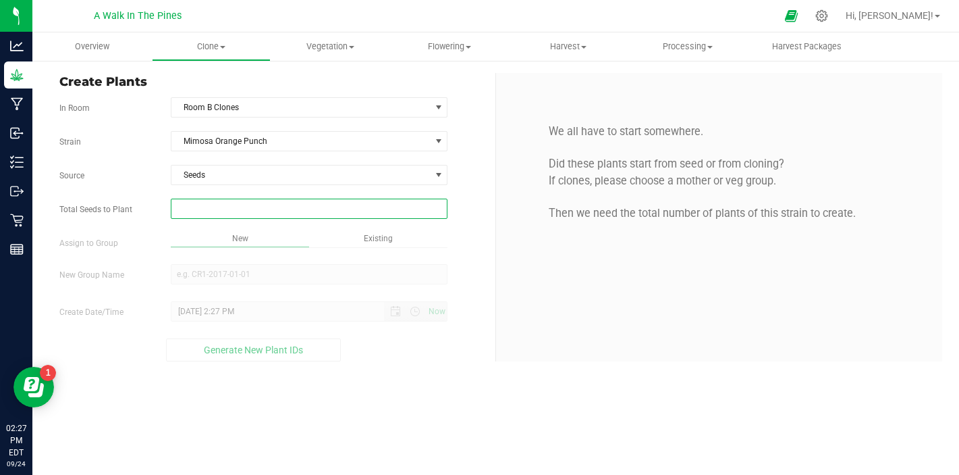
type input "1"
click at [250, 227] on div "Overview Clone Create plants Cloning groups Cloning plants Apply to plants Vege…" at bounding box center [495, 253] width 927 height 442
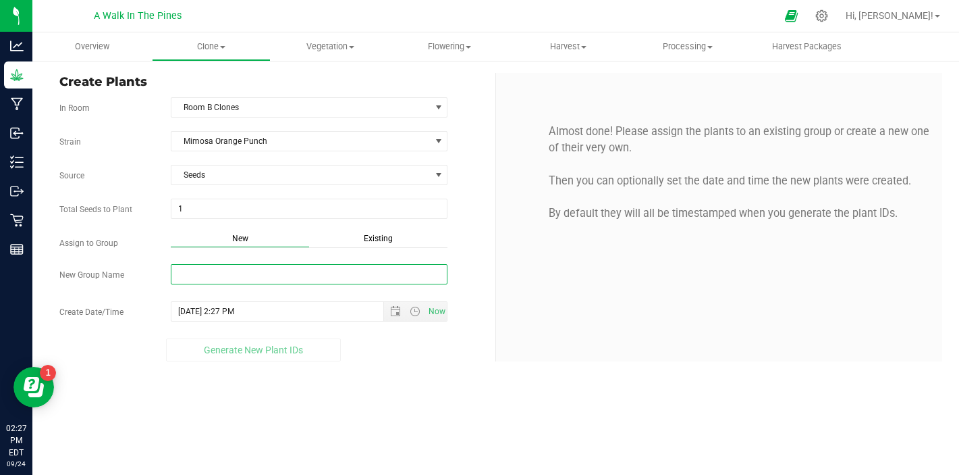
click at [233, 275] on input "New Group Name" at bounding box center [309, 274] width 277 height 20
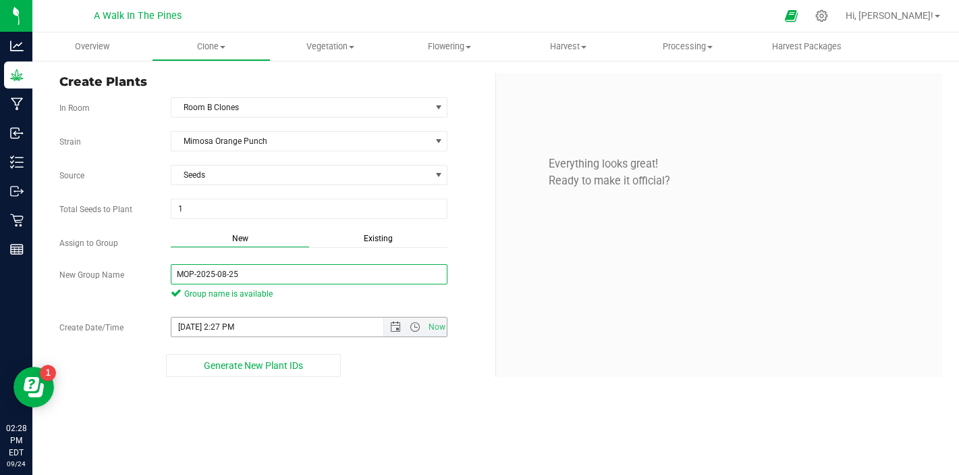
type input "MOP-2025-08-25"
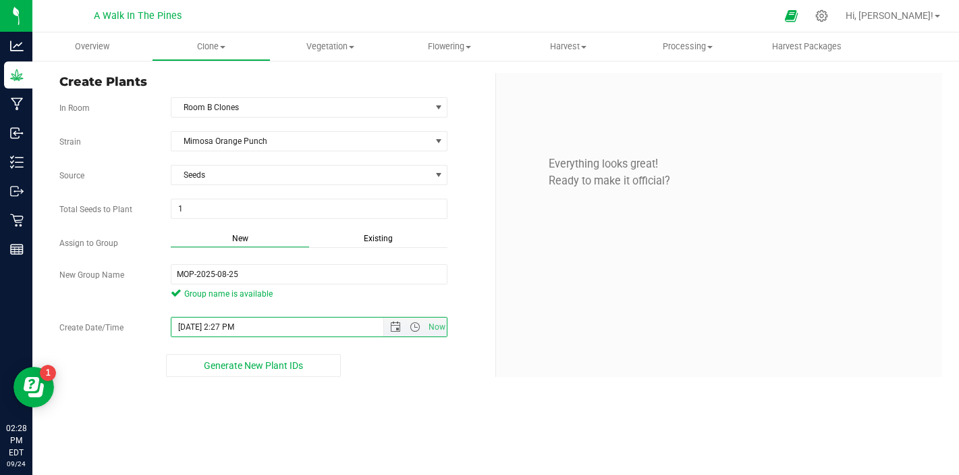
click at [195, 327] on input "[DATE] 2:27 PM" at bounding box center [288, 326] width 235 height 19
click at [269, 326] on input "[DATE] 2:27 PM" at bounding box center [288, 326] width 235 height 19
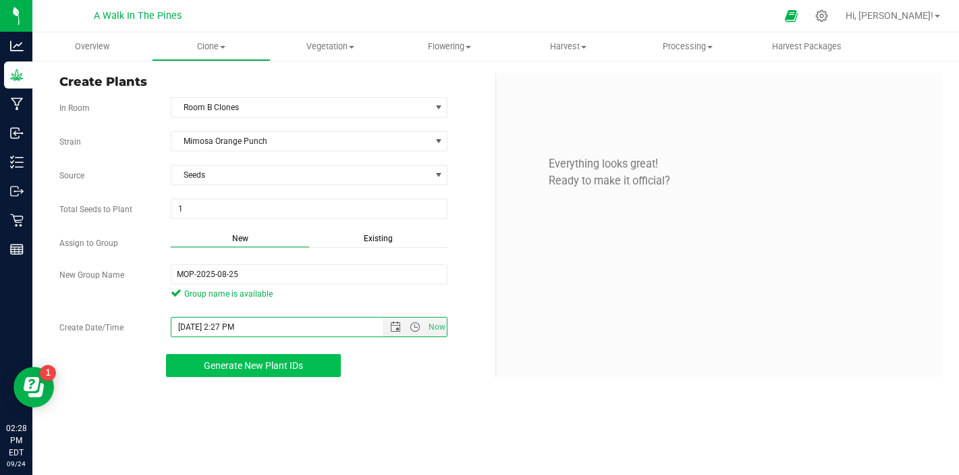
type input "[DATE] 2:27 PM"
click at [293, 367] on span "Generate New Plant IDs" at bounding box center [253, 365] width 99 height 11
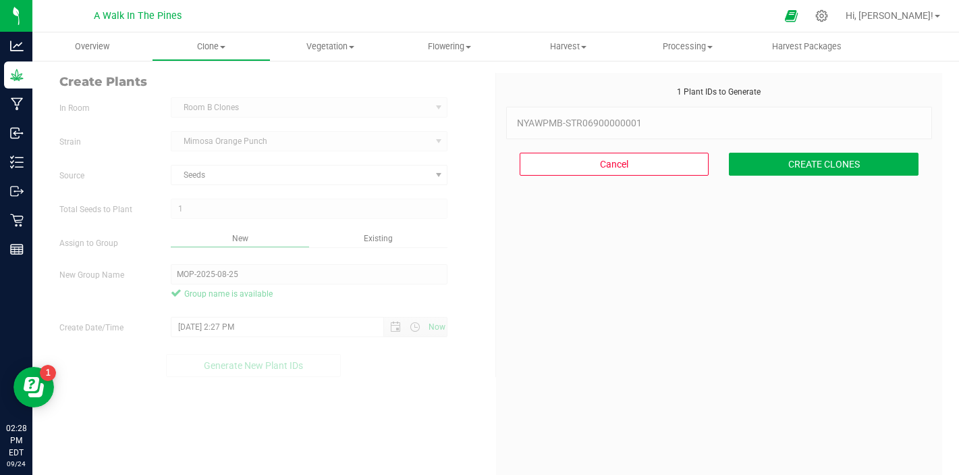
scroll to position [41, 0]
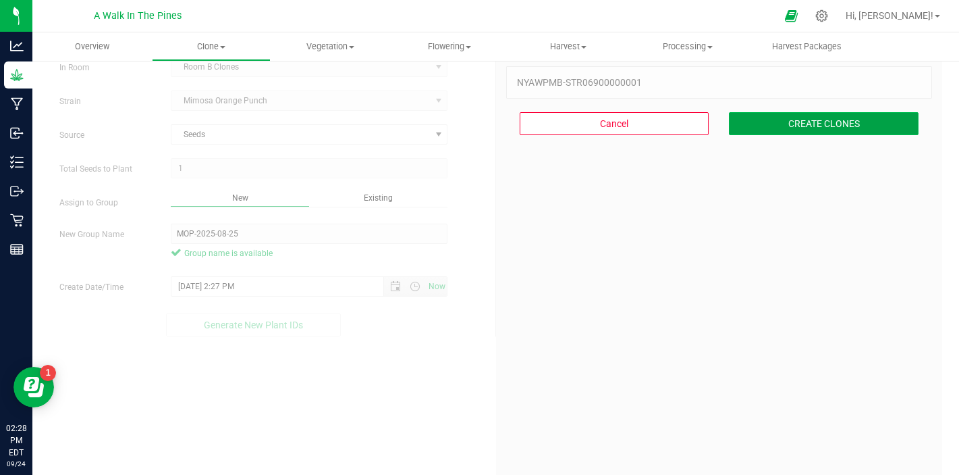
click at [865, 118] on button "CREATE CLONES" at bounding box center [824, 123] width 190 height 23
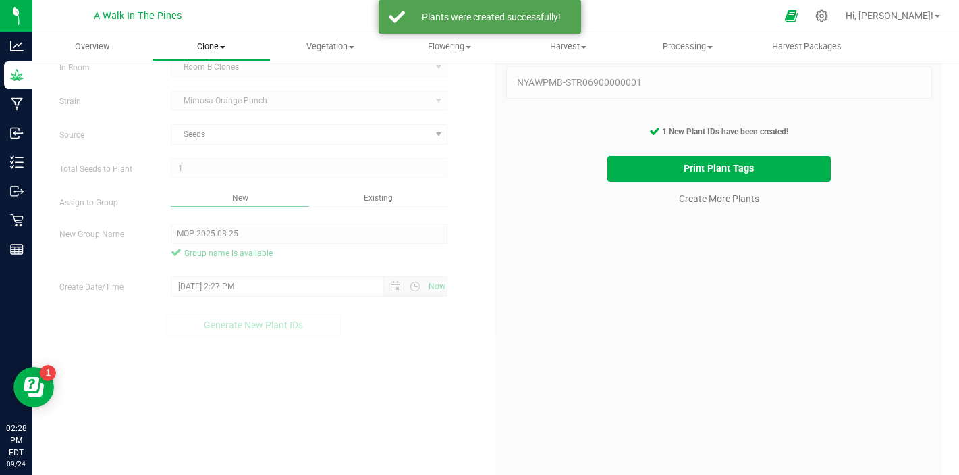
click at [219, 44] on span "Clone" at bounding box center [212, 47] width 118 height 12
click at [200, 99] on span "Cloning groups" at bounding box center [203, 97] width 102 height 11
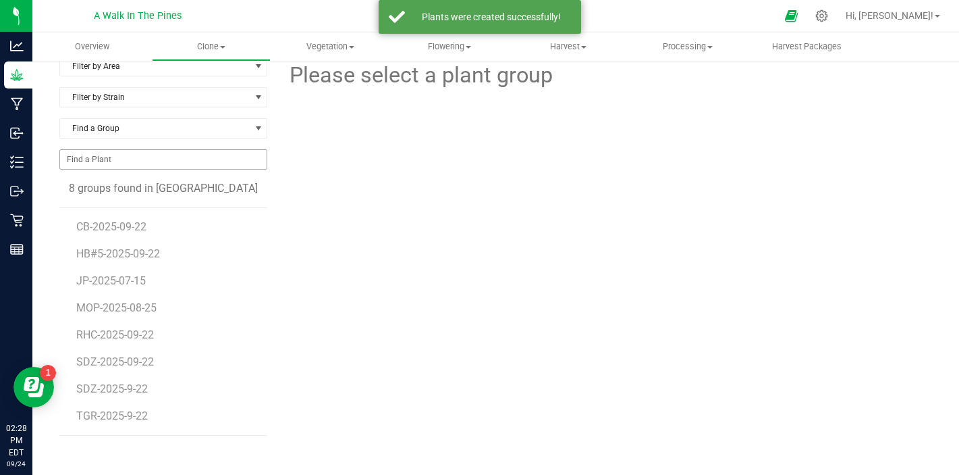
scroll to position [17, 0]
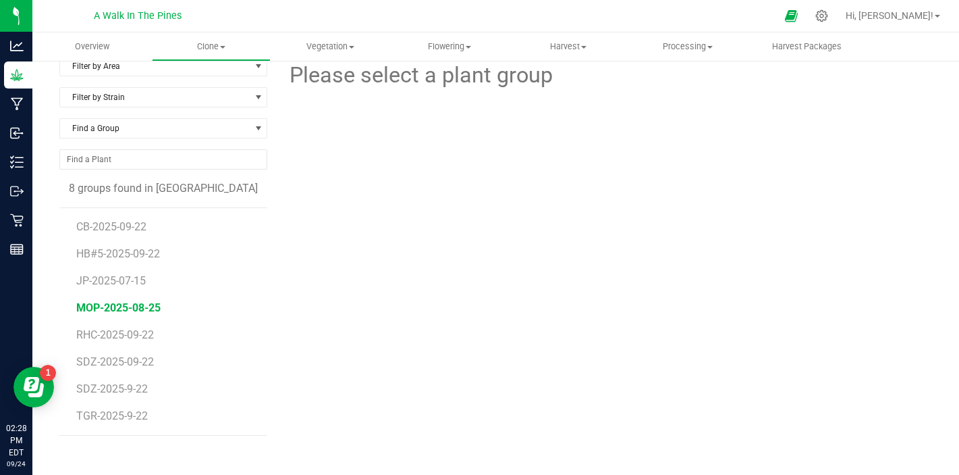
click at [126, 311] on span "MOP-2025-08-25" at bounding box center [118, 307] width 84 height 13
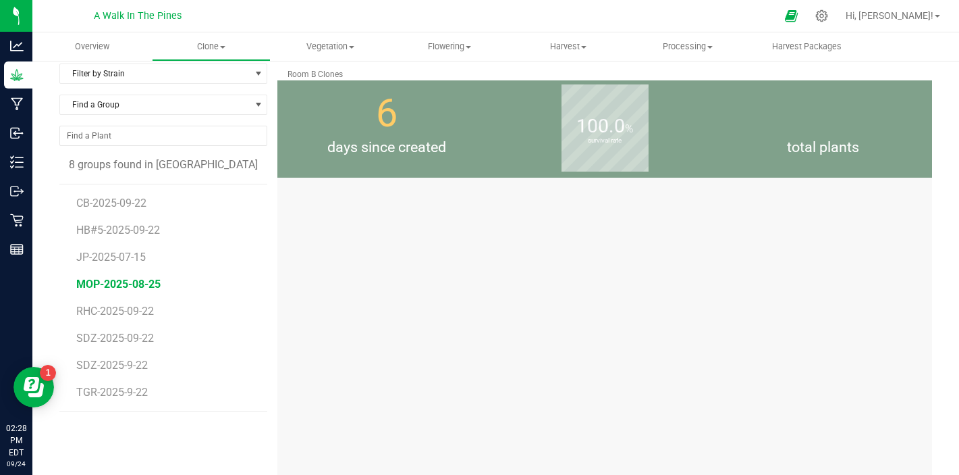
scroll to position [17, 0]
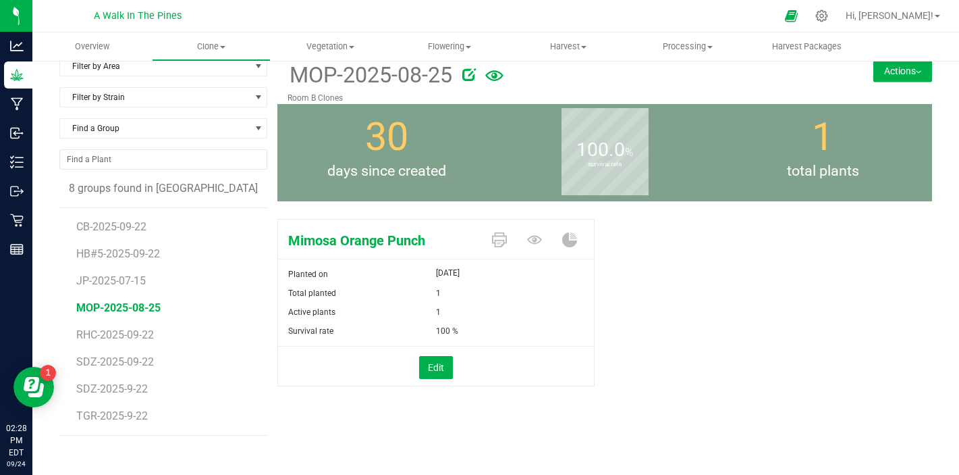
click at [919, 69] on button "Actions" at bounding box center [903, 71] width 59 height 22
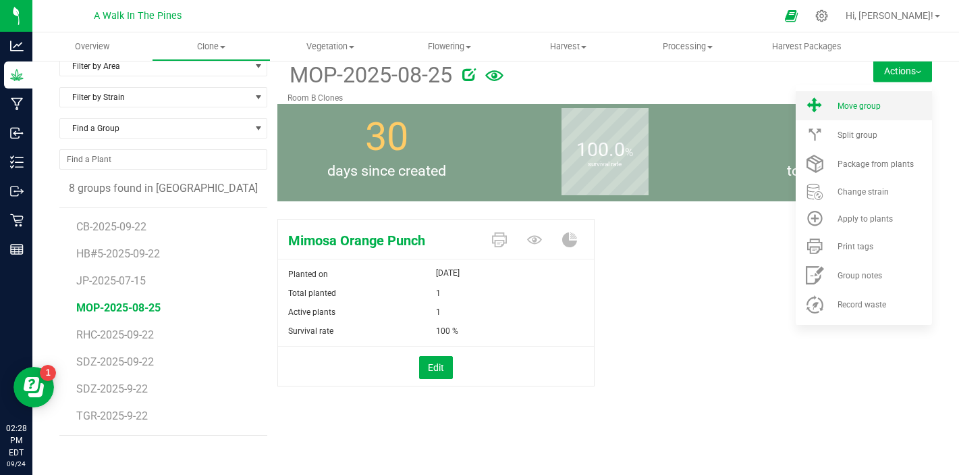
click at [847, 102] on span "Move group" at bounding box center [859, 105] width 43 height 9
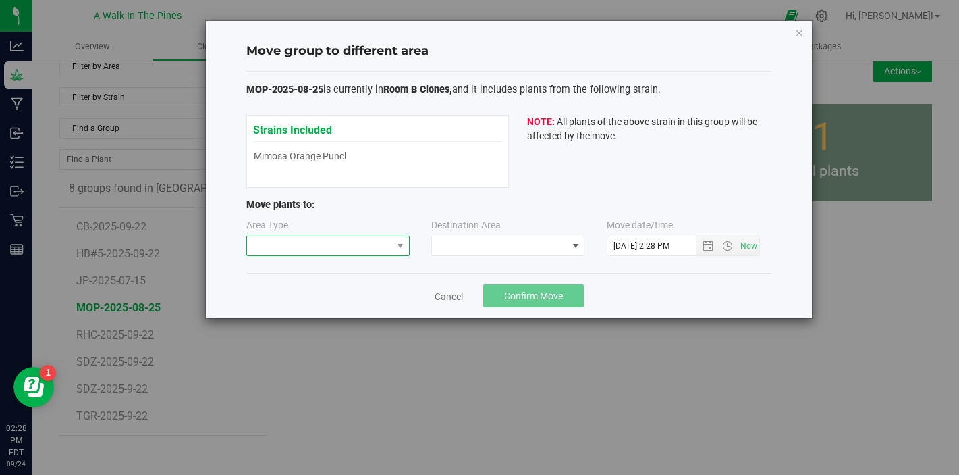
click at [330, 252] on span at bounding box center [319, 245] width 145 height 19
click at [308, 275] on li "Vegetative" at bounding box center [328, 270] width 162 height 23
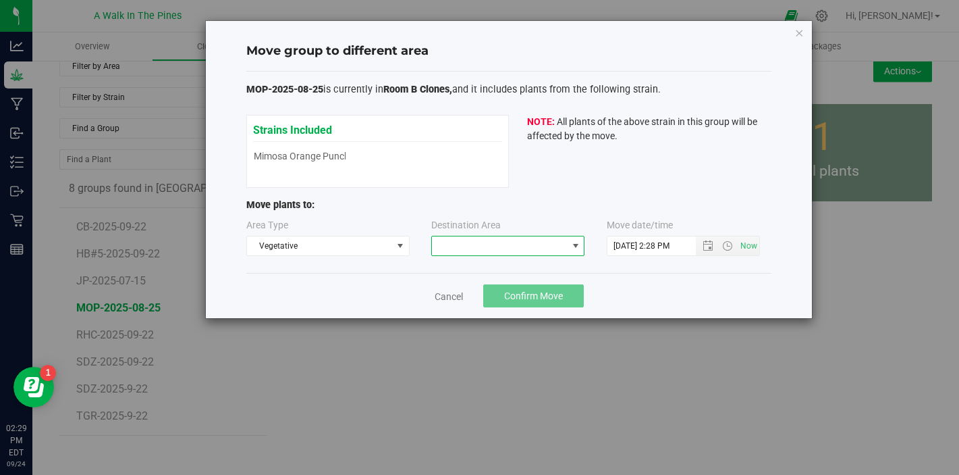
click at [456, 242] on span at bounding box center [499, 245] width 135 height 19
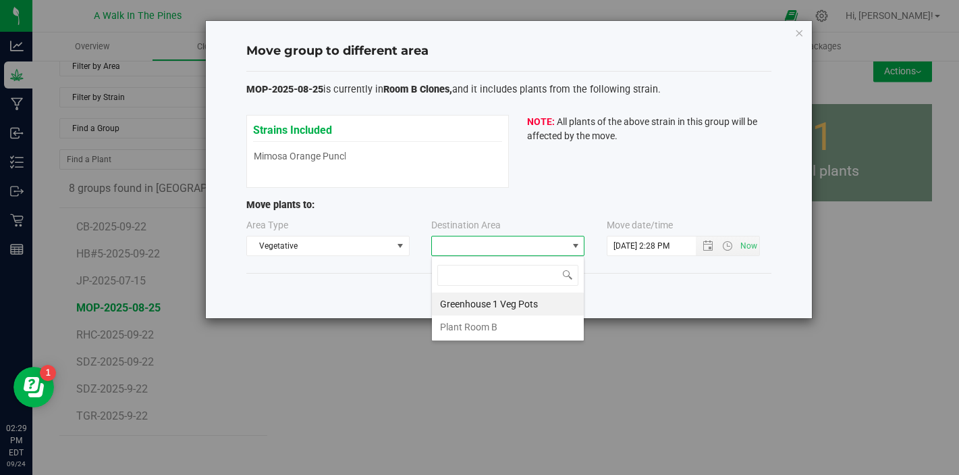
scroll to position [20, 153]
click at [464, 325] on li "Plant Room B" at bounding box center [508, 326] width 152 height 23
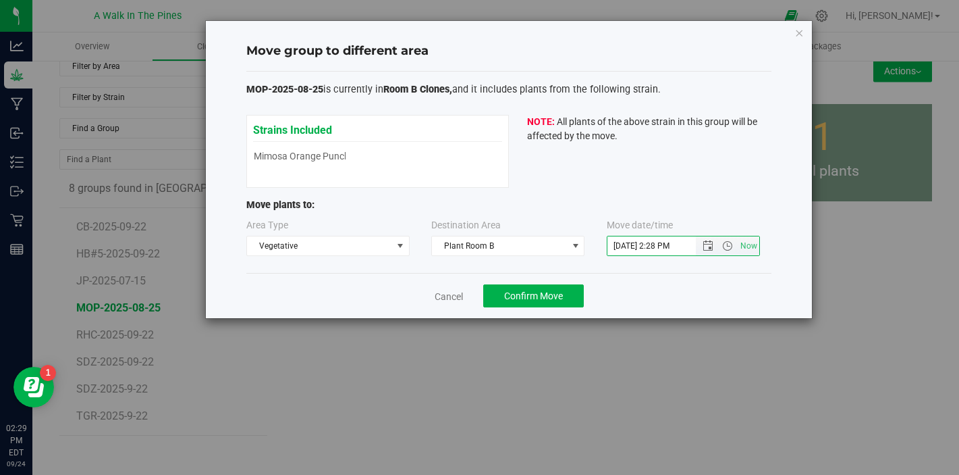
click at [633, 245] on input "[DATE] 2:28 PM" at bounding box center [663, 245] width 111 height 19
click at [631, 246] on input "[DATE] 2:28 PM" at bounding box center [663, 245] width 111 height 19
type input "[DATE] 2:28 PM"
click at [550, 298] on span "Confirm Move" at bounding box center [533, 295] width 59 height 11
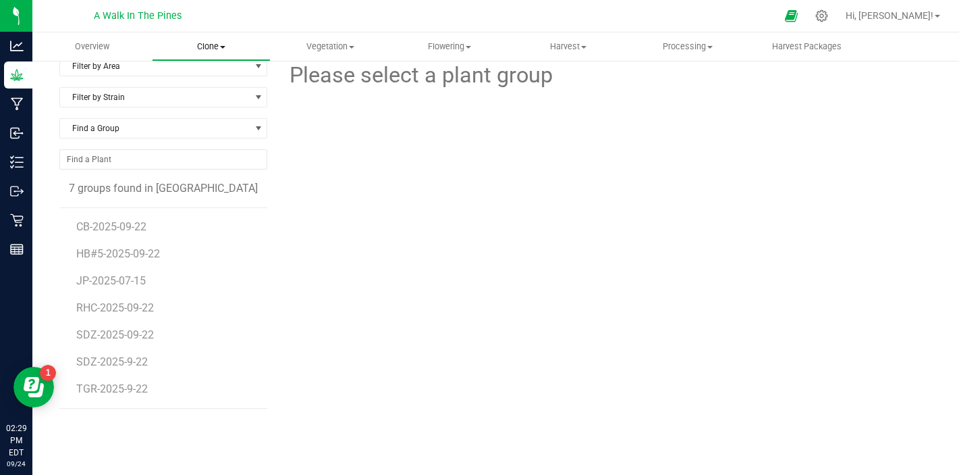
click at [212, 47] on span "Clone" at bounding box center [212, 47] width 118 height 12
click at [225, 81] on span "Create plants" at bounding box center [199, 81] width 95 height 11
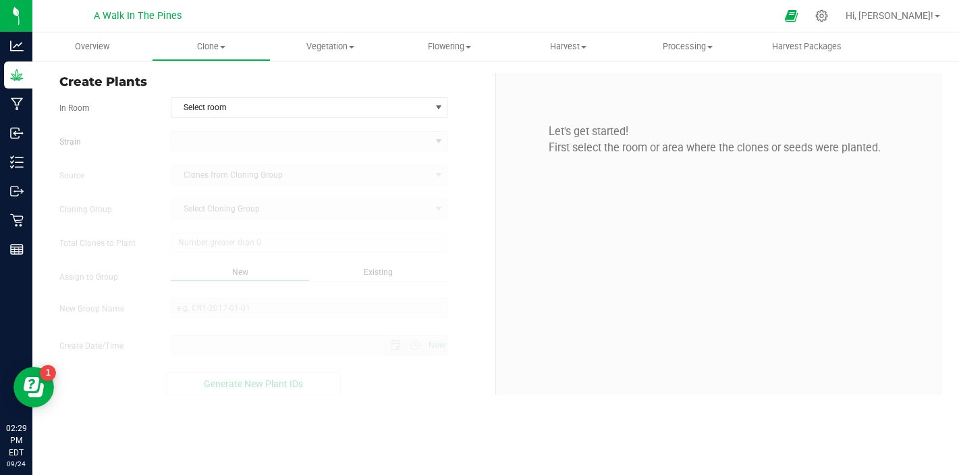
type input "[DATE] 2:29 PM"
click at [230, 111] on span "Select room" at bounding box center [300, 107] width 259 height 19
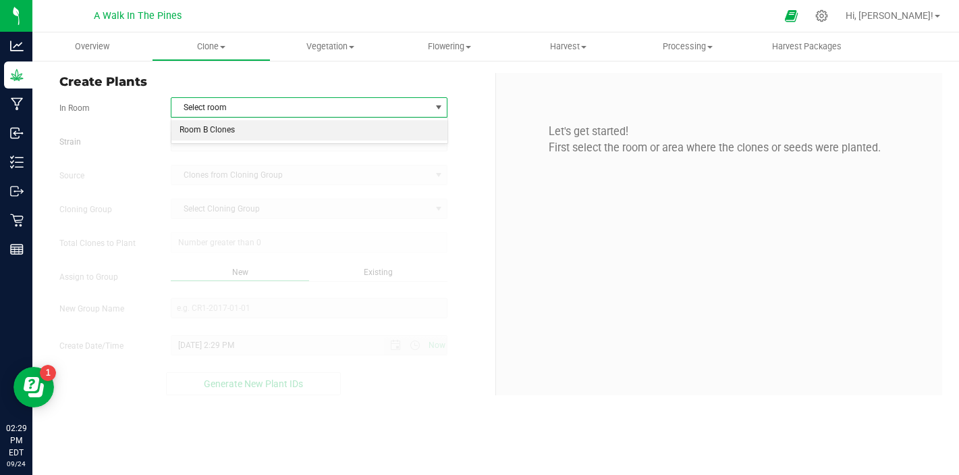
click at [229, 134] on li "Room B Clones" at bounding box center [309, 130] width 276 height 20
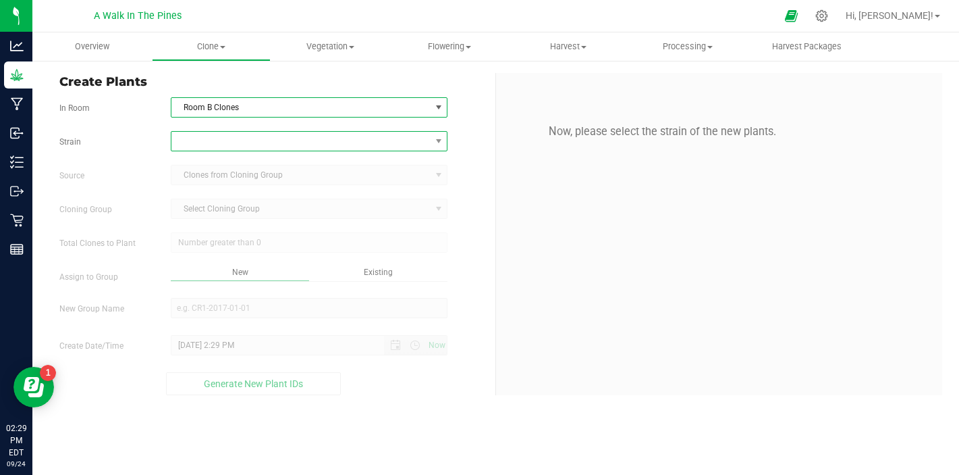
click at [223, 144] on span at bounding box center [300, 141] width 259 height 19
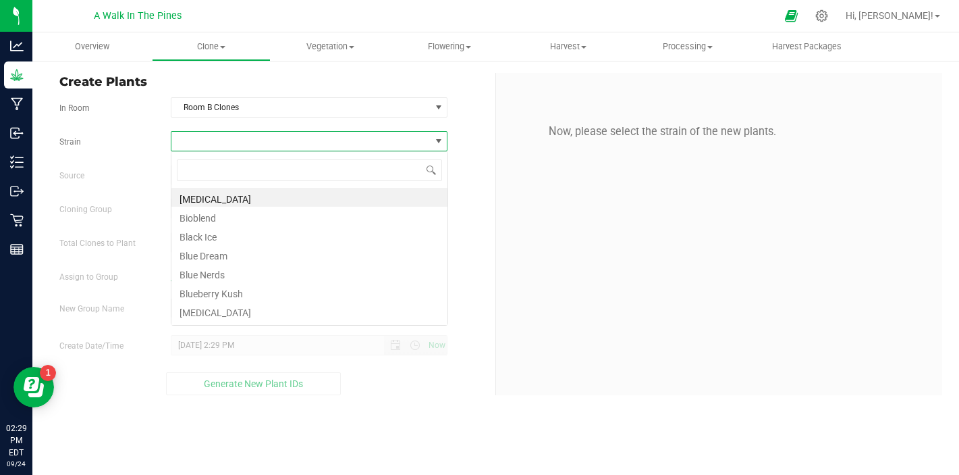
scroll to position [20, 277]
type input "mi"
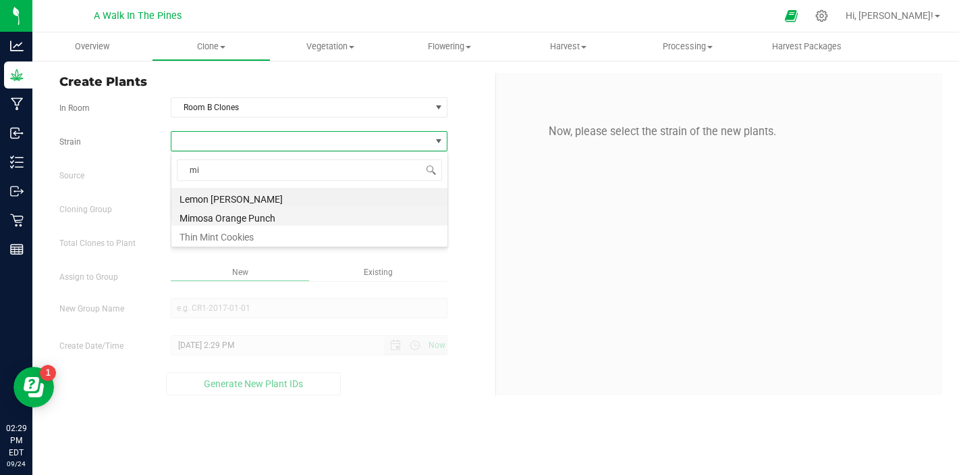
click at [207, 211] on li "Mimosa Orange Punch" at bounding box center [309, 216] width 276 height 19
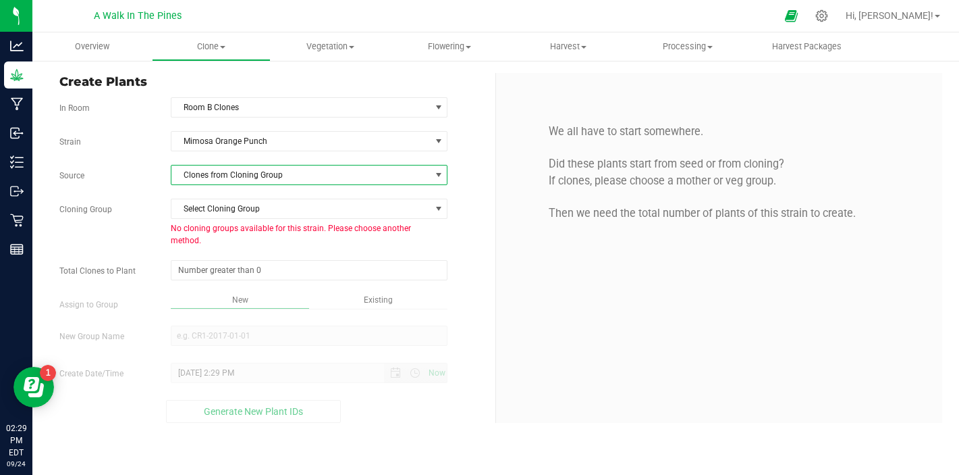
click at [213, 183] on span "Clones from Cloning Group" at bounding box center [300, 174] width 259 height 19
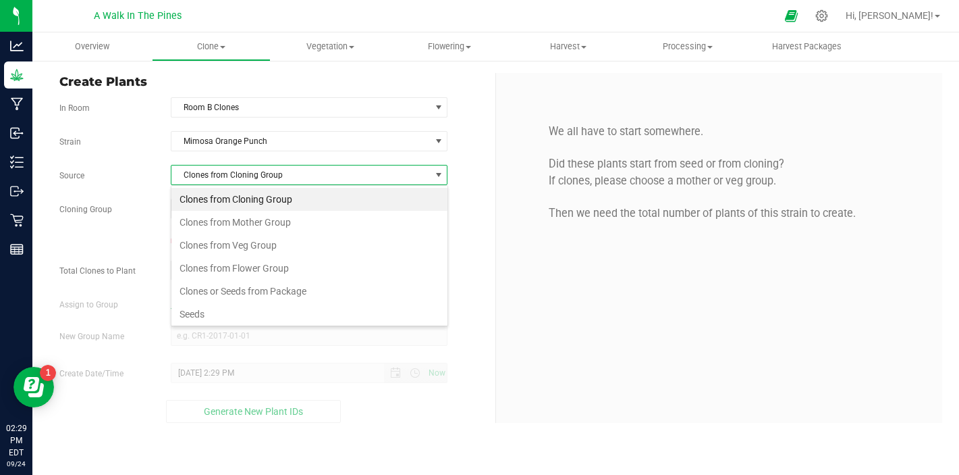
scroll to position [20, 277]
click at [211, 245] on li "Clones from Veg Group" at bounding box center [309, 245] width 276 height 23
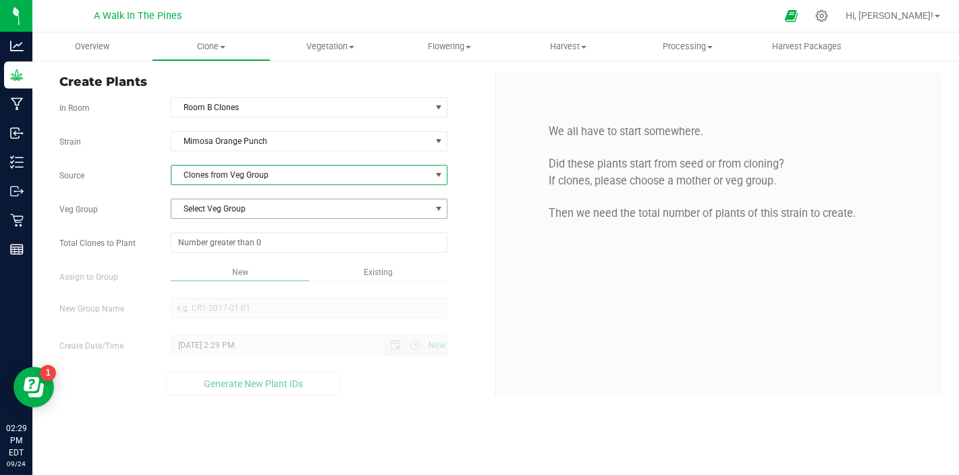
click at [226, 213] on span "Select Veg Group" at bounding box center [300, 208] width 259 height 19
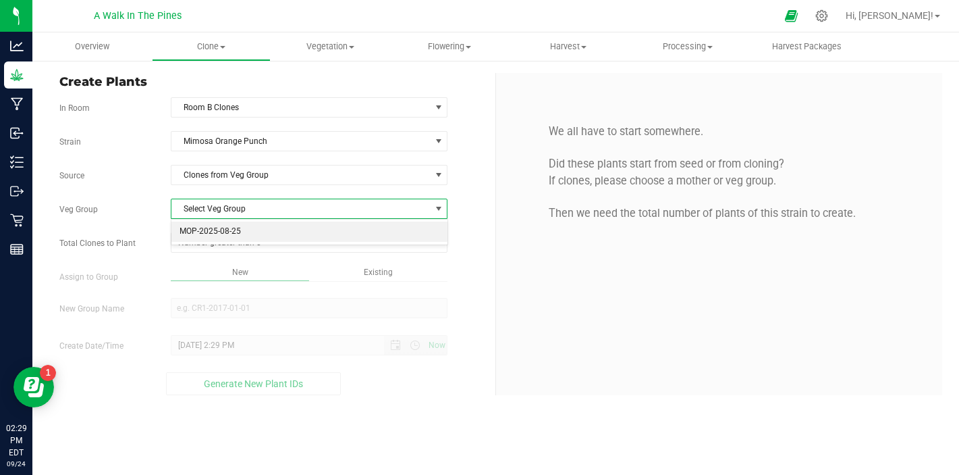
click at [223, 234] on li "MOP-2025-08-25" at bounding box center [309, 231] width 276 height 20
click at [226, 244] on span at bounding box center [309, 242] width 277 height 20
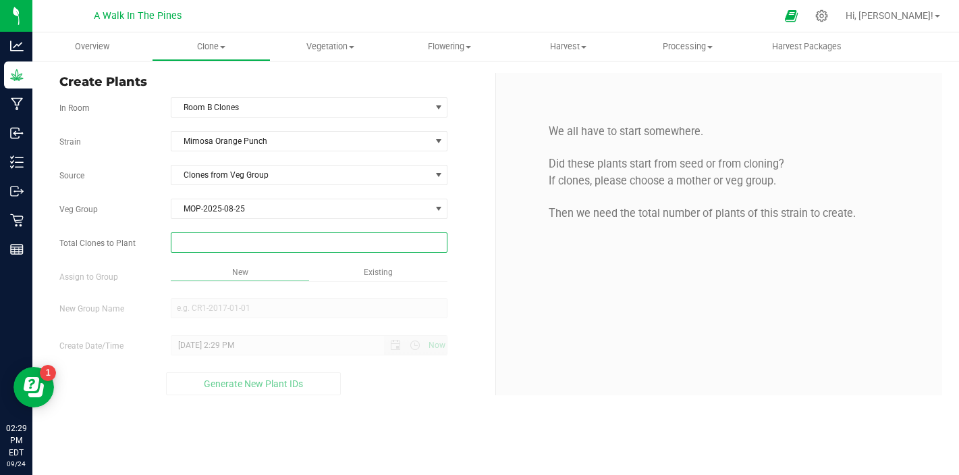
type input "2"
click at [218, 303] on div "Overview Clone Create plants Cloning groups Cloning plants Apply to plants Vege…" at bounding box center [495, 253] width 927 height 442
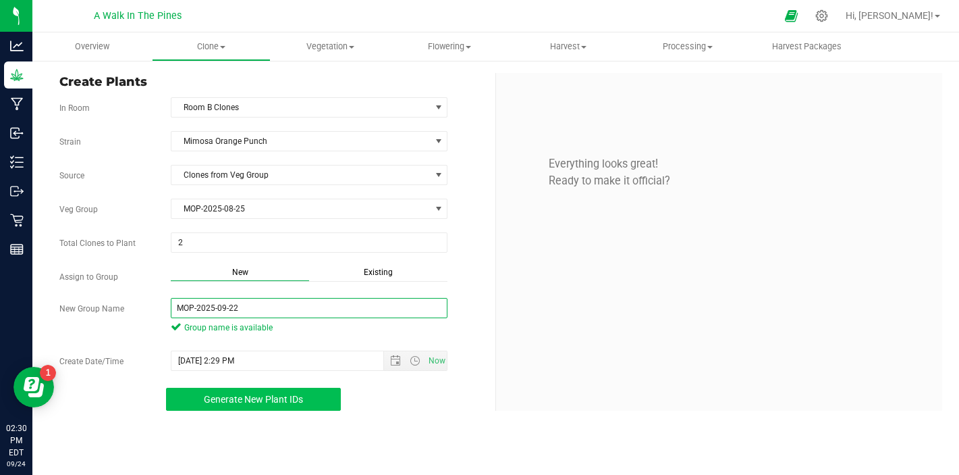
type input "MOP-2025-09-22"
click at [209, 389] on button "Generate New Plant IDs" at bounding box center [253, 398] width 175 height 23
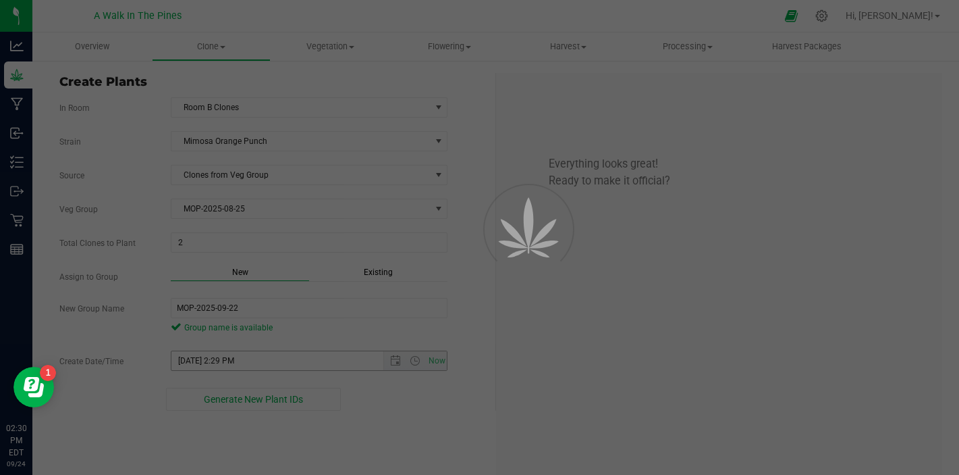
scroll to position [41, 0]
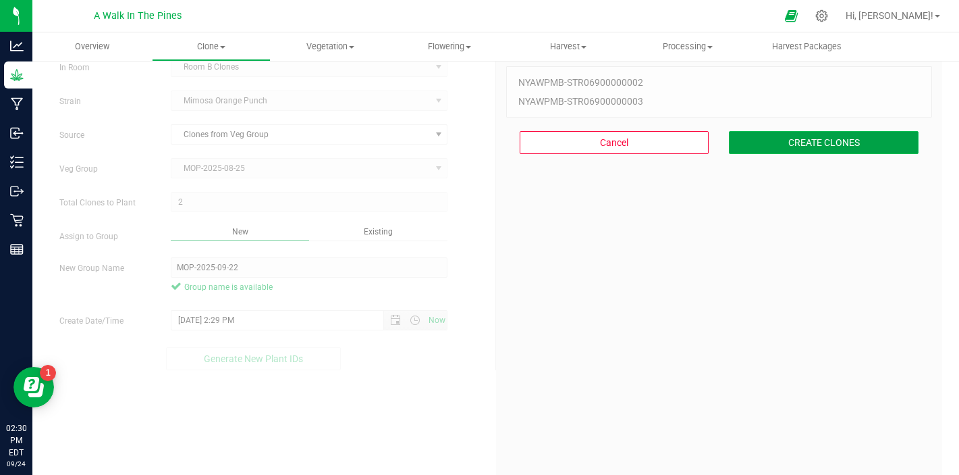
click at [868, 138] on button "CREATE CLONES" at bounding box center [824, 142] width 190 height 23
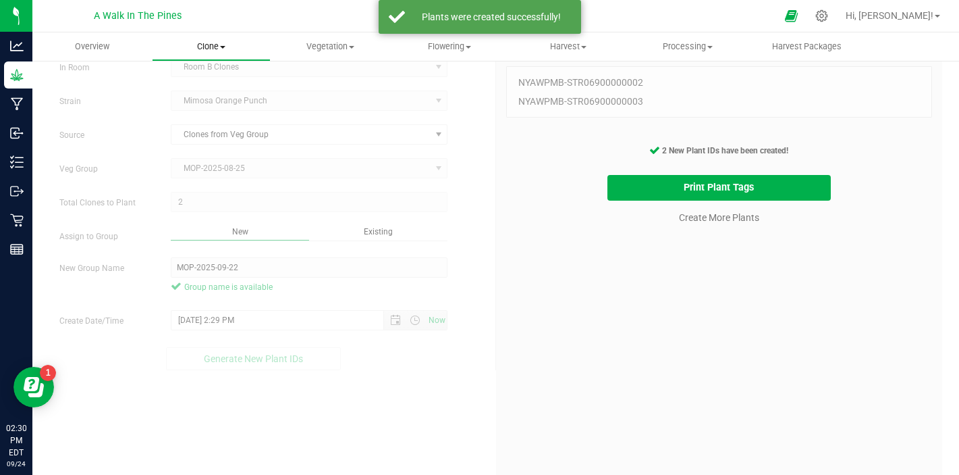
click at [215, 43] on span "Clone" at bounding box center [212, 47] width 118 height 12
click at [205, 77] on span "Create plants" at bounding box center [199, 81] width 95 height 11
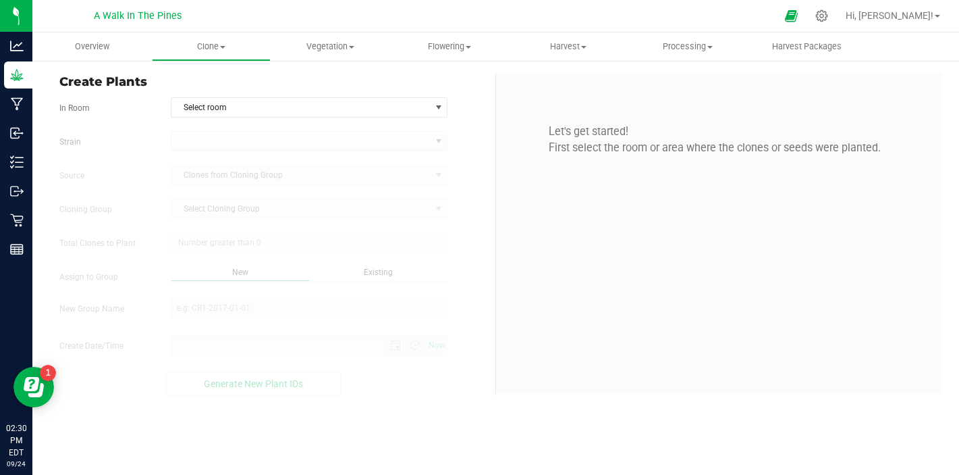
type input "[DATE] 2:30 PM"
click at [217, 107] on span "Select room" at bounding box center [300, 107] width 259 height 19
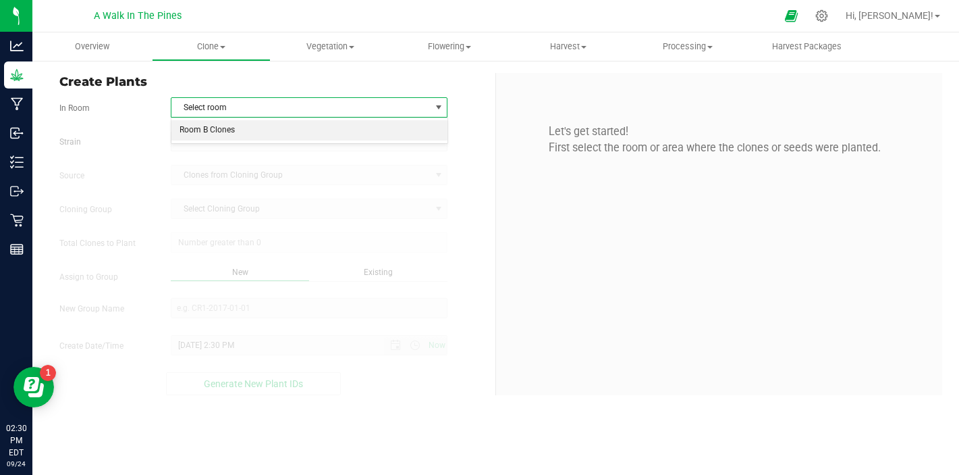
click at [207, 130] on li "Room B Clones" at bounding box center [309, 130] width 276 height 20
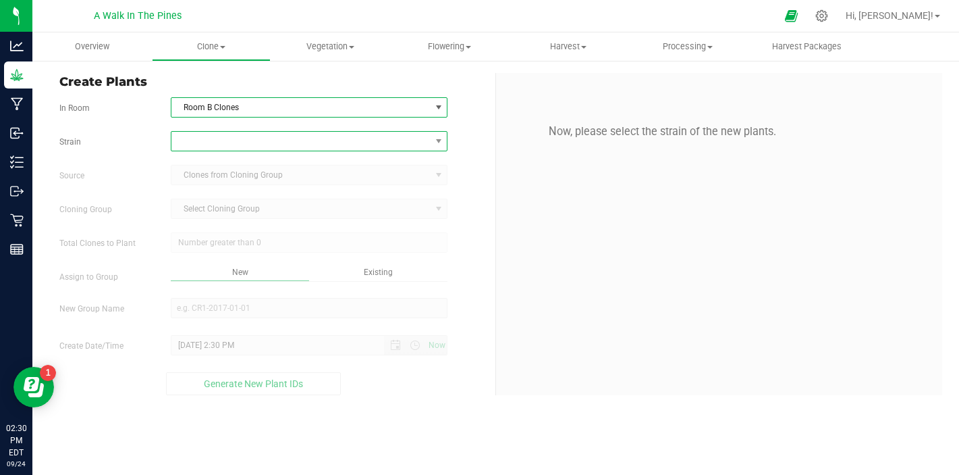
click at [211, 136] on span at bounding box center [300, 141] width 259 height 19
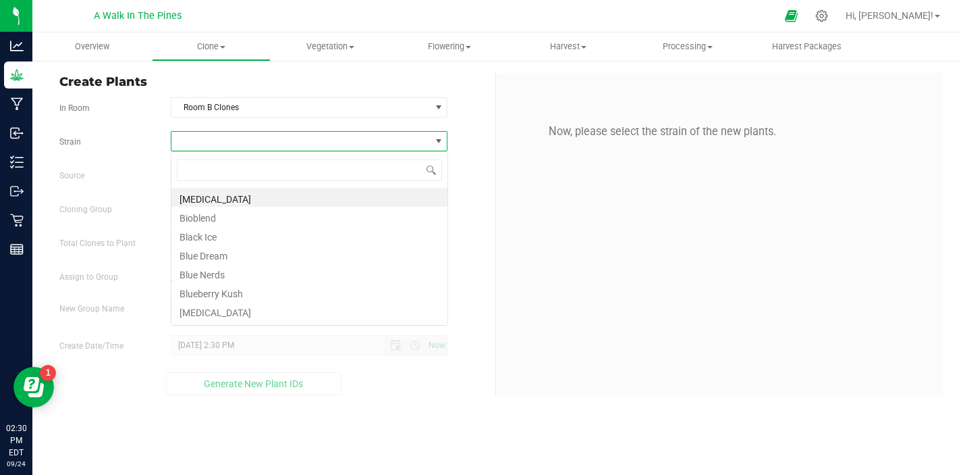
scroll to position [20, 277]
type input "pa"
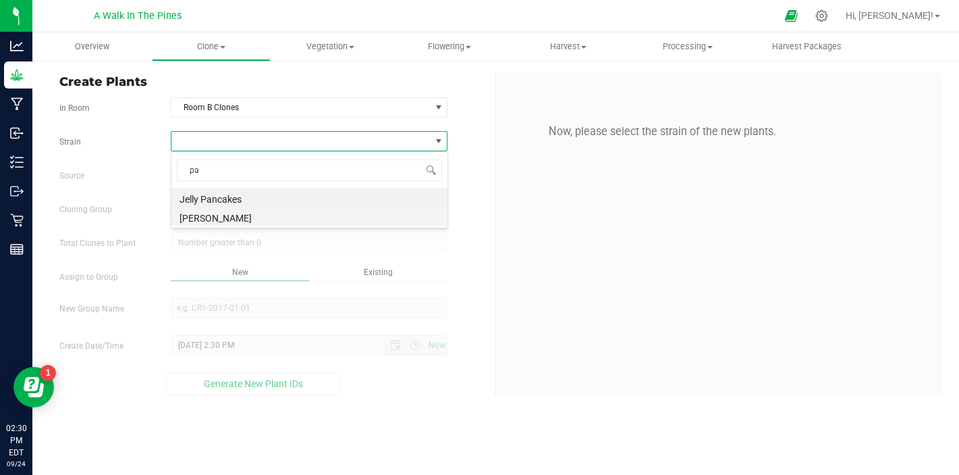
click at [203, 217] on li "[PERSON_NAME]" at bounding box center [309, 216] width 276 height 19
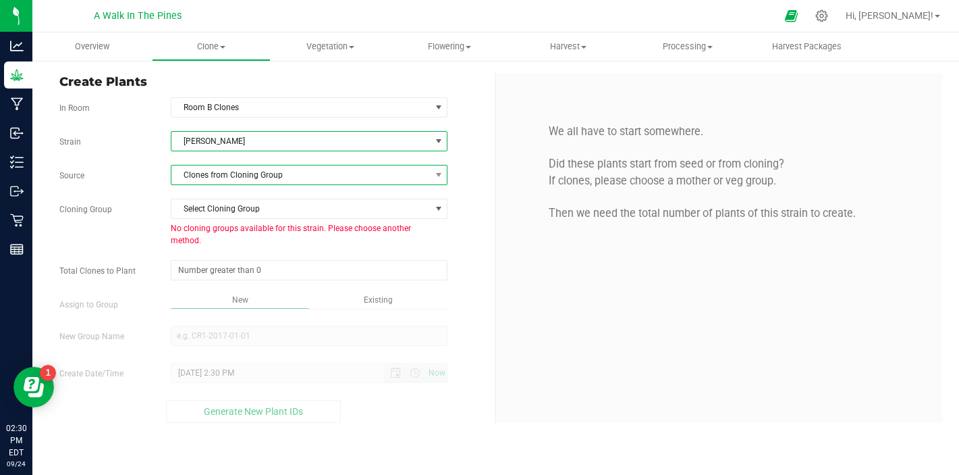
click at [232, 171] on span "Clones from Cloning Group" at bounding box center [300, 174] width 259 height 19
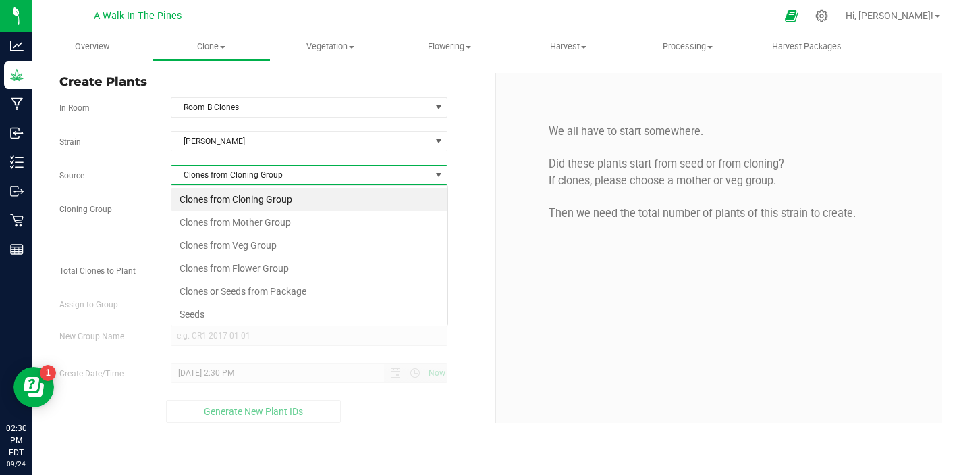
scroll to position [20, 277]
click at [204, 253] on li "Clones from Veg Group" at bounding box center [309, 245] width 276 height 23
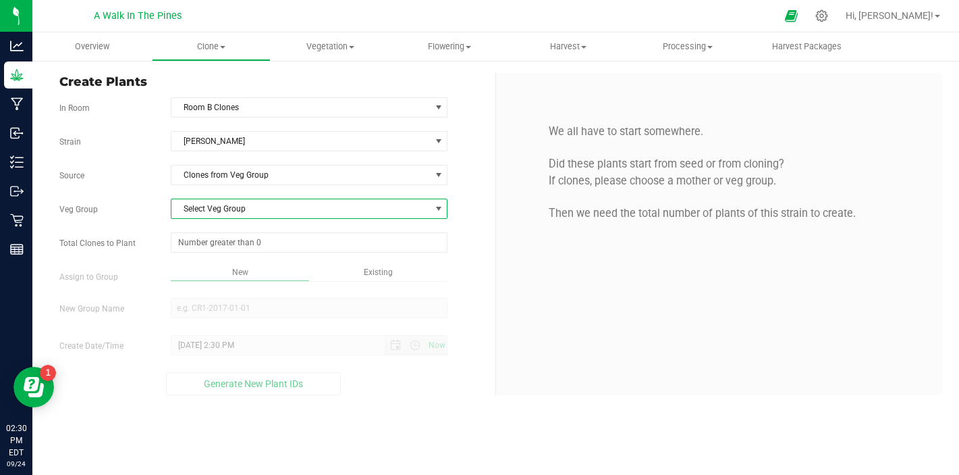
click at [234, 209] on span "Select Veg Group" at bounding box center [300, 208] width 259 height 19
click at [225, 229] on li "PP-2025-06-25" at bounding box center [309, 231] width 276 height 20
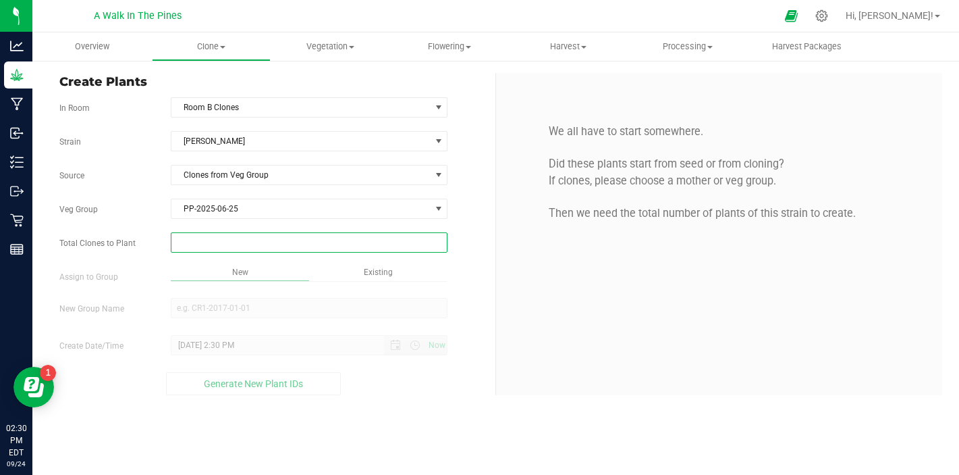
click at [227, 244] on span at bounding box center [309, 242] width 277 height 20
type input "0"
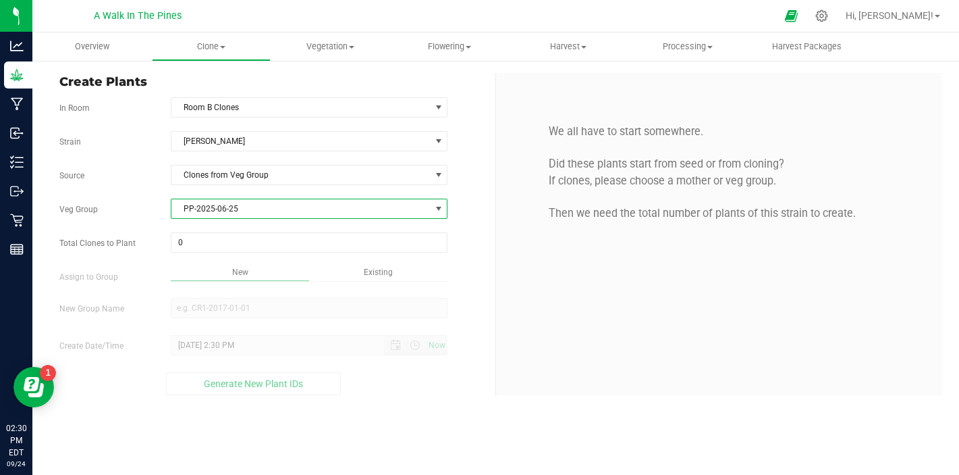
click at [256, 207] on span "PP-2025-06-25" at bounding box center [300, 208] width 259 height 19
click at [238, 230] on li "PP-2025-06-25" at bounding box center [309, 231] width 276 height 20
click at [232, 238] on span at bounding box center [309, 242] width 277 height 20
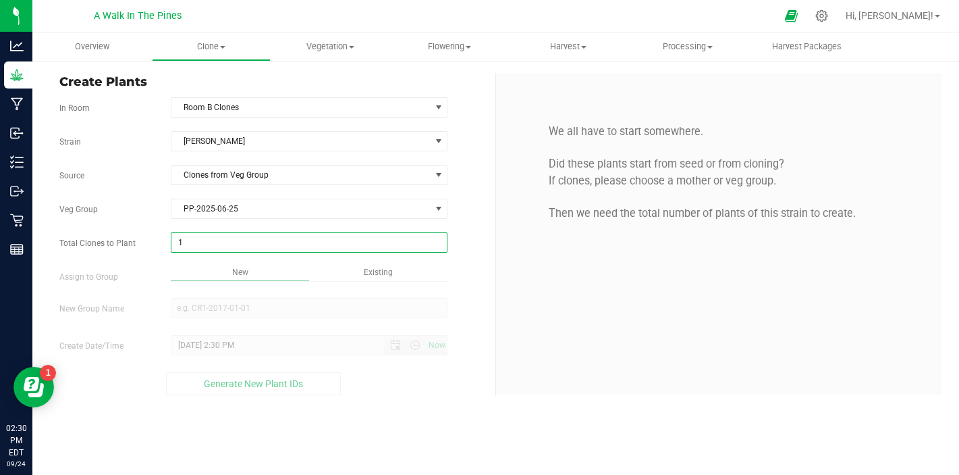
type input "14"
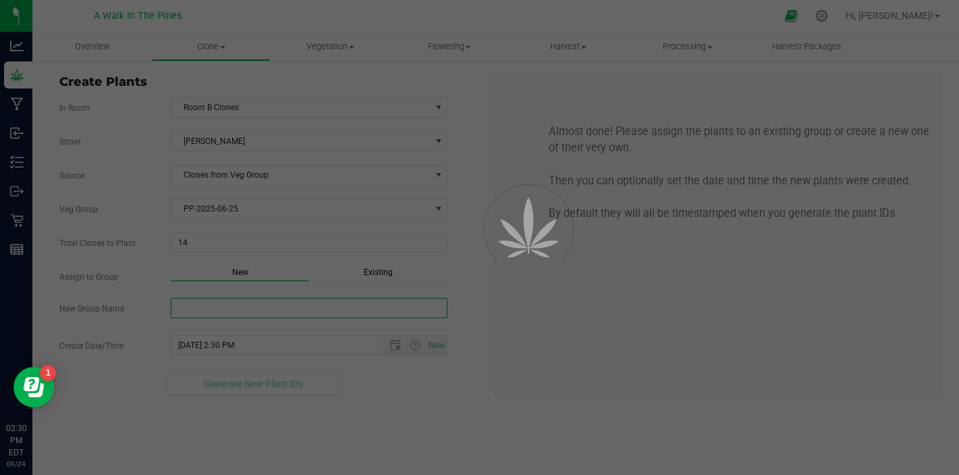
click at [207, 298] on div "Overview Clone Create plants Cloning groups Cloning plants Apply to plants Vege…" at bounding box center [495, 253] width 927 height 442
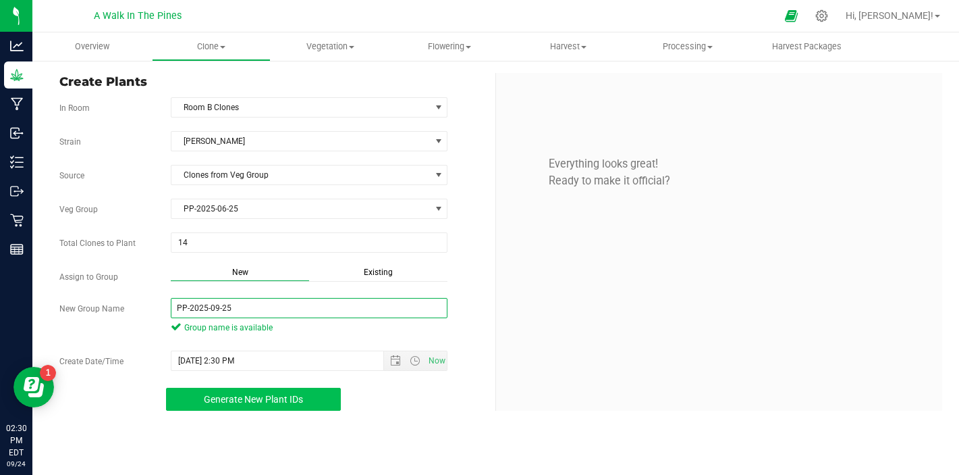
type input "PP-2025-09-25"
click at [219, 404] on button "Generate New Plant IDs" at bounding box center [253, 398] width 175 height 23
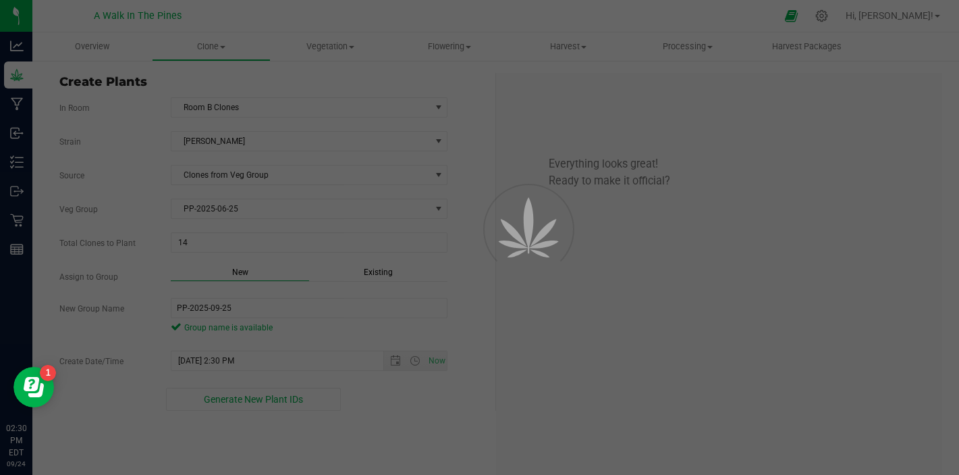
scroll to position [41, 0]
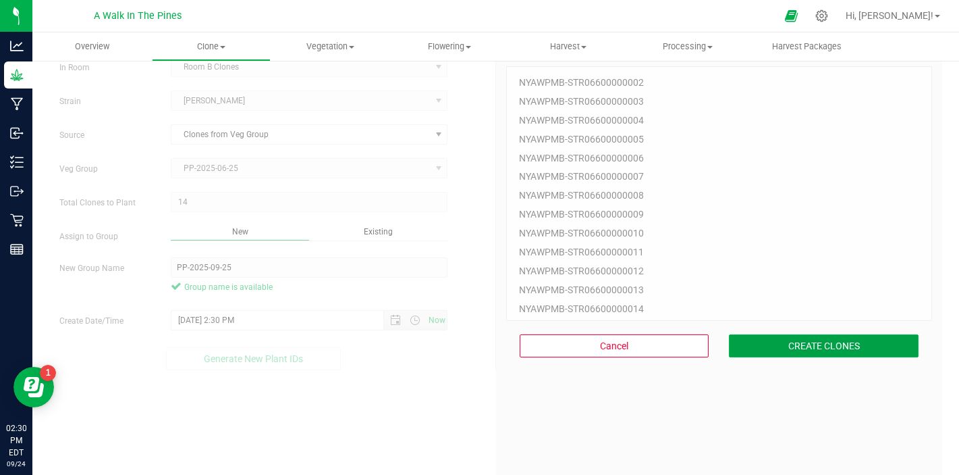
click at [820, 352] on button "CREATE CLONES" at bounding box center [824, 345] width 190 height 23
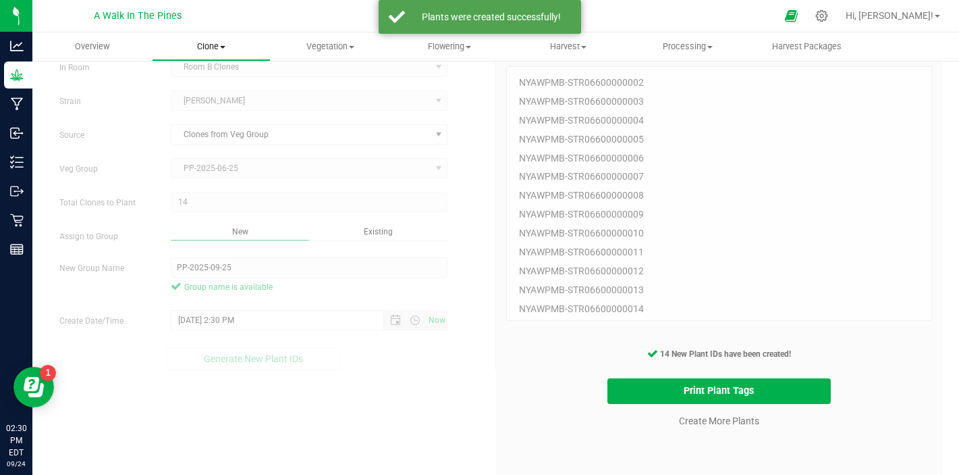
click at [201, 45] on span "Clone" at bounding box center [212, 47] width 118 height 12
click at [194, 97] on span "Cloning groups" at bounding box center [203, 97] width 102 height 11
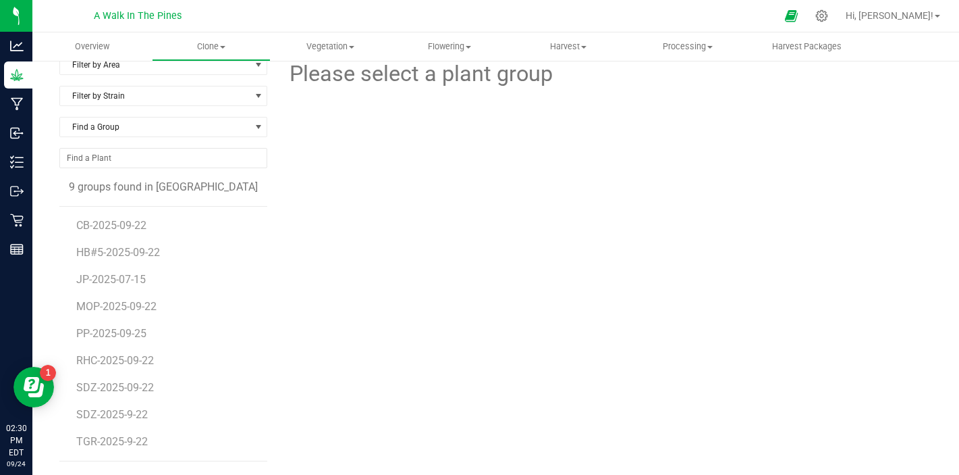
scroll to position [18, 0]
click at [213, 40] on uib-tab-heading "Clone Create plants Cloning groups Cloning plants Apply to plants" at bounding box center [212, 46] width 118 height 27
click at [200, 81] on span "Create plants" at bounding box center [199, 81] width 95 height 11
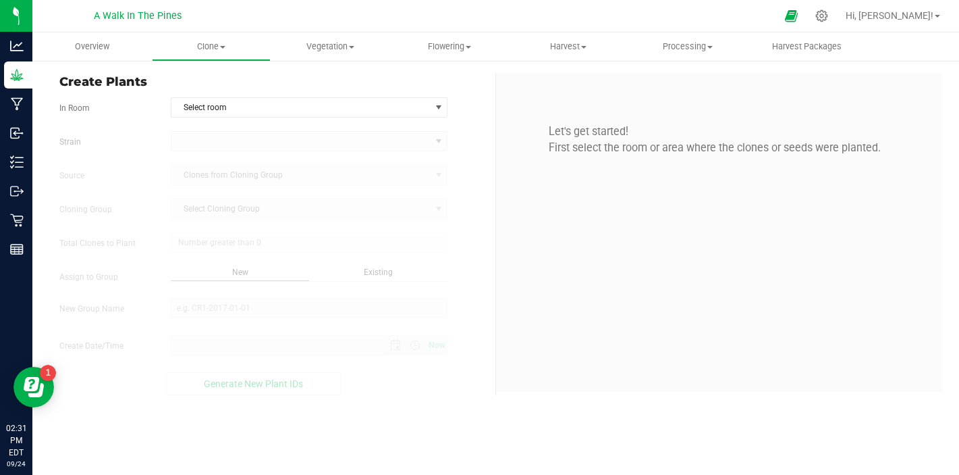
type input "[DATE] 2:31 PM"
click at [213, 49] on span "Clone" at bounding box center [212, 47] width 118 height 12
click at [215, 81] on span "Create plants" at bounding box center [199, 81] width 95 height 11
click at [225, 49] on span "Clone" at bounding box center [212, 47] width 118 height 12
type input "[DATE] 2:31 PM"
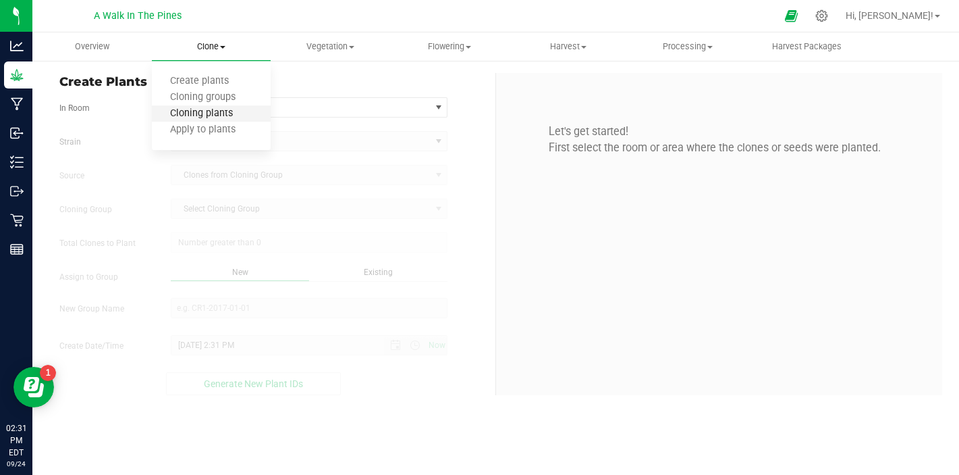
click at [206, 109] on span "Cloning plants" at bounding box center [201, 113] width 99 height 11
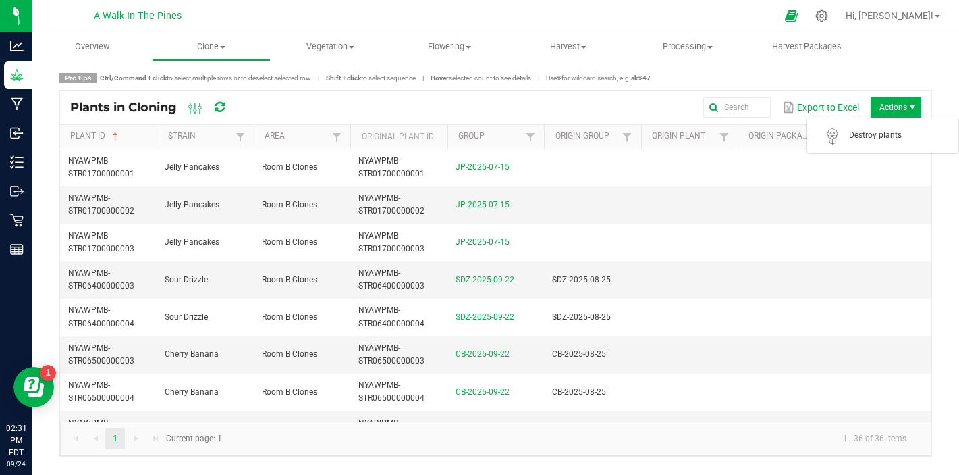
click at [905, 100] on span "Actions" at bounding box center [896, 107] width 51 height 20
click at [861, 141] on span "Destroy plants" at bounding box center [882, 135] width 135 height 27
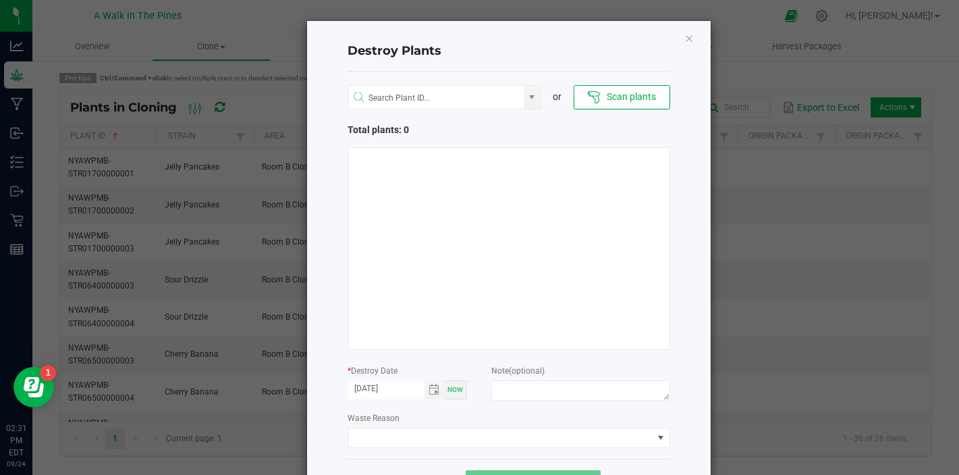
click at [694, 36] on div "Destroy Plants or Scan plants Total plants: 0 * Destroy Date [DATE] Now Note (o…" at bounding box center [509, 263] width 404 height 484
click at [688, 39] on icon "Close" at bounding box center [688, 38] width 9 height 16
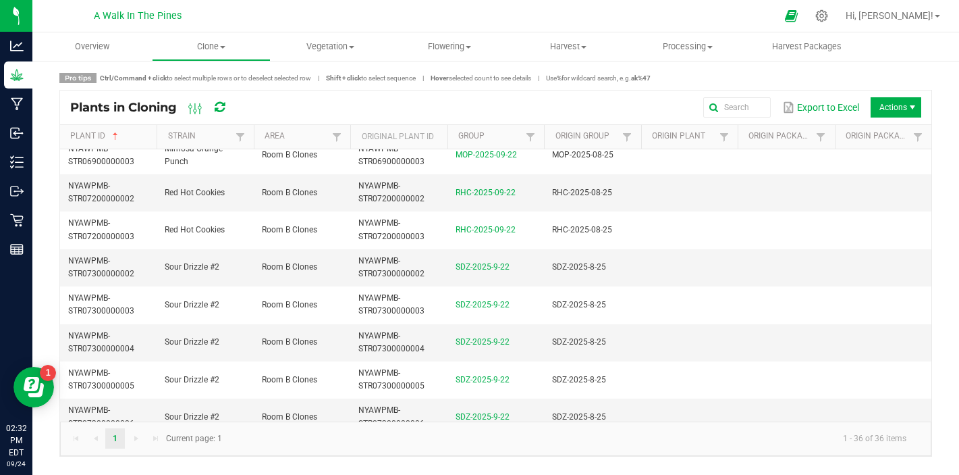
scroll to position [1074, 0]
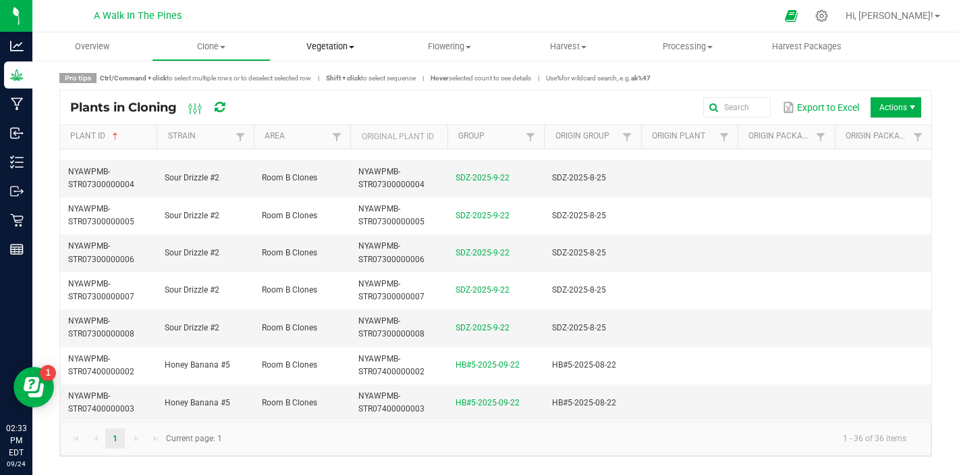
click at [327, 49] on span "Vegetation" at bounding box center [330, 47] width 118 height 12
click at [328, 98] on span "Veg plants" at bounding box center [312, 97] width 83 height 11
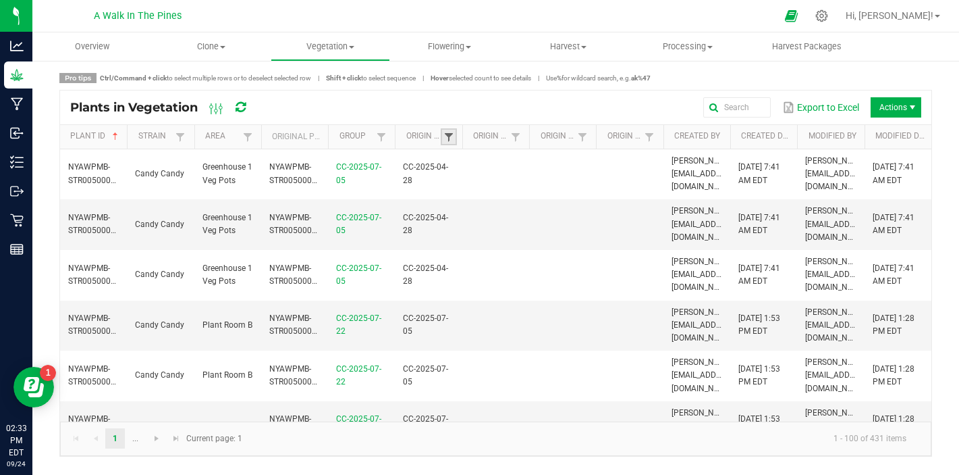
click at [444, 142] on span at bounding box center [449, 137] width 11 height 11
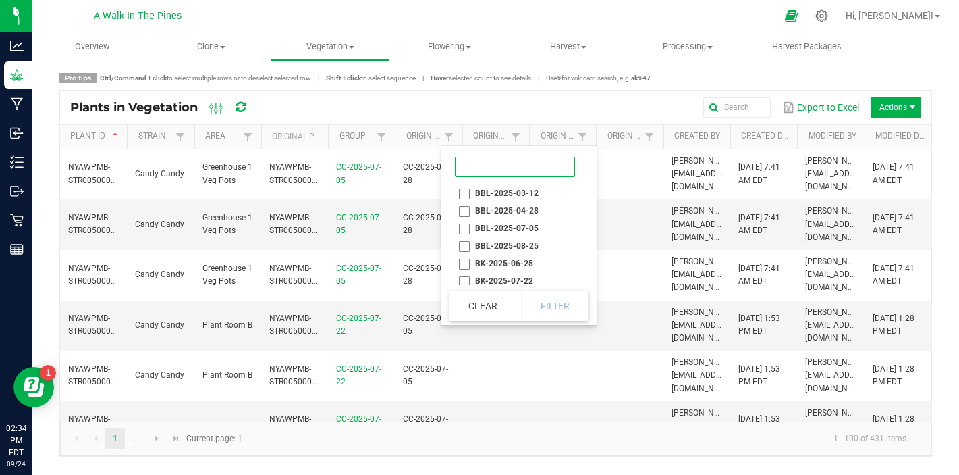
click at [486, 162] on input at bounding box center [515, 167] width 120 height 20
type input "08-25"
click at [550, 302] on div "Clear Filter" at bounding box center [519, 305] width 139 height 30
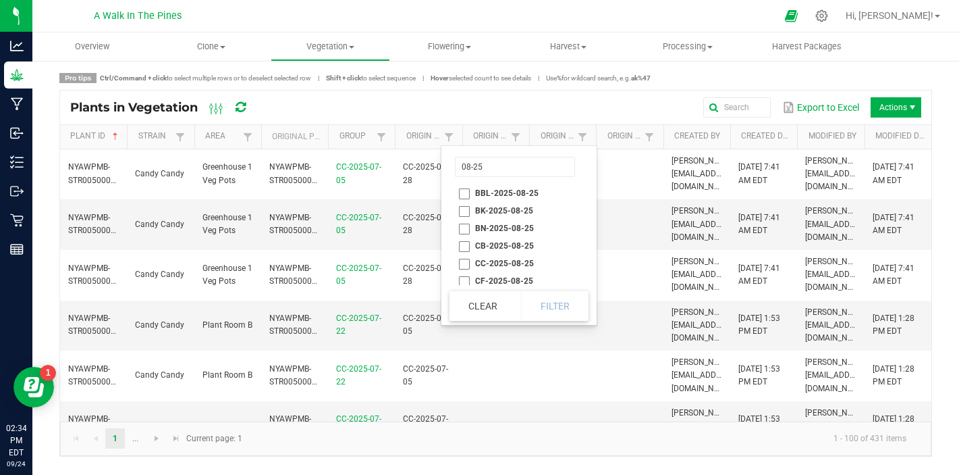
click at [550, 302] on div "Clear Filter" at bounding box center [519, 305] width 139 height 30
click at [501, 300] on button "Clear" at bounding box center [483, 306] width 67 height 30
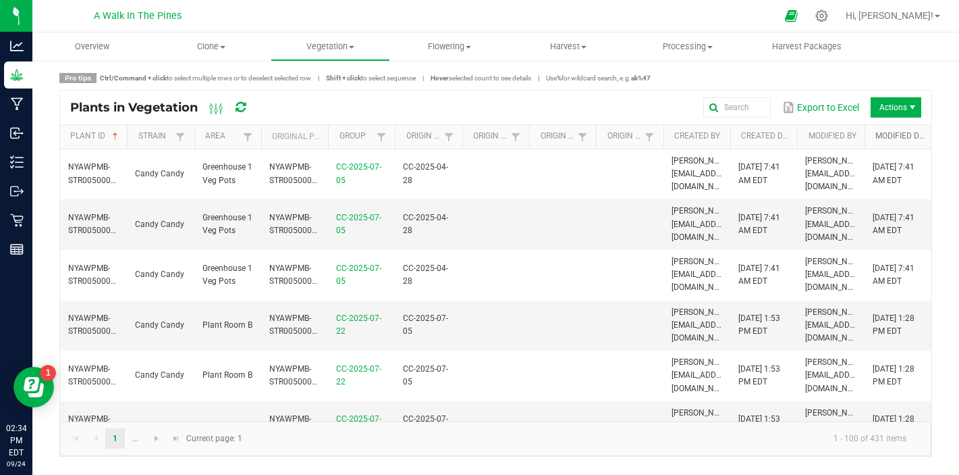
click at [880, 133] on link "Modified Date" at bounding box center [901, 136] width 51 height 11
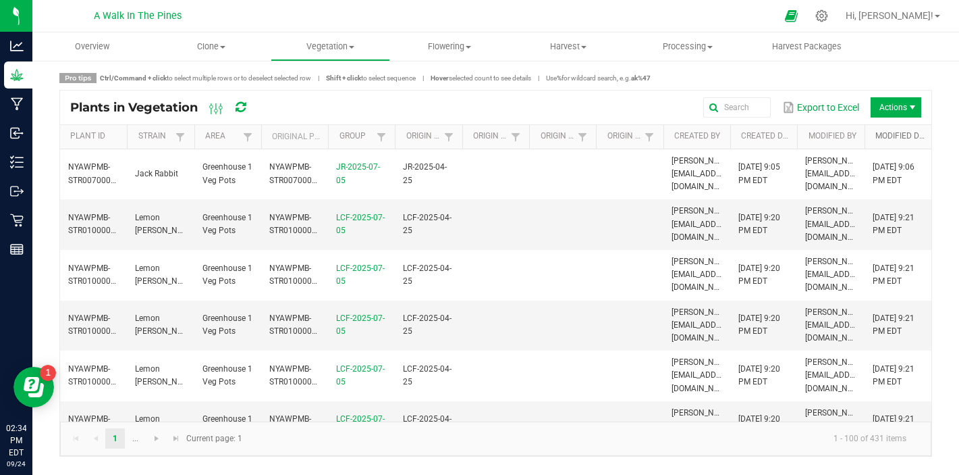
click at [880, 133] on link "Modified Date" at bounding box center [901, 136] width 51 height 11
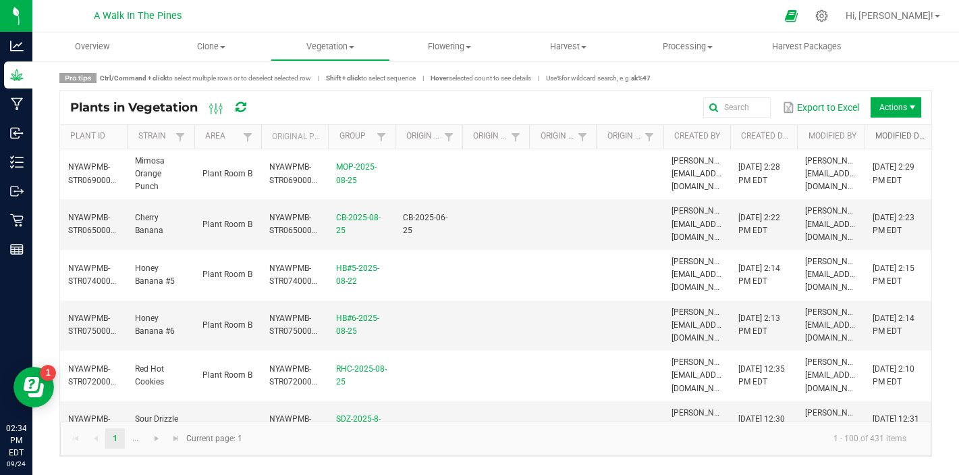
click at [898, 137] on link "Modified Date" at bounding box center [901, 136] width 51 height 11
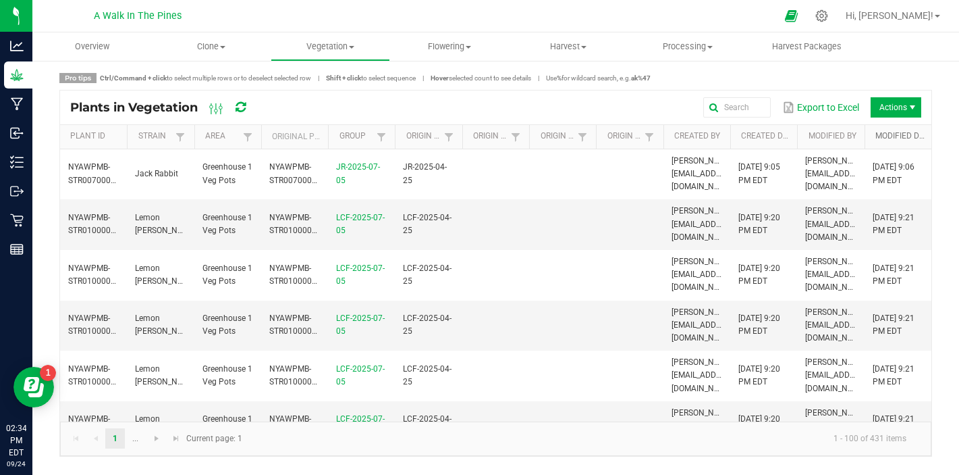
click at [912, 134] on link "Modified Date" at bounding box center [901, 136] width 51 height 11
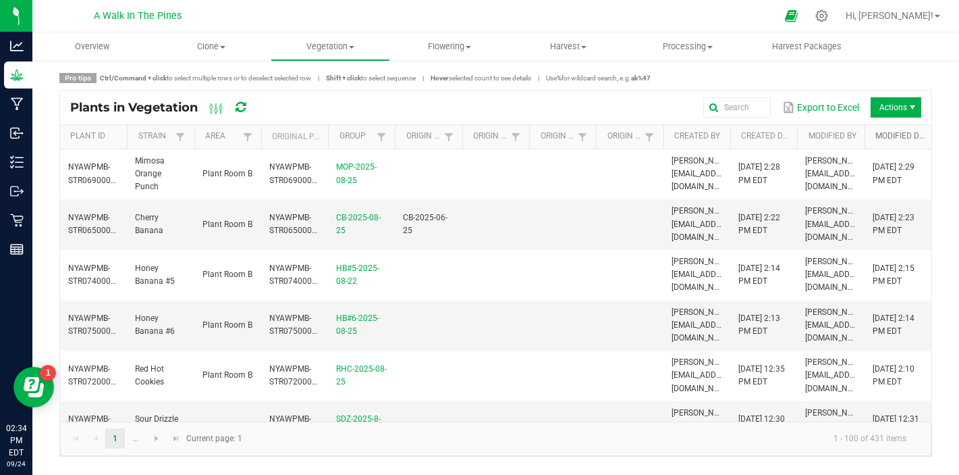
click at [912, 134] on link "Modified Date" at bounding box center [901, 136] width 51 height 11
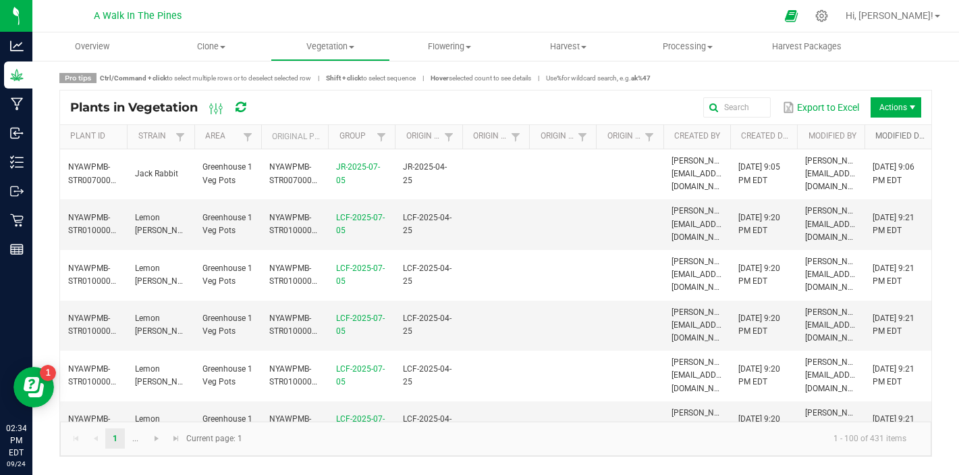
click at [912, 134] on link "Modified Date" at bounding box center [901, 136] width 51 height 11
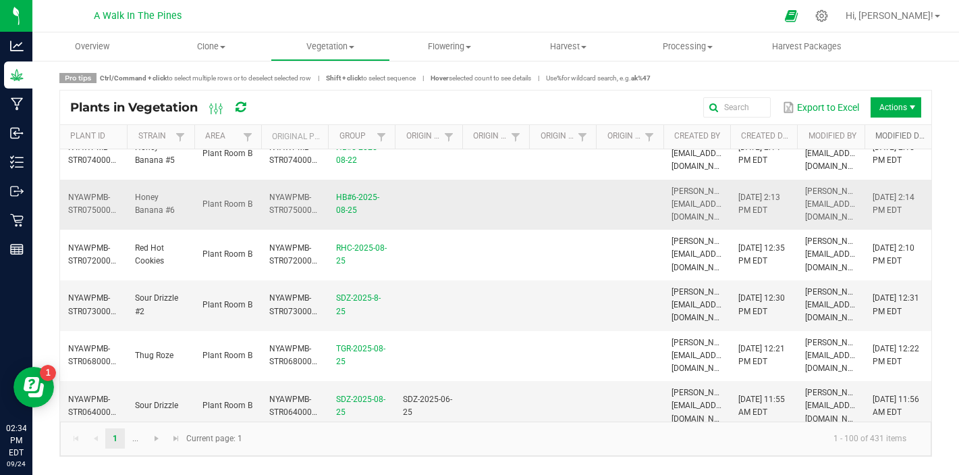
scroll to position [118, 0]
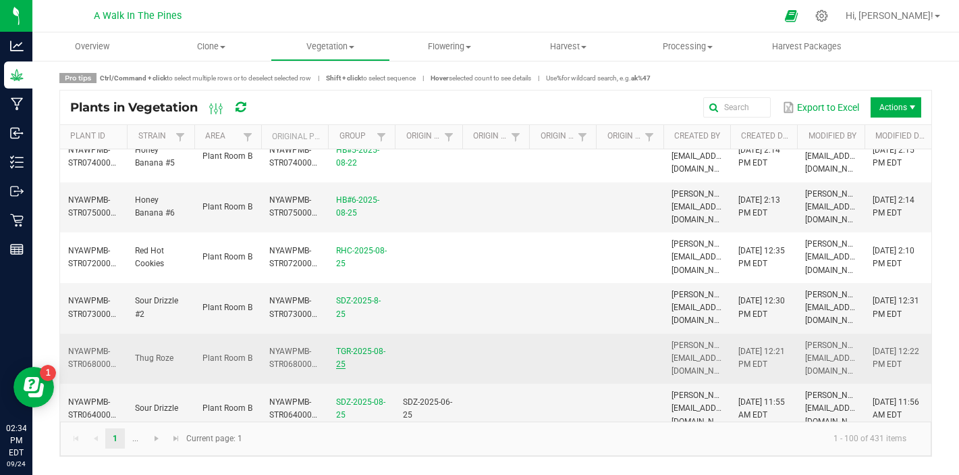
click at [349, 346] on link "TGR-2025-08-25" at bounding box center [360, 357] width 49 height 22
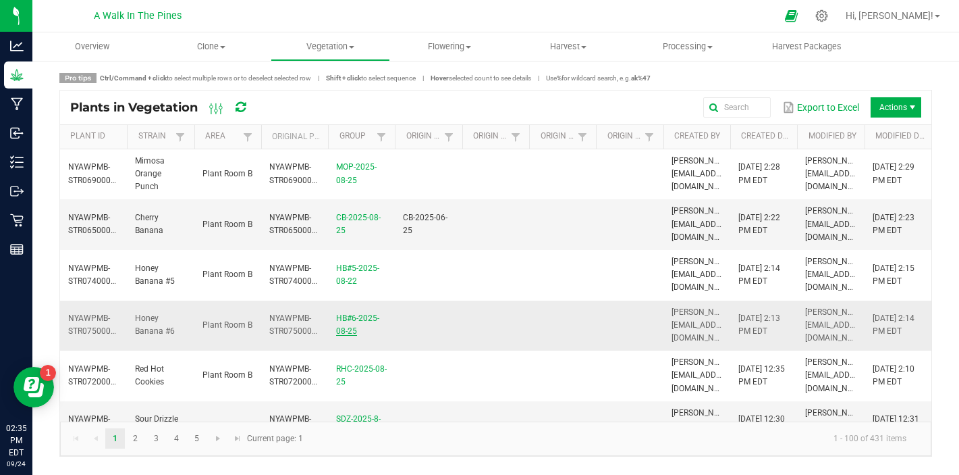
click at [353, 313] on link "HB#6-2025-08-25" at bounding box center [357, 324] width 43 height 22
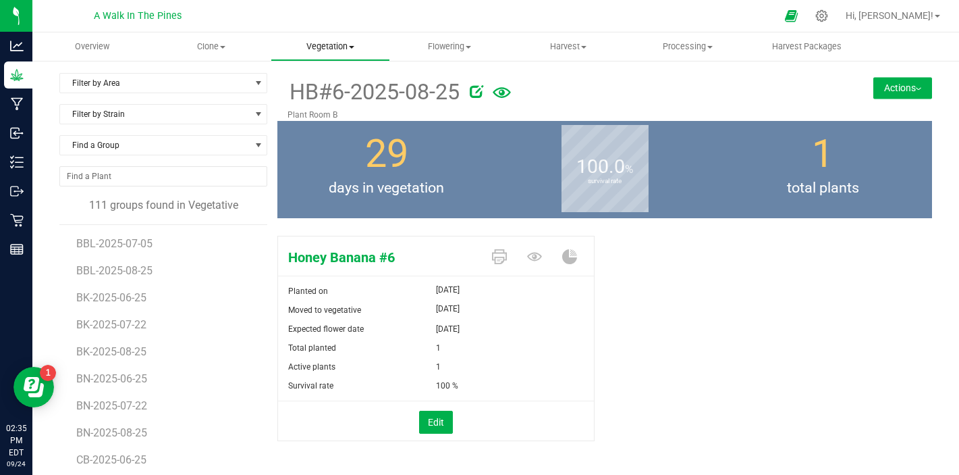
click at [318, 46] on span "Vegetation" at bounding box center [330, 47] width 118 height 12
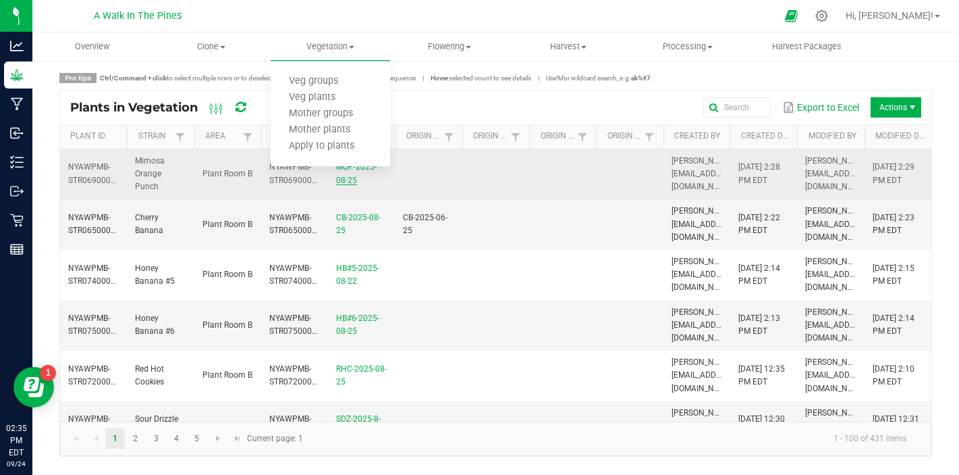
click at [349, 175] on link "MOP-2025-08-25" at bounding box center [356, 173] width 41 height 22
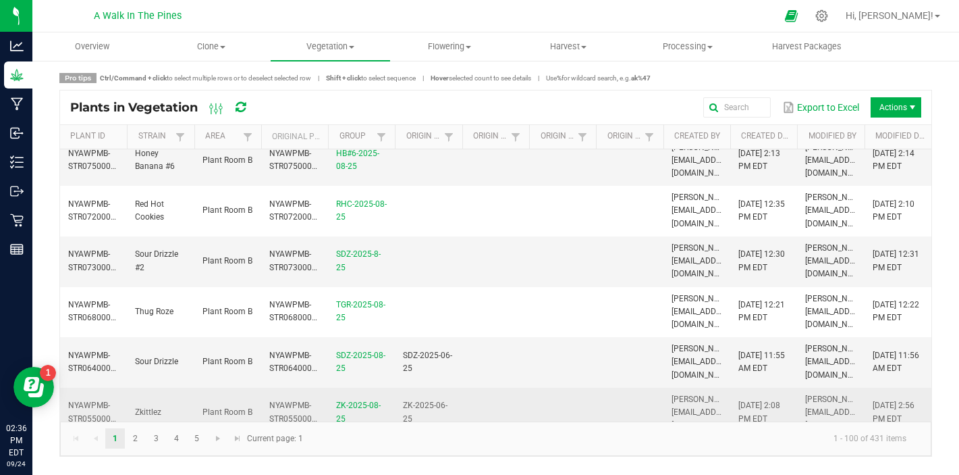
scroll to position [170, 0]
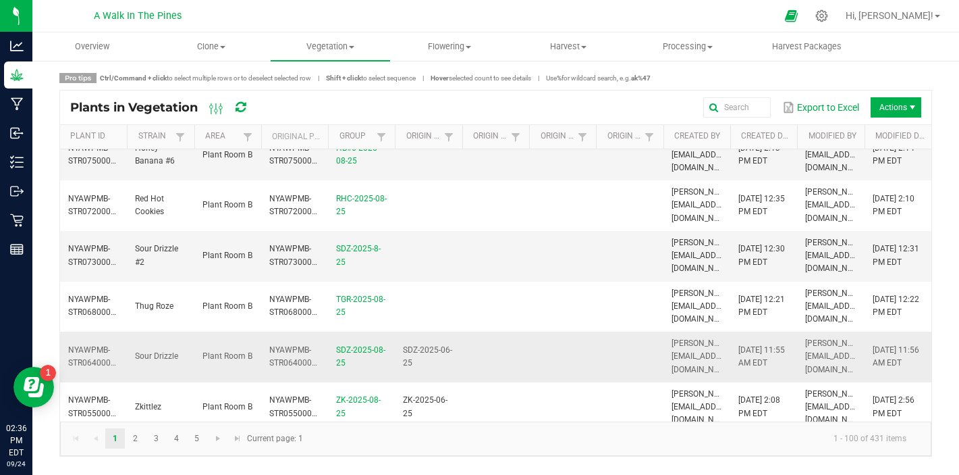
click at [781, 331] on td "[DATE] 11:55 AM EDT" at bounding box center [763, 356] width 67 height 51
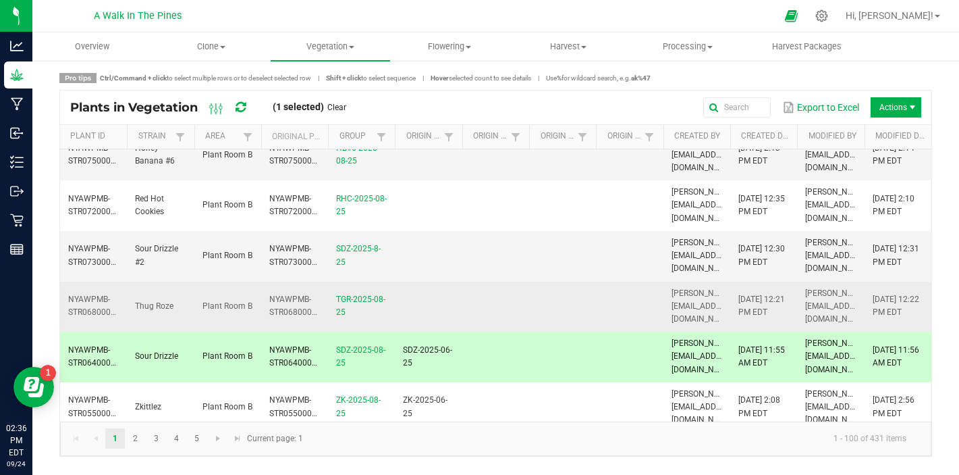
click at [647, 281] on td at bounding box center [629, 306] width 67 height 51
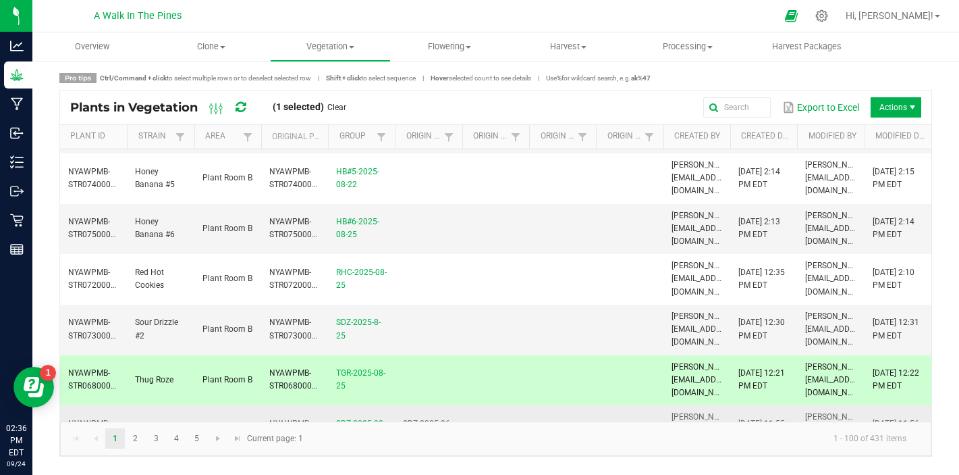
scroll to position [90, 0]
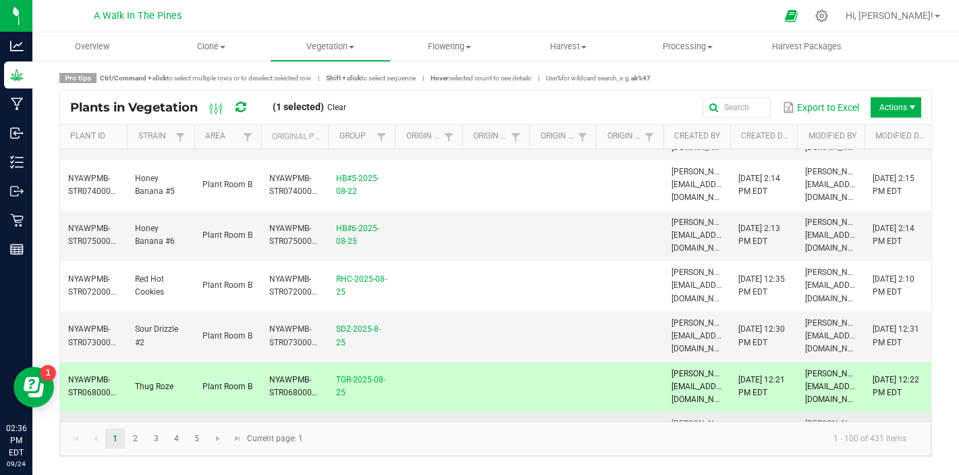
click at [629, 412] on td at bounding box center [629, 437] width 67 height 51
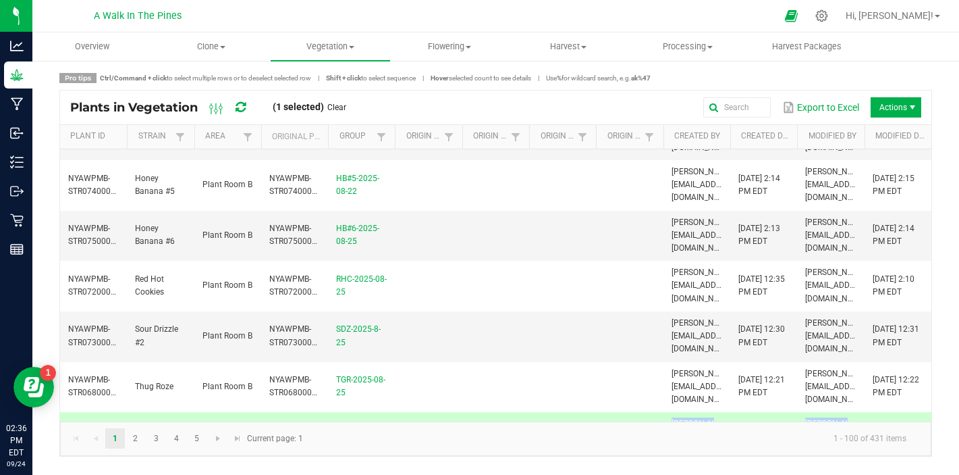
drag, startPoint x: 629, startPoint y: 377, endPoint x: 587, endPoint y: 413, distance: 56.0
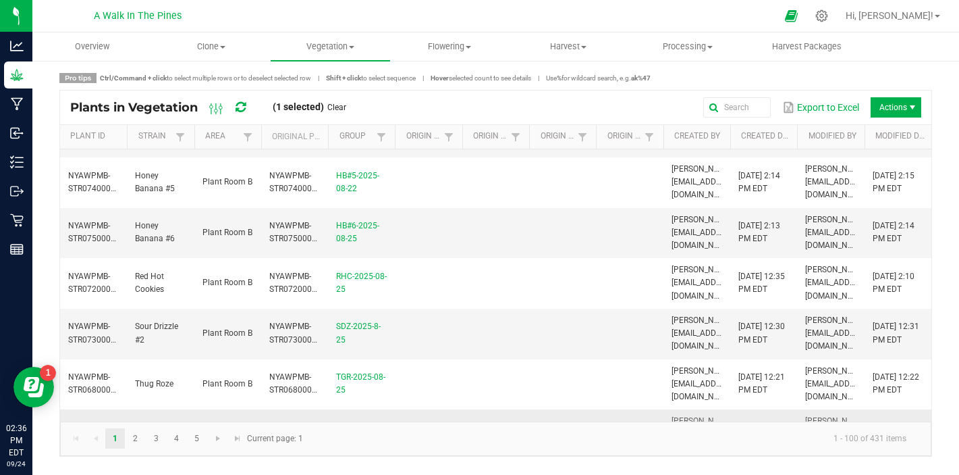
click at [601, 409] on td at bounding box center [629, 434] width 67 height 51
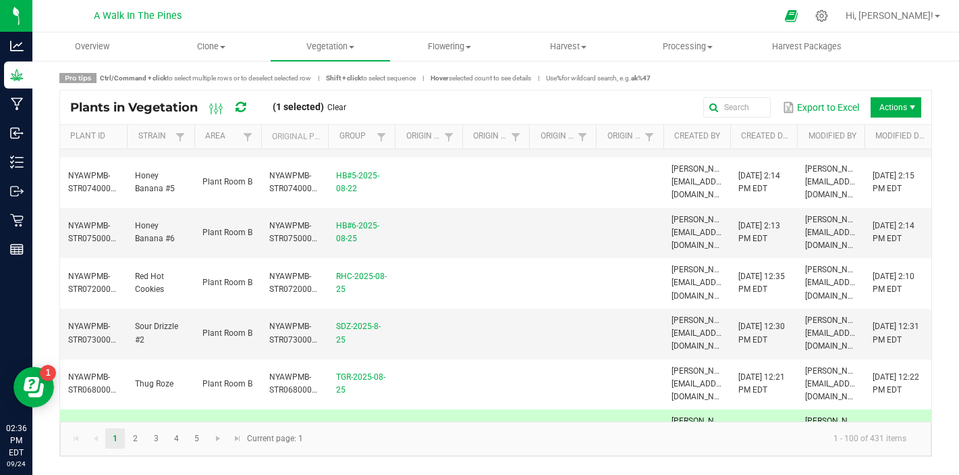
click at [601, 409] on td at bounding box center [629, 434] width 67 height 51
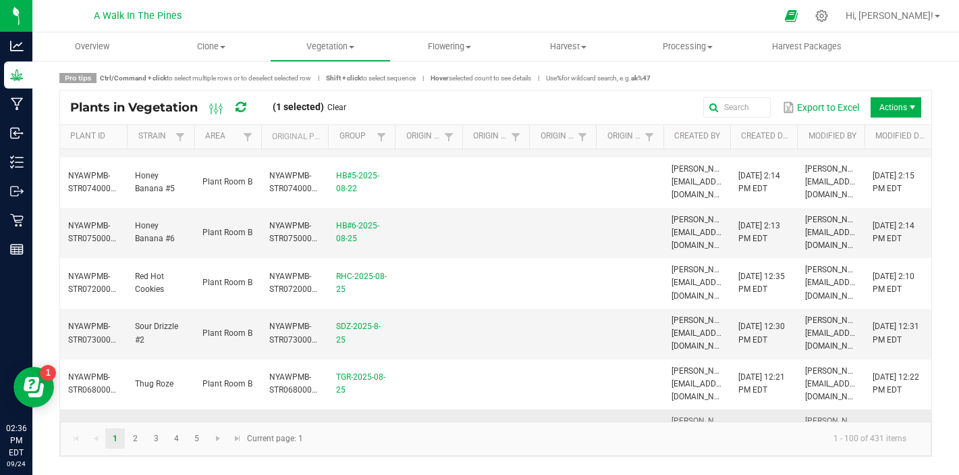
click at [608, 409] on td at bounding box center [629, 434] width 67 height 51
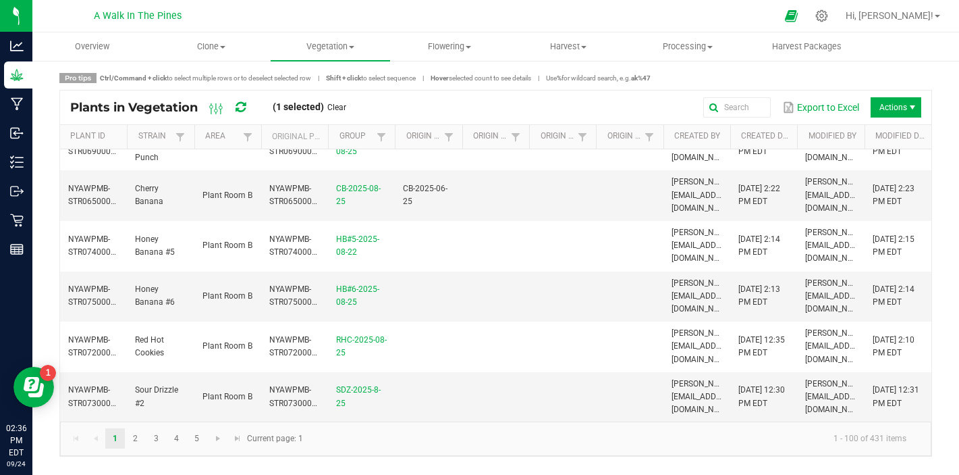
scroll to position [30, 0]
click at [754, 138] on link "Created Date" at bounding box center [766, 136] width 51 height 11
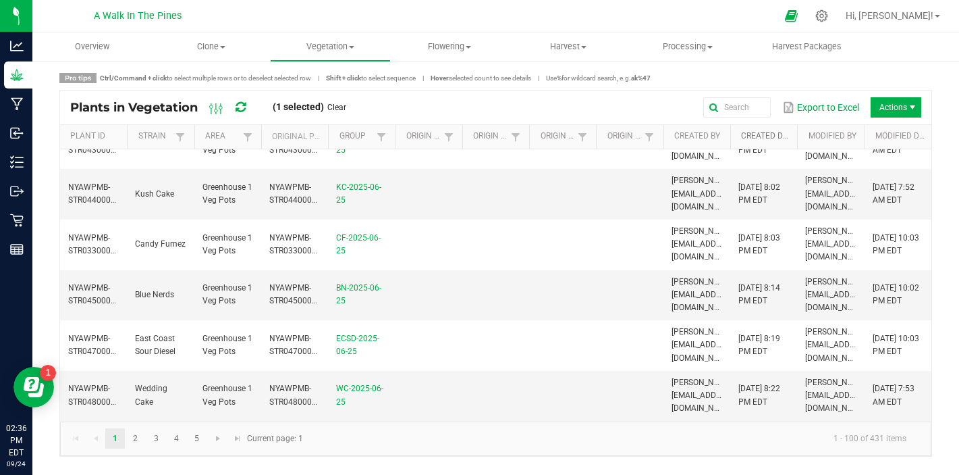
click at [754, 138] on link "Created Date" at bounding box center [766, 136] width 51 height 11
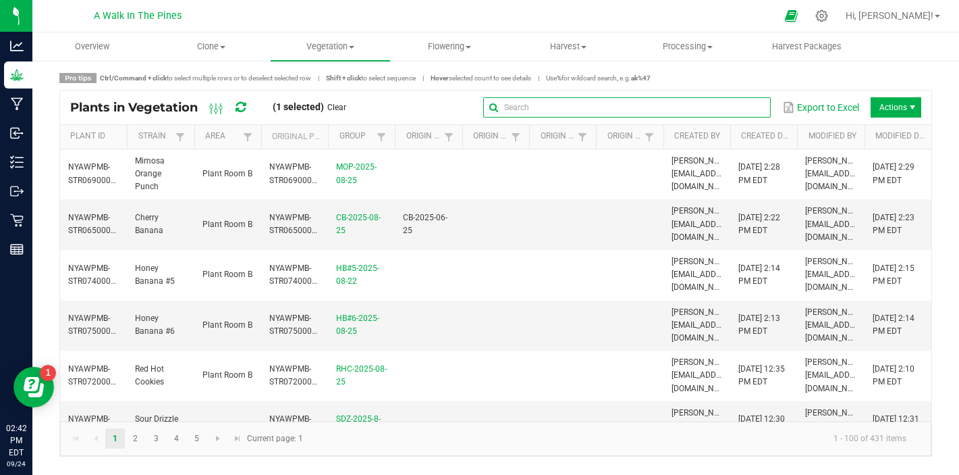
click at [760, 107] on global-search-input-ngx at bounding box center [627, 107] width 288 height 9
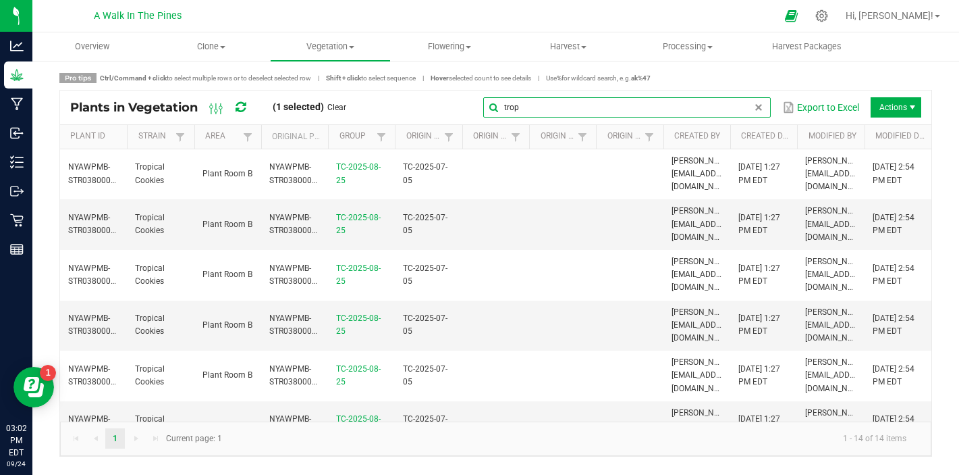
type input "trop"
